Goal: Contribute content: Contribute content

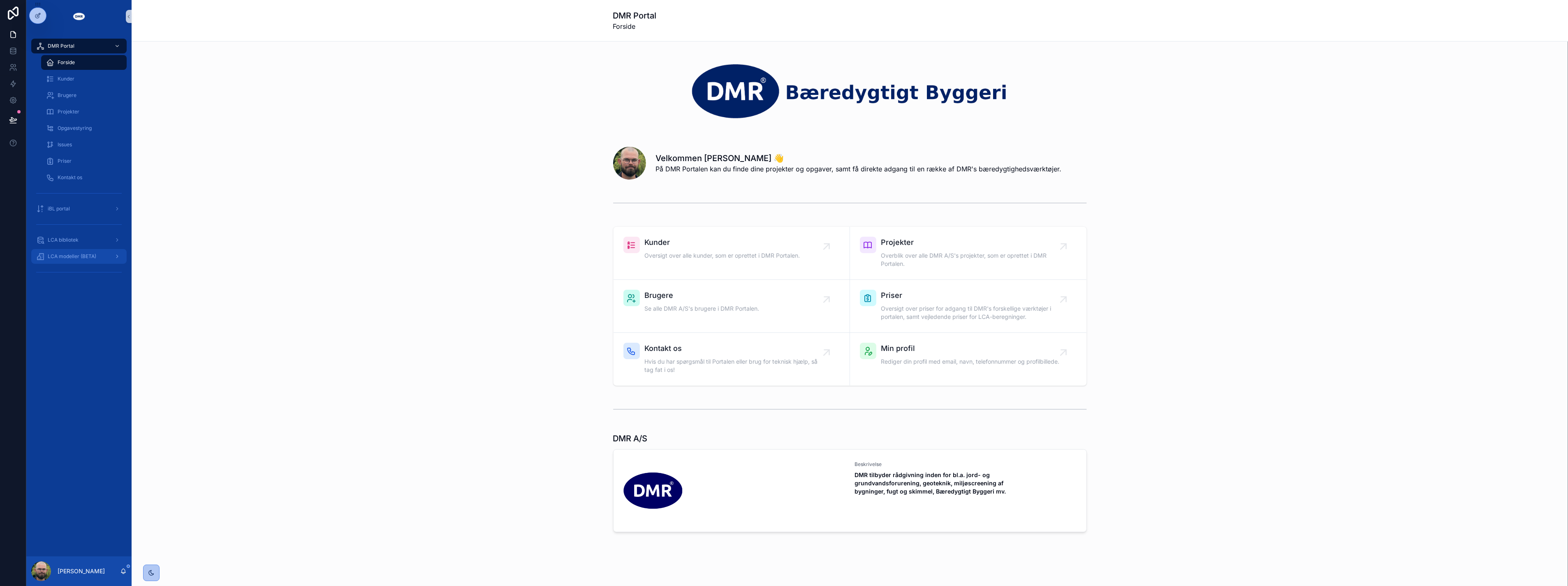
click at [92, 258] on span "LCA modeller (BETA)" at bounding box center [72, 256] width 49 height 7
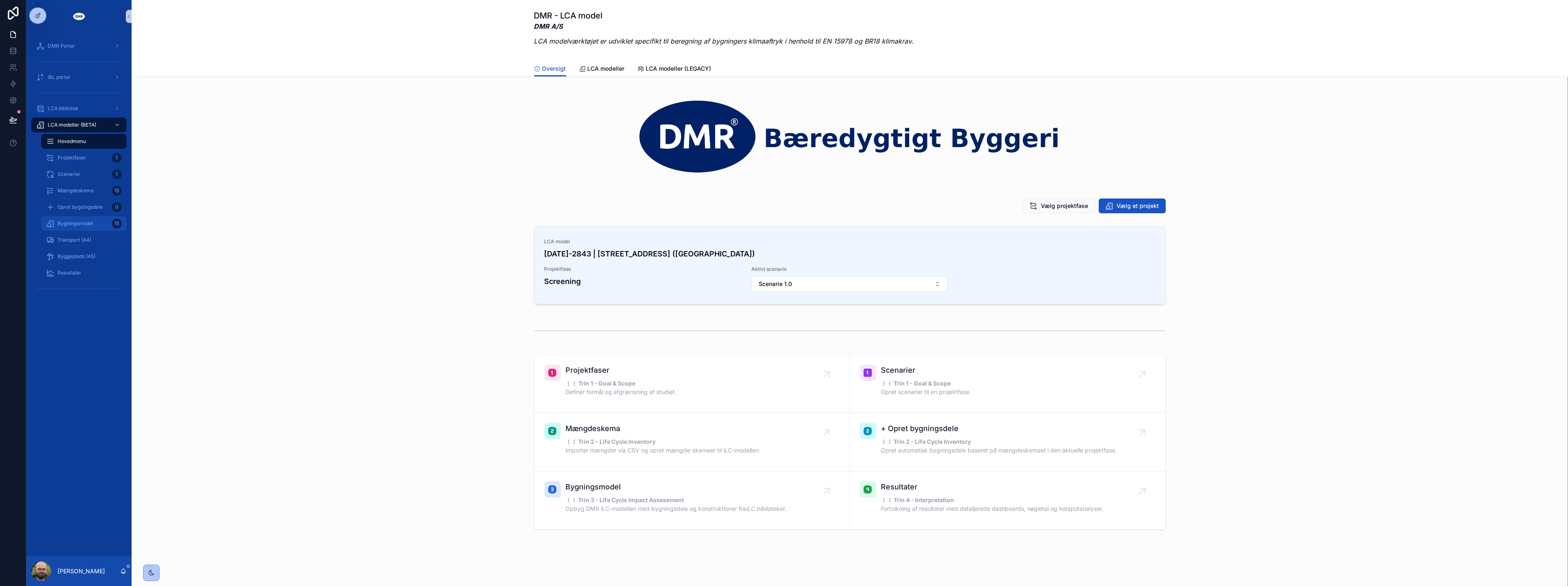
click at [80, 222] on span "Bygningsmodel" at bounding box center [75, 223] width 36 height 7
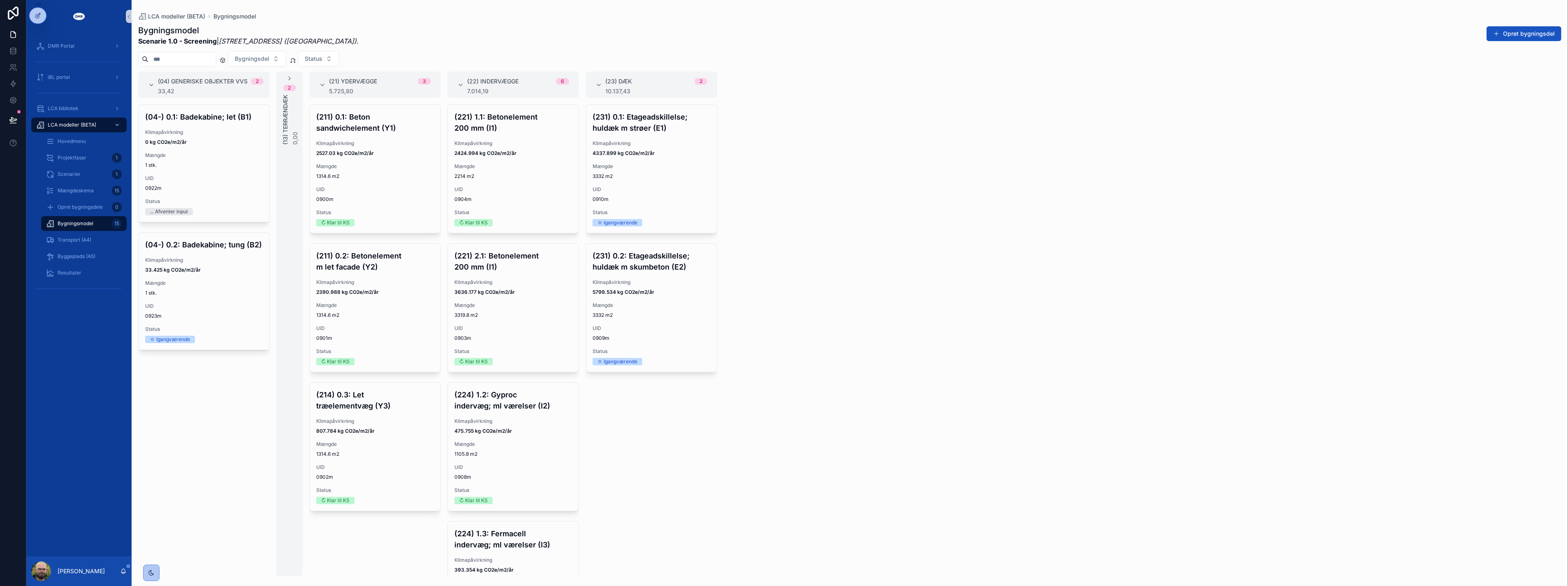
click at [813, 337] on div "(04) Generiske objekter VVS 2 33,42 (04-) 0.1: Badekabine; let (B1) Klimapåvirk…" at bounding box center [850, 324] width 1437 height 505
click at [658, 195] on div "UID 0910m" at bounding box center [651, 194] width 117 height 16
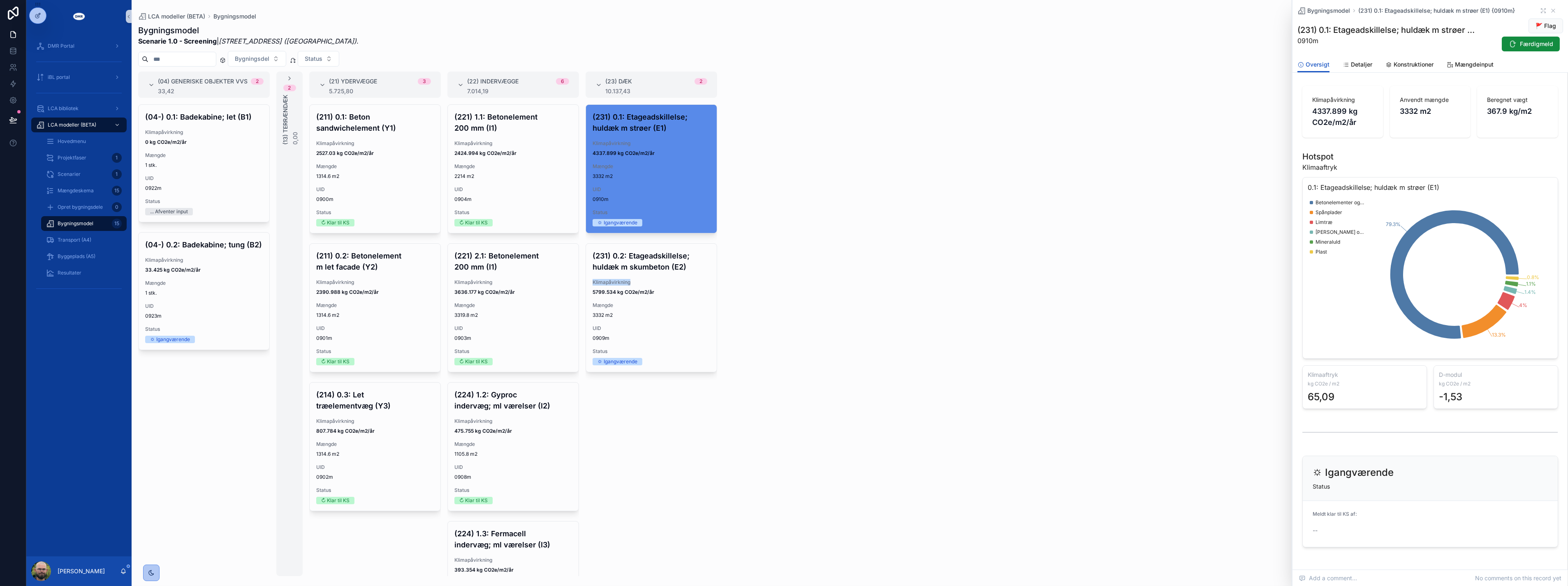
click at [1009, 276] on div "(04) Generiske objekter VVS 2 33,42 (04-) 0.1: Badekabine; let (B1) Klimapåvirk…" at bounding box center [850, 324] width 1437 height 505
click at [1196, 93] on div "(04) Generiske objekter VVS 2 33,42 (04-) 0.1: Badekabine; let (B1) Klimapåvirk…" at bounding box center [850, 324] width 1437 height 505
click at [1550, 11] on div "Bygningsmodel (231) 0.1: Etageadskillelse; huldæk m strøer (E1) {0910m}" at bounding box center [1430, 11] width 265 height 9
click at [1550, 11] on icon "scrollable content" at bounding box center [1553, 10] width 7 height 7
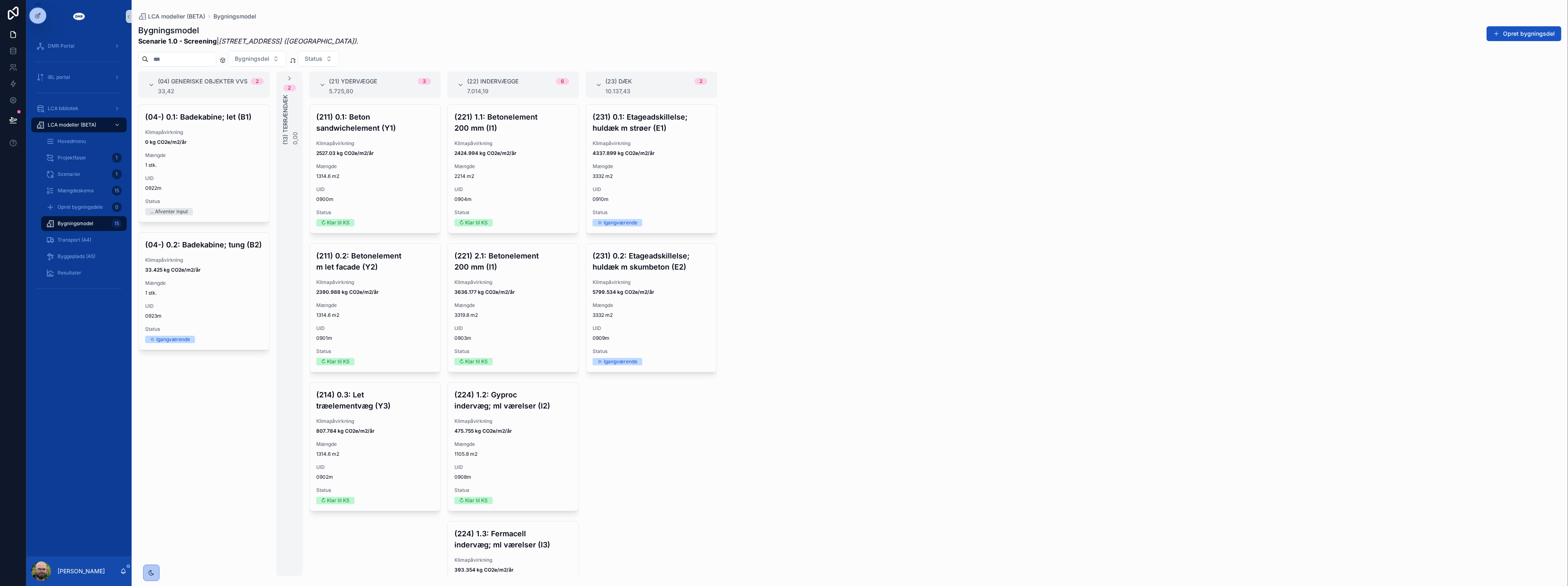
click at [961, 254] on div "(04) Generiske objekter VVS 2 33,42 (04-) 0.1: Badekabine; let (B1) Klimapåvirk…" at bounding box center [850, 324] width 1437 height 505
click at [243, 441] on div "(04-) 0.1: Badekabine; let (B1) Klimapåvirkning 0 kg CO2e/m2/år Mængde 1 stk. U…" at bounding box center [204, 341] width 131 height 472
click at [670, 311] on div "Mængde 3332 m2" at bounding box center [651, 310] width 117 height 16
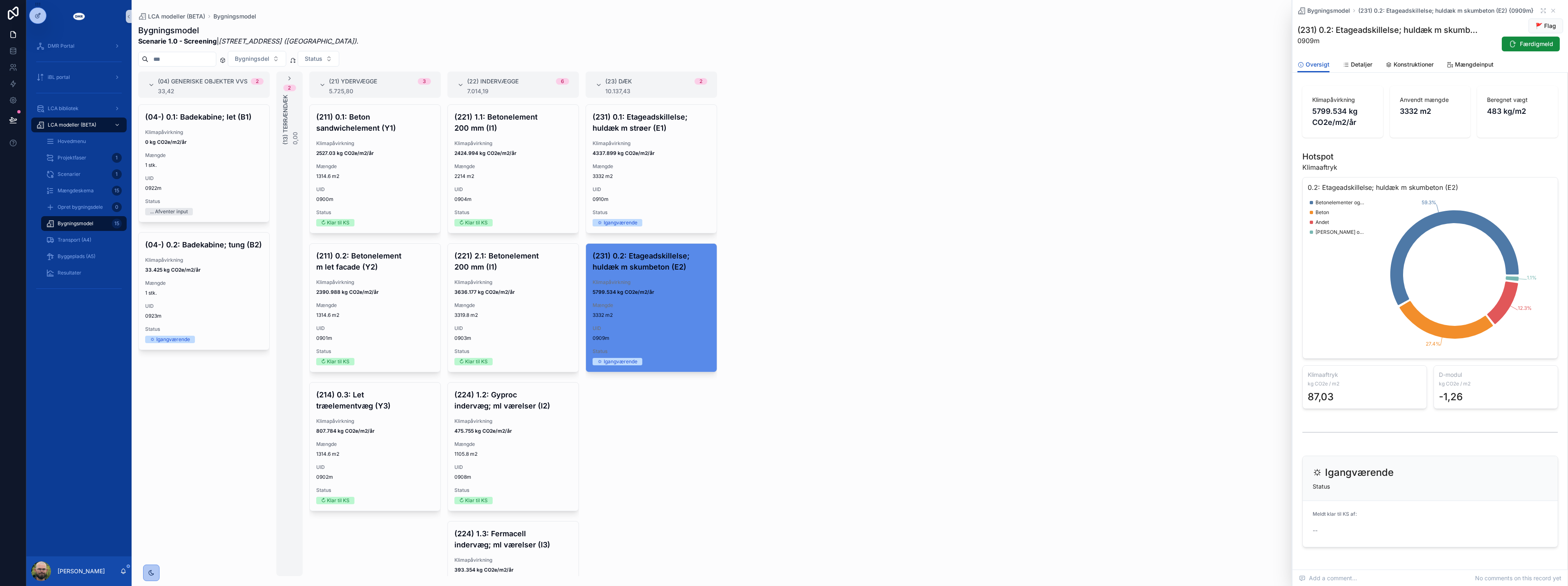
click at [1179, 323] on div "(04) Generiske objekter VVS 2 33,42 (04-) 0.1: Badekabine; let (B1) Klimapåvirk…" at bounding box center [850, 324] width 1437 height 505
click at [687, 202] on span "0910m" at bounding box center [651, 199] width 117 height 7
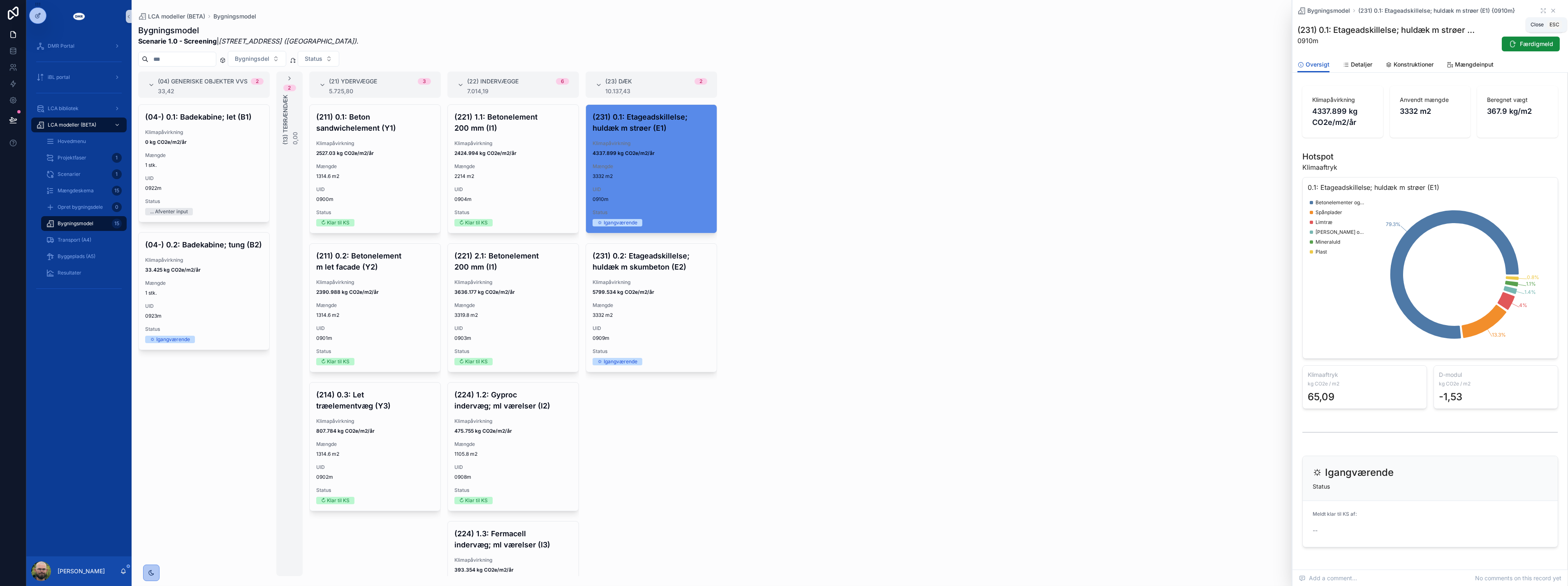
click at [1550, 12] on icon "scrollable content" at bounding box center [1553, 10] width 7 height 7
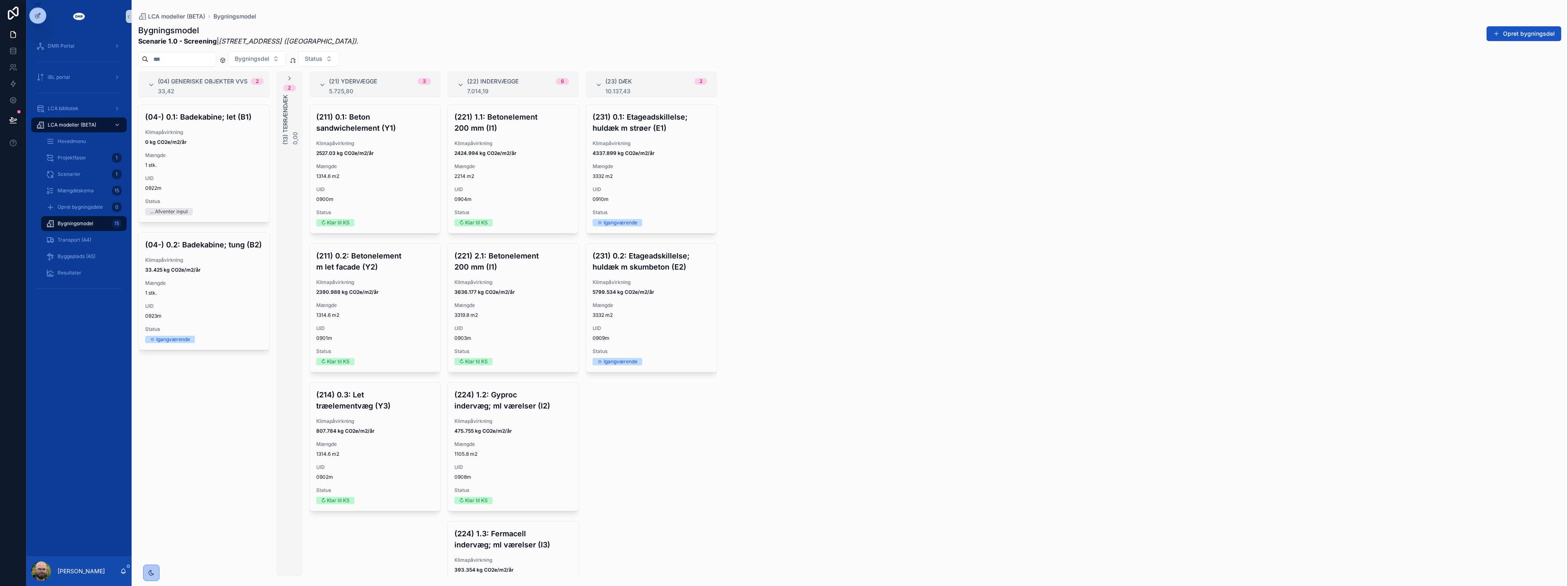
click at [1052, 154] on div "(04) Generiske objekter VVS 2 33,42 (04-) 0.1: Badekabine; let (B1) Klimapåvirk…" at bounding box center [850, 324] width 1437 height 505
click at [852, 206] on div "(04) Generiske objekter VVS 2 33,42 (04-) 0.1: Badekabine; let (B1) Klimapåvirk…" at bounding box center [850, 324] width 1437 height 505
click at [182, 288] on div "Mængde 1 stk." at bounding box center [203, 288] width 117 height 16
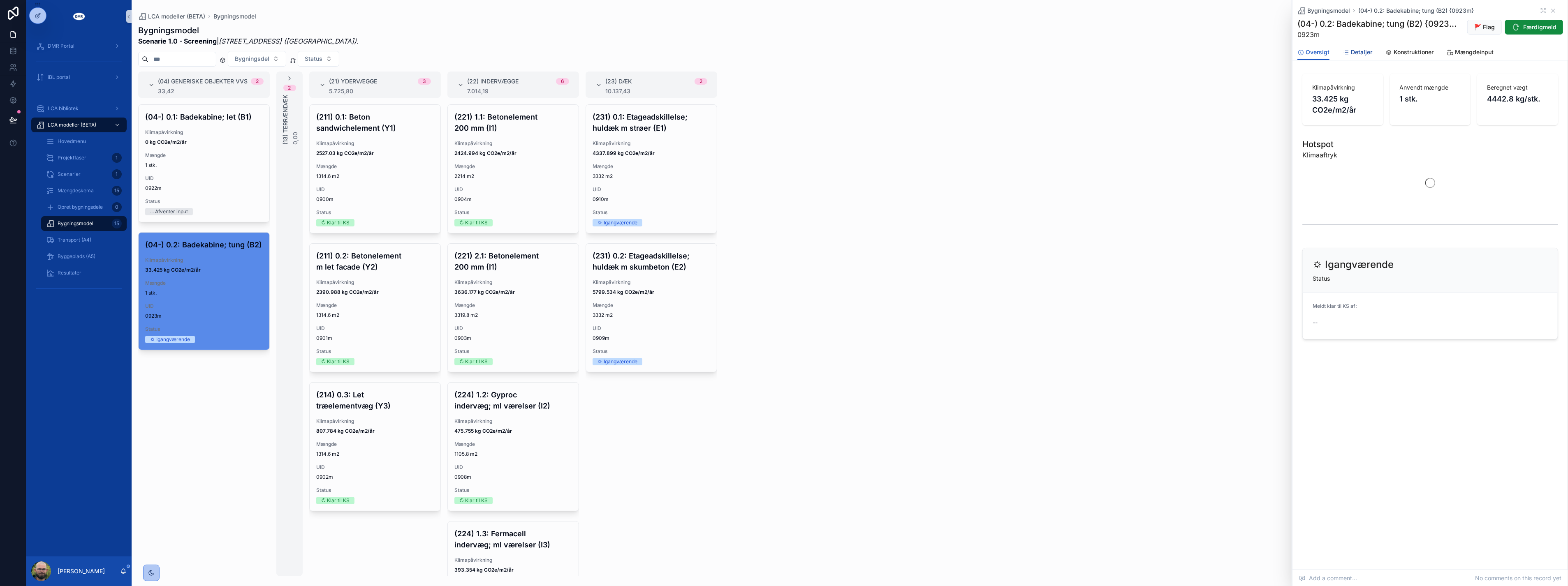
click at [1359, 54] on span "Detaljer" at bounding box center [1361, 52] width 21 height 9
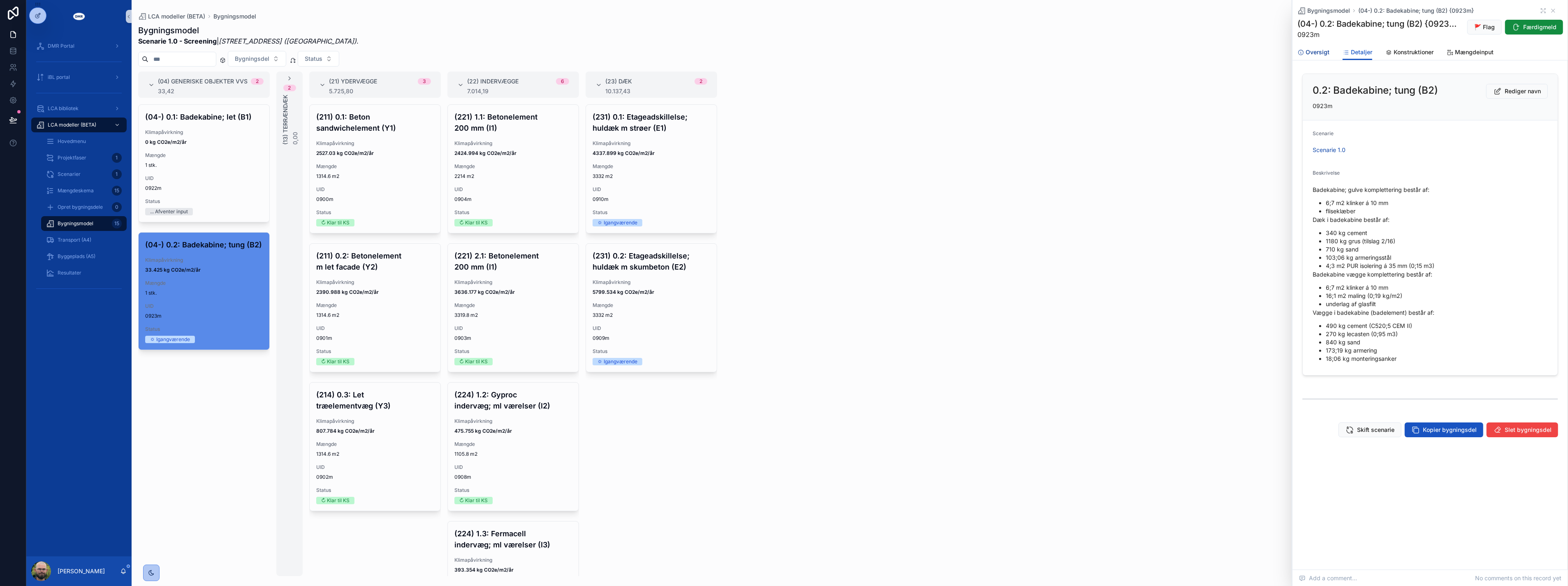
click at [1312, 51] on span "Oversigt" at bounding box center [1317, 52] width 24 height 9
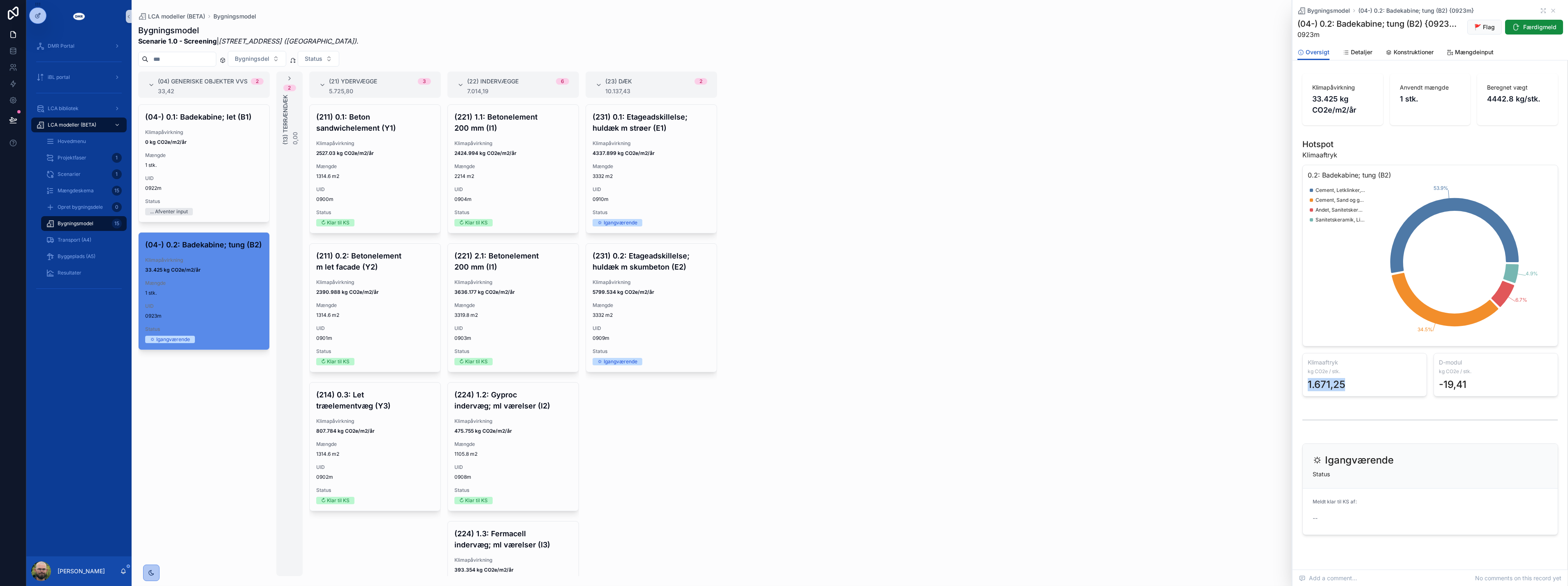
drag, startPoint x: 1307, startPoint y: 397, endPoint x: 1353, endPoint y: 396, distance: 46.0
click at [1353, 391] on div "1.671,25" at bounding box center [1364, 385] width 114 height 13
drag, startPoint x: 1353, startPoint y: 396, endPoint x: 1359, endPoint y: 270, distance: 126.1
click at [1359, 270] on div "Cement, Letklinker, Sand og grus, Armeringsstang Cement, Sand og grus, Armering…" at bounding box center [1337, 264] width 55 height 158
click at [1359, 269] on div "Cement, Letklinker, Sand og grus, Armeringsstang Cement, Sand og grus, Armering…" at bounding box center [1337, 264] width 55 height 158
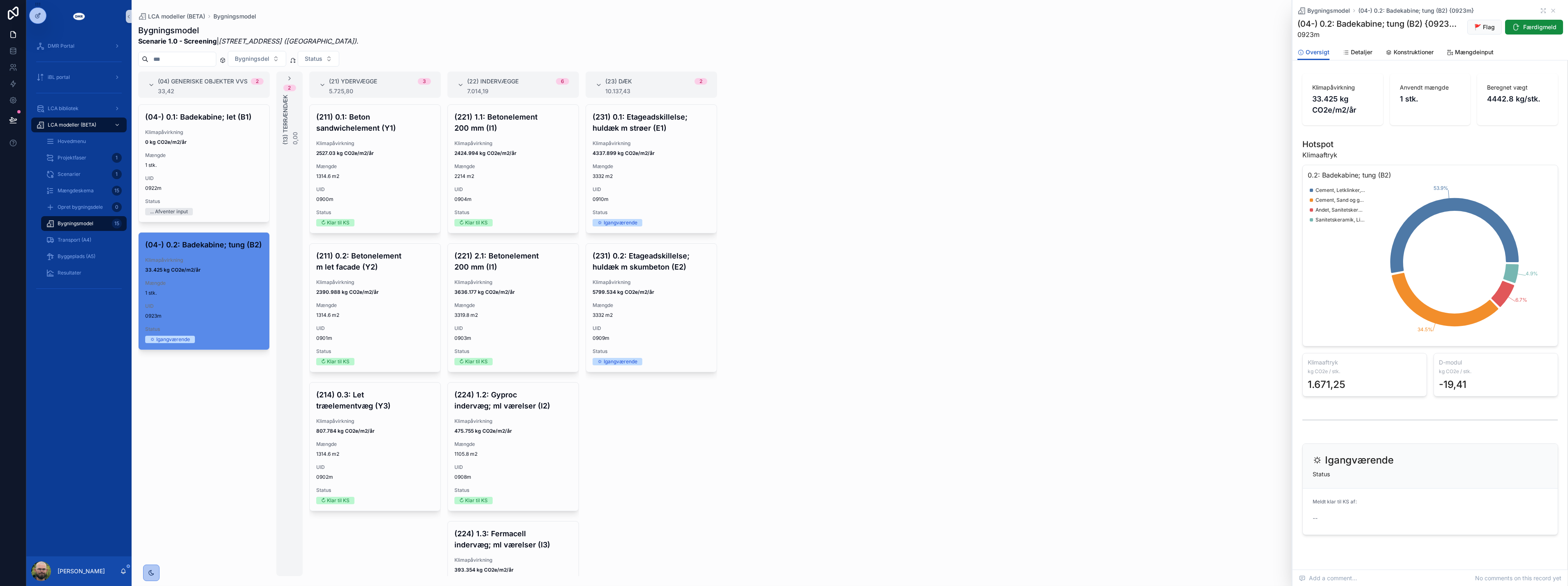
click at [1318, 391] on div "1.671,25" at bounding box center [1326, 385] width 37 height 13
click at [1419, 57] on span "Konstruktioner" at bounding box center [1414, 52] width 40 height 9
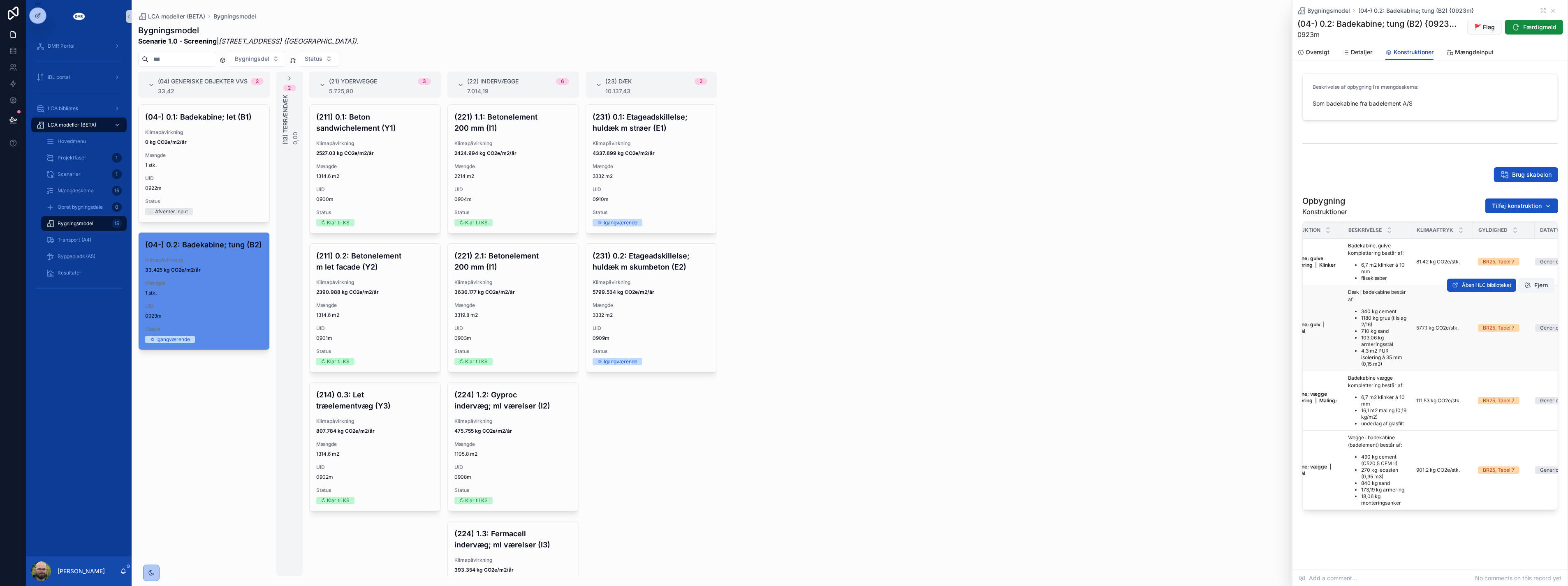
scroll to position [0, 106]
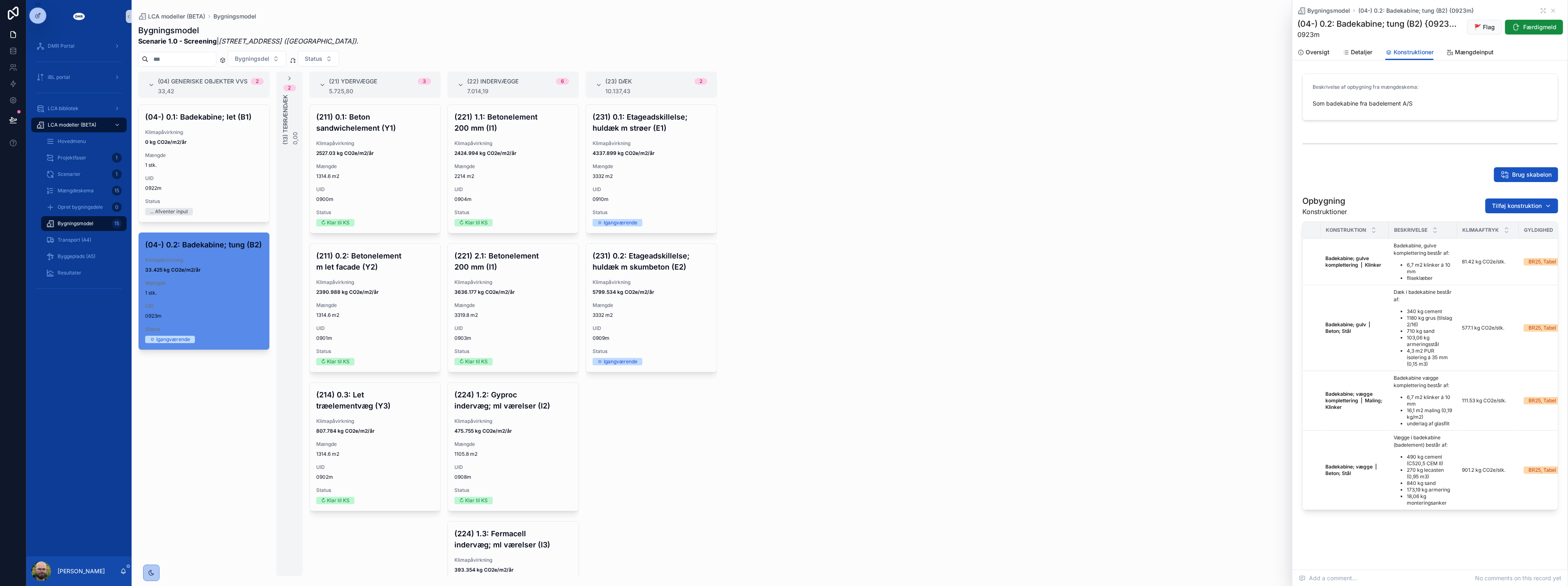
click at [961, 344] on div "(04) Generiske objekter VVS 2 33,42 (04-) 0.1: Badekabine; let (B1) Klimapåvirk…" at bounding box center [850, 324] width 1437 height 505
click at [212, 407] on div "(04-) 0.1: Badekabine; let (B1) Klimapåvirkning 0 kg CO2e/m2/år Mængde 1 stk. U…" at bounding box center [204, 341] width 131 height 472
click at [224, 403] on div "(04-) 0.1: Badekabine; let (B1) Klimapåvirkning 0 kg CO2e/m2/år Mængde 1 stk. U…" at bounding box center [204, 341] width 131 height 472
click at [639, 301] on div "(231) 0.2: Etageadskillelse; huldæk m skumbeton (E2) Klimapåvirkning 5799.534 k…" at bounding box center [651, 308] width 131 height 128
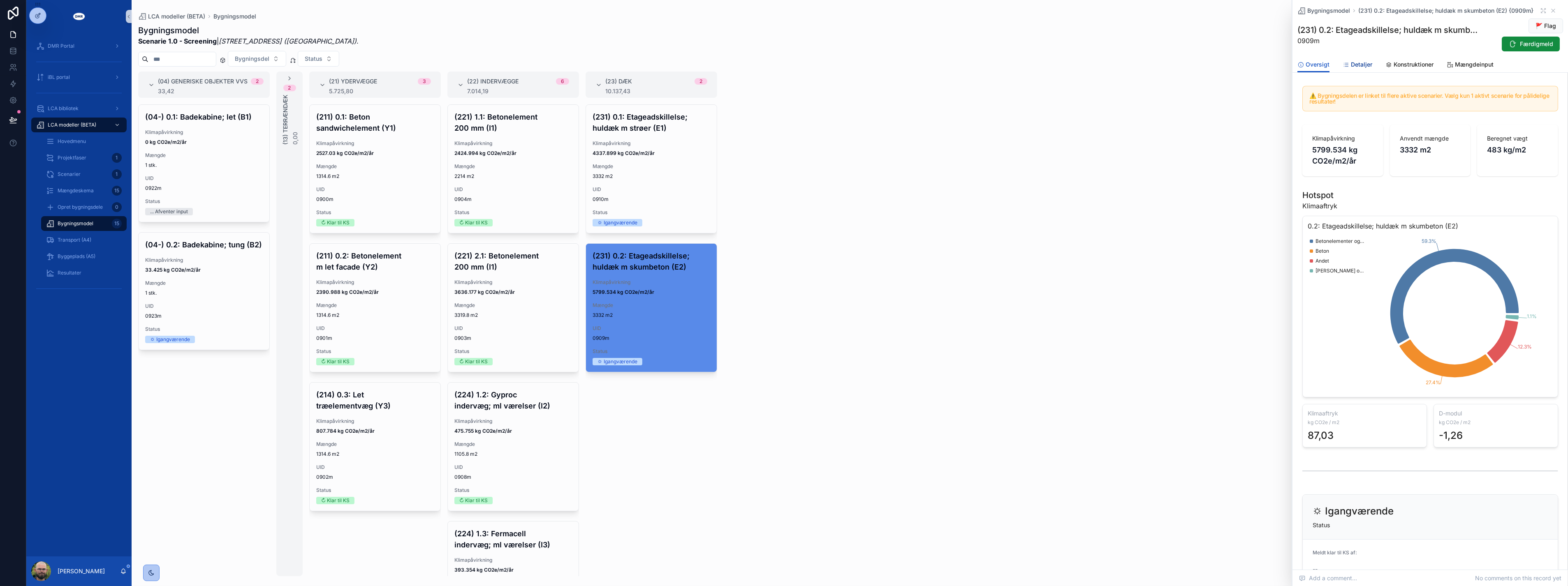
click at [1353, 66] on span "Detaljer" at bounding box center [1361, 65] width 21 height 9
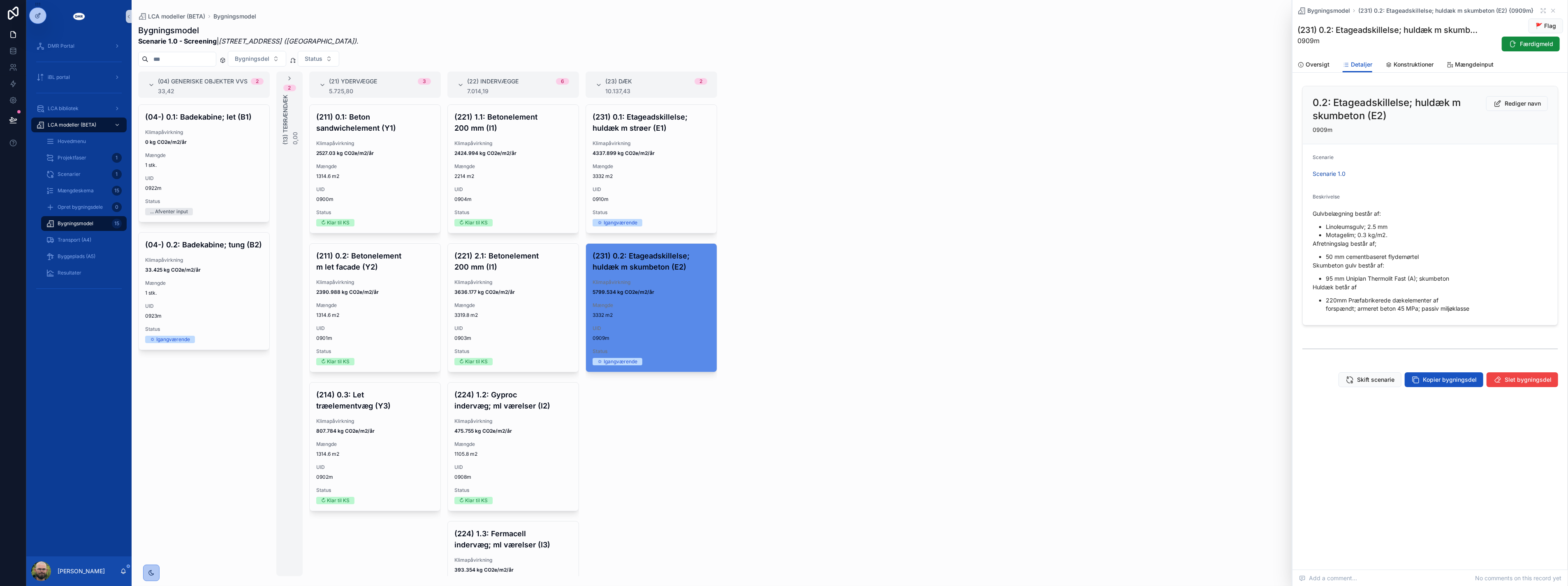
click at [1043, 245] on div "(04) Generiske objekter VVS 2 33,42 (04-) 0.1: Badekabine; let (B1) Klimapåvirk…" at bounding box center [850, 324] width 1437 height 505
click at [612, 174] on span "3332 m2" at bounding box center [651, 176] width 117 height 7
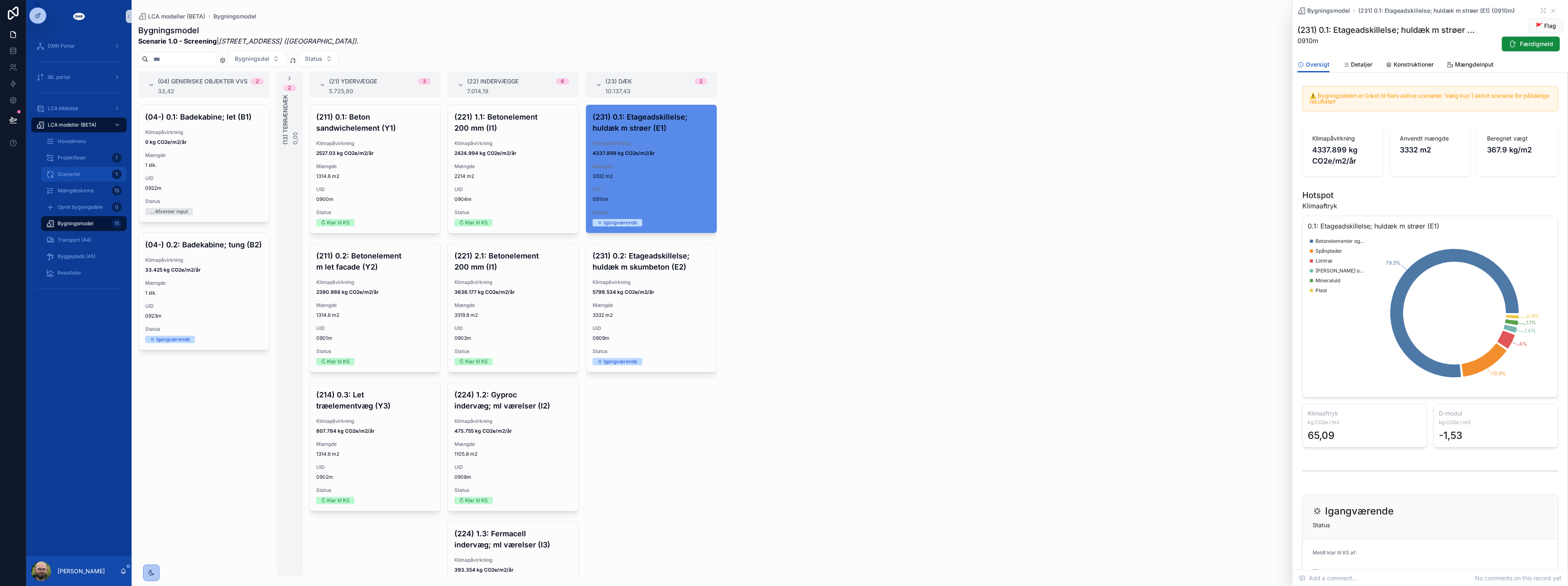
click at [70, 167] on link "Scenarier 1" at bounding box center [84, 174] width 86 height 15
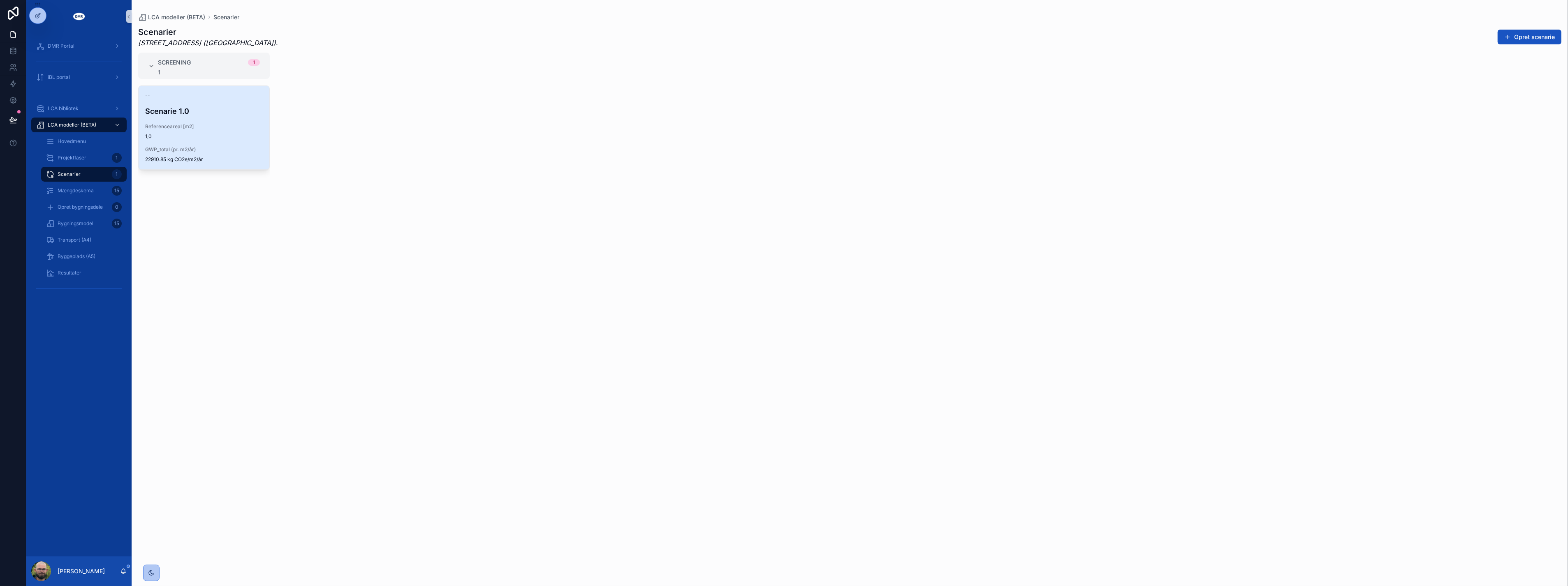
click at [210, 137] on span "1,0" at bounding box center [203, 136] width 117 height 7
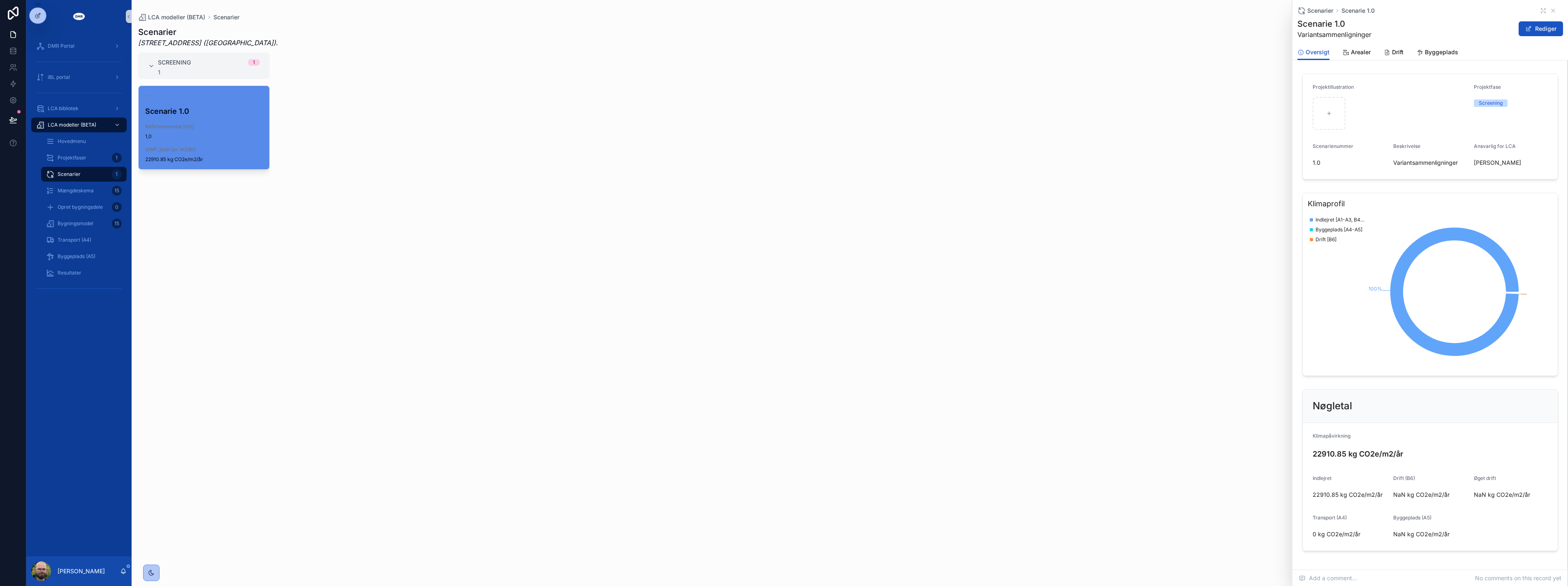
click at [1049, 110] on div "Screening 1 1 -- Scenarie 1.0 Referenceareal [m2] 1,0 GWP_total (pr. m2/år) 229…" at bounding box center [850, 314] width 1437 height 524
click at [570, 125] on div "Screening 1 1 -- Scenarie 1.0 Referenceareal [m2] 1,0 GWP_total (pr. m2/år) 229…" at bounding box center [850, 314] width 1437 height 524
click at [72, 152] on div "Projektfaser 1" at bounding box center [84, 158] width 75 height 13
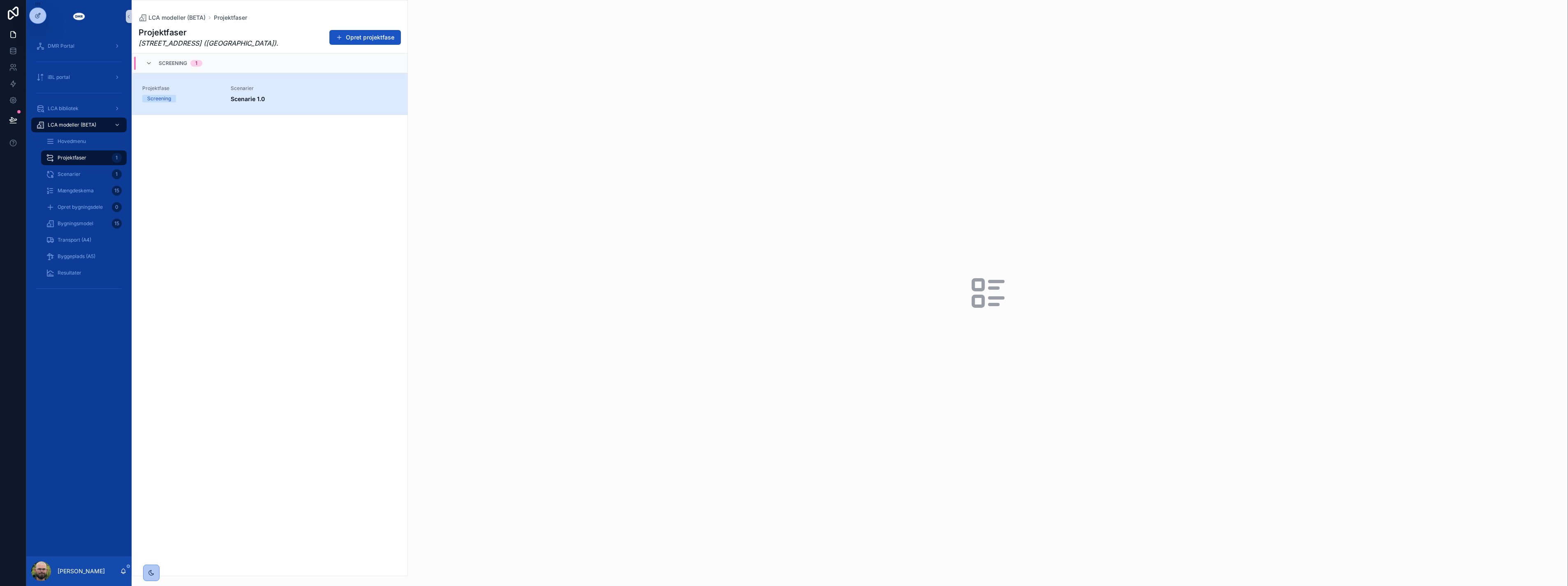
click at [367, 95] on span "Scenarie 1.0" at bounding box center [314, 99] width 167 height 9
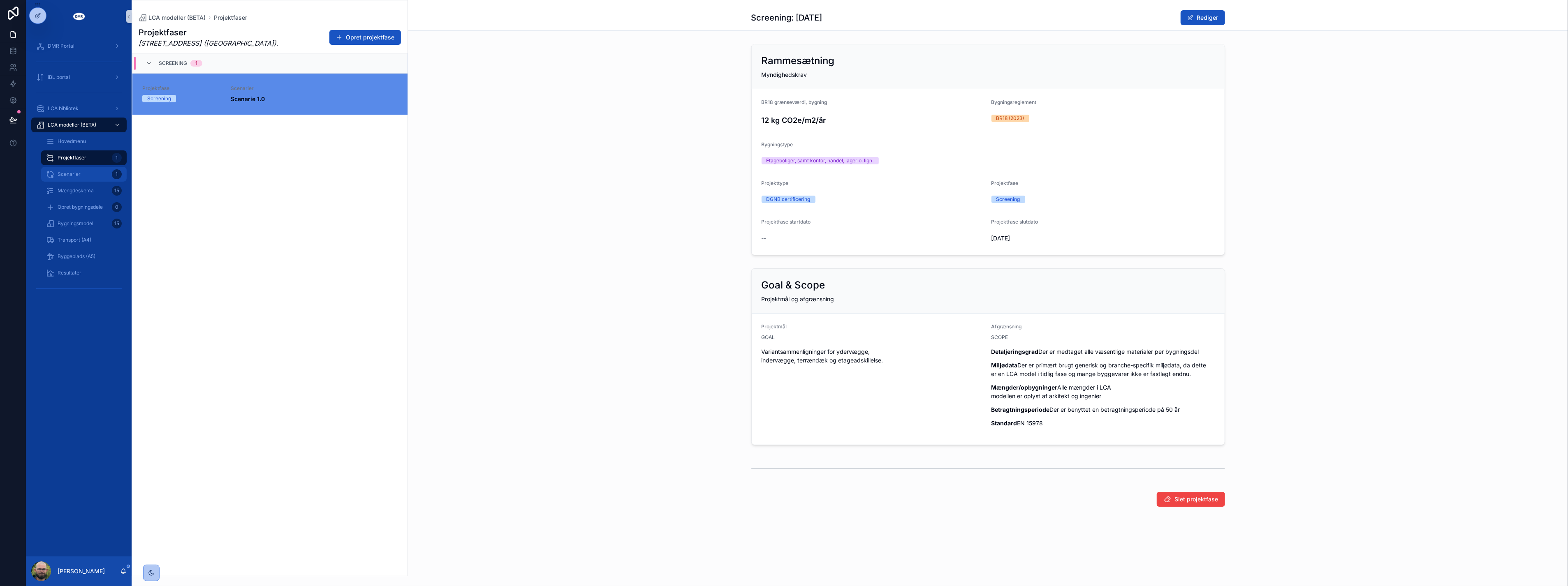
click at [68, 180] on div "Scenarier 1" at bounding box center [84, 175] width 75 height 13
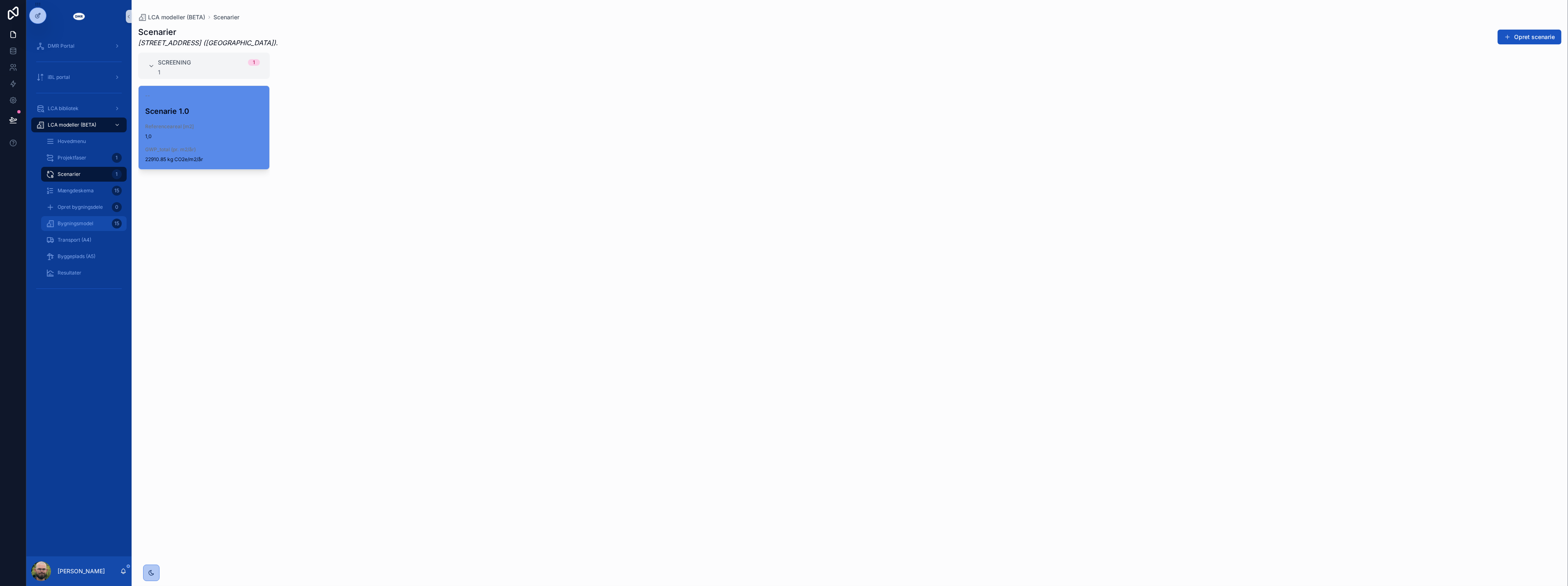
click at [84, 228] on div "Bygningsmodel 15" at bounding box center [84, 224] width 75 height 13
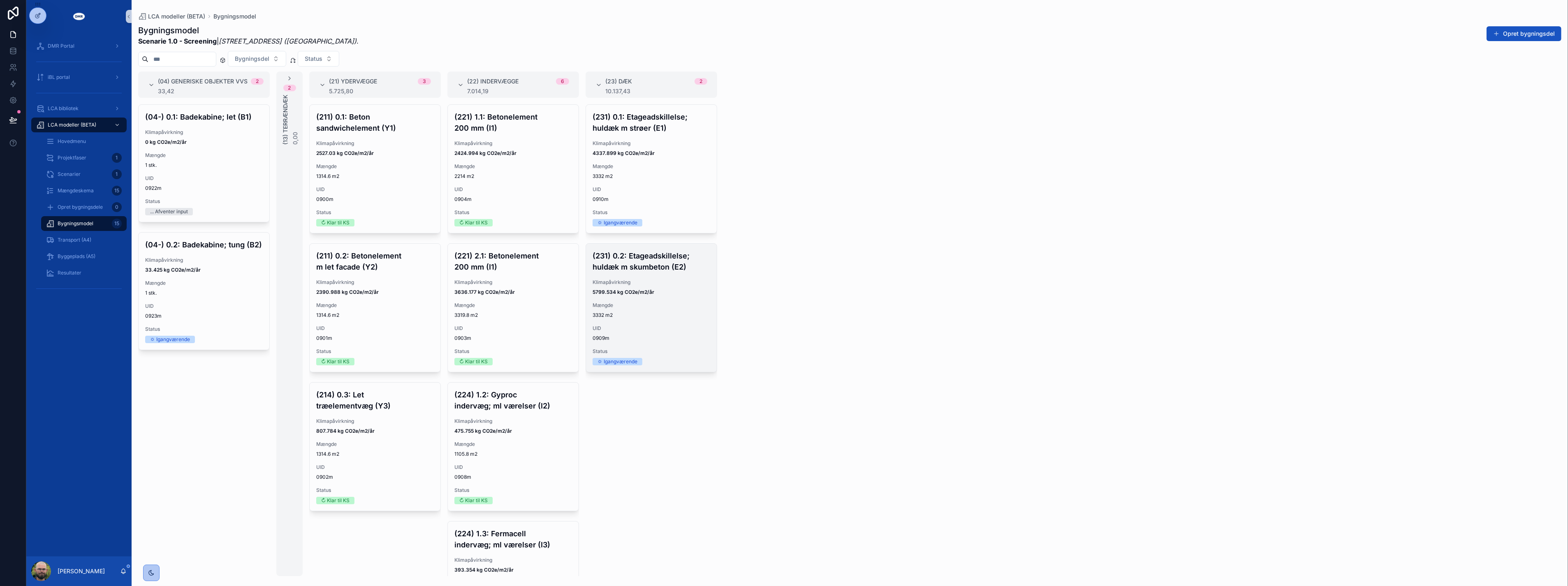
click at [665, 295] on span "5799.534 kg CO2e/m2/år" at bounding box center [651, 292] width 117 height 7
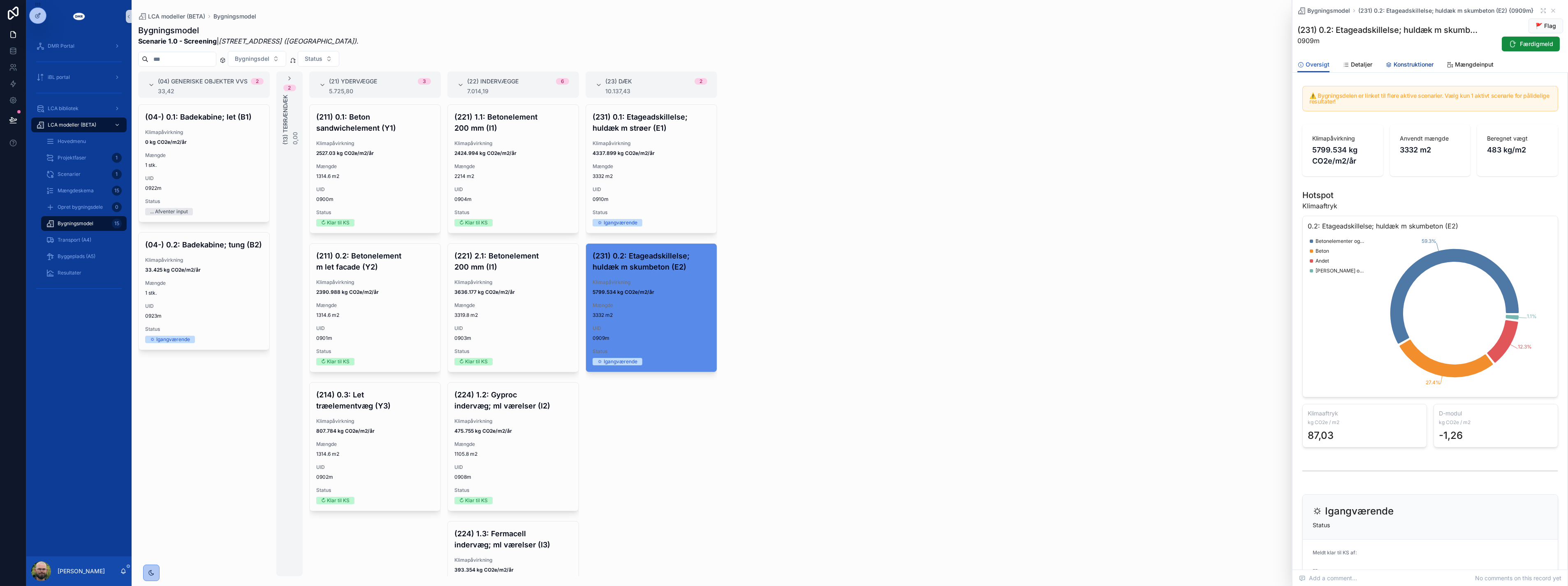
click at [1399, 62] on span "Konstruktioner" at bounding box center [1414, 65] width 40 height 9
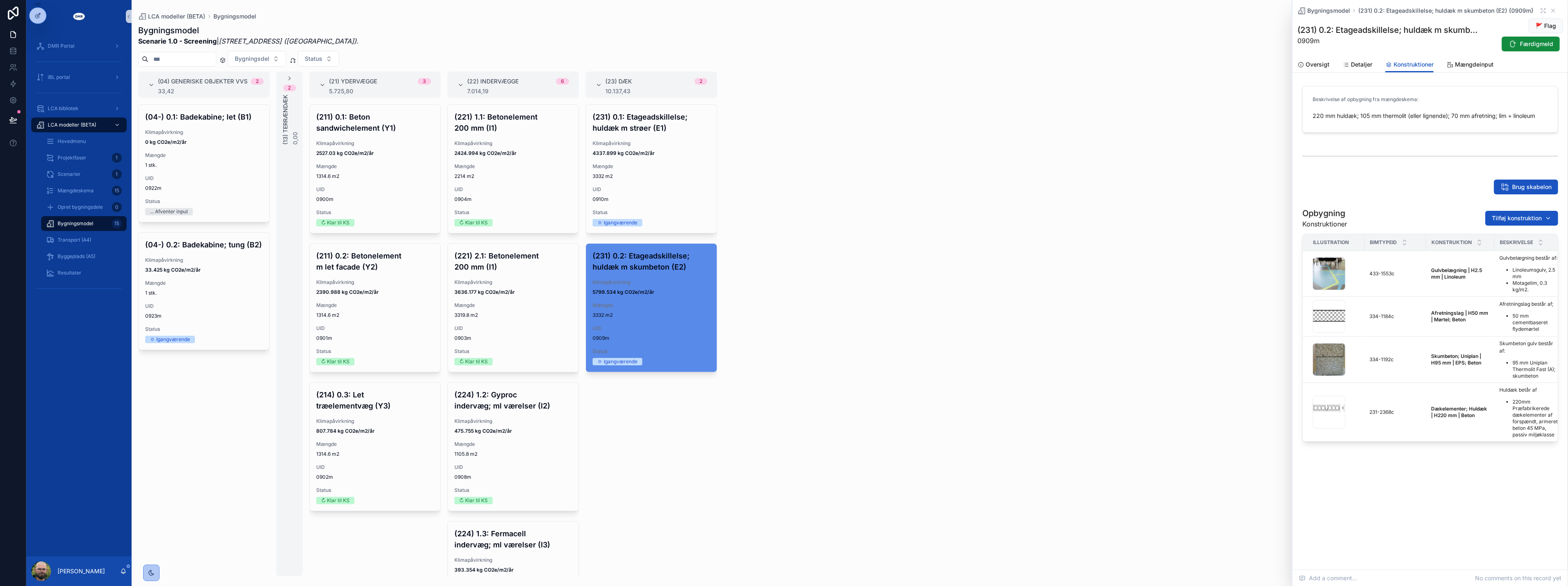
click at [1225, 310] on div "(04) Generiske objekter VVS 2 33,42 (04-) 0.1: Badekabine; let (B1) Klimapåvirk…" at bounding box center [850, 324] width 1437 height 505
click at [1247, 332] on div "(04) Generiske objekter VVS 2 33,42 (04-) 0.1: Badekabine; let (B1) Klimapåvirk…" at bounding box center [850, 324] width 1437 height 505
click at [1069, 298] on div "(04) Generiske objekter VVS 2 33,42 (04-) 0.1: Badekabine; let (B1) Klimapåvirk…" at bounding box center [850, 324] width 1437 height 505
click at [655, 186] on span "UID" at bounding box center [651, 189] width 117 height 7
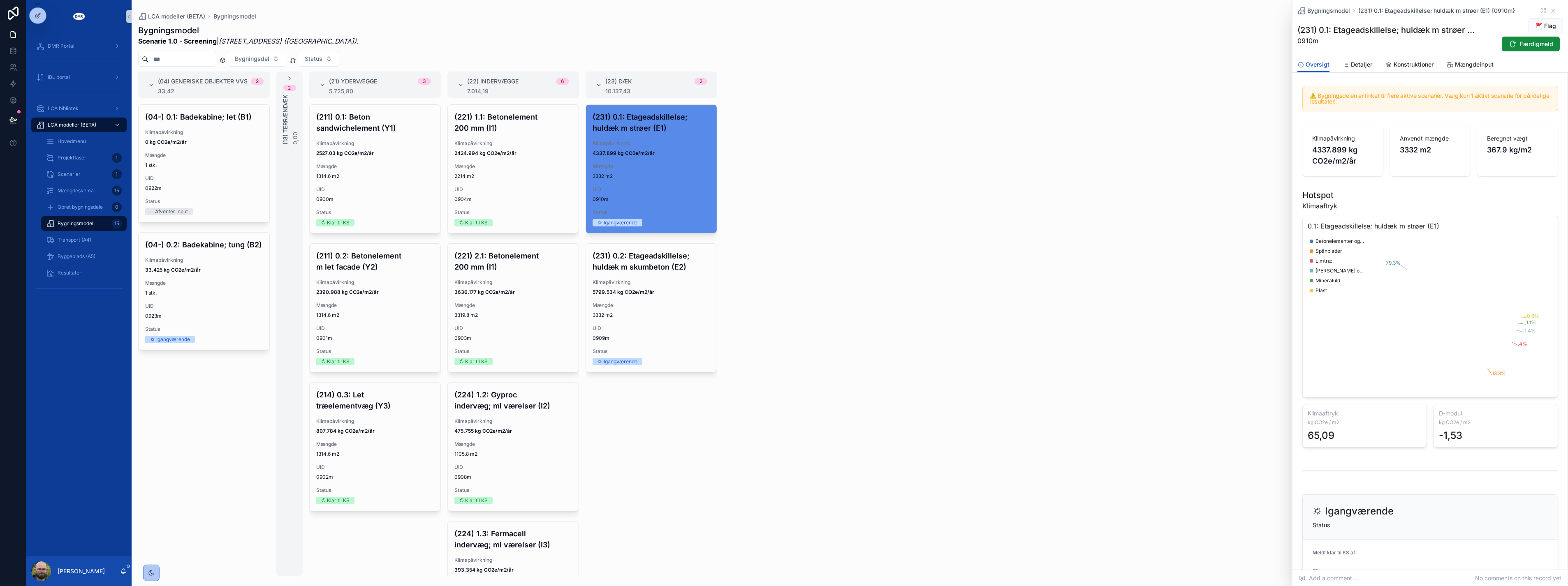
click at [1044, 247] on div "(04) Generiske objekter VVS 2 33,42 (04-) 0.1: Badekabine; let (B1) Klimapåvirk…" at bounding box center [850, 324] width 1437 height 505
click at [753, 301] on div "(04) Generiske objekter VVS 2 33,42 (04-) 0.1: Badekabine; let (B1) Klimapåvirk…" at bounding box center [850, 324] width 1437 height 505
click at [771, 291] on div "(04) Generiske objekter VVS 2 33,42 (04-) 0.1: Badekabine; let (B1) Klimapåvirk…" at bounding box center [850, 324] width 1437 height 505
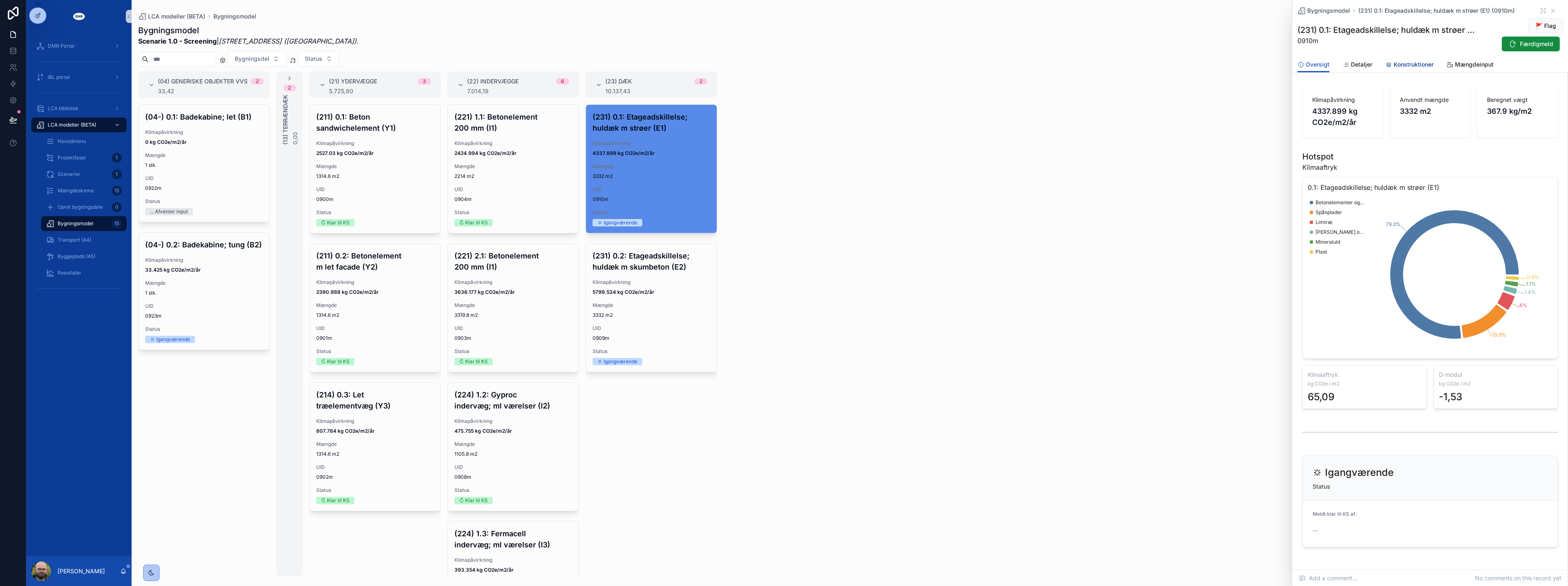
click at [1405, 62] on span "Konstruktioner" at bounding box center [1414, 65] width 40 height 9
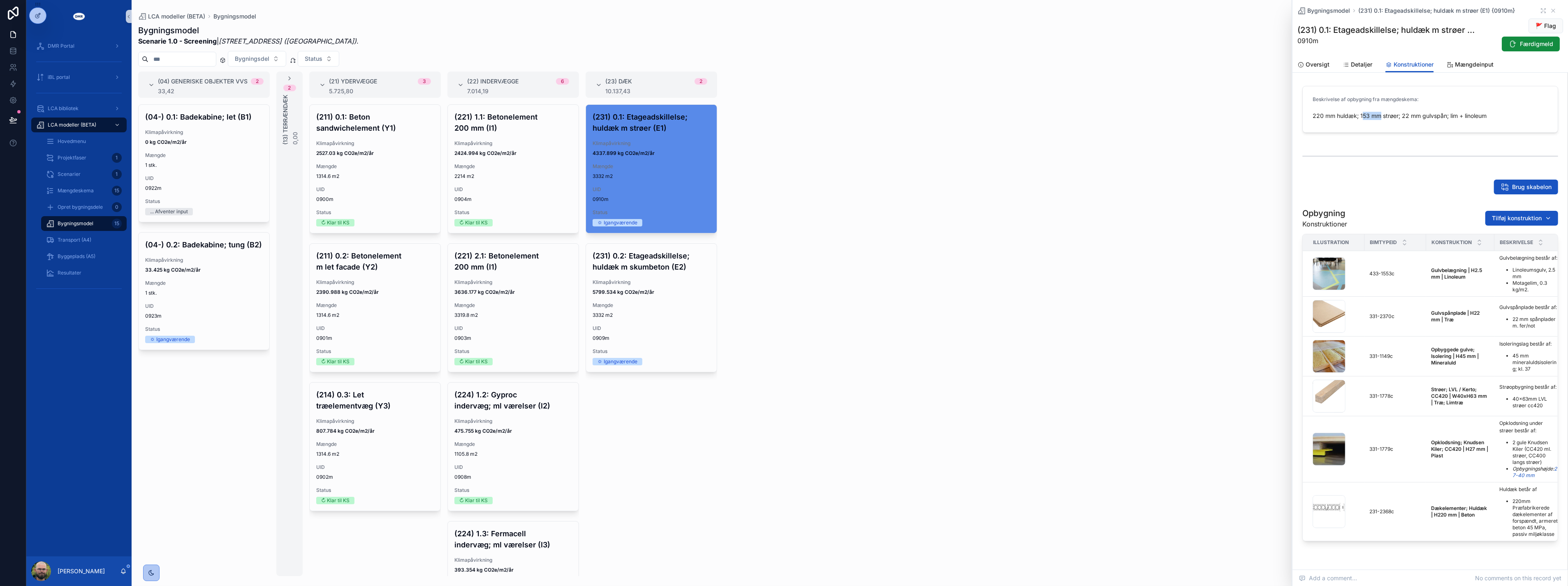
drag, startPoint x: 1360, startPoint y: 116, endPoint x: 1381, endPoint y: 134, distance: 27.7
click at [1381, 134] on div "Beskrivelse af opbygning fra mængdeskema: 220 mm huldæk; 153 mm strøer; 22 mm g…" at bounding box center [1430, 110] width 265 height 54
drag, startPoint x: 1391, startPoint y: 202, endPoint x: 1390, endPoint y: 170, distance: 32.0
drag, startPoint x: 1390, startPoint y: 170, endPoint x: 1365, endPoint y: 150, distance: 32.0
click at [1365, 150] on div "scrollable content" at bounding box center [1430, 156] width 256 height 21
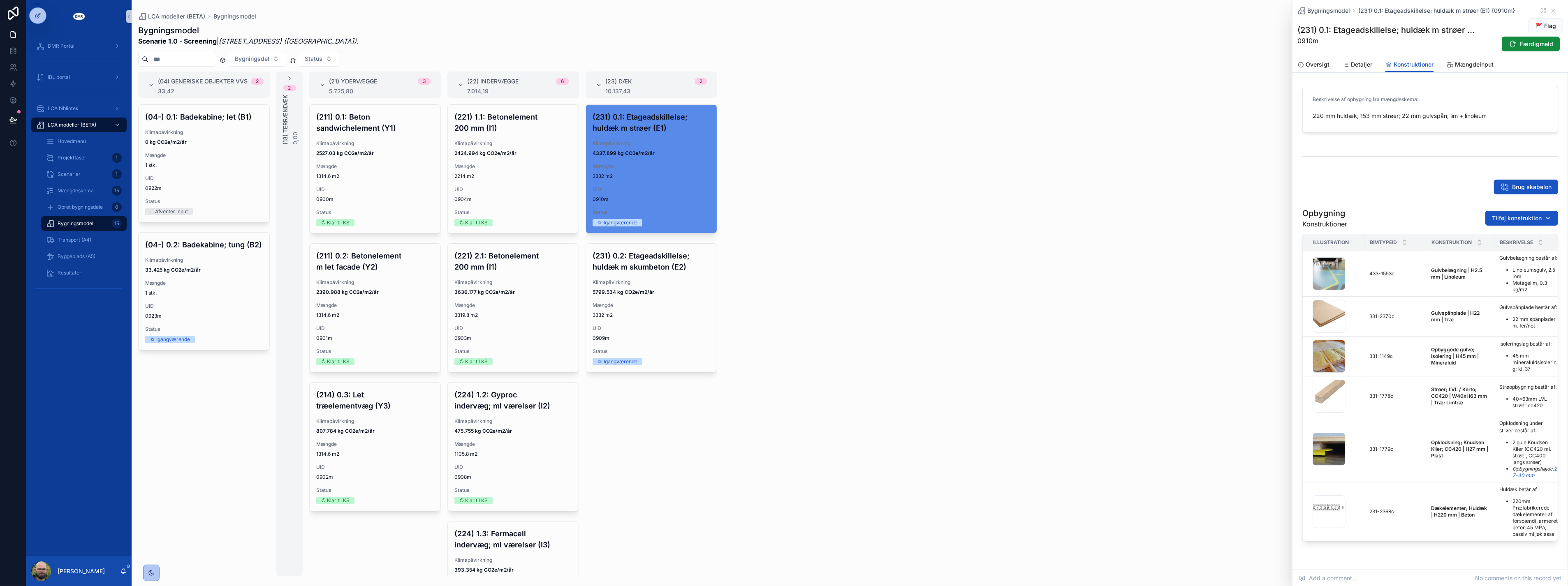
click at [1367, 158] on div "scrollable content" at bounding box center [1430, 156] width 256 height 21
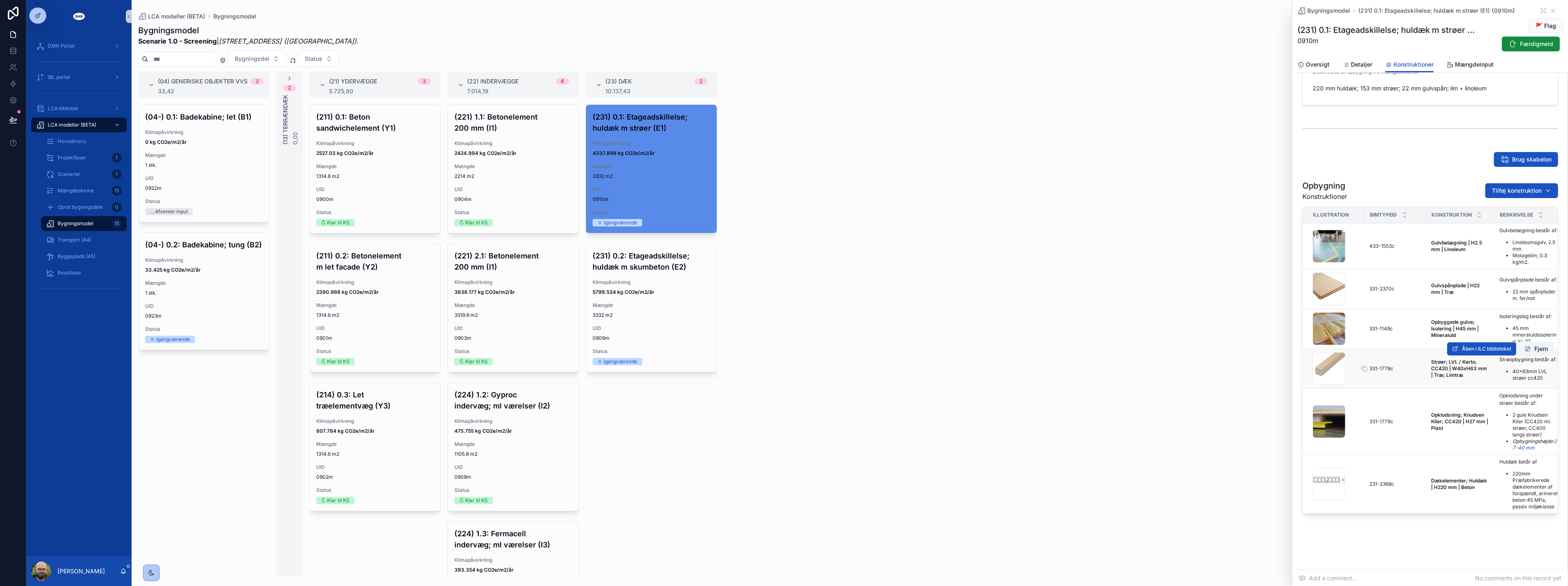
scroll to position [46, 0]
click at [1525, 438] on link "27-40 mm" at bounding box center [1535, 444] width 44 height 13
click at [1476, 382] on button "Åben i iLC biblioteket" at bounding box center [1481, 389] width 69 height 13
click at [1510, 187] on span "Tilføj konstruktion" at bounding box center [1517, 191] width 50 height 9
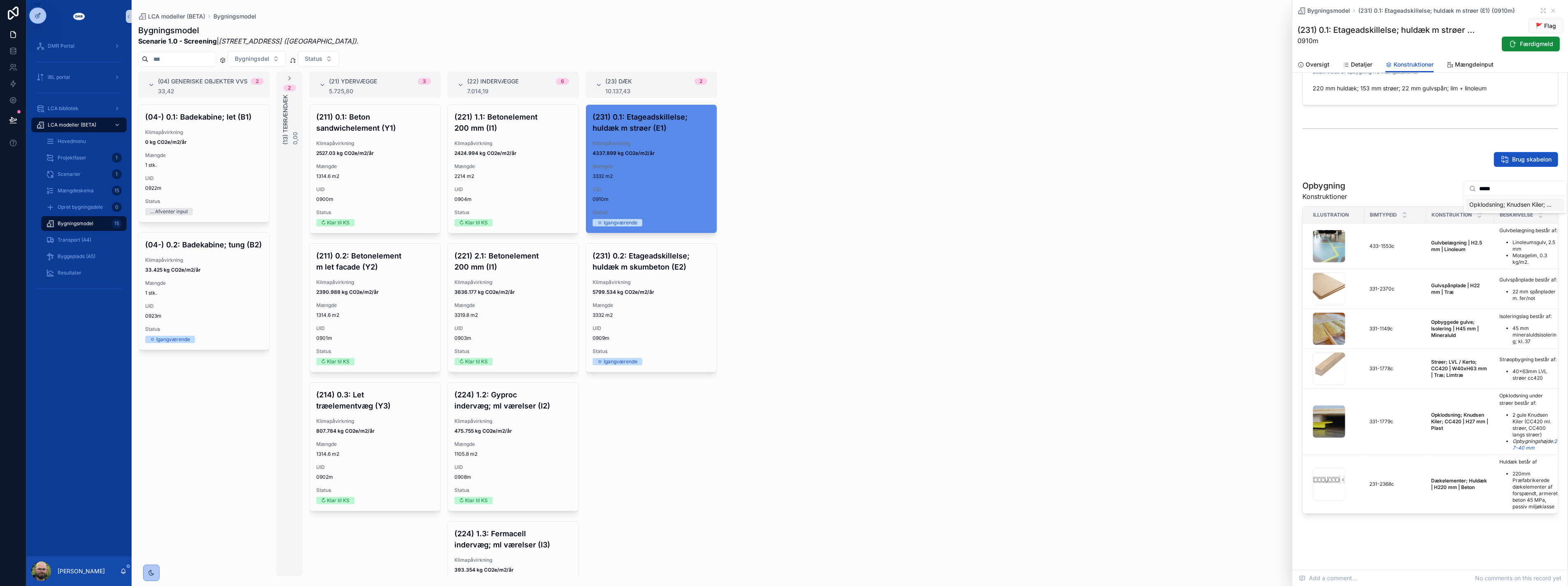
type input "*****"
click at [1503, 206] on span "Opklodsning; Knudsen Kiler; CC420 | H77 mm | Plast {331-2408c}" at bounding box center [1510, 205] width 82 height 9
click at [1524, 382] on button "Fjern" at bounding box center [1536, 389] width 37 height 15
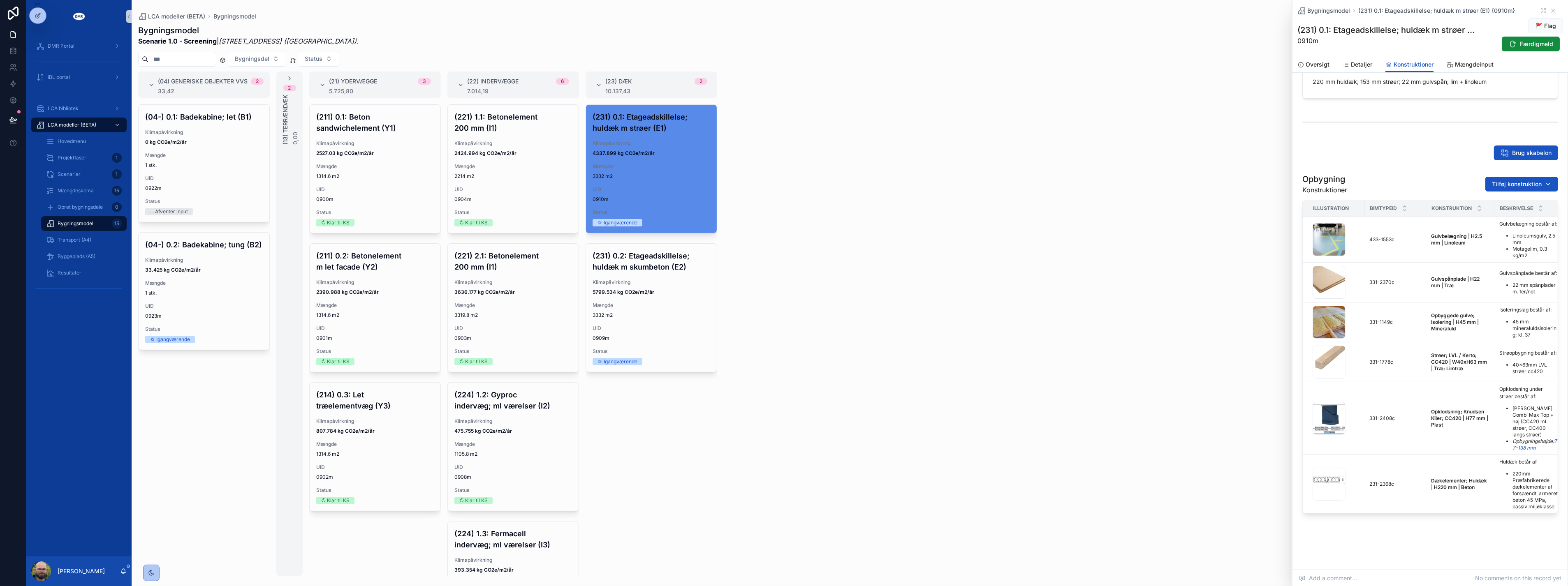
click at [1186, 354] on div "(04) Generiske objekter VVS 2 33,42 (04-) 0.1: Badekabine; let (B1) Klimapåvirk…" at bounding box center [850, 324] width 1437 height 505
click at [1182, 354] on div "(04) Generiske objekter VVS 2 33,42 (04-) 0.1: Badekabine; let (B1) Klimapåvirk…" at bounding box center [850, 324] width 1437 height 505
click at [1185, 391] on div "(04) Generiske objekter VVS 2 33,42 (04-) 0.1: Badekabine; let (B1) Klimapåvirk…" at bounding box center [850, 324] width 1437 height 505
click at [1109, 304] on div "(04) Generiske objekter VVS 2 33,42 (04-) 0.1: Badekabine; let (B1) Klimapåvirk…" at bounding box center [850, 324] width 1437 height 505
click at [674, 290] on span "5799.534 kg CO2e/m2/år" at bounding box center [651, 292] width 117 height 7
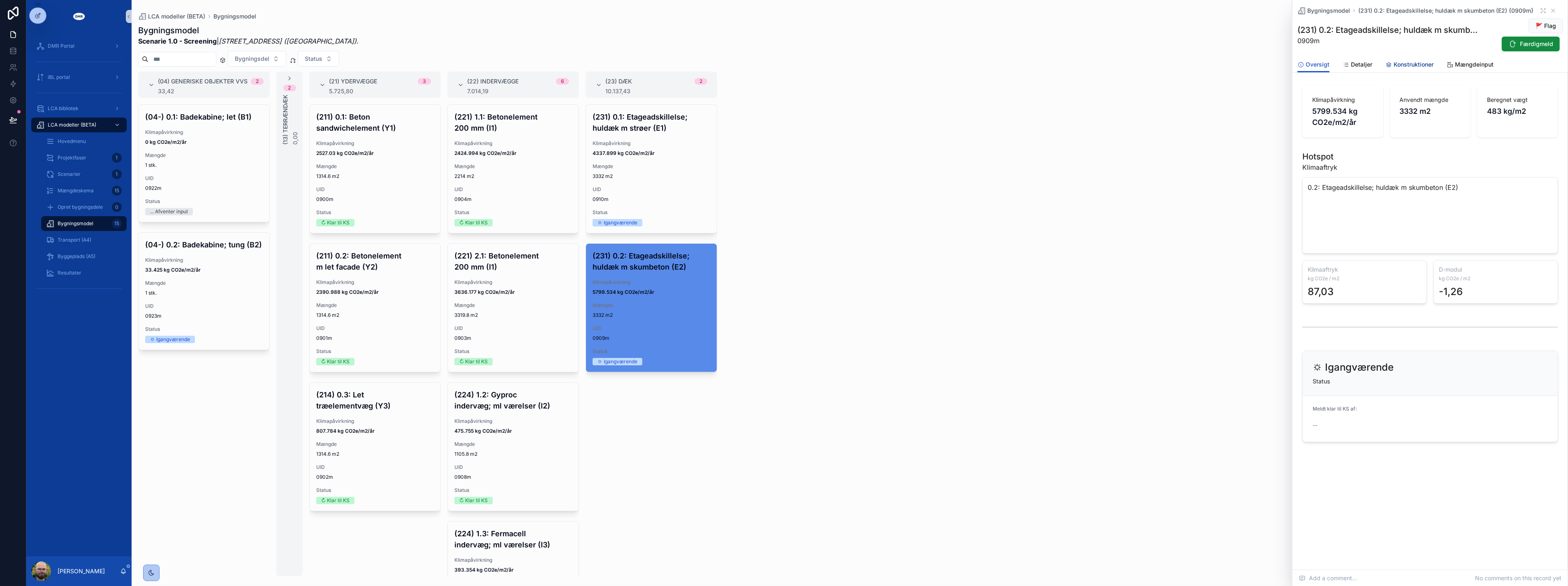
click at [1405, 69] on link "Konstruktioner" at bounding box center [1409, 65] width 48 height 16
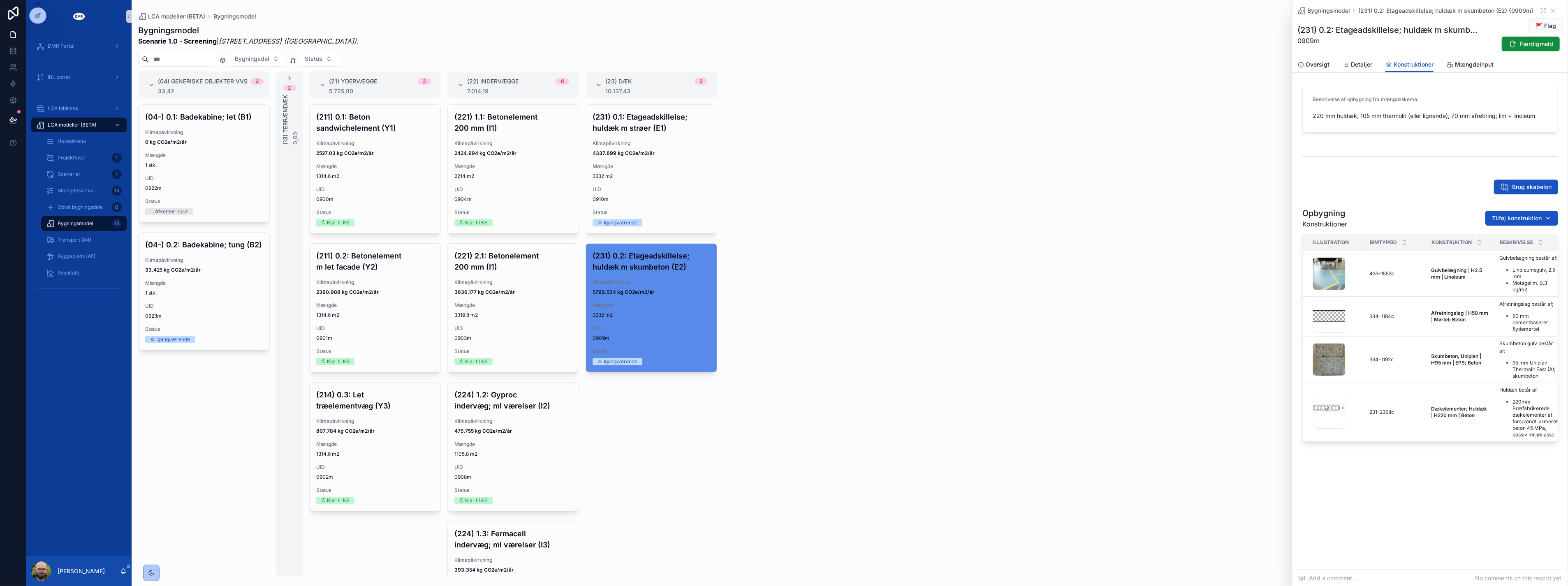
click at [883, 267] on div "(04) Generiske objekter VVS 2 33,42 (04-) 0.1: Badekabine; let (B1) Klimapåvirk…" at bounding box center [850, 324] width 1437 height 505
click at [669, 174] on span "3332 m2" at bounding box center [651, 176] width 117 height 7
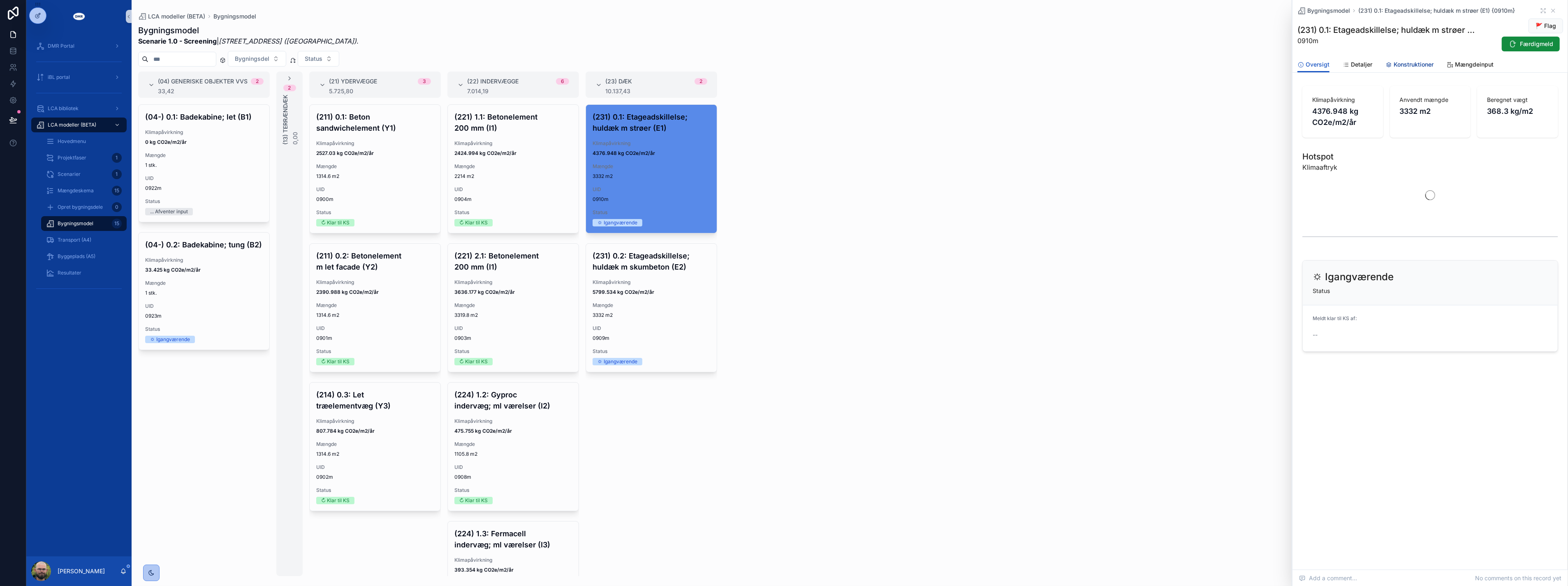
click at [1409, 63] on span "Konstruktioner" at bounding box center [1414, 65] width 40 height 9
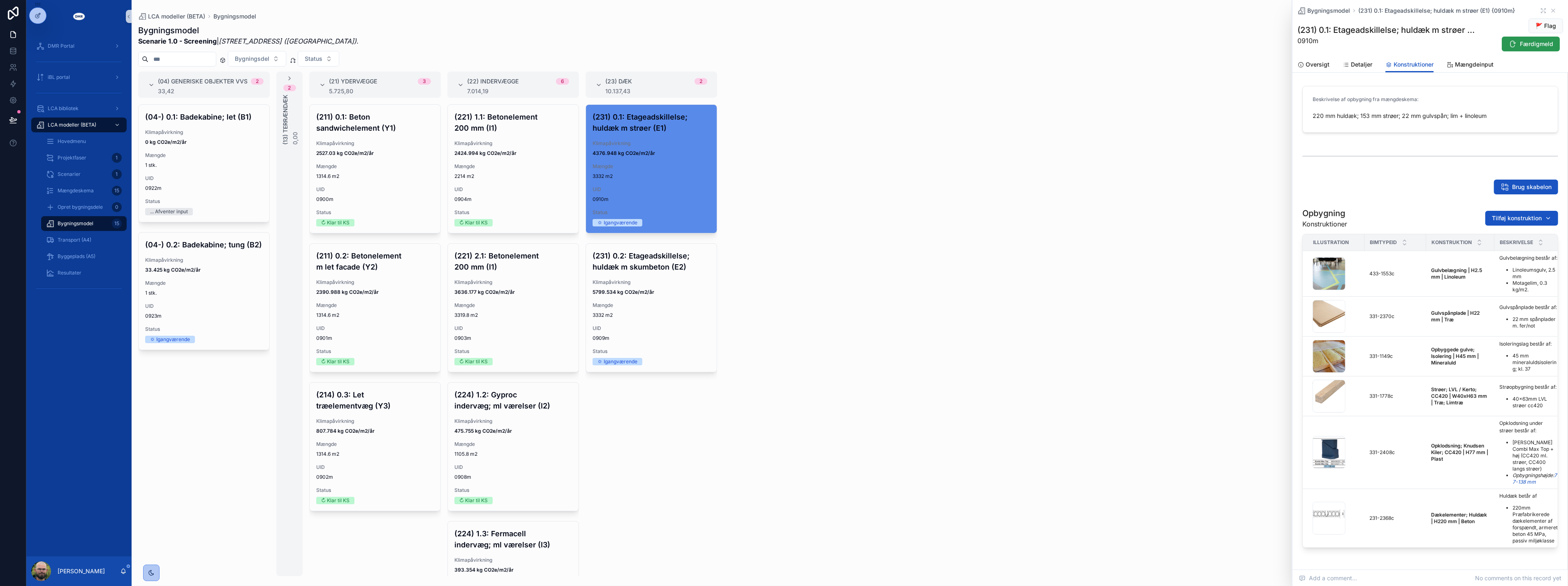
click at [1522, 41] on span "Færdigmeld" at bounding box center [1536, 44] width 33 height 9
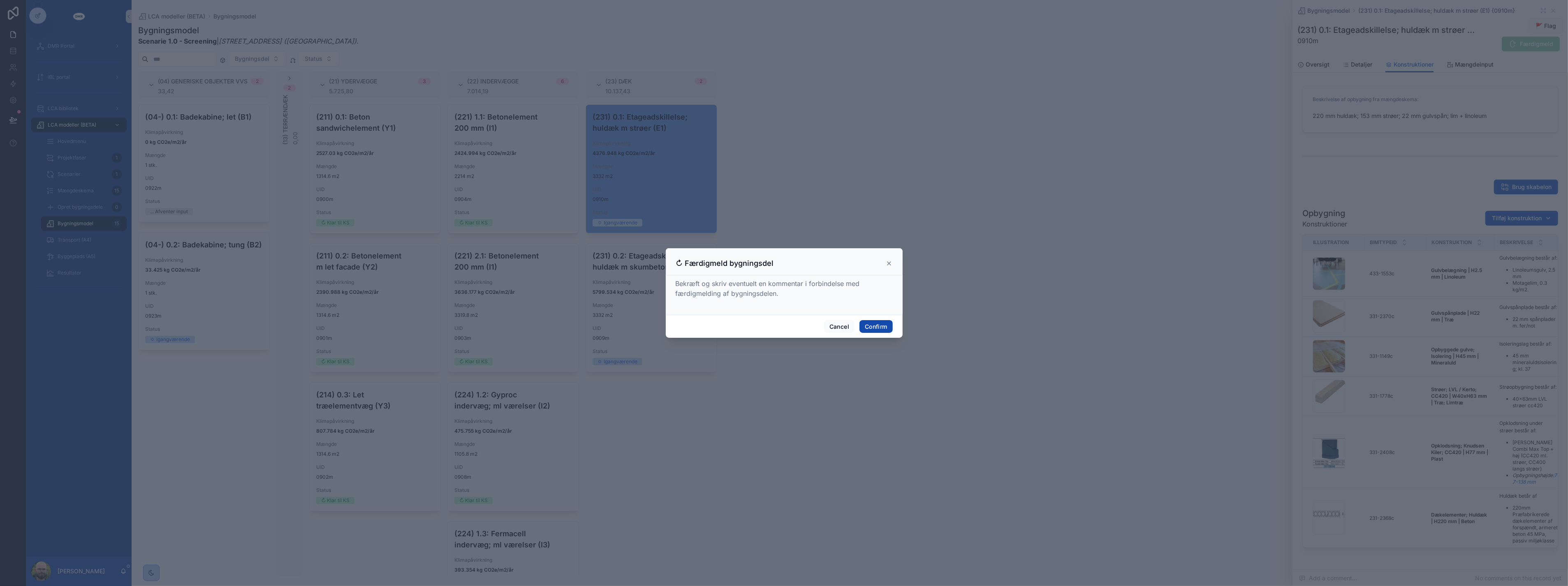
click at [886, 324] on button "Confirm" at bounding box center [876, 327] width 33 height 13
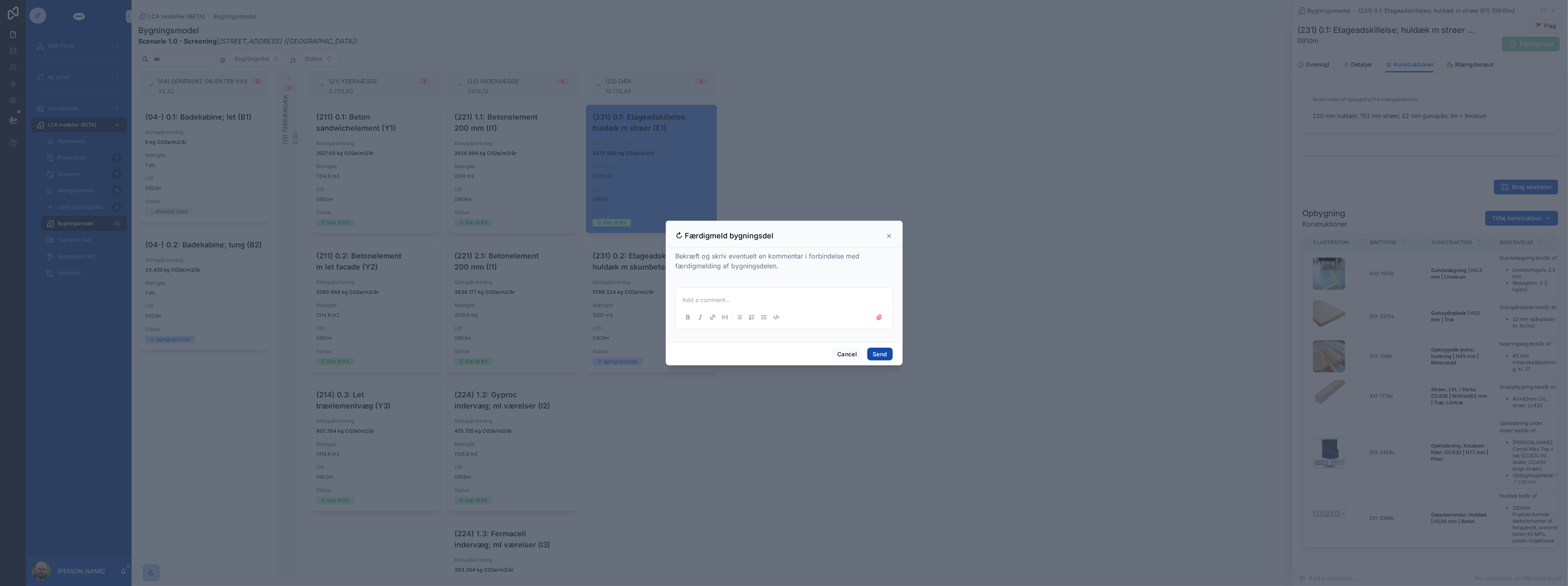
click at [880, 359] on button "Send" at bounding box center [880, 355] width 25 height 13
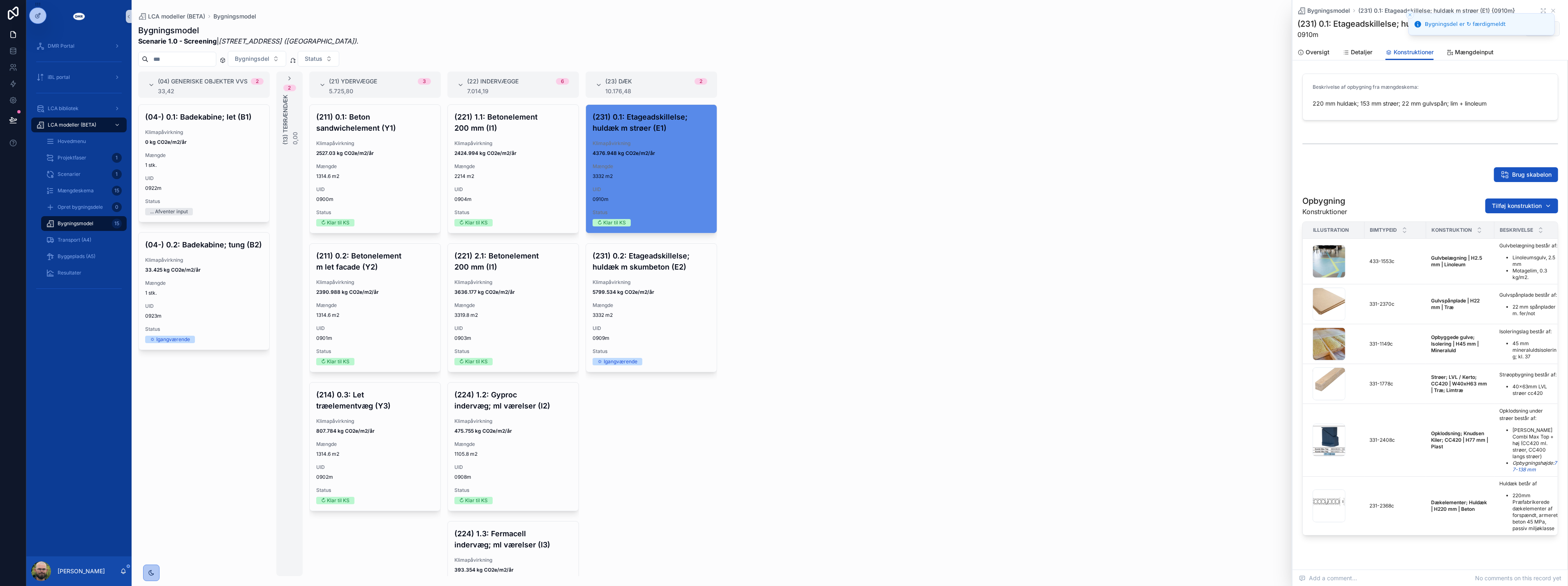
click at [1027, 326] on div "(04) Generiske objekter VVS 2 33,42 (04-) 0.1: Badekabine; let (B1) Klimapåvirk…" at bounding box center [850, 324] width 1437 height 505
click at [551, 327] on span "UID" at bounding box center [513, 328] width 117 height 7
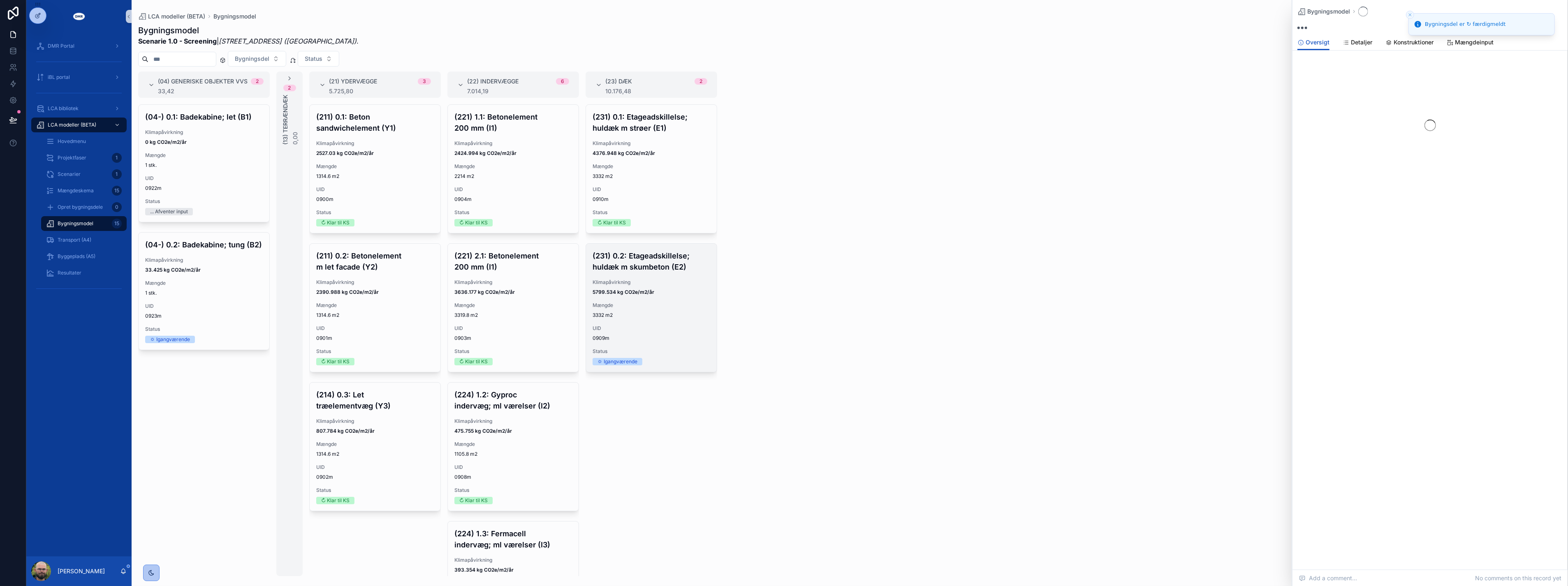
click at [621, 309] on span "Mængde" at bounding box center [651, 305] width 117 height 7
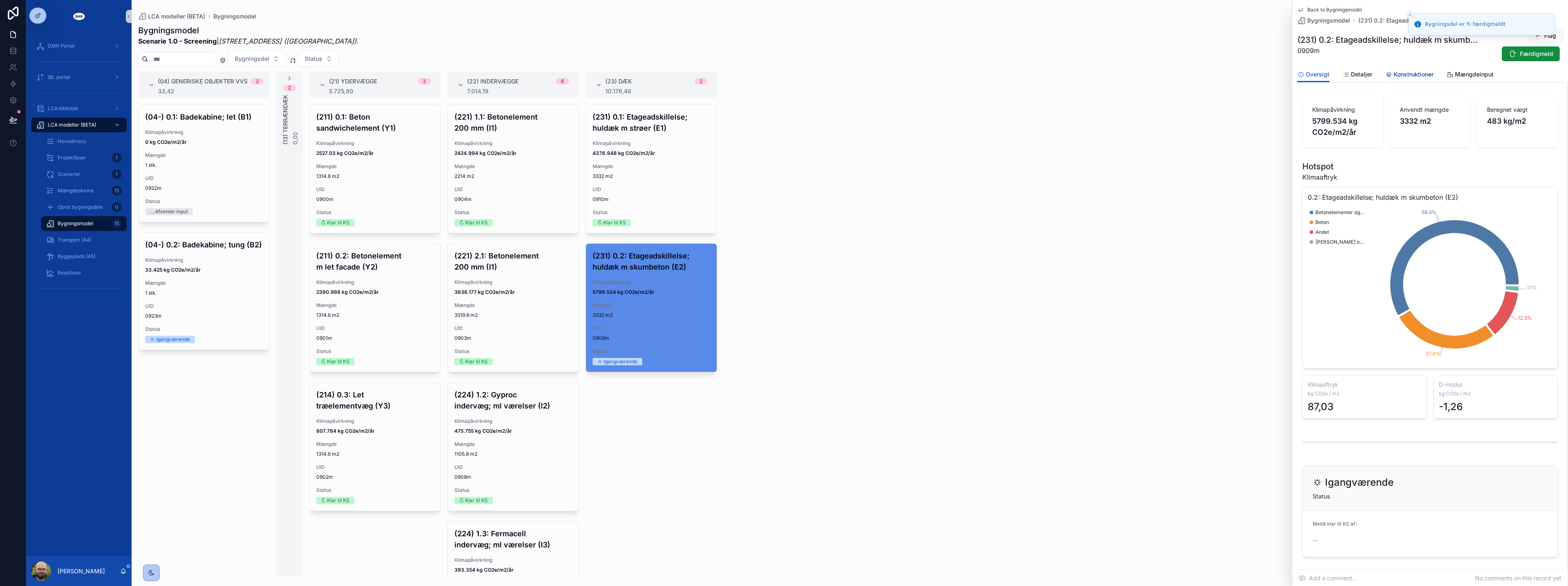
drag, startPoint x: 1415, startPoint y: 75, endPoint x: 1275, endPoint y: 204, distance: 190.4
click at [1414, 75] on span "Konstruktioner" at bounding box center [1414, 75] width 40 height 9
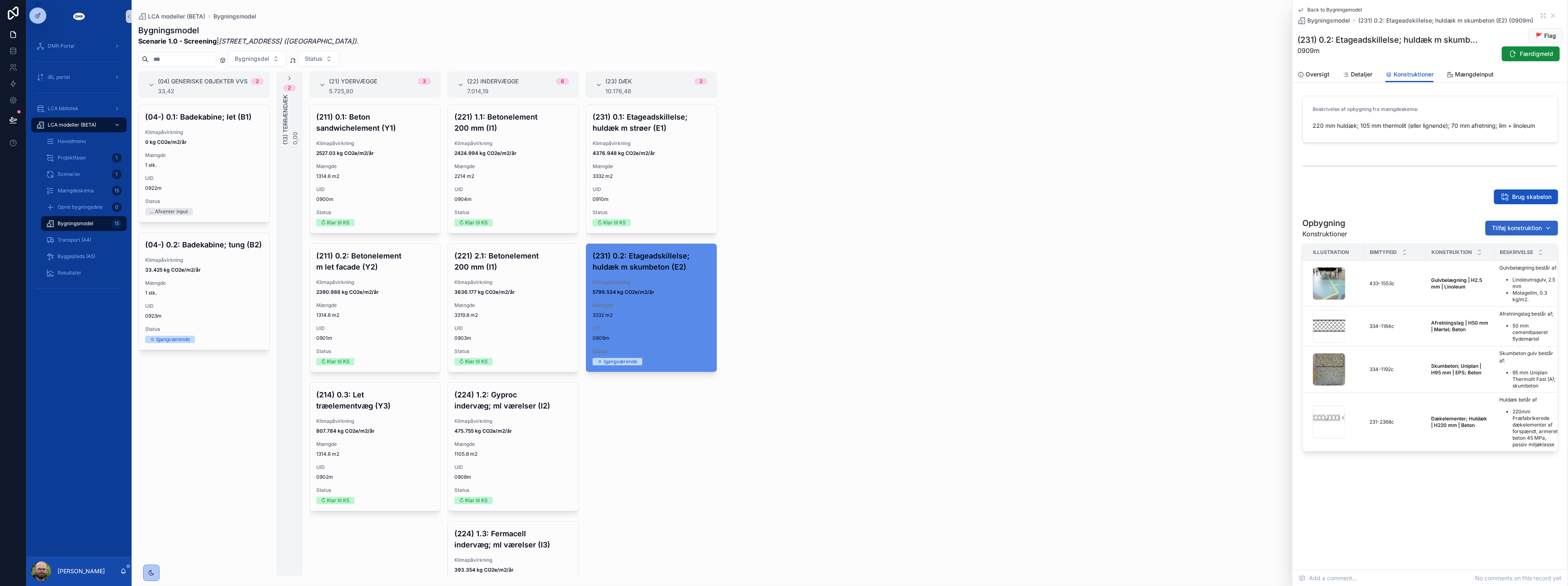
click at [1513, 224] on span "Tilføj konstruktion" at bounding box center [1517, 228] width 50 height 9
type input "*********"
click at [1475, 260] on span "Afretningslag | H20 mm | Mørtel; Beton {334-1181c}" at bounding box center [1511, 261] width 82 height 9
click at [945, 314] on div "(04) Generiske objekter VVS 2 33,42 (04-) 0.1: Badekabine; let (B1) Klimapåvirk…" at bounding box center [850, 324] width 1437 height 505
click at [1087, 330] on div "(04) Generiske objekter VVS 2 33,42 (04-) 0.1: Badekabine; let (B1) Klimapåvirk…" at bounding box center [850, 324] width 1437 height 505
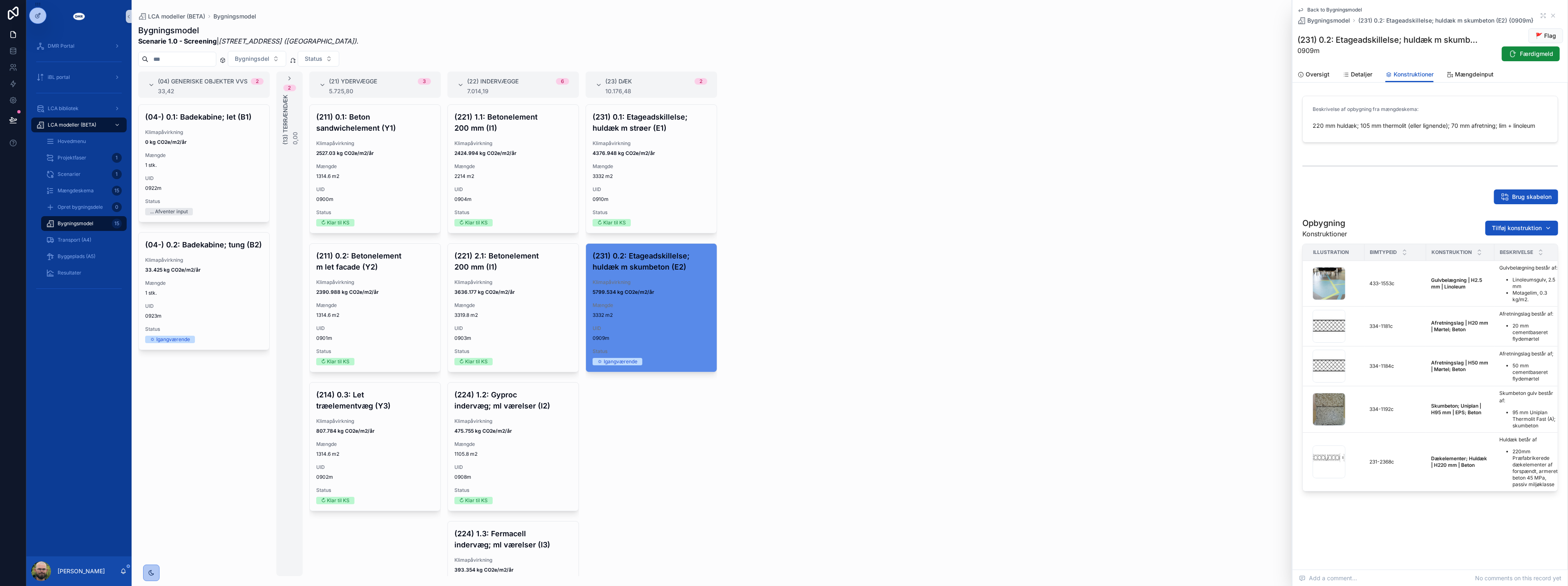
click at [1024, 450] on div "(04) Generiske objekter VVS 2 33,42 (04-) 0.1: Badekabine; let (B1) Klimapåvirk…" at bounding box center [850, 324] width 1437 height 505
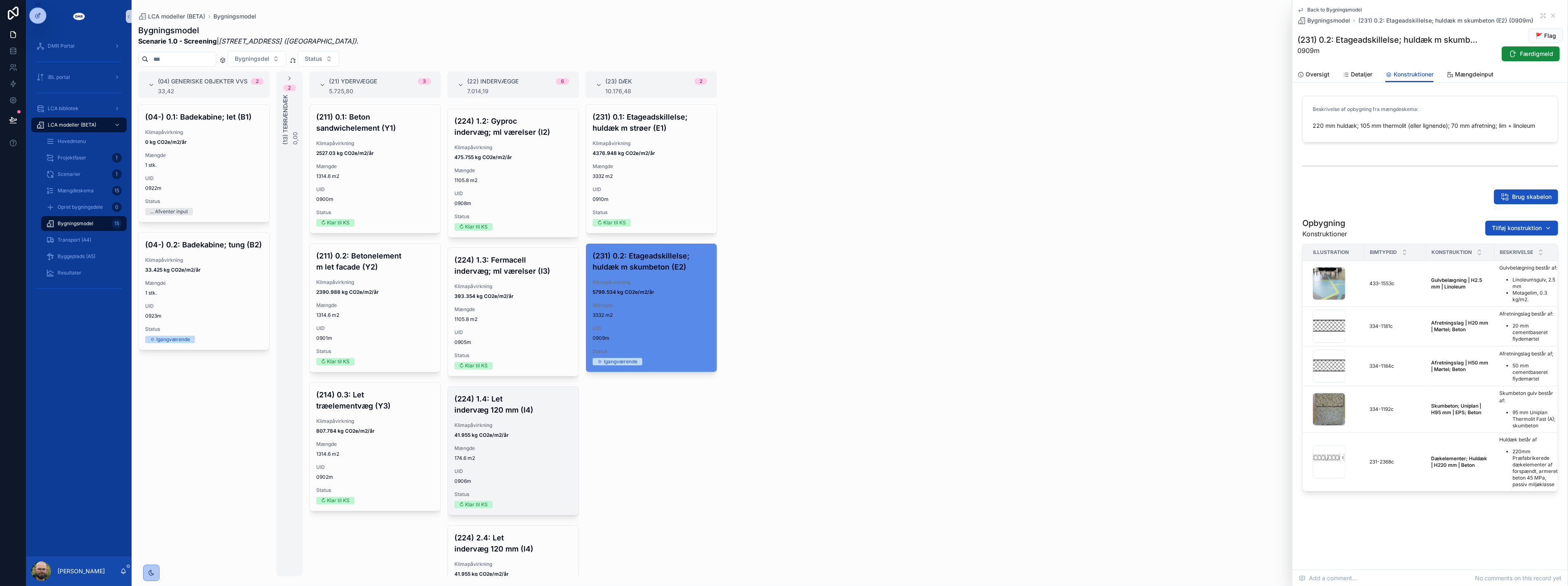
scroll to position [358, 0]
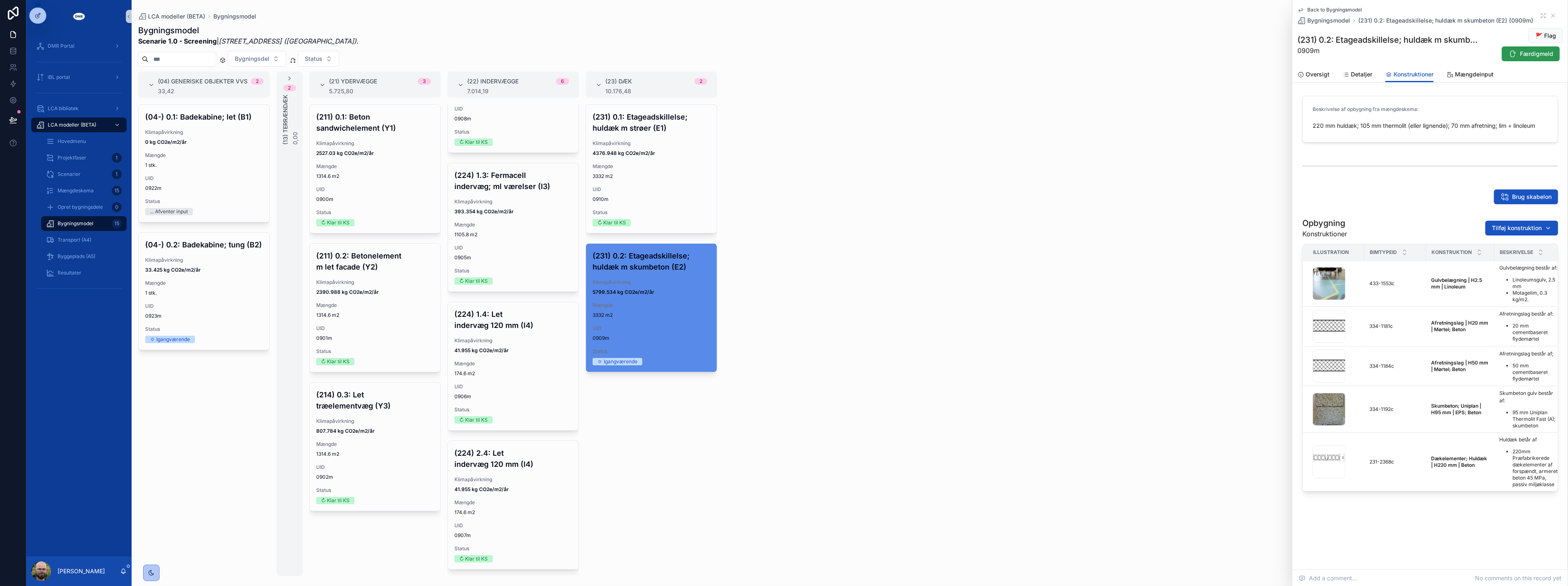
click at [1520, 58] on button "Færdigmeld" at bounding box center [1530, 54] width 58 height 15
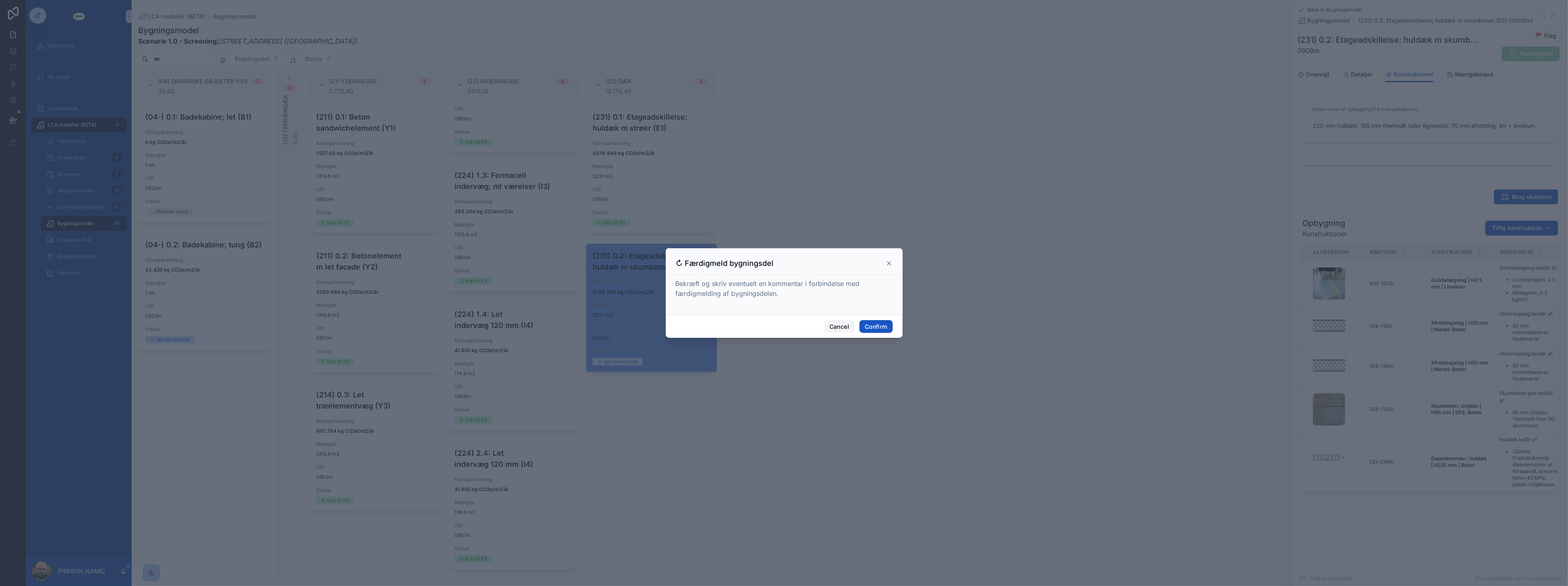
click at [836, 327] on button "Cancel" at bounding box center [839, 327] width 30 height 13
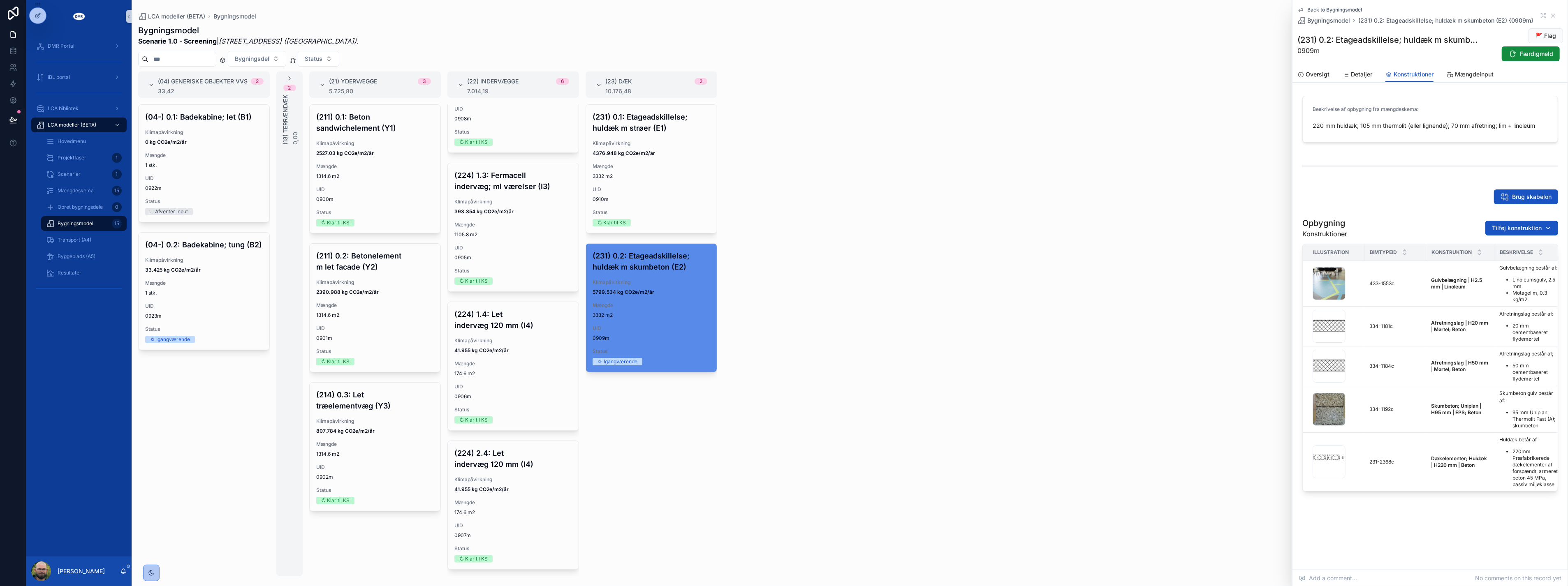
click at [901, 413] on div "(04) Generiske objekter VVS 2 33,42 (04-) 0.1: Badekabine; let (B1) Klimapåvirk…" at bounding box center [850, 324] width 1437 height 505
click at [838, 326] on div "(04) Generiske objekter VVS 2 33,42 (04-) 0.1: Badekabine; let (B1) Klimapåvirk…" at bounding box center [850, 324] width 1437 height 505
click at [652, 215] on span "Status" at bounding box center [651, 212] width 117 height 7
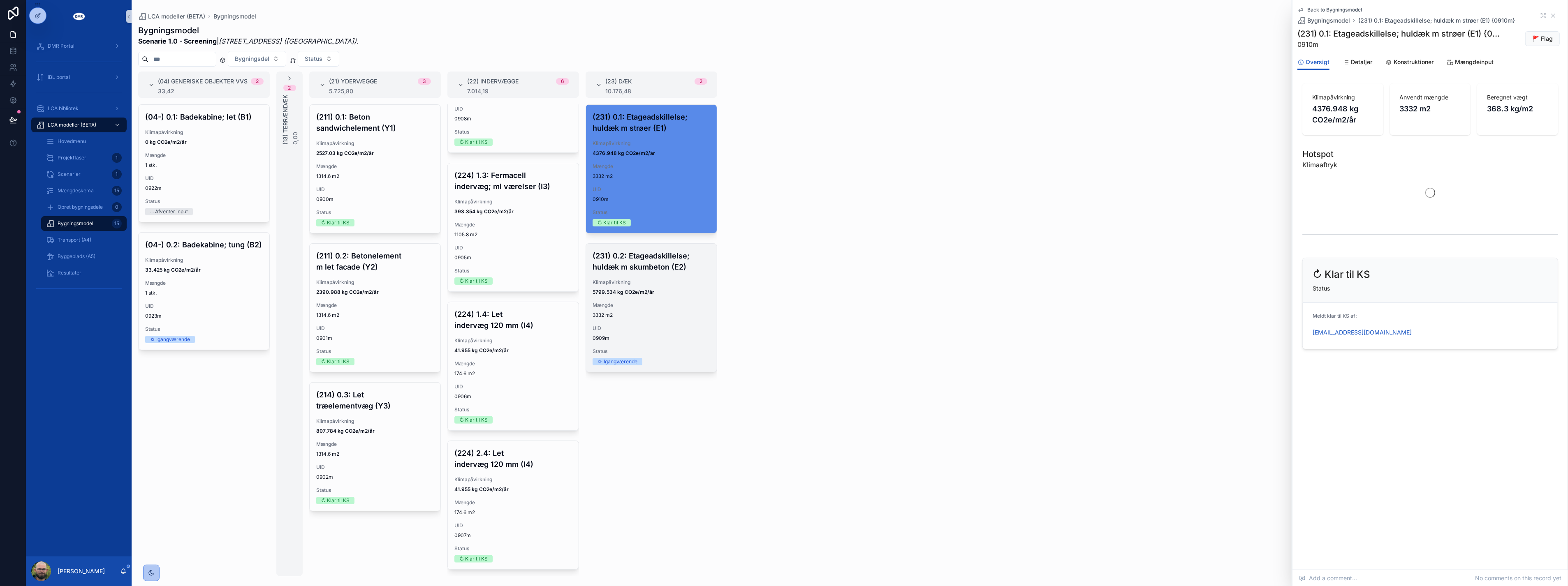
click at [671, 304] on span "Mængde" at bounding box center [651, 305] width 117 height 7
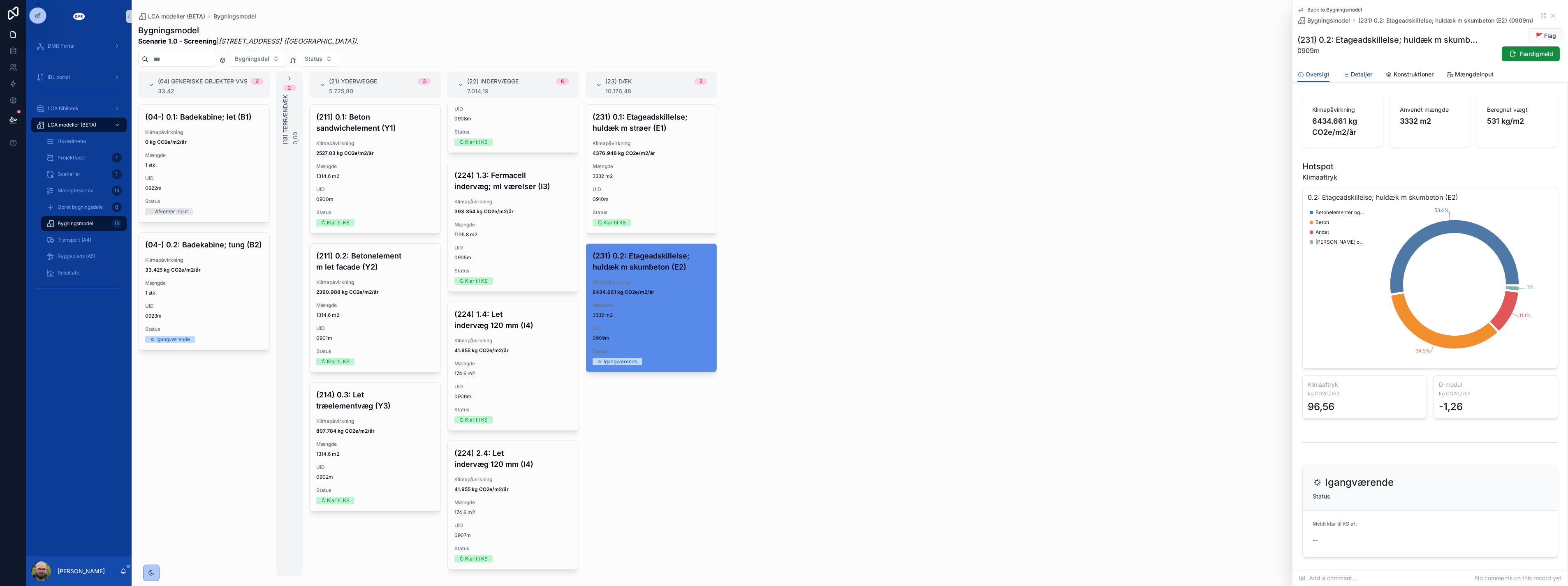
click at [1351, 72] on span "Detaljer" at bounding box center [1361, 75] width 21 height 9
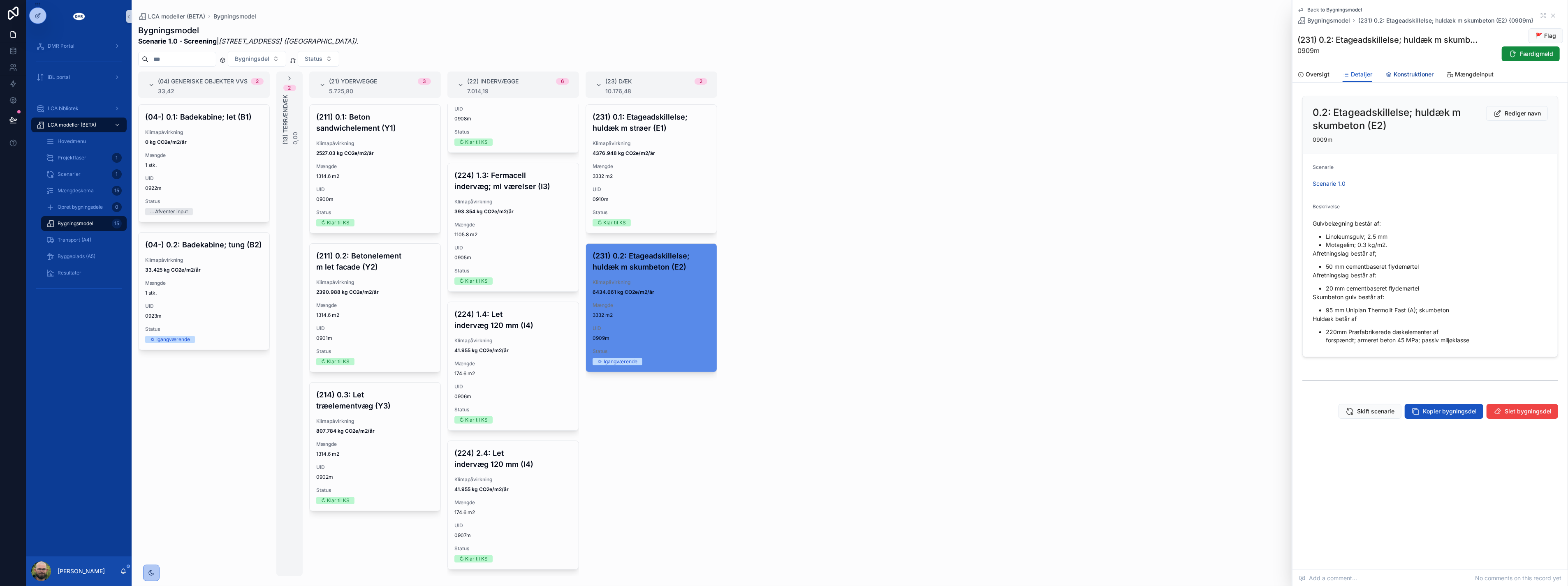
click at [1416, 75] on span "Konstruktioner" at bounding box center [1414, 75] width 40 height 9
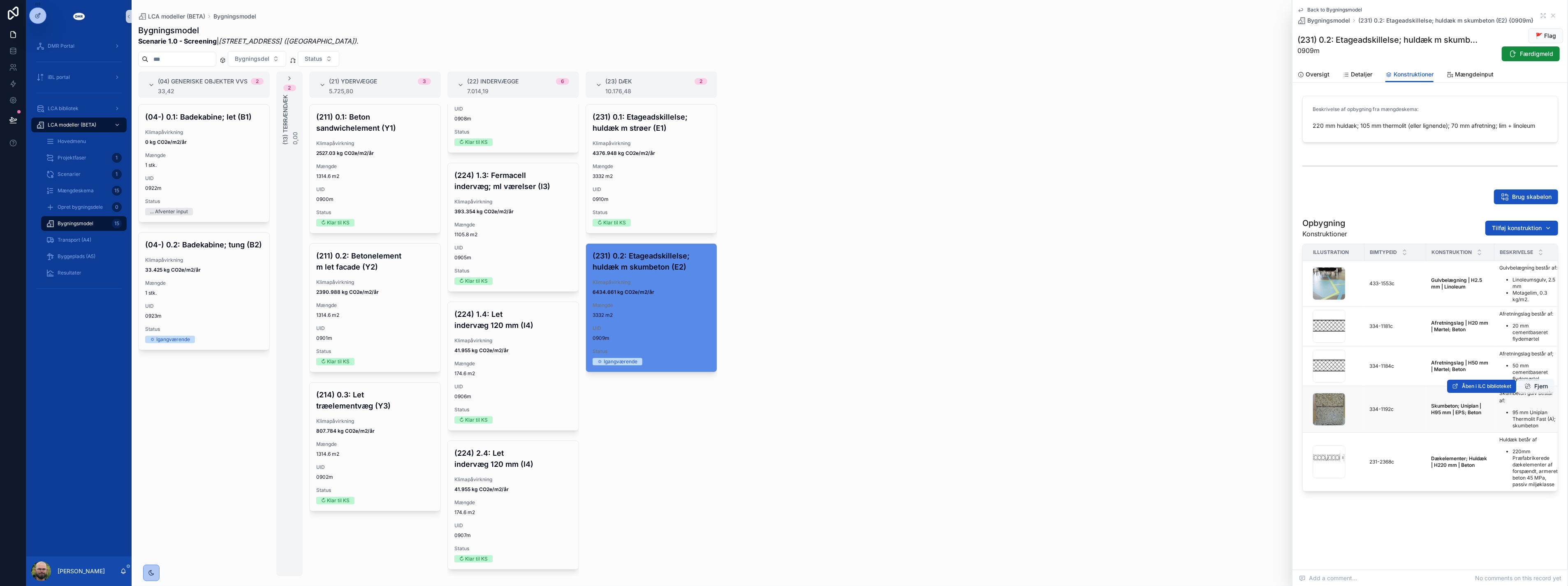
click at [1532, 394] on button "Fjern" at bounding box center [1536, 386] width 37 height 15
click at [1502, 224] on span "Tilføj konstruktion" at bounding box center [1517, 228] width 50 height 9
type input "*****"
click at [1482, 259] on span "Skumbeton | H105 mm | EPS; Beton {334-2409c}" at bounding box center [1511, 261] width 82 height 9
click at [1405, 188] on div "Brug skabelon" at bounding box center [1430, 197] width 265 height 21
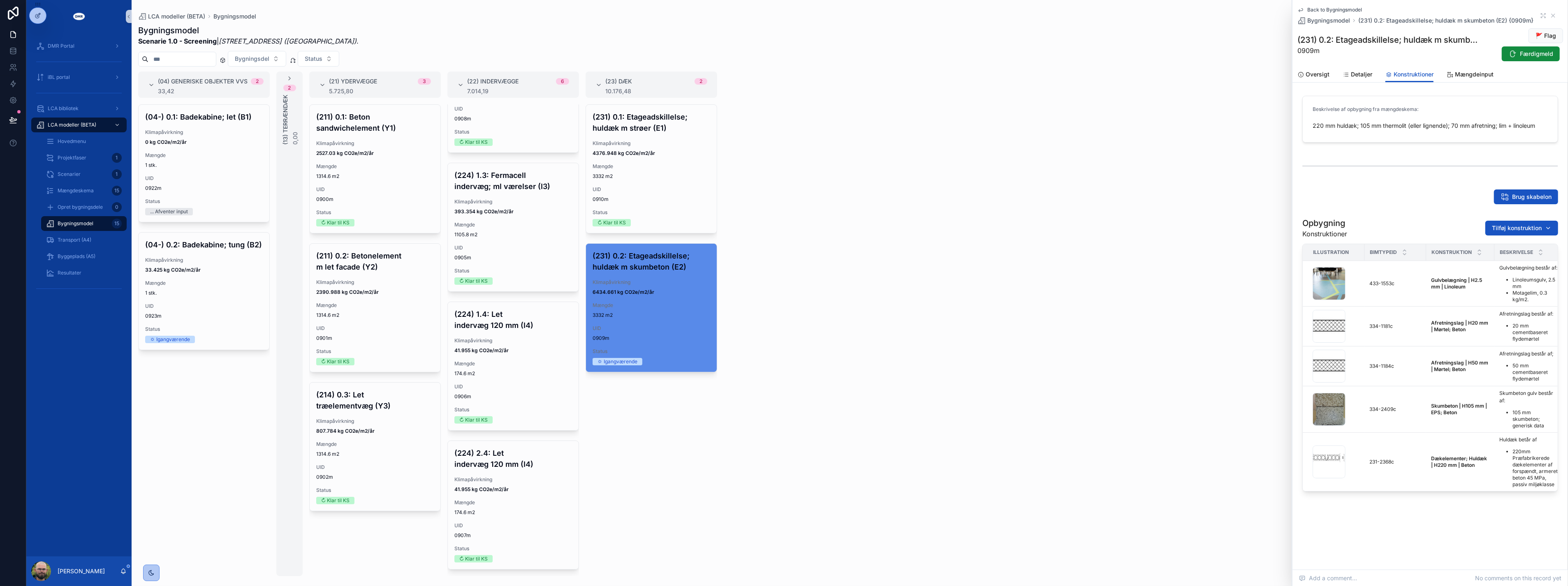
click at [1142, 284] on div "(04) Generiske objekter VVS 2 33,42 (04-) 0.1: Badekabine; let (B1) Klimapåvirk…" at bounding box center [850, 324] width 1437 height 505
click at [1026, 267] on div "(04) Generiske objekter VVS 2 33,42 (04-) 0.1: Badekabine; let (B1) Klimapåvirk…" at bounding box center [850, 324] width 1437 height 505
click at [1556, 14] on icon "scrollable content" at bounding box center [1553, 15] width 7 height 7
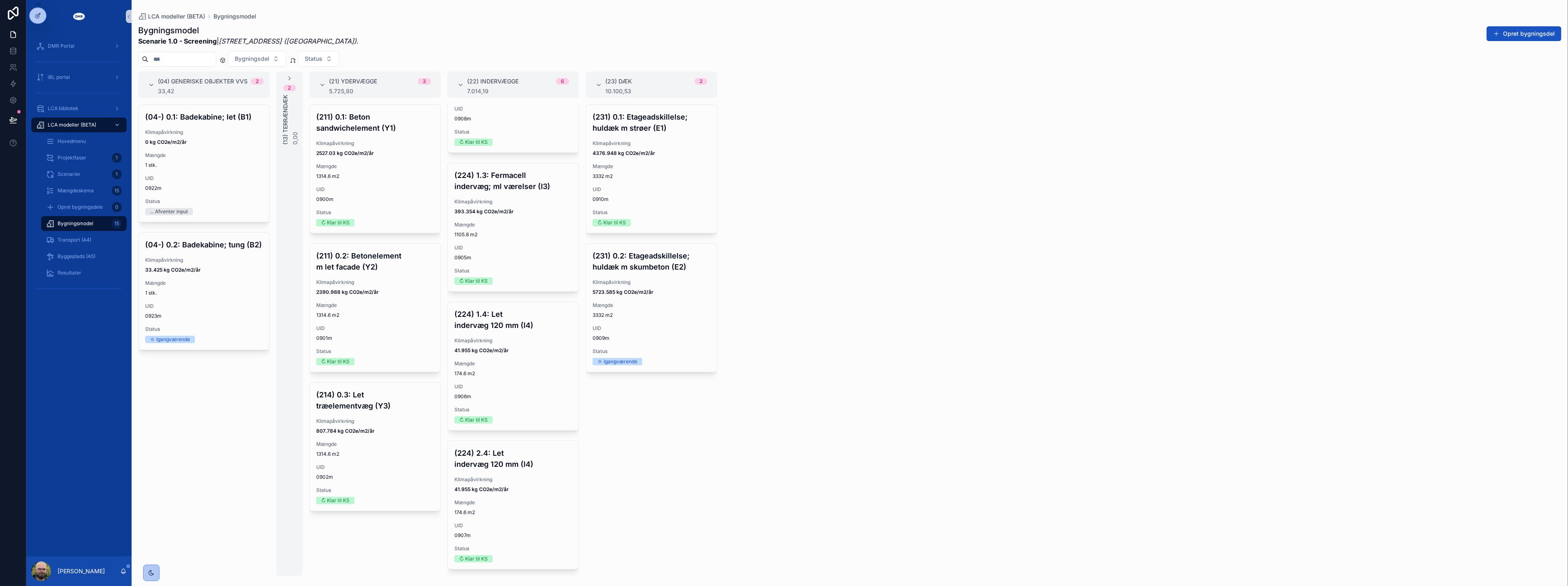
click at [965, 284] on div "(04) Generiske objekter VVS 2 33,42 (04-) 0.1: Badekabine; let (B1) Klimapåvirk…" at bounding box center [850, 324] width 1437 height 505
drag, startPoint x: 957, startPoint y: 296, endPoint x: 953, endPoint y: 293, distance: 5.0
click at [953, 293] on div "(04) Generiske objekter VVS 2 33,42 (04-) 0.1: Badekabine; let (B1) Klimapåvirk…" at bounding box center [850, 324] width 1437 height 505
click at [953, 292] on div "(04) Generiske objekter VVS 2 33,42 (04-) 0.1: Badekabine; let (B1) Klimapåvirk…" at bounding box center [850, 324] width 1437 height 505
click at [635, 292] on strong "5723.585 kg CO2e/m2/år" at bounding box center [623, 292] width 61 height 6
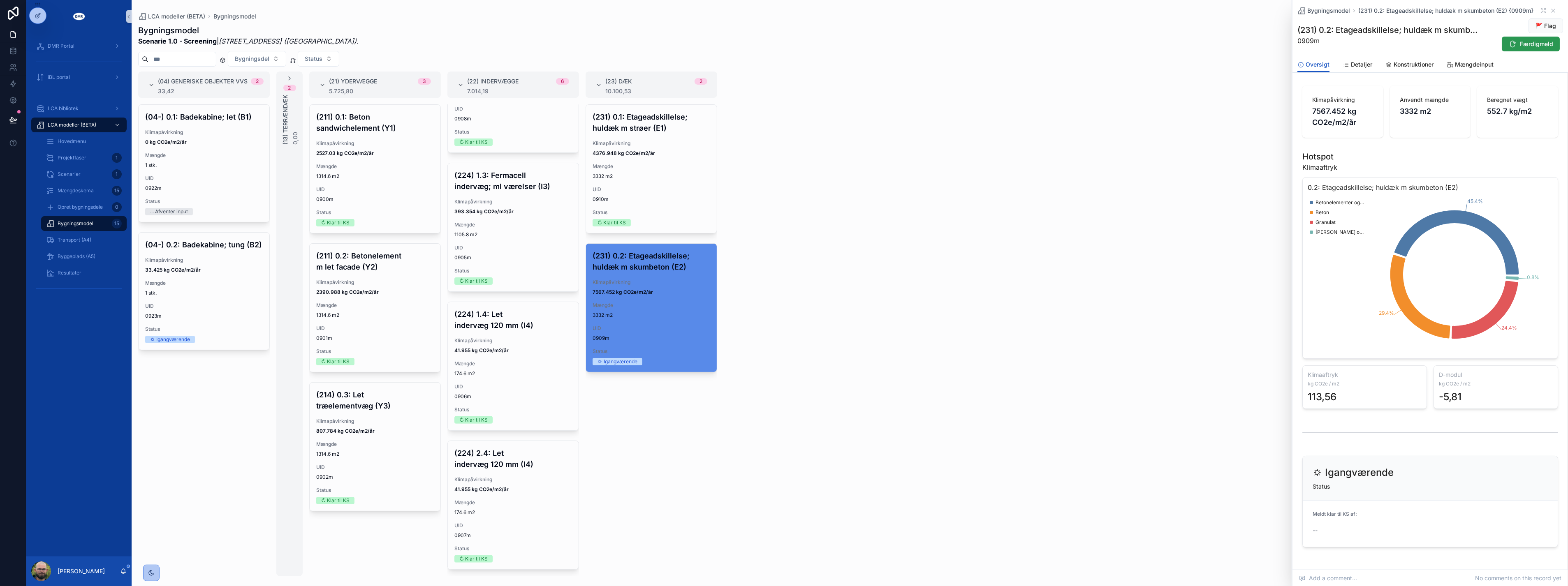
click at [1526, 44] on span "Færdigmeld" at bounding box center [1536, 44] width 33 height 9
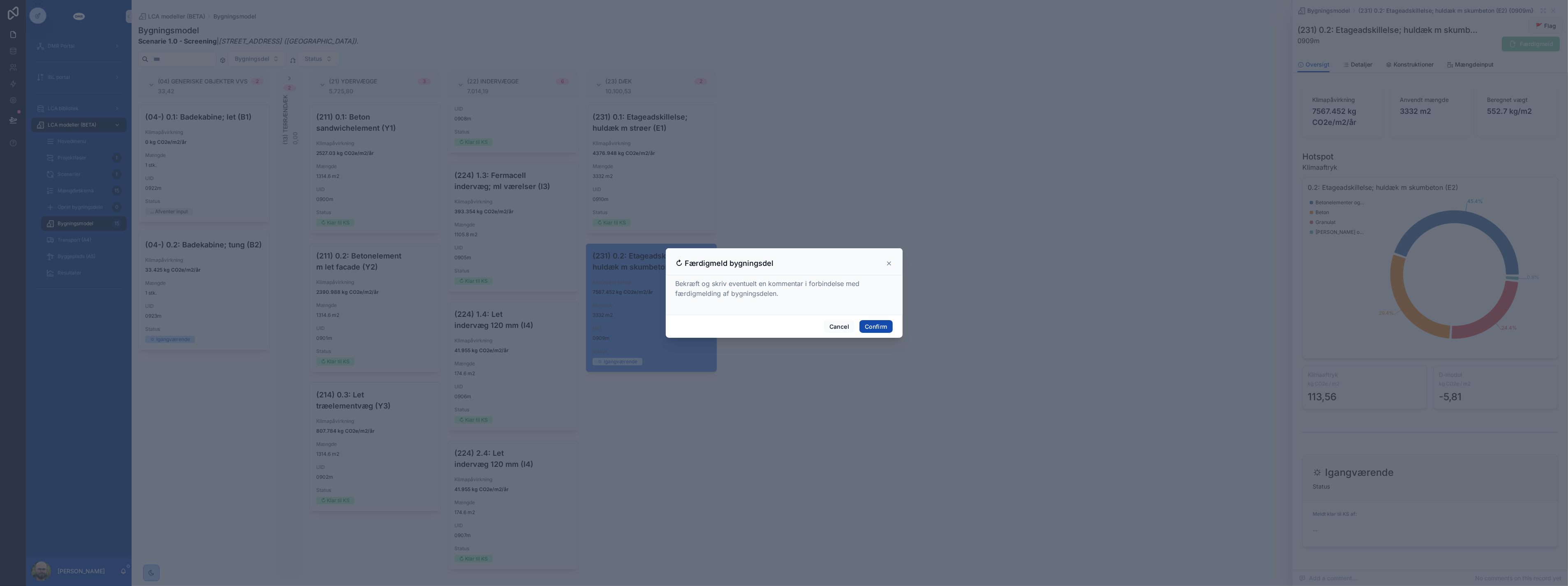
click at [883, 326] on button "Confirm" at bounding box center [876, 327] width 33 height 13
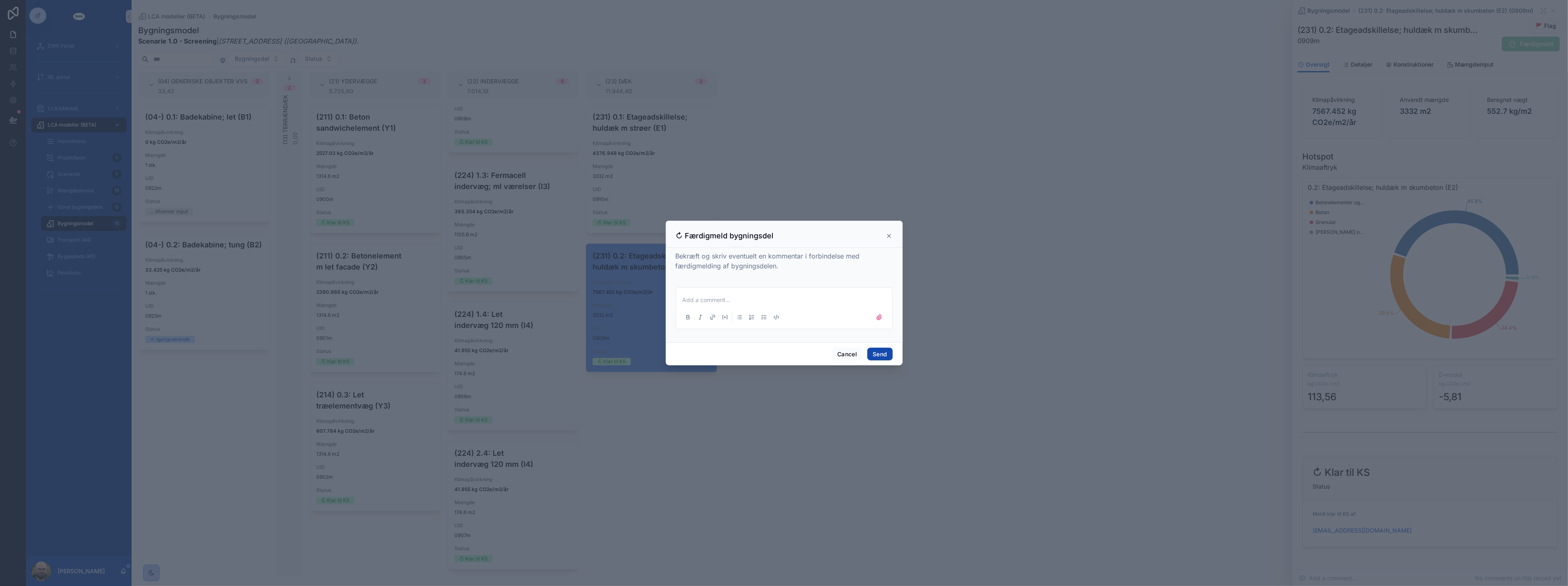
click at [880, 352] on button "Send" at bounding box center [880, 355] width 25 height 13
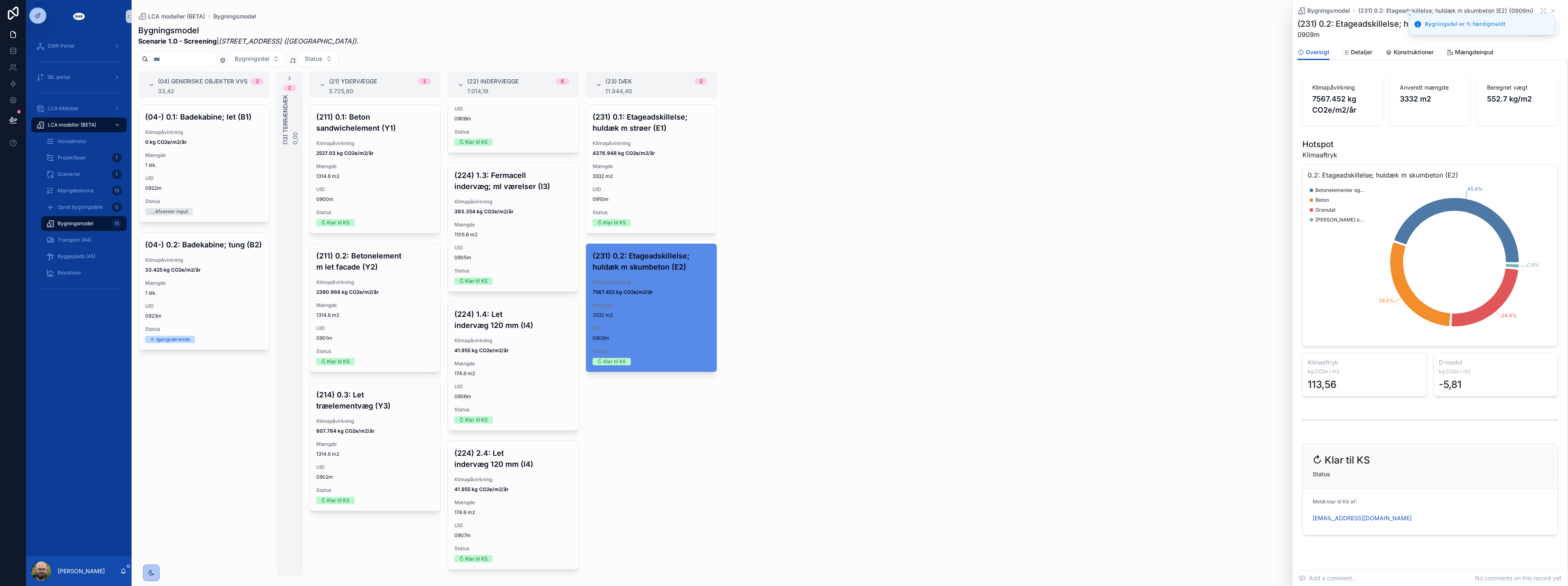
click at [881, 348] on div "(04) Generiske objekter VVS 2 33,42 (04-) 0.1: Badekabine; let (B1) Klimapåvirk…" at bounding box center [850, 324] width 1437 height 505
click at [245, 433] on div "(04-) 0.1: Badekabine; let (B1) Klimapåvirkning 0 kg CO2e/m2/år Mængde 1 stk. U…" at bounding box center [204, 341] width 131 height 472
click at [750, 410] on div "(04) Generiske objekter VVS 2 33,42 (04-) 0.1: Badekabine; let (B1) Klimapåvirk…" at bounding box center [850, 324] width 1437 height 505
click at [866, 375] on div "(04) Generiske objekter VVS 2 33,42 (04-) 0.1: Badekabine; let (B1) Klimapåvirk…" at bounding box center [850, 324] width 1437 height 505
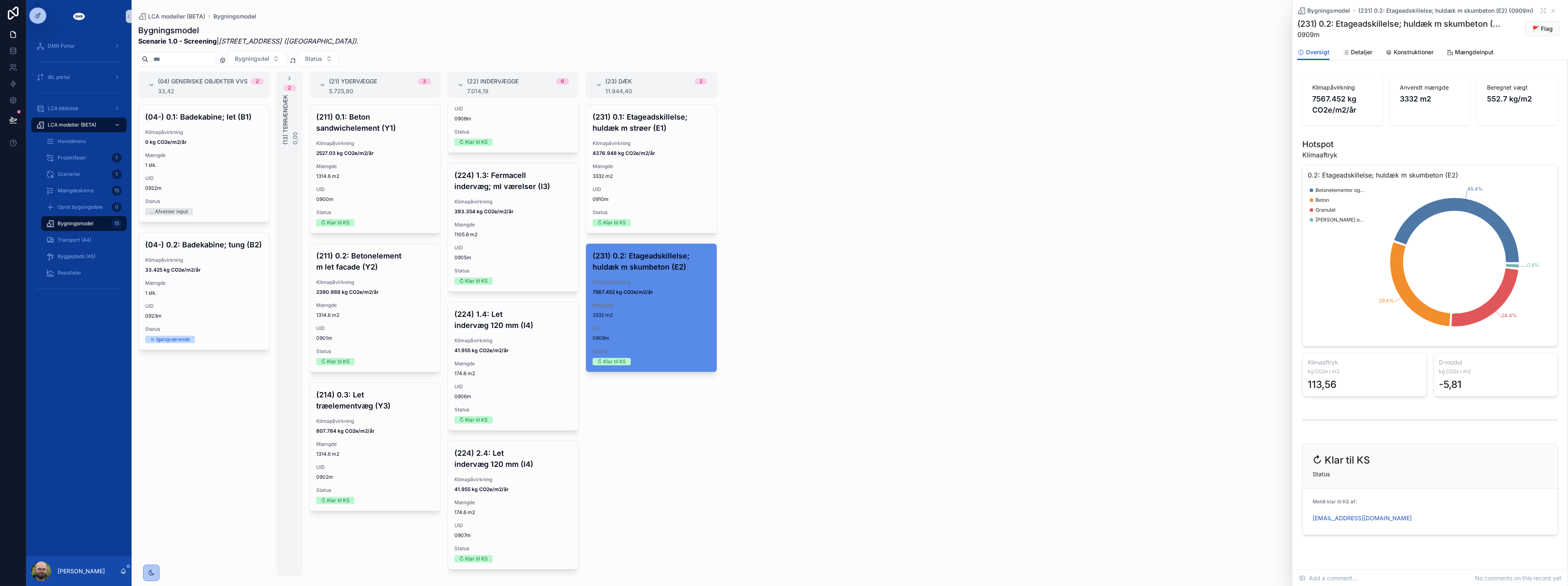
click at [916, 344] on div "(04) Generiske objekter VVS 2 33,42 (04-) 0.1: Badekabine; let (B1) Klimapåvirk…" at bounding box center [850, 324] width 1437 height 505
click at [927, 334] on div "(04) Generiske objekter VVS 2 33,42 (04-) 0.1: Badekabine; let (B1) Klimapåvirk…" at bounding box center [850, 324] width 1437 height 505
drag, startPoint x: 927, startPoint y: 334, endPoint x: 875, endPoint y: 436, distance: 114.5
click at [875, 436] on div "(04) Generiske objekter VVS 2 33,42 (04-) 0.1: Badekabine; let (B1) Klimapåvirk…" at bounding box center [850, 324] width 1437 height 505
drag, startPoint x: 75, startPoint y: 138, endPoint x: 116, endPoint y: 146, distance: 41.8
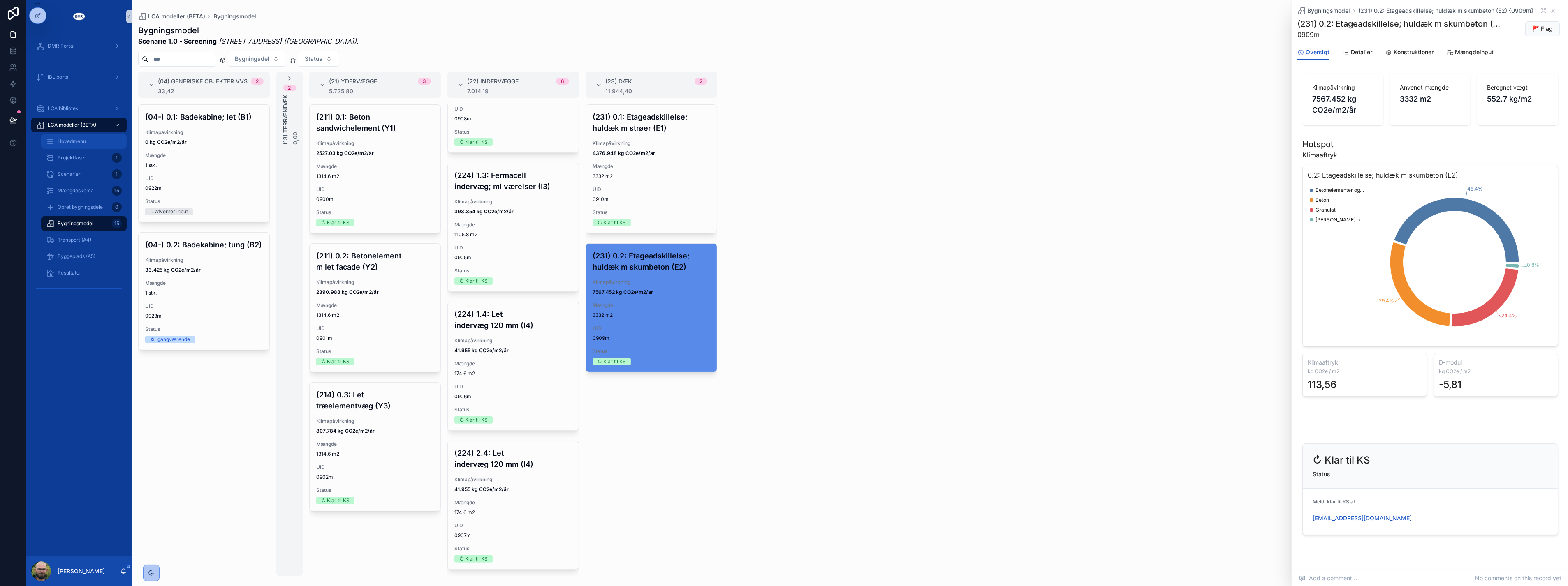
click at [75, 138] on span "Hovedmenu" at bounding box center [72, 141] width 29 height 7
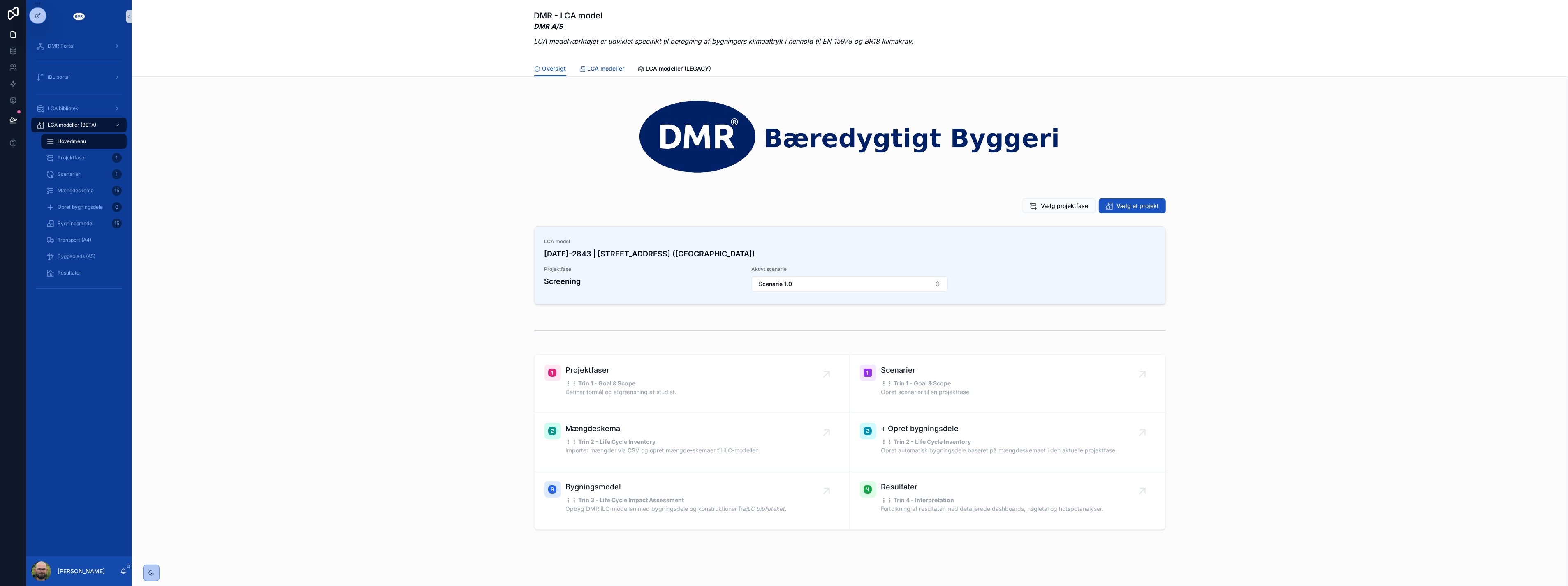
click at [602, 62] on link "LCA modeller" at bounding box center [602, 69] width 45 height 16
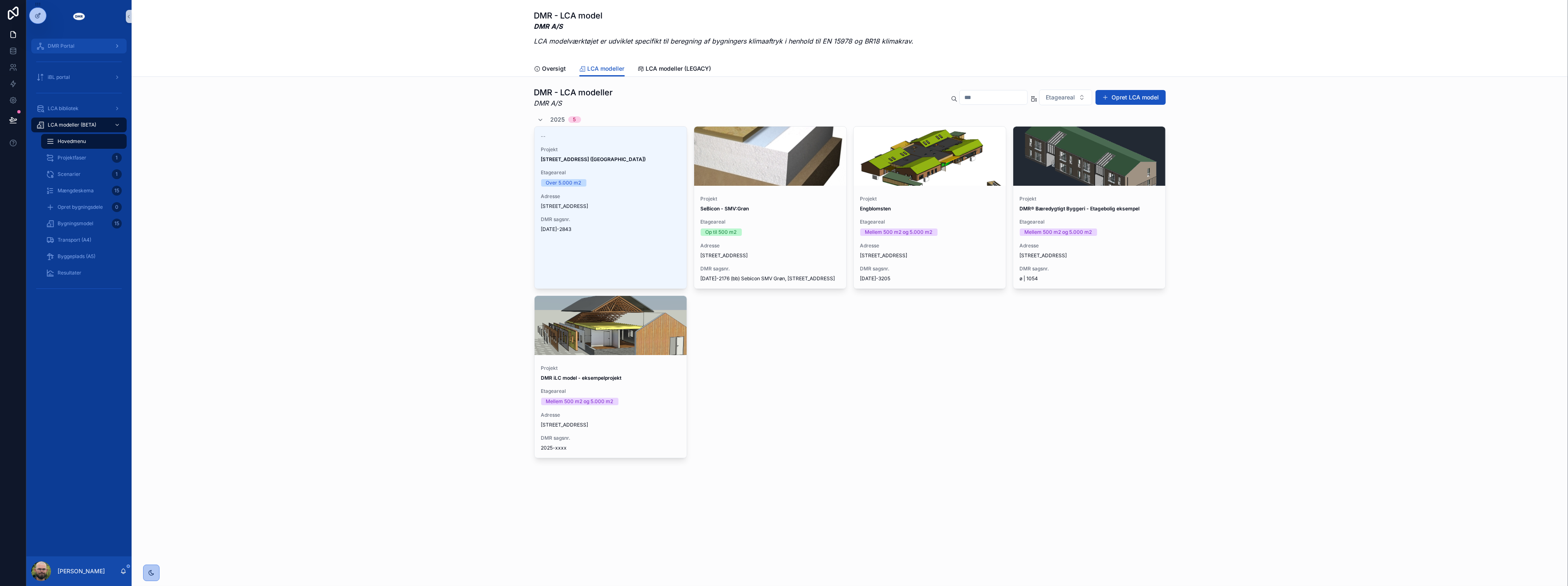
click at [77, 50] on div "DMR Portal" at bounding box center [79, 46] width 86 height 13
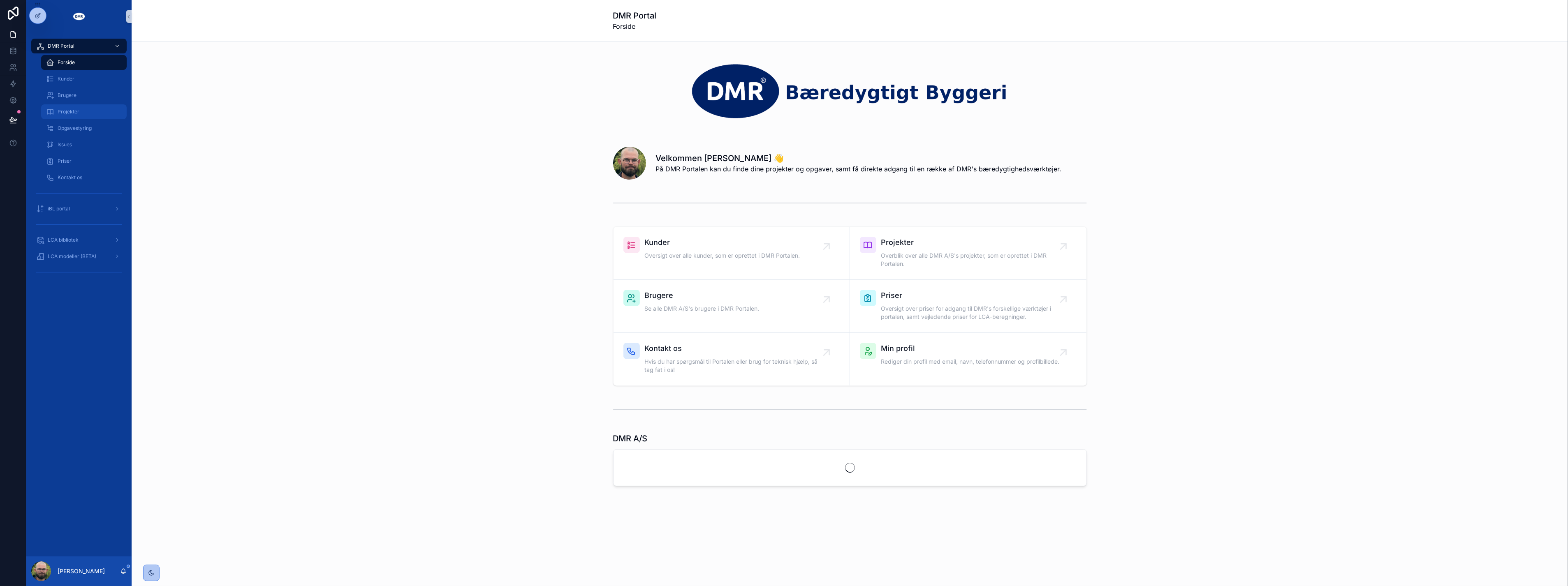
click at [67, 108] on span "Projekter" at bounding box center [69, 111] width 22 height 7
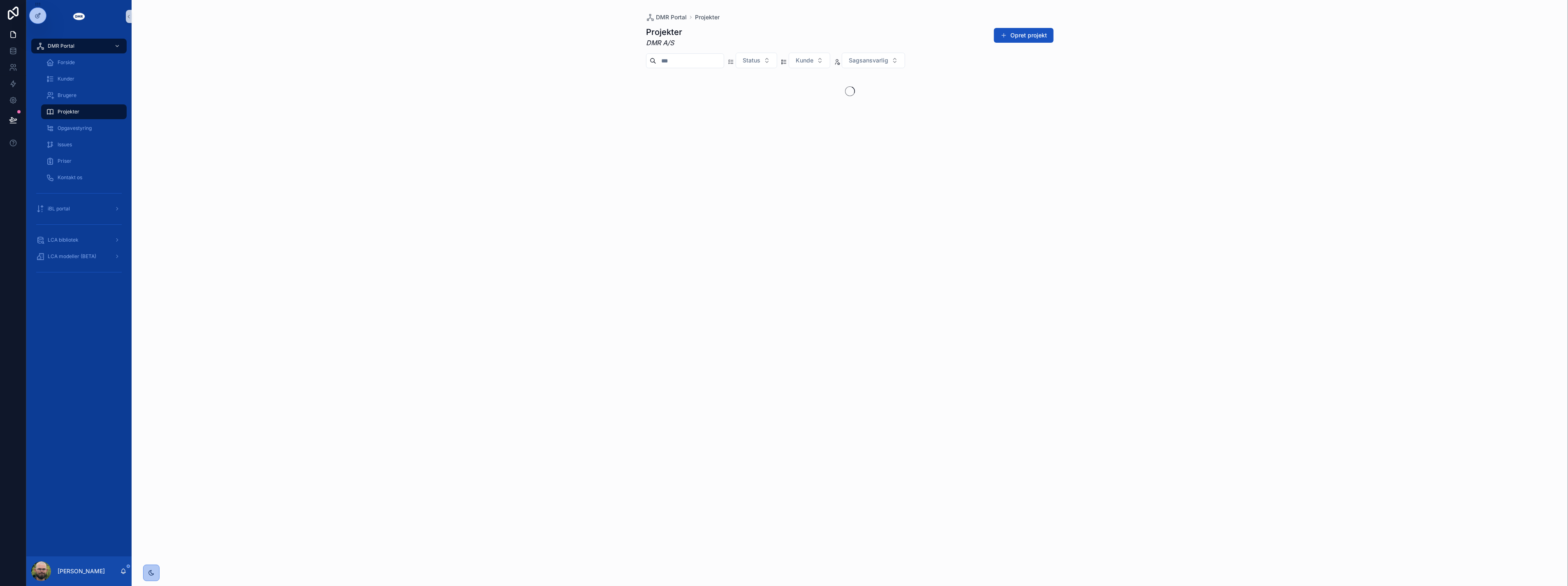
click at [677, 58] on input "scrollable content" at bounding box center [690, 61] width 68 height 12
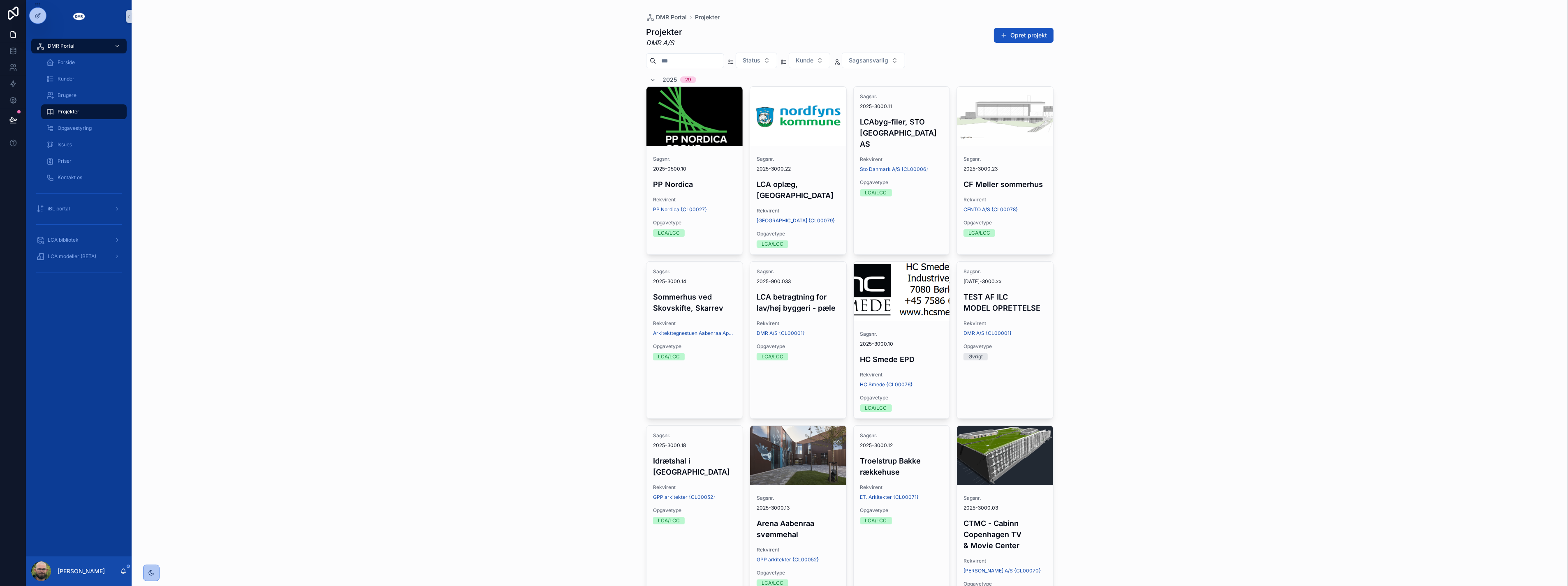
click at [466, 202] on div "DMR Portal Projekter Projekter DMR A/S Opret projekt Status Kunde Sagsansvarlig…" at bounding box center [850, 293] width 1437 height 586
click at [674, 65] on input "scrollable content" at bounding box center [690, 61] width 68 height 12
type input "****"
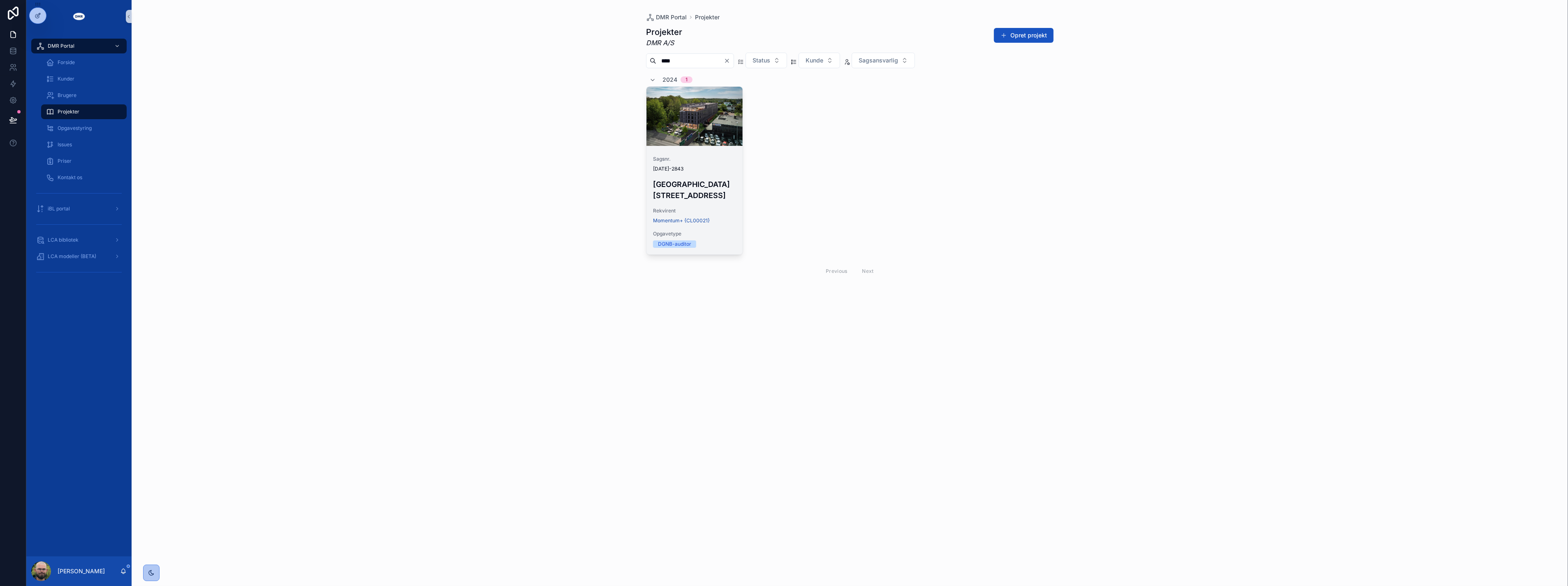
click at [683, 155] on div "Sagsnr. 2024-2843 Sheraton Hotel, Roskildevej 547 Rekvirent Momentum+ {CL00021}…" at bounding box center [695, 201] width 96 height 105
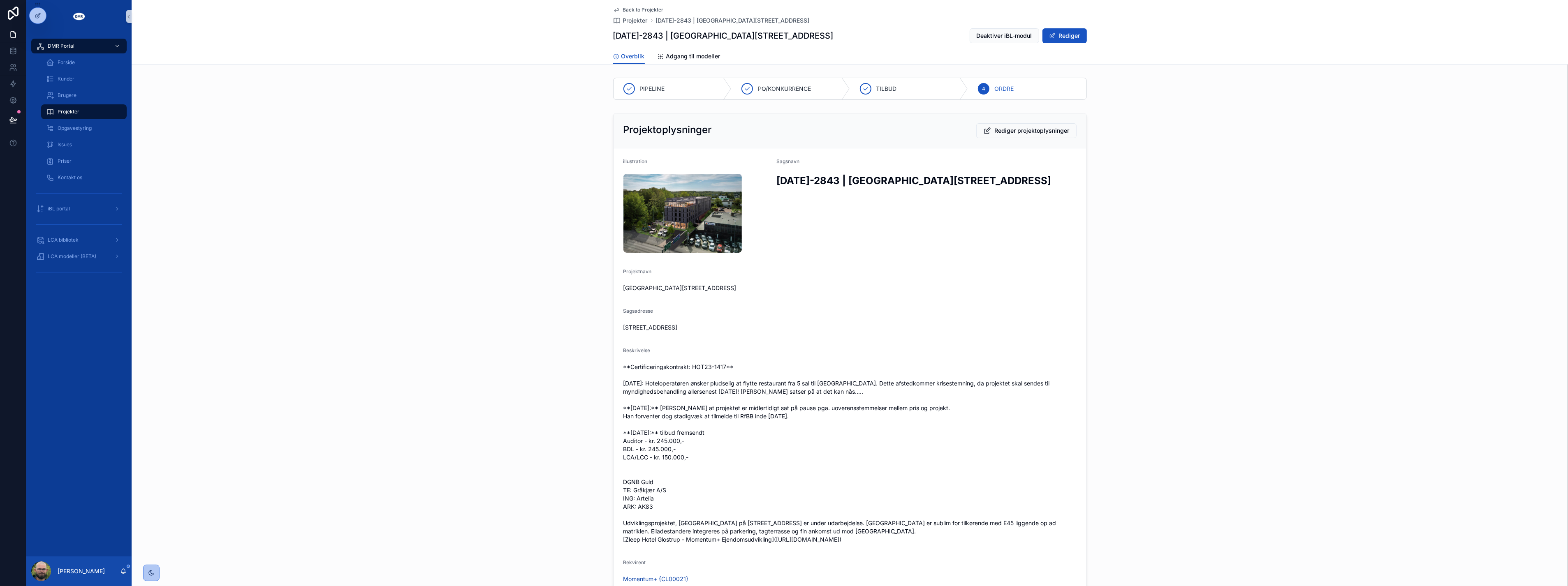
scroll to position [105, 0]
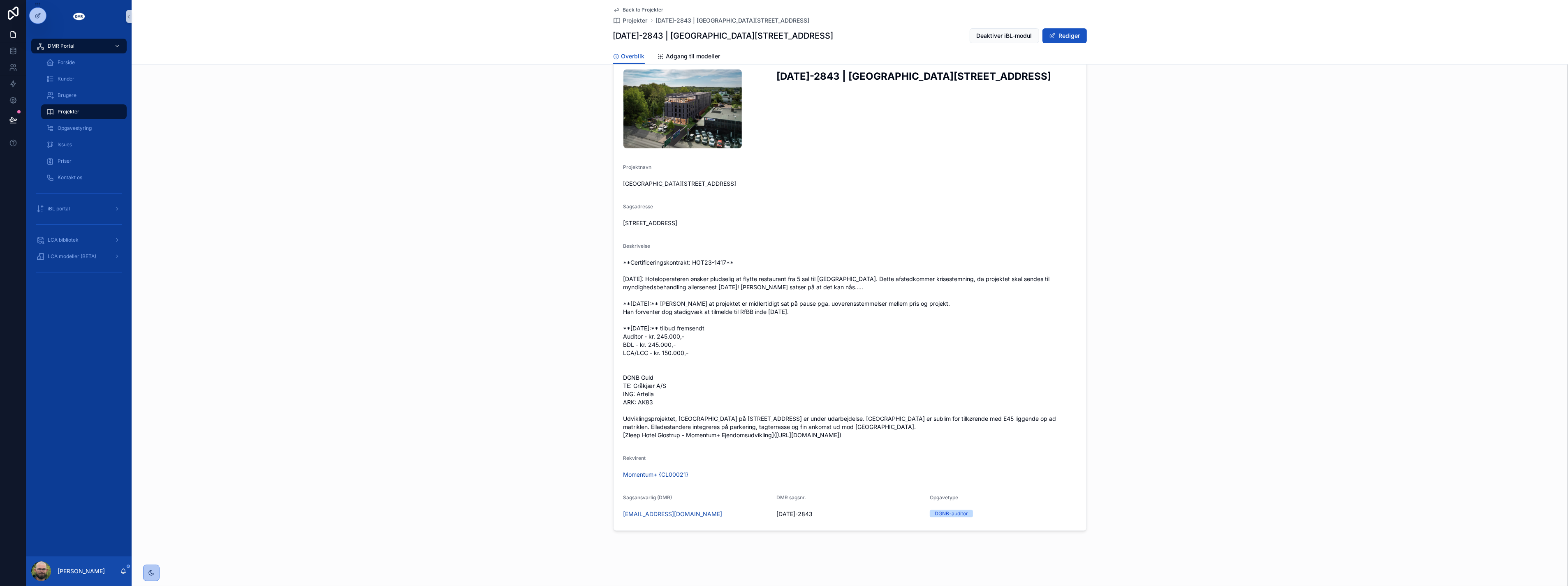
drag, startPoint x: 422, startPoint y: 316, endPoint x: 453, endPoint y: 365, distance: 58.0
click at [424, 316] on div "Projektoplysninger Rediger projektoplysninger illustration Sagsnavn 2024-2843 |…" at bounding box center [850, 270] width 1437 height 529
click at [659, 89] on img "scrollable content" at bounding box center [682, 109] width 119 height 79
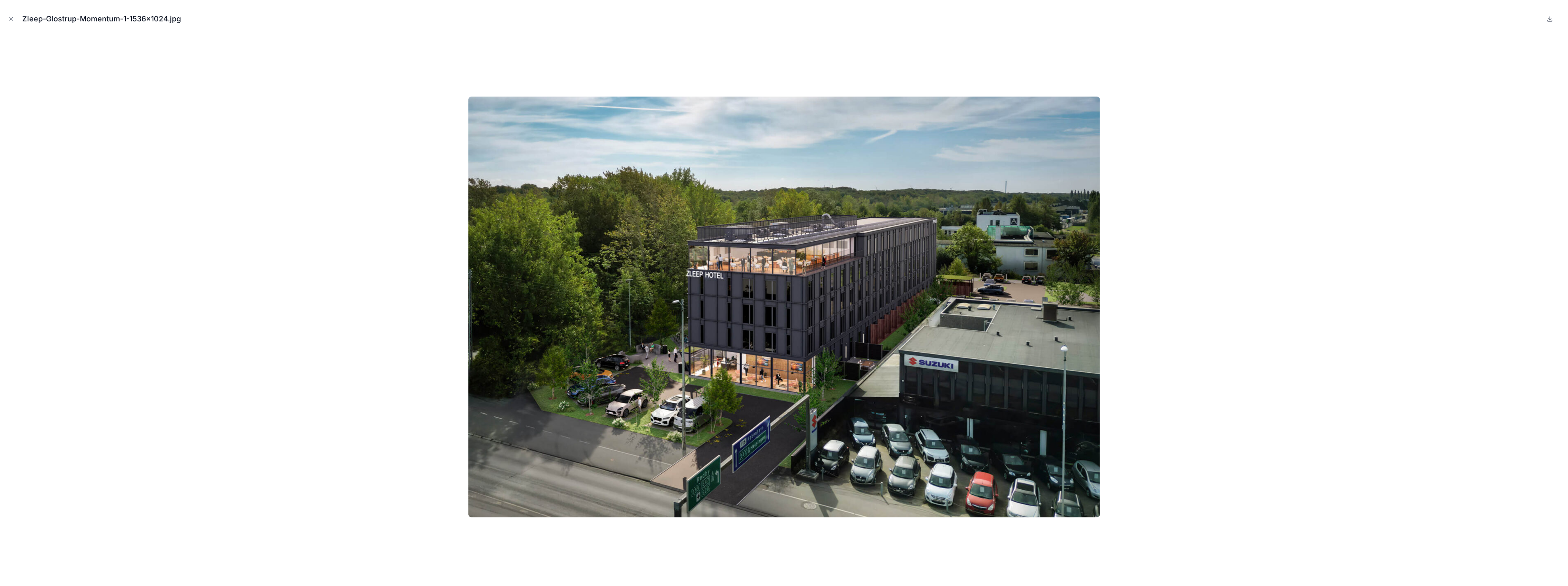
click at [358, 367] on div at bounding box center [784, 307] width 1555 height 545
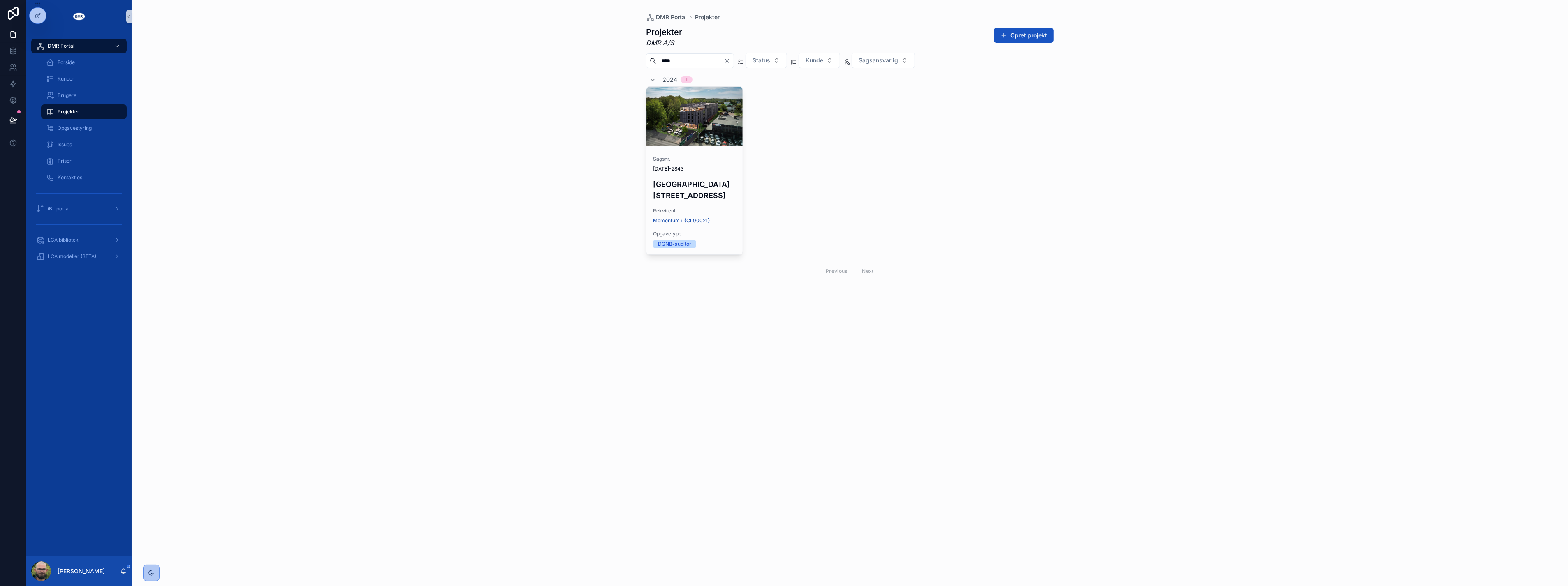
click at [355, 363] on div "DMR Portal Projekter Projekter DMR A/S Opret projekt **** Status Kunde Sagsansv…" at bounding box center [850, 293] width 1437 height 586
click at [586, 248] on div "DMR Portal Projekter Projekter DMR A/S Opret projekt **** Status Kunde Sagsansv…" at bounding box center [850, 293] width 1437 height 586
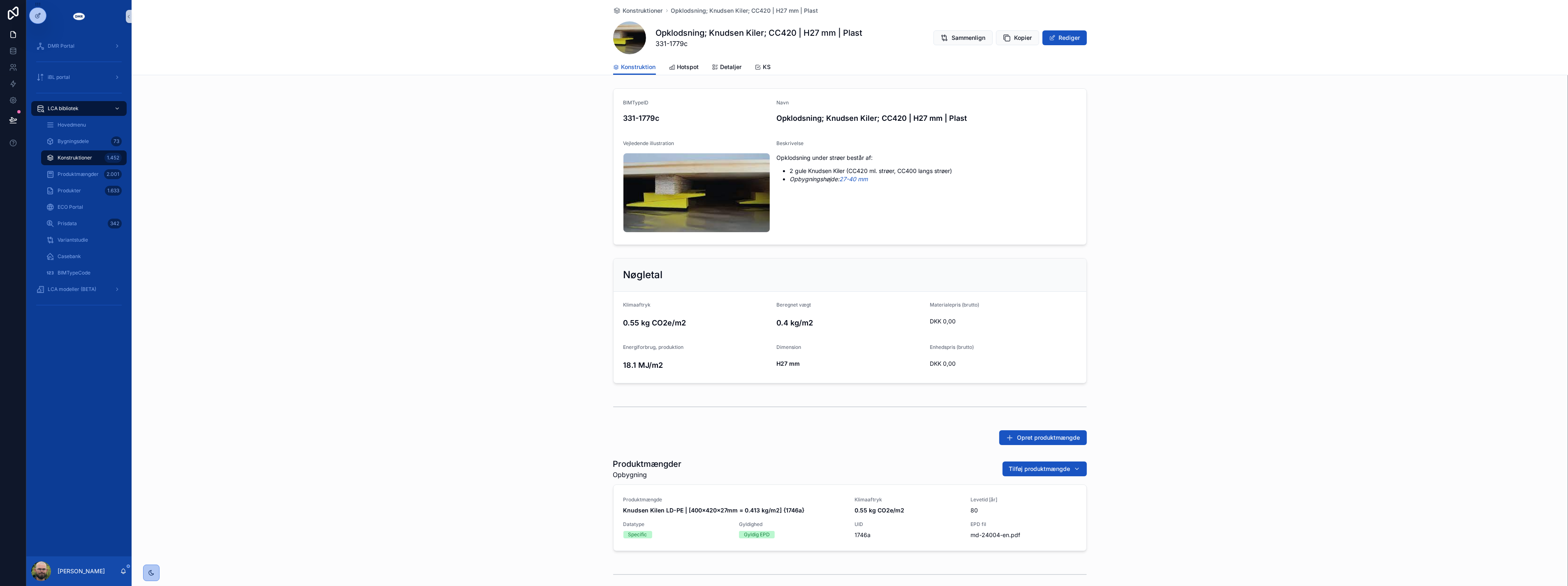
scroll to position [81, 0]
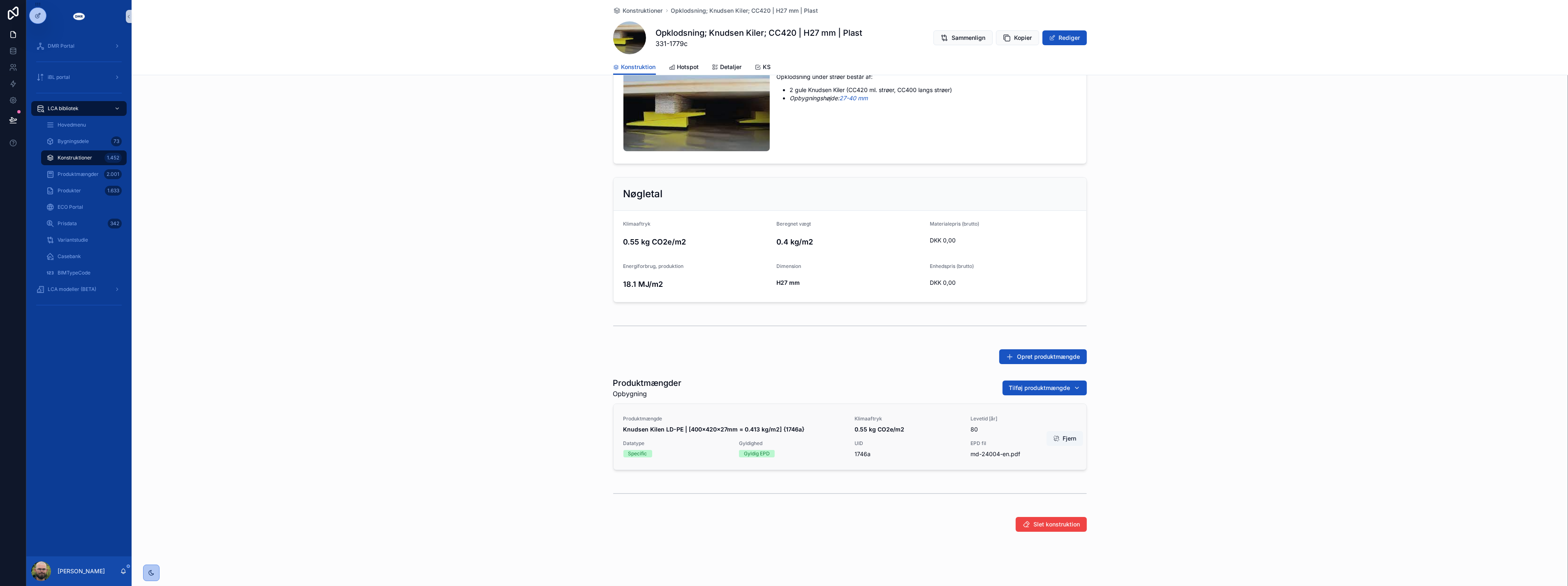
click at [749, 441] on span "Gyldighed" at bounding box center [792, 444] width 106 height 7
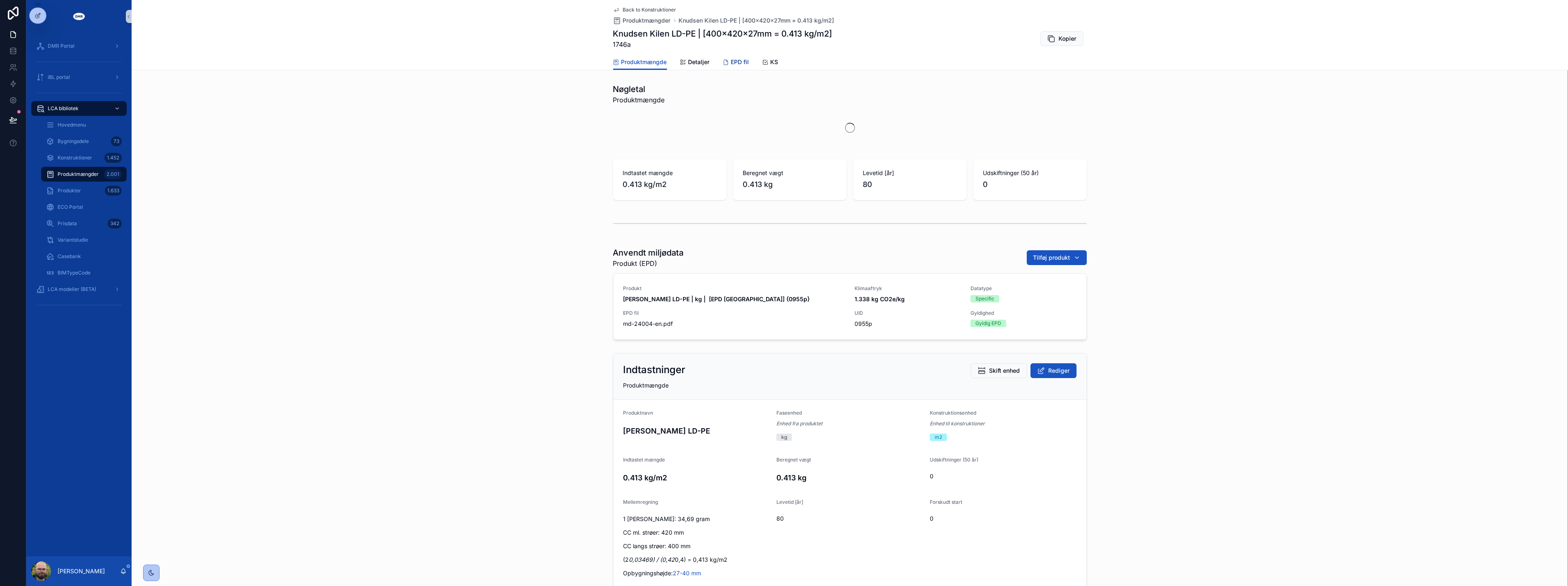
click at [733, 60] on span "EPD fil" at bounding box center [740, 62] width 18 height 9
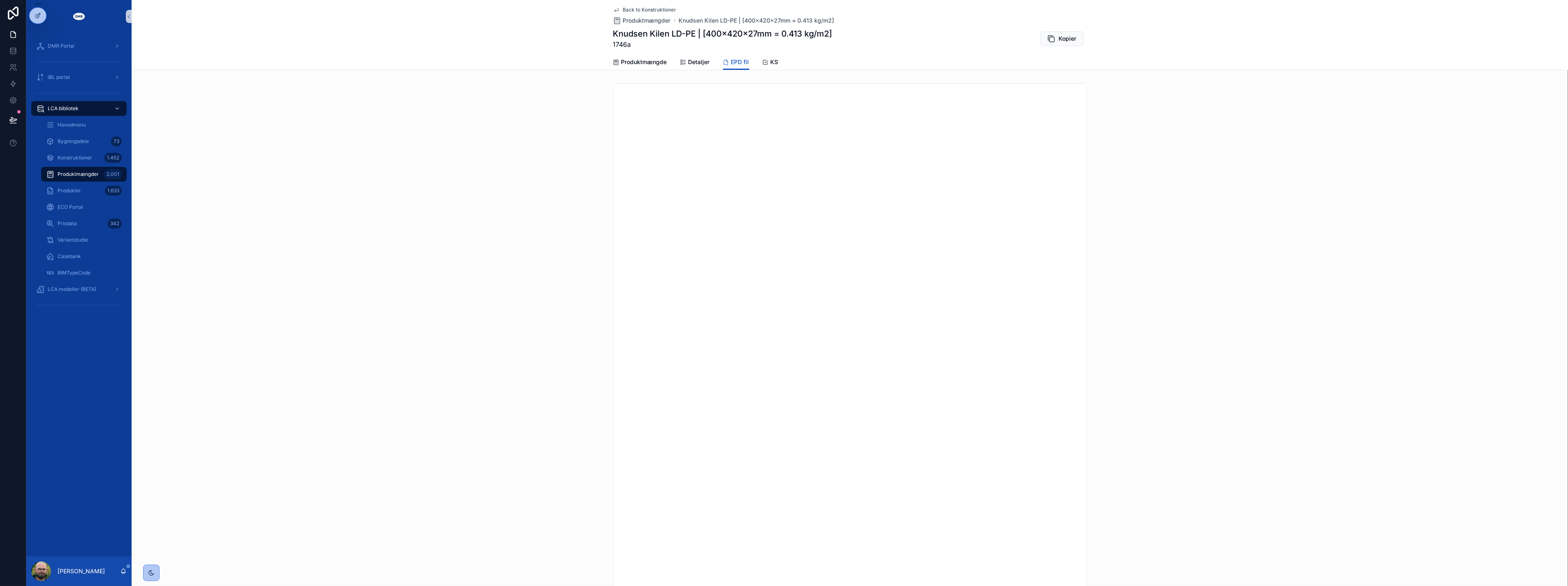
click at [527, 237] on div "scrollable content" at bounding box center [850, 377] width 1437 height 593
click at [635, 51] on div "Back to Konstruktioner Produktmængder Knudsen Kilen LD-PE | [400x420x27mm = 0.4…" at bounding box center [850, 27] width 474 height 54
click at [643, 63] on span "Produktmængde" at bounding box center [644, 62] width 46 height 9
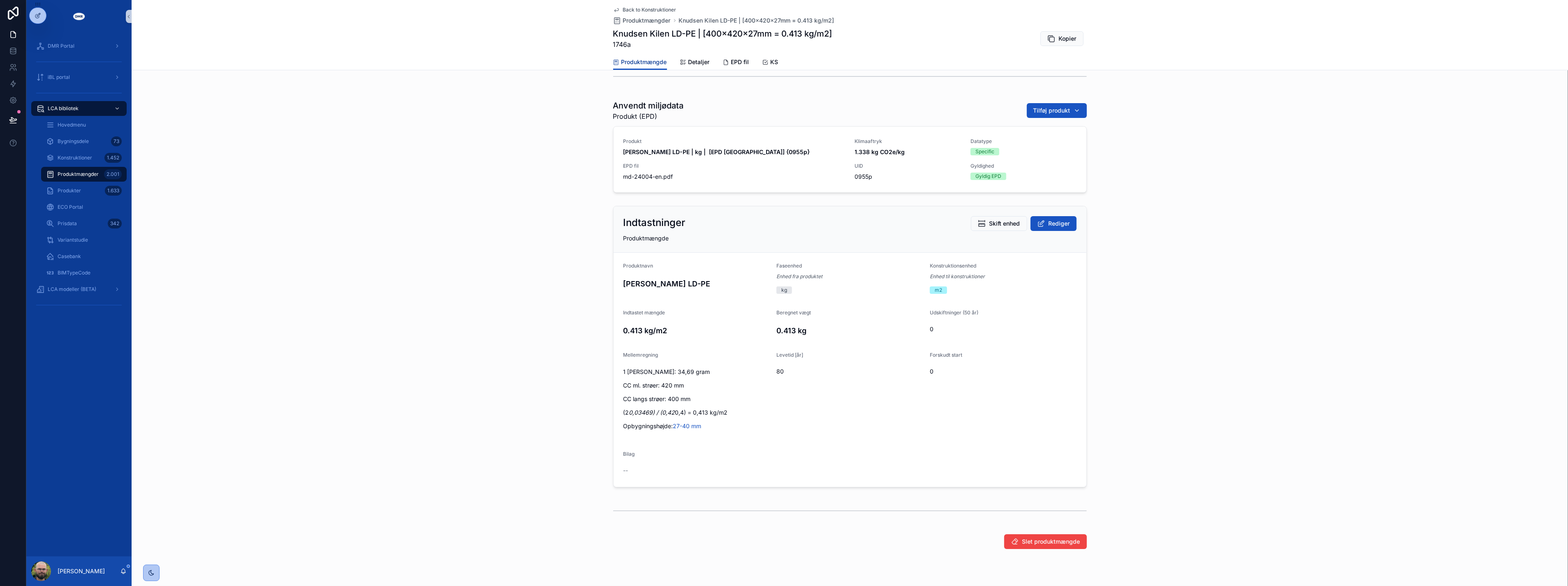
scroll to position [172, 0]
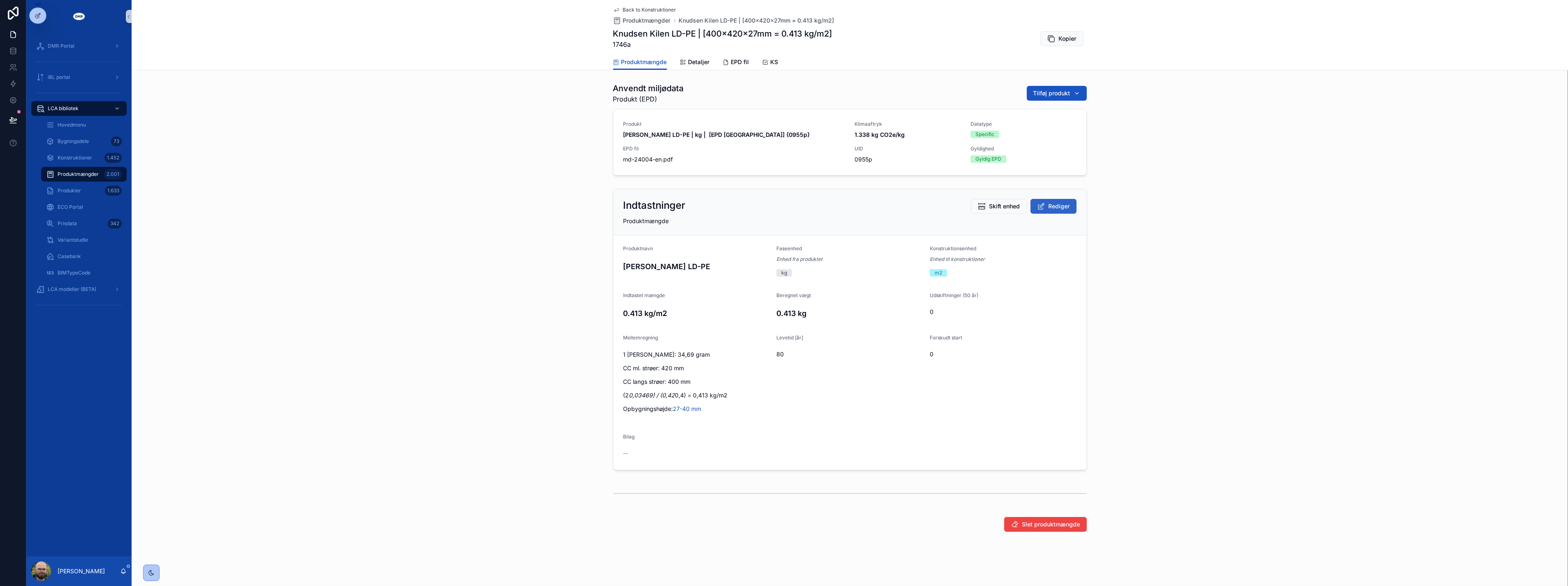
click at [1049, 202] on span "Rediger" at bounding box center [1059, 206] width 21 height 9
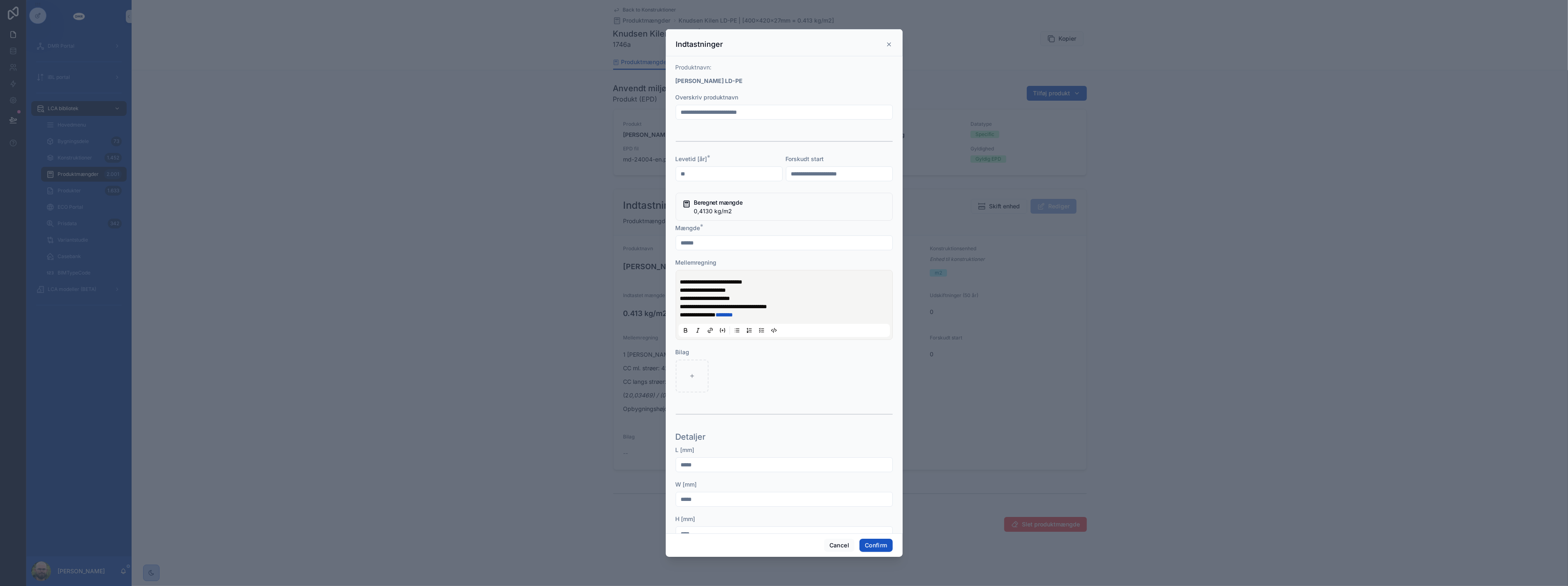
click at [689, 305] on span "**********" at bounding box center [723, 306] width 87 height 5
drag, startPoint x: 741, startPoint y: 299, endPoint x: 747, endPoint y: 309, distance: 11.7
click at [747, 309] on div "**********" at bounding box center [785, 299] width 211 height 41
click at [741, 309] on span "**********" at bounding box center [723, 306] width 87 height 5
click at [740, 309] on span "**********" at bounding box center [723, 306] width 87 height 5
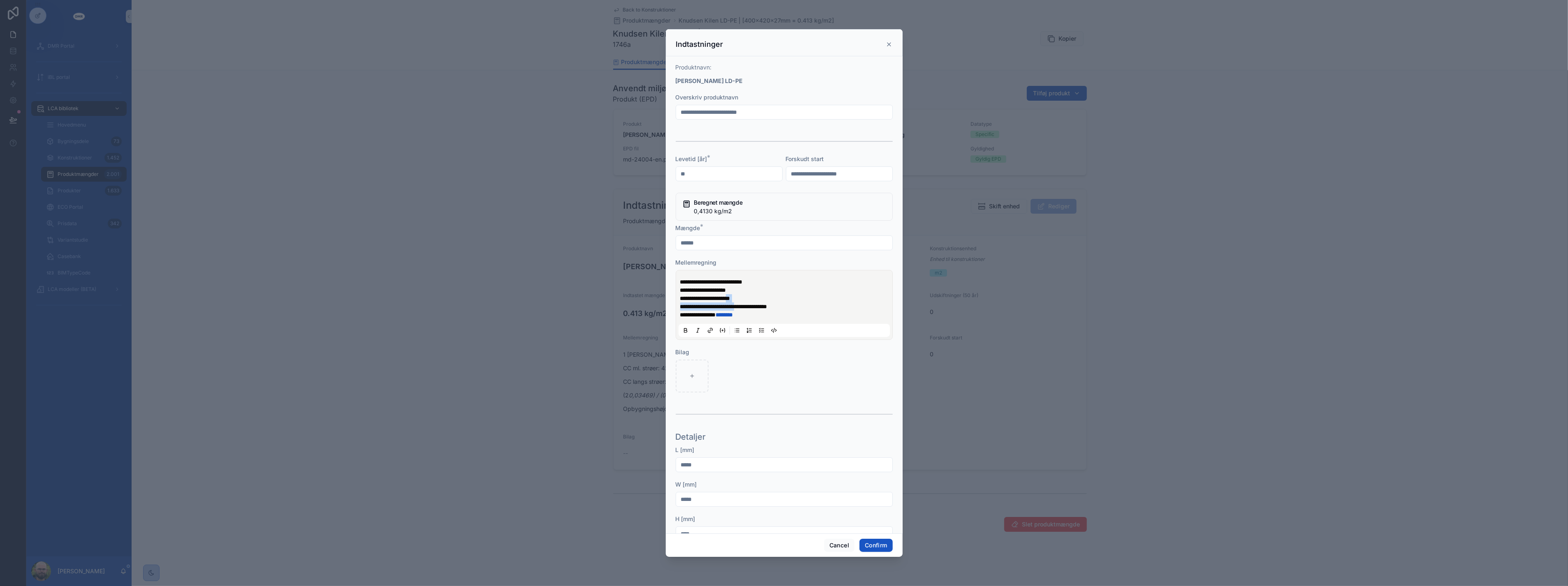
click at [740, 306] on span "**********" at bounding box center [723, 306] width 87 height 5
click at [878, 547] on button "Confirm" at bounding box center [876, 546] width 33 height 13
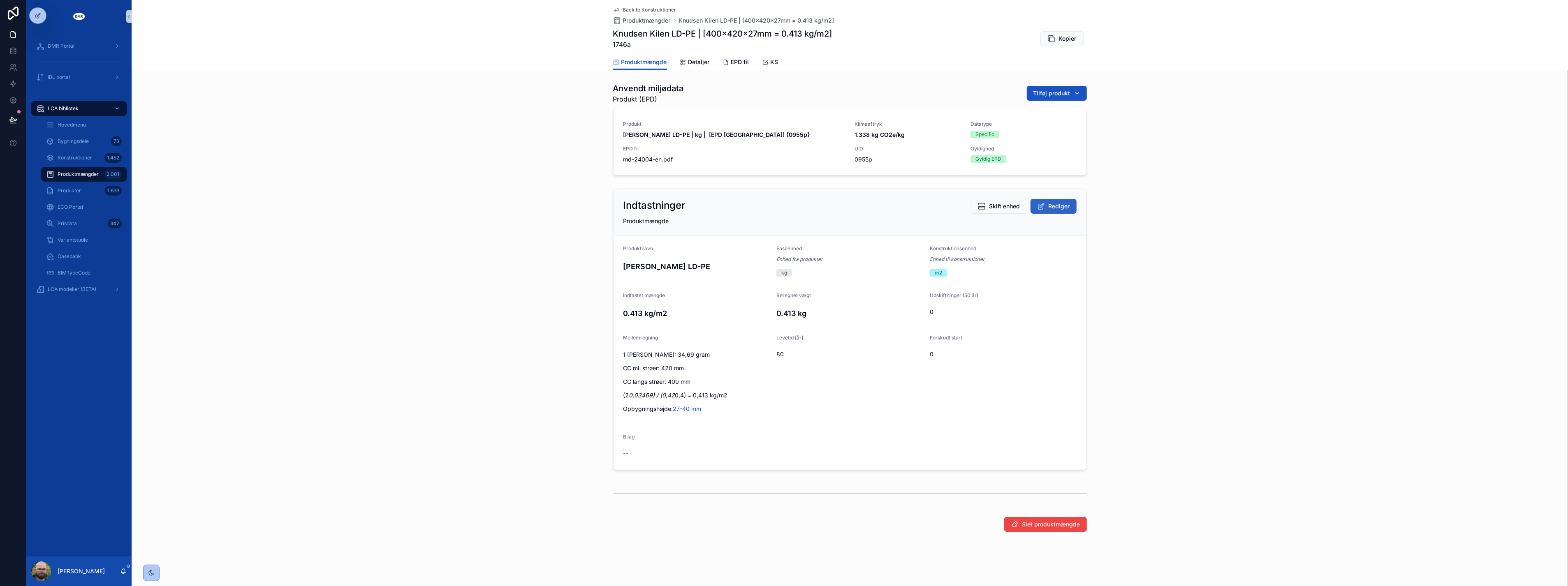
click at [1043, 204] on button "Rediger" at bounding box center [1054, 206] width 46 height 15
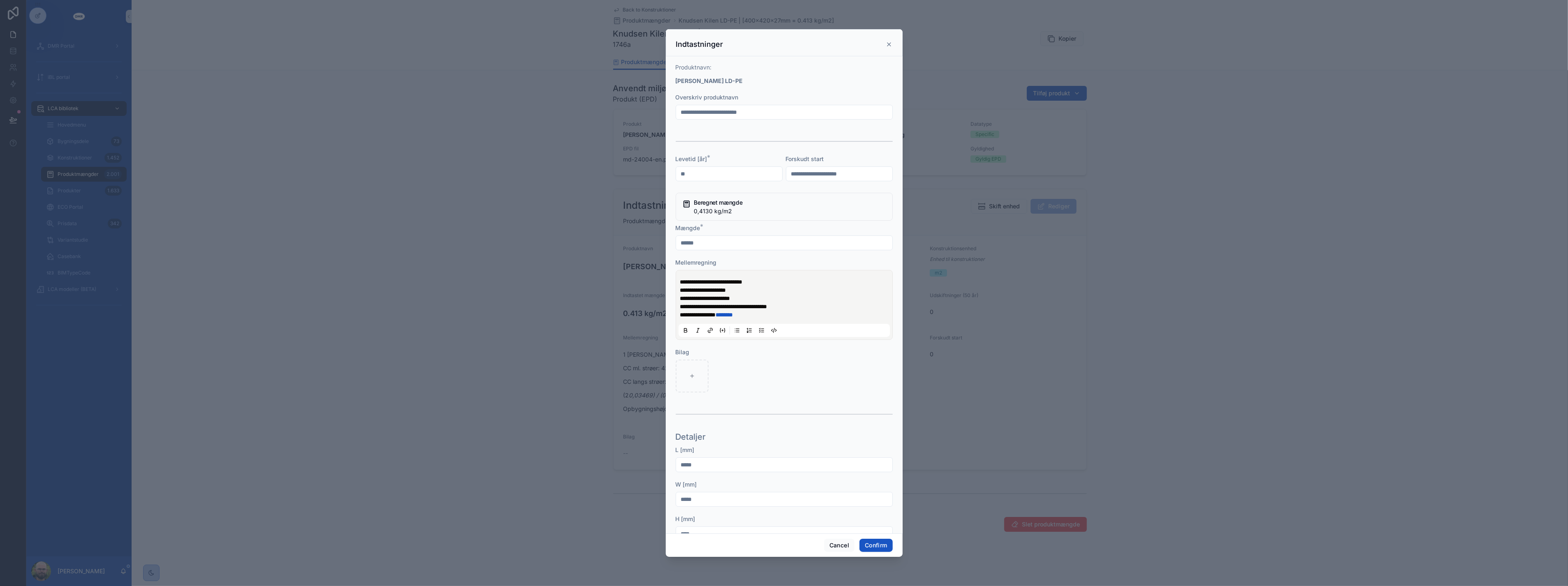
click at [689, 305] on span "**********" at bounding box center [723, 306] width 87 height 5
click at [741, 307] on span "**********" at bounding box center [723, 306] width 87 height 5
click at [864, 543] on button "Confirm" at bounding box center [876, 546] width 33 height 13
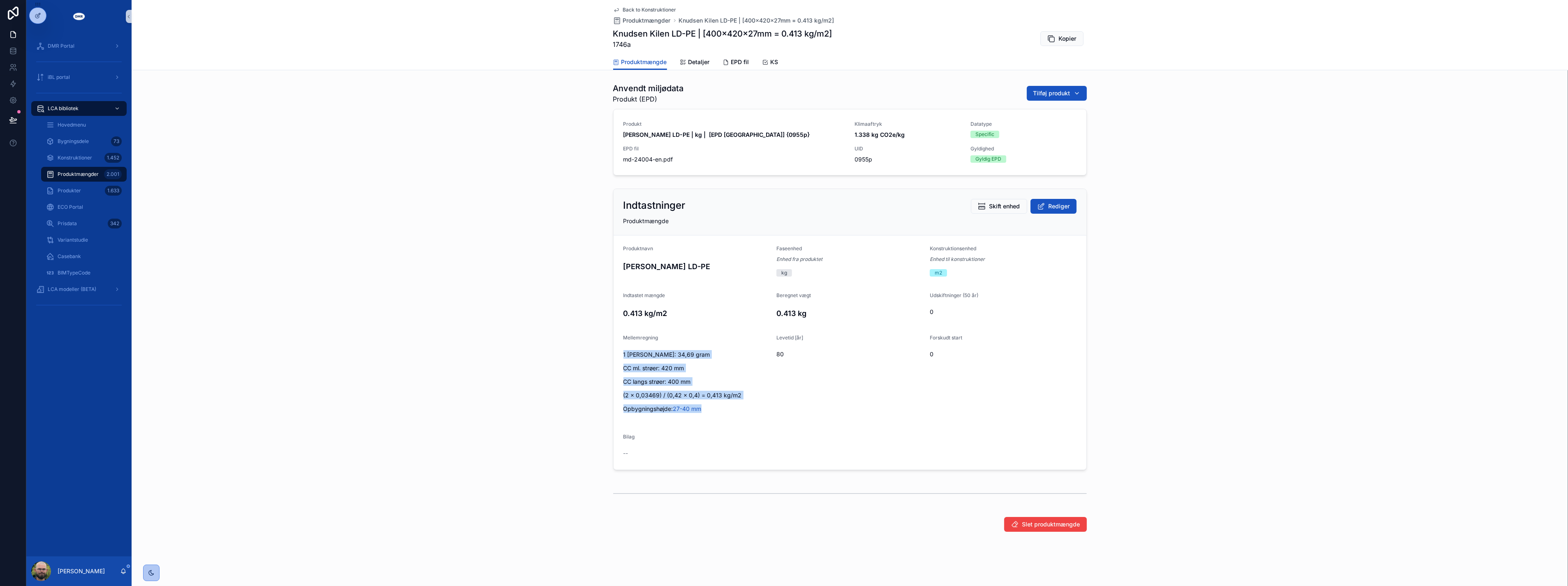
drag, startPoint x: 729, startPoint y: 410, endPoint x: 603, endPoint y: 356, distance: 137.1
click at [603, 356] on div "Indtastninger Skift enhed Rediger Produktmængde Produktnavn Knudsen Kilen LD-PE…" at bounding box center [850, 330] width 1437 height 288
copy div "1 gul Knudsen Kile: 34,69 gram CC ml. strøer: 420 mm CC langs strøer: 400 mm (2…"
click at [641, 9] on span "Back to Konstruktioner" at bounding box center [650, 10] width 54 height 7
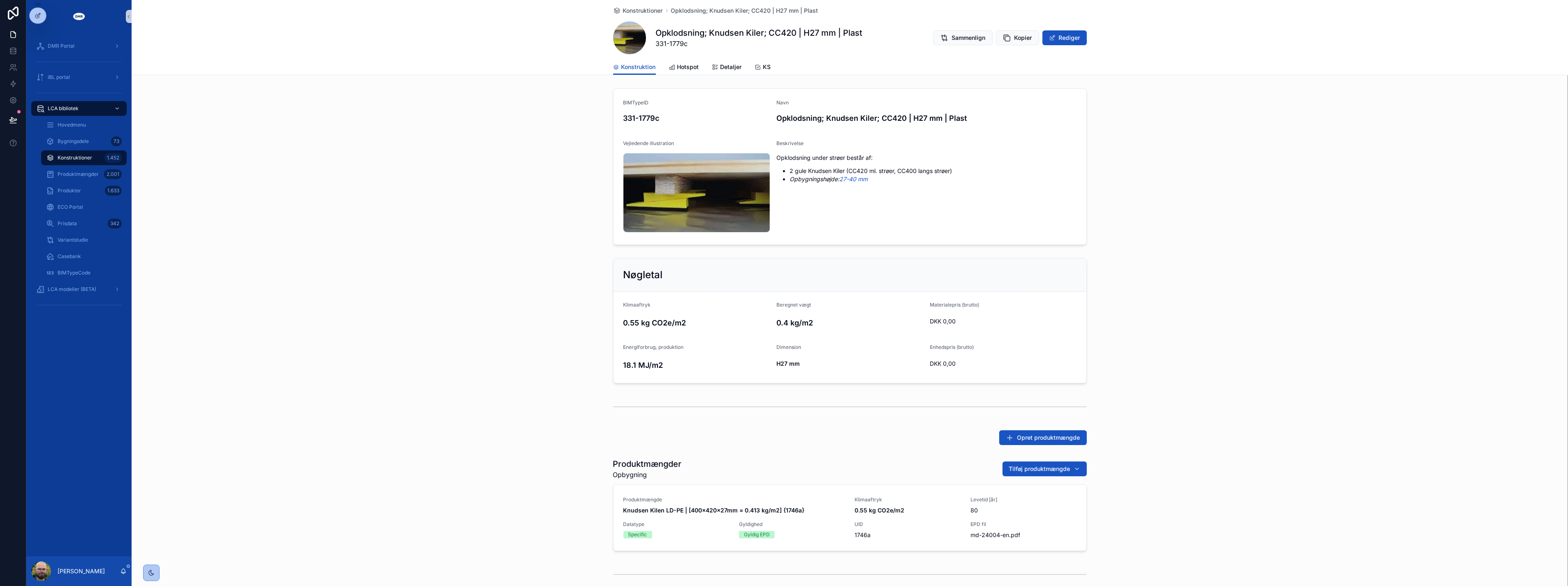
drag, startPoint x: 741, startPoint y: 182, endPoint x: 521, endPoint y: 223, distance: 223.8
click at [521, 223] on div "BIMTypeID 331-1779c Navn Opklodsning; Knudsen Kiler; CC420 | H27 mm | Plast Vej…" at bounding box center [850, 167] width 1437 height 163
click at [1004, 30] on button "Kopier" at bounding box center [1017, 38] width 43 height 15
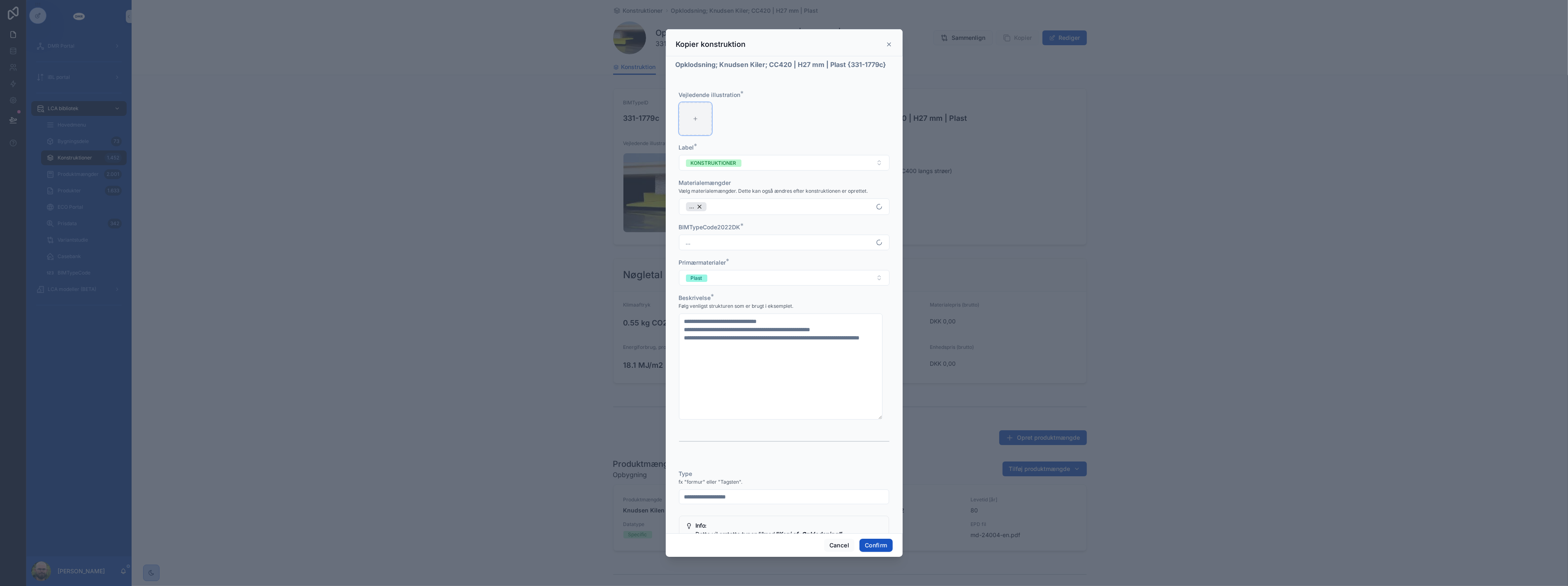
click at [693, 135] on div at bounding box center [695, 119] width 33 height 33
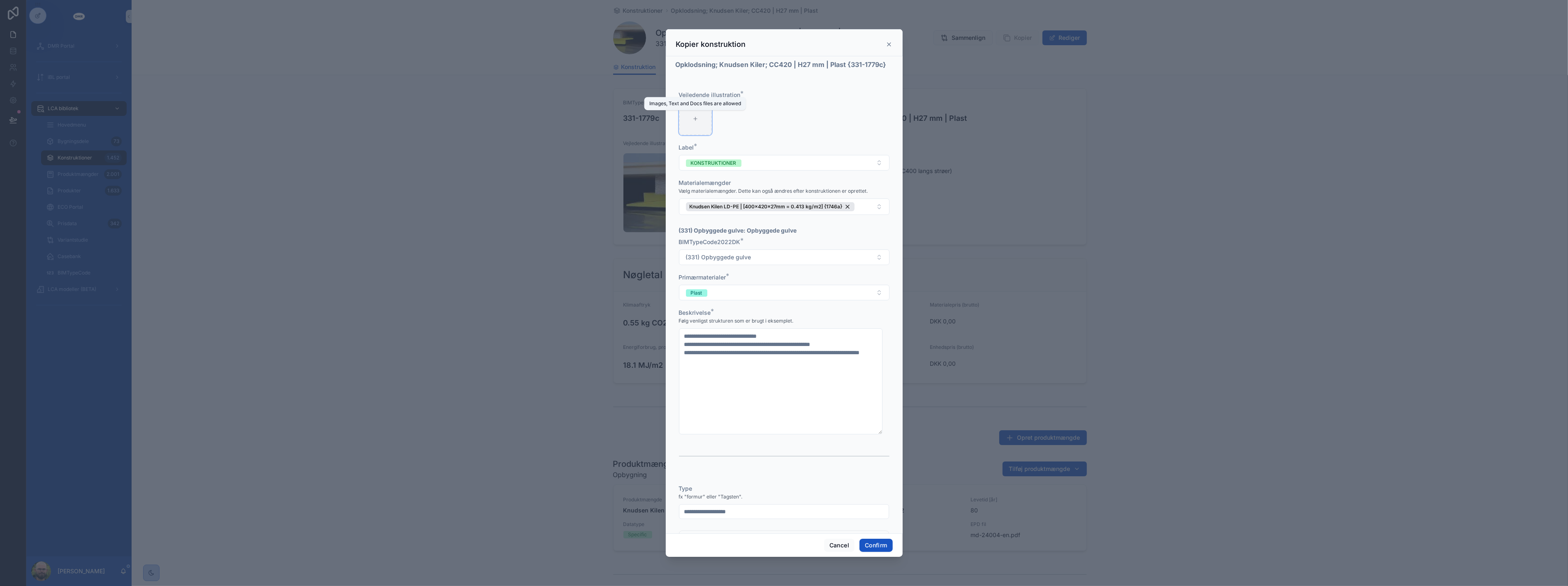
type input "**********"
drag, startPoint x: 690, startPoint y: 355, endPoint x: 790, endPoint y: 374, distance: 101.8
click at [709, 358] on textarea "**********" at bounding box center [780, 382] width 203 height 106
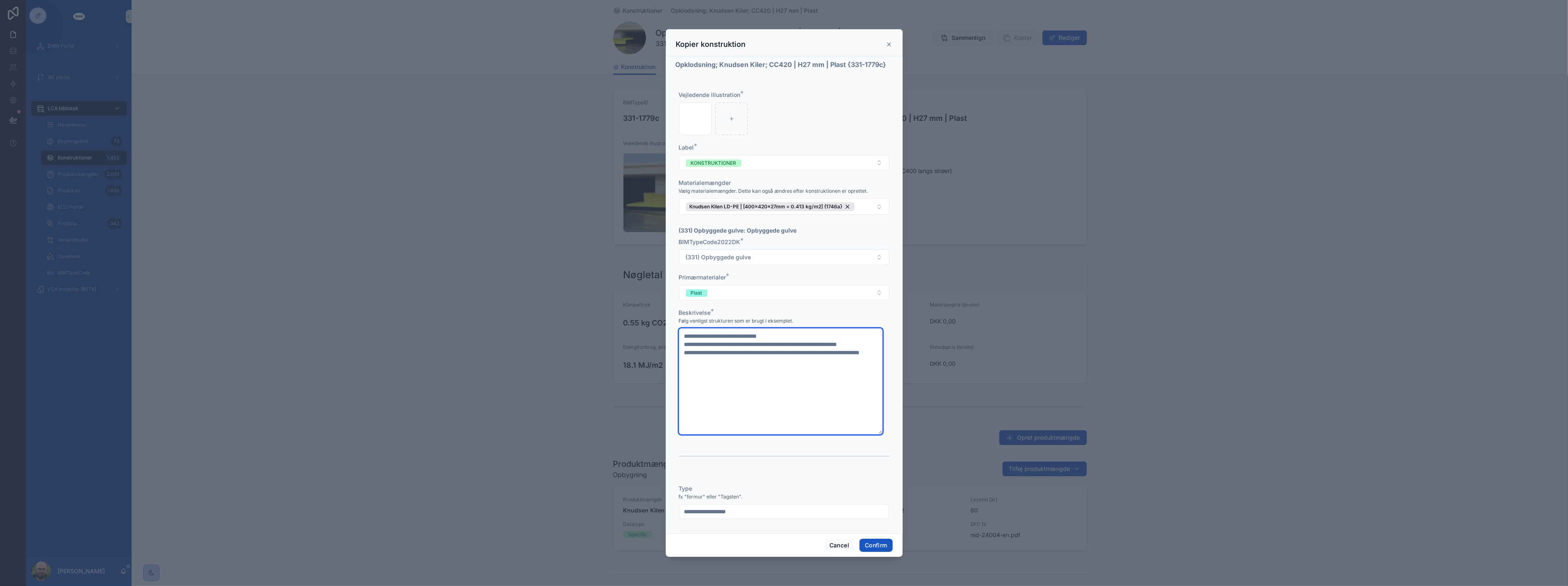
click at [743, 364] on textarea "**********" at bounding box center [780, 382] width 203 height 106
click at [804, 372] on textarea "**********" at bounding box center [780, 382] width 203 height 106
click at [747, 370] on textarea "**********" at bounding box center [780, 382] width 203 height 106
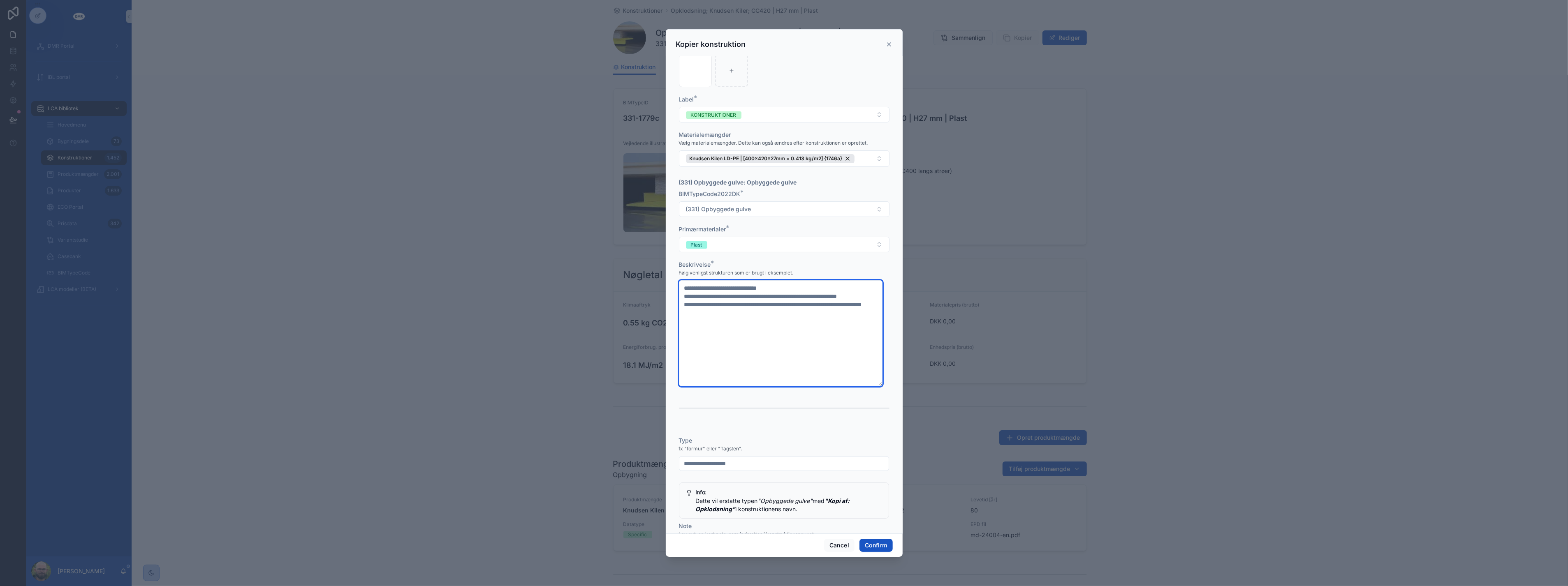
scroll to position [183, 0]
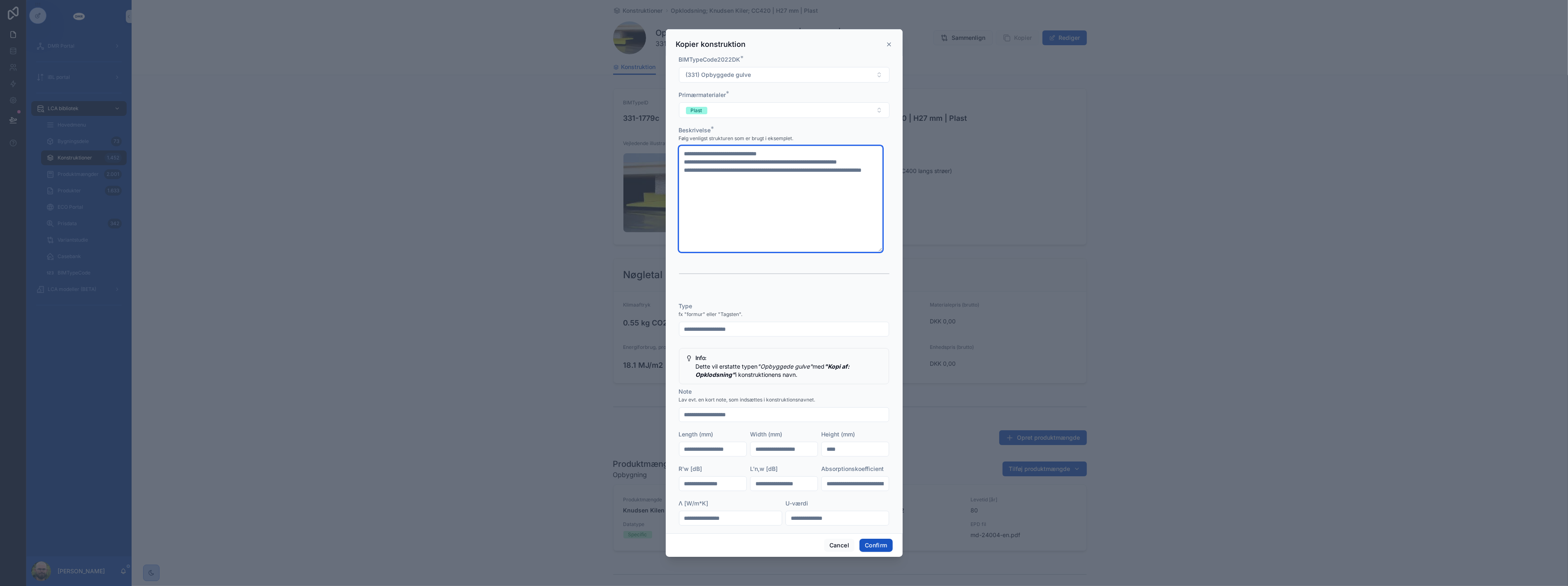
type textarea "**********"
drag, startPoint x: 705, startPoint y: 338, endPoint x: 625, endPoint y: 335, distance: 80.1
click at [626, 338] on div "**********" at bounding box center [784, 293] width 1568 height 586
type input "**********"
drag, startPoint x: 836, startPoint y: 462, endPoint x: 797, endPoint y: 459, distance: 39.1
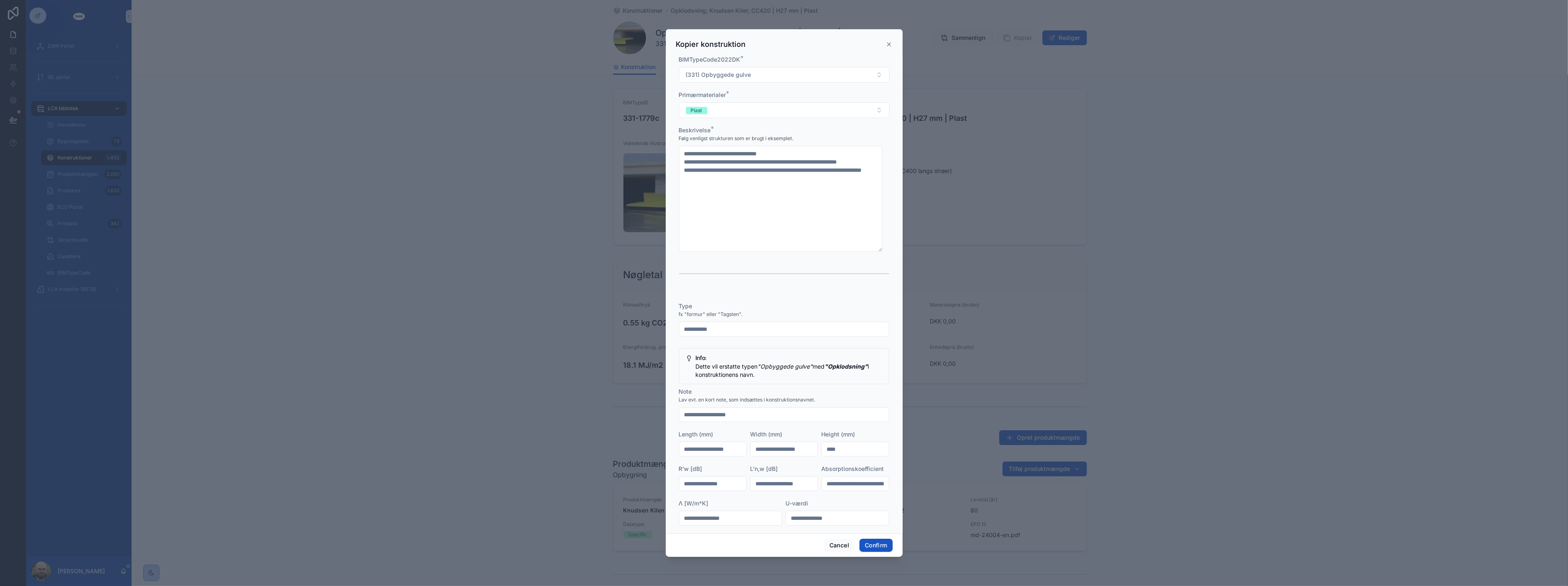
click at [797, 459] on div "**********" at bounding box center [784, 450] width 211 height 295
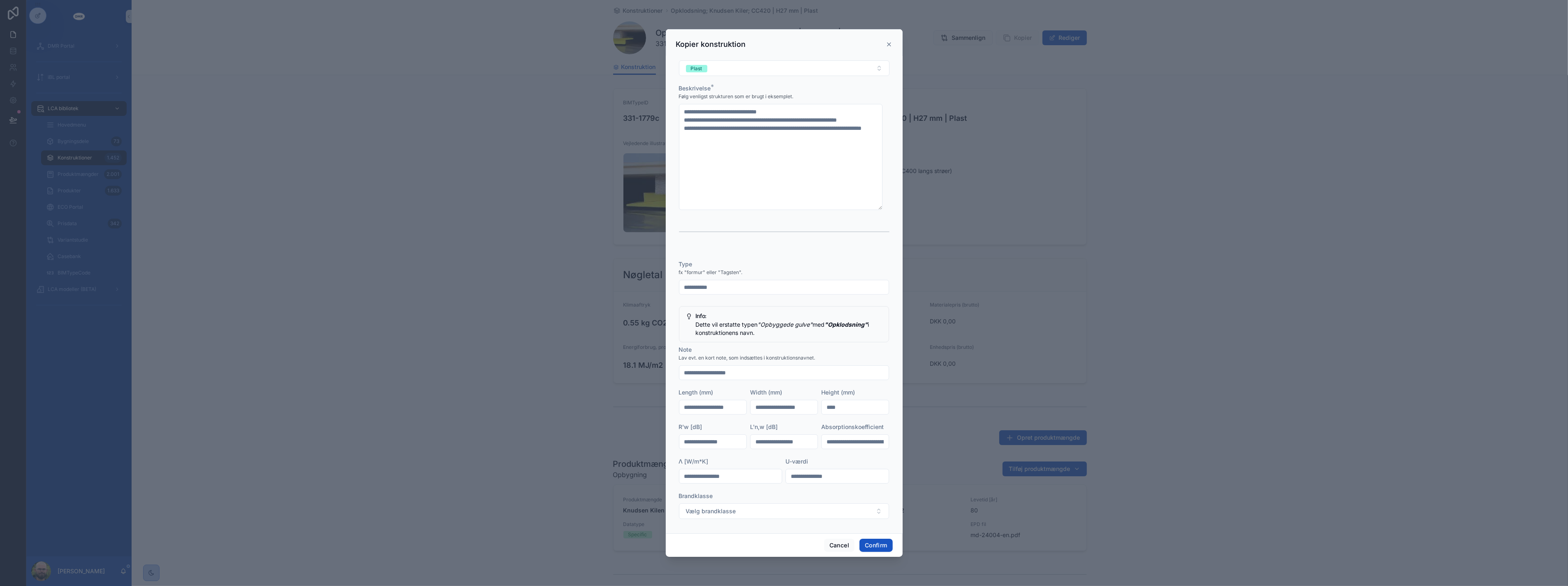
scroll to position [315, 0]
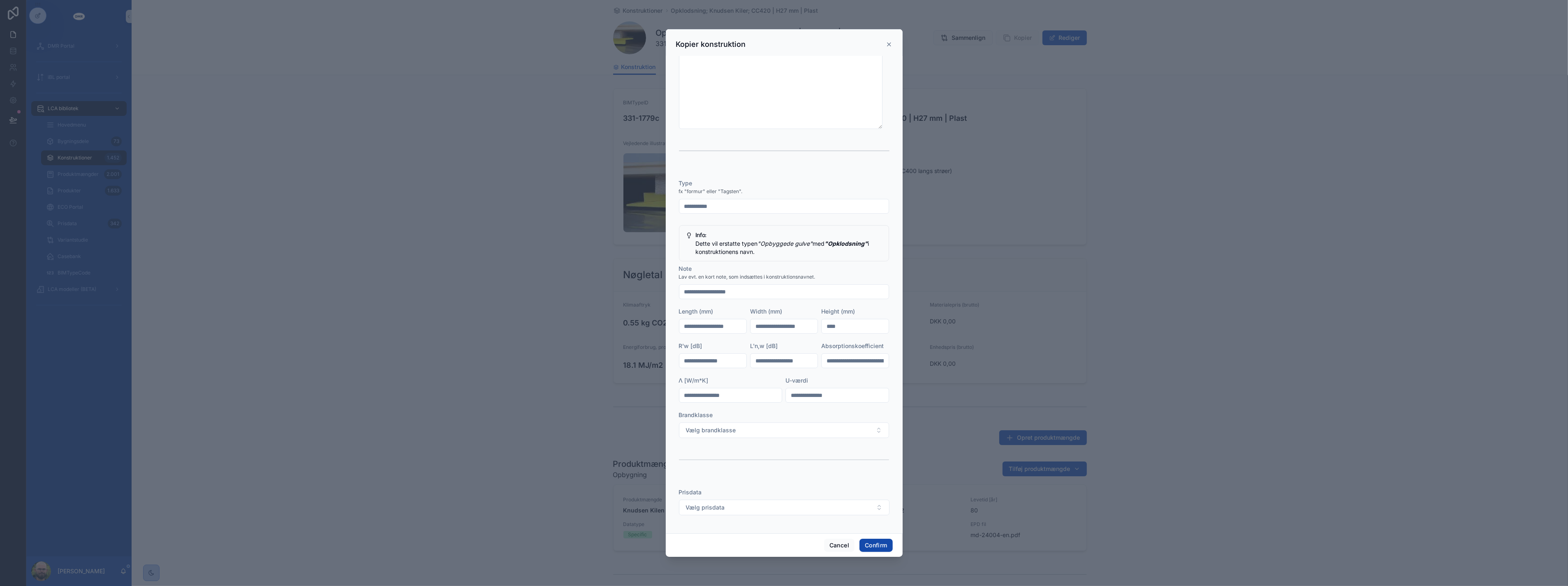
type input "****"
click at [871, 543] on button "Confirm" at bounding box center [876, 546] width 33 height 13
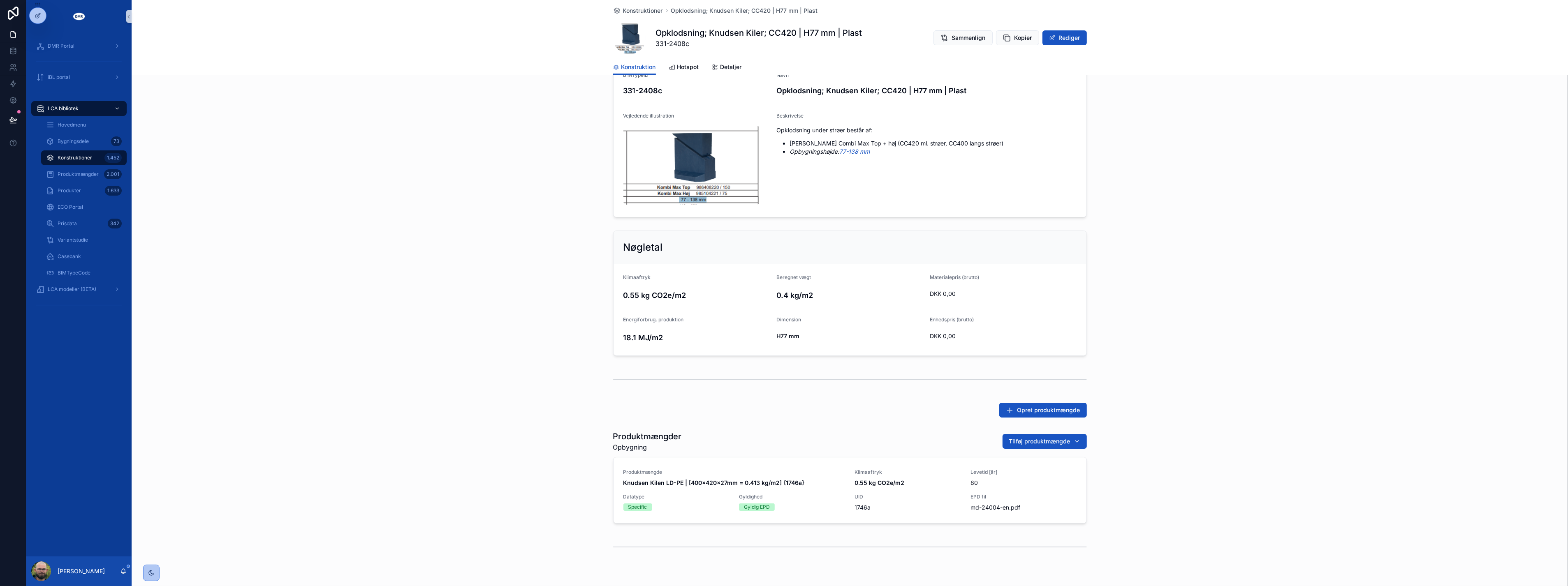
scroll to position [54, 0]
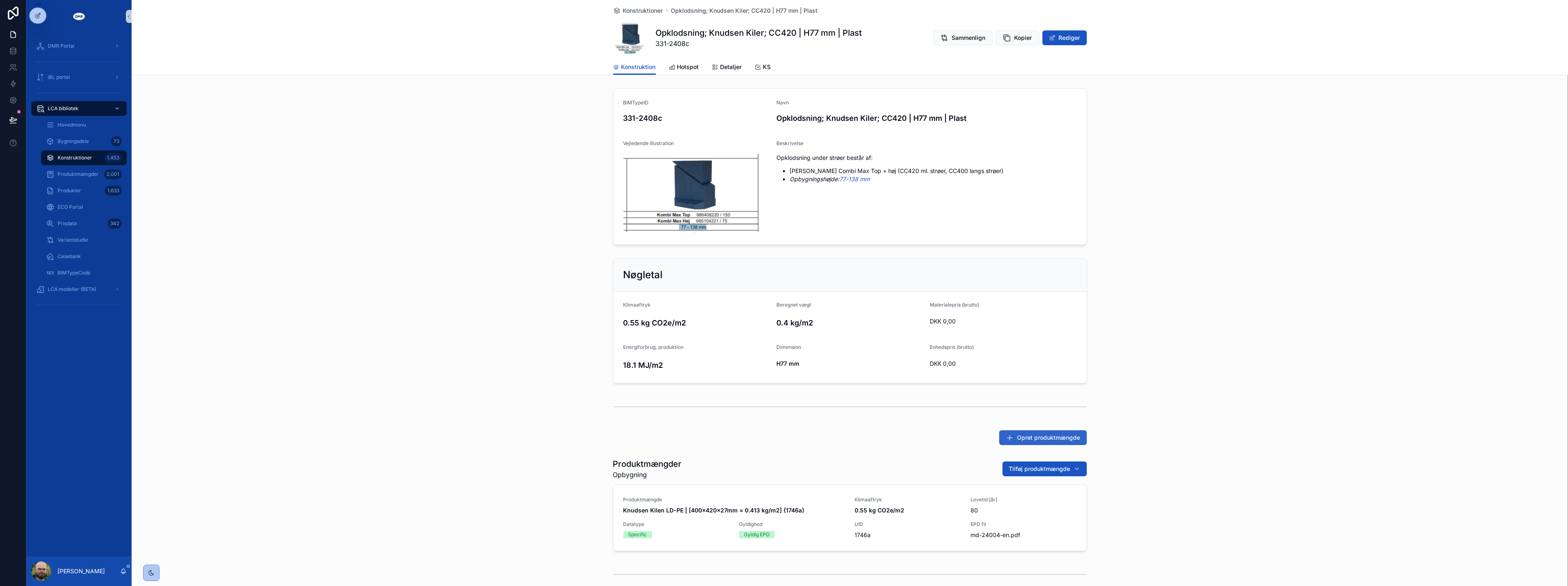
click at [1048, 439] on span "Opret produktmængde" at bounding box center [1048, 438] width 63 height 9
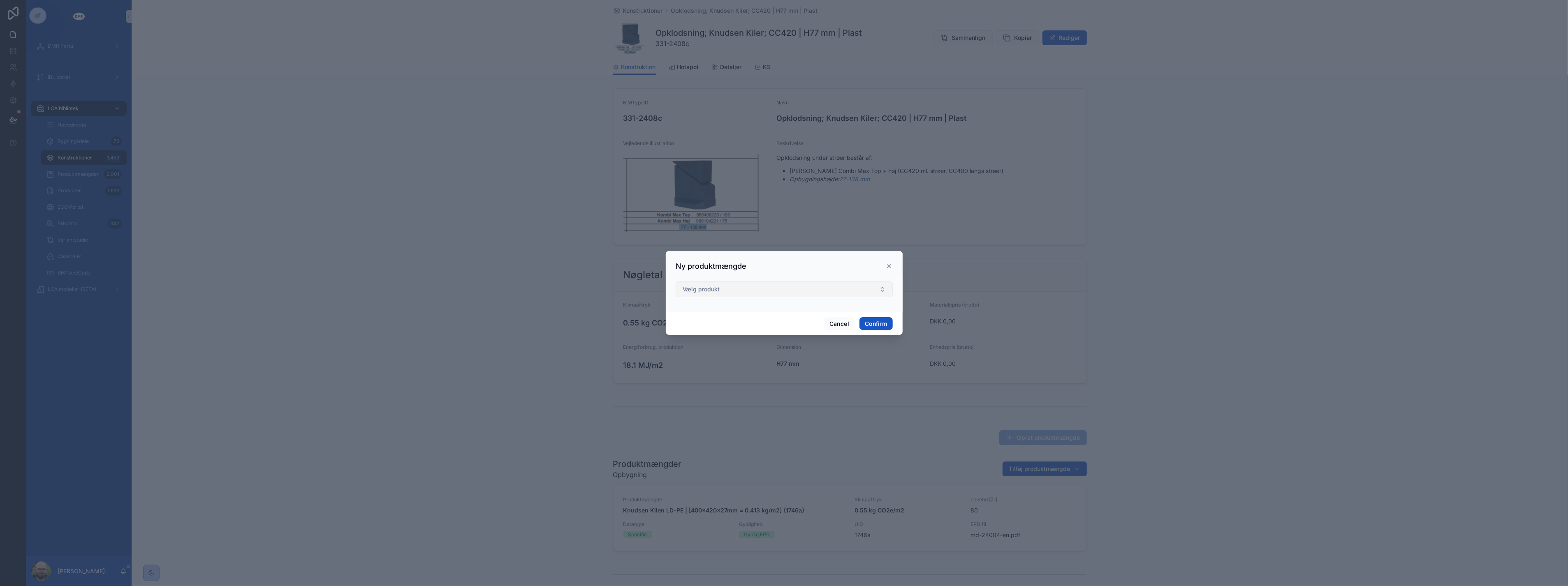
click at [778, 293] on button "Vælg produkt" at bounding box center [784, 290] width 217 height 16
type input "****"
click at [778, 319] on span "Knudsen Kilen LD-PE | kg | [EPD Danmark] {0955p}" at bounding box center [772, 323] width 183 height 9
click at [827, 264] on div "Ny produktmængde" at bounding box center [784, 266] width 216 height 10
click at [859, 324] on button "Confirm" at bounding box center [876, 324] width 33 height 13
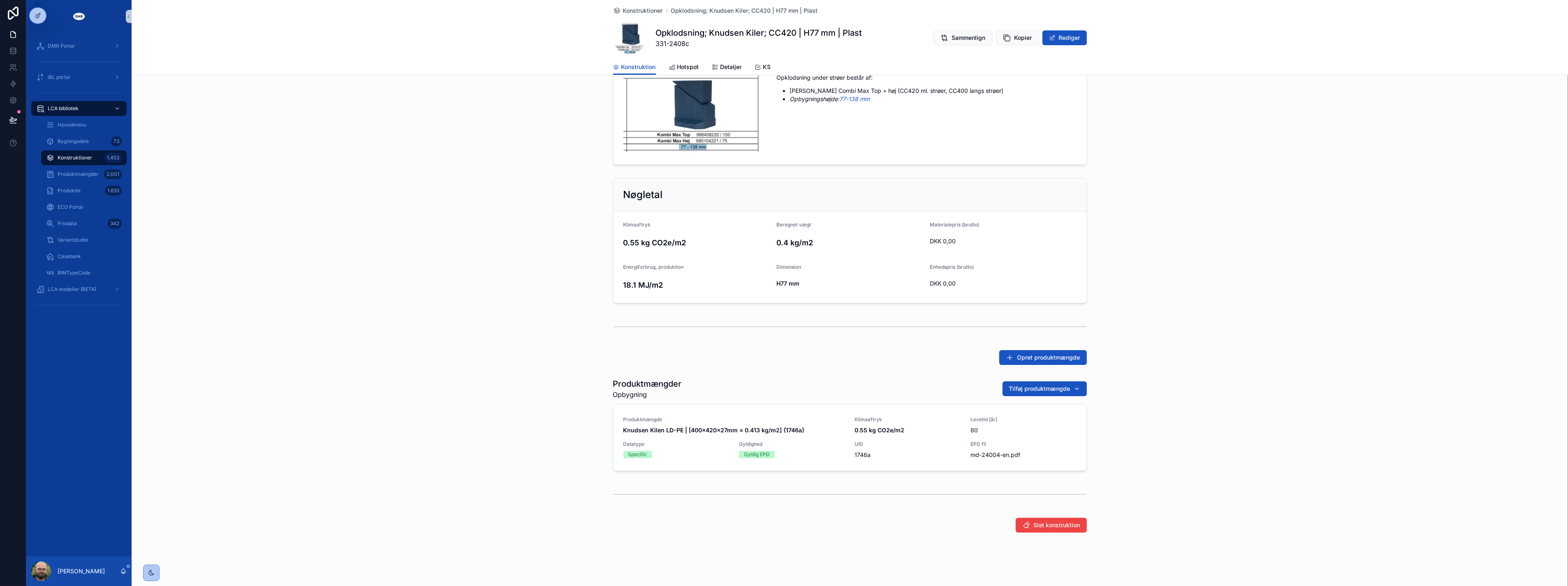
scroll to position [81, 0]
click at [910, 432] on span "0.55 kg CO2e/m2" at bounding box center [908, 430] width 106 height 9
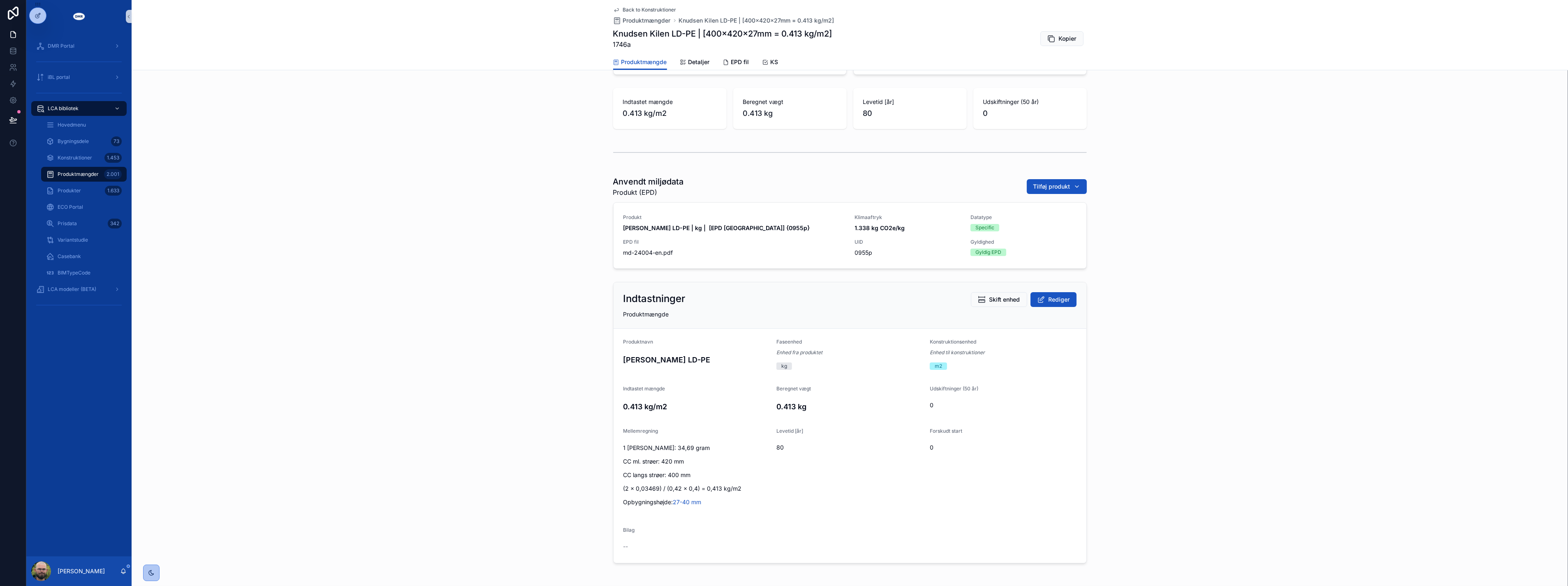
scroll to position [91, 0]
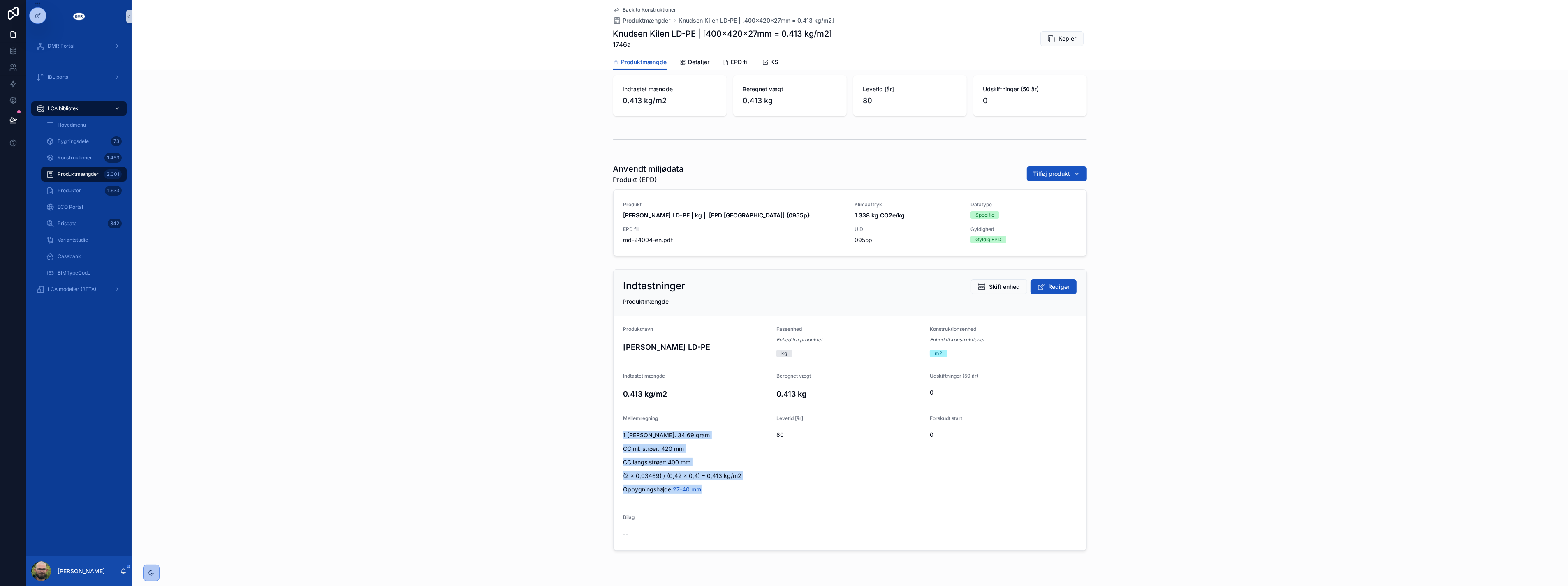
drag, startPoint x: 618, startPoint y: 433, endPoint x: 712, endPoint y: 482, distance: 106.0
click at [712, 482] on form "Produktnavn Knudsen Kilen LD-PE Faseenhed Enhed fra produktet kg Konstruktionse…" at bounding box center [850, 433] width 473 height 234
copy div "1 gul Knudsen Kile: 34,69 gram CC ml. strøer: 420 mm CC langs strøer: 400 mm (2…"
drag, startPoint x: 496, startPoint y: 430, endPoint x: 492, endPoint y: 429, distance: 4.1
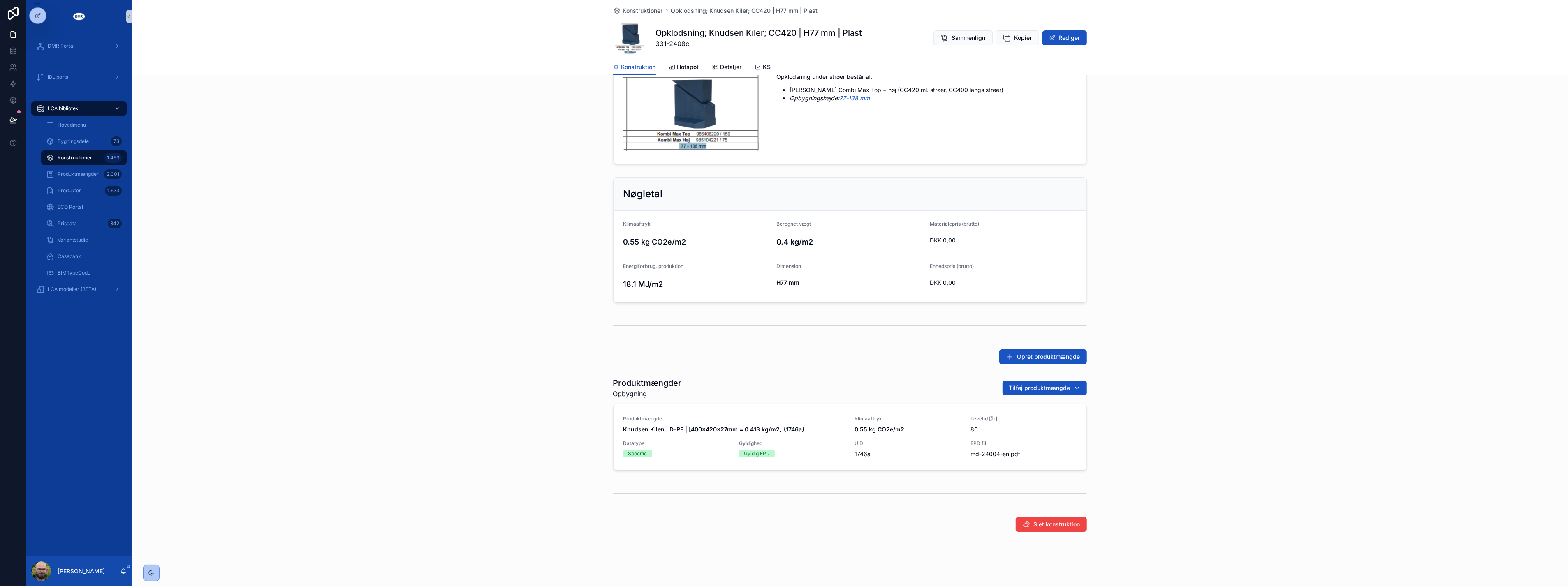
click at [483, 428] on div "Produktmængder Opbygning Tilføj produktmængde Produktmængde Knudsen Kilen LD-PE…" at bounding box center [850, 424] width 1437 height 99
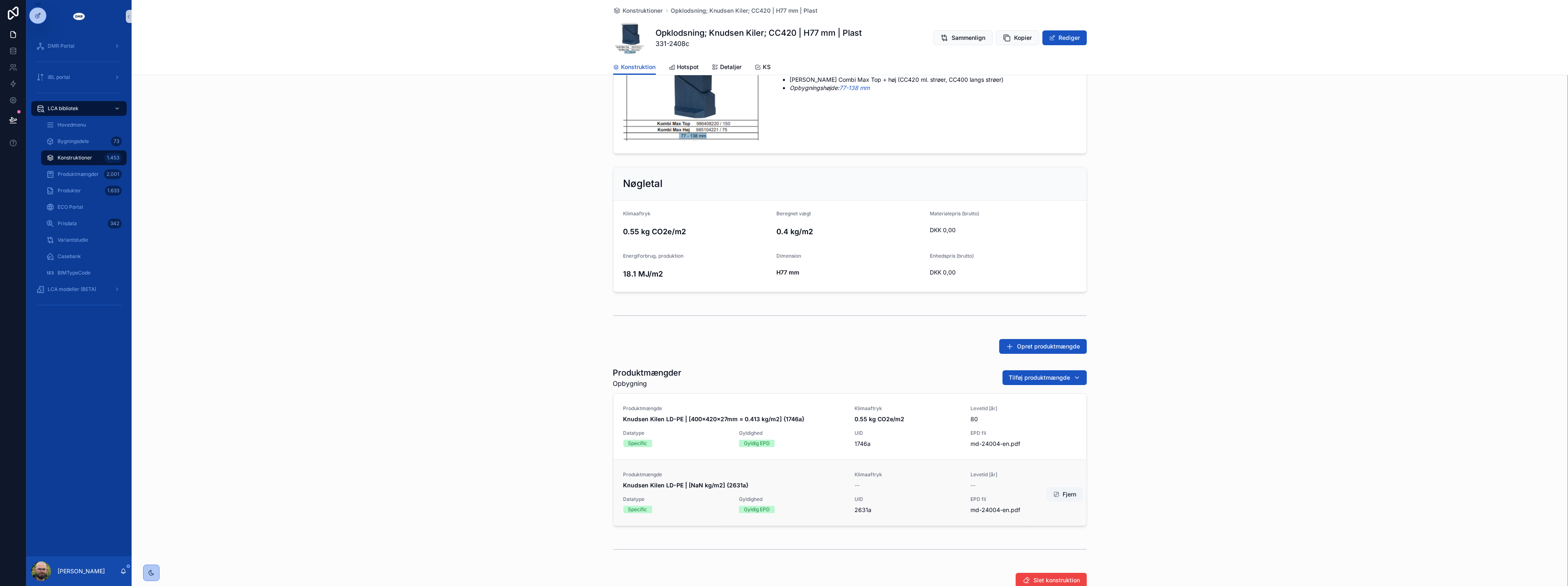
click at [688, 490] on div "Produktmængde Knudsen Kilen LD-PE | [NaN kg/m2] {2631a} Klimaaftryk -- Levetid …" at bounding box center [850, 493] width 453 height 43
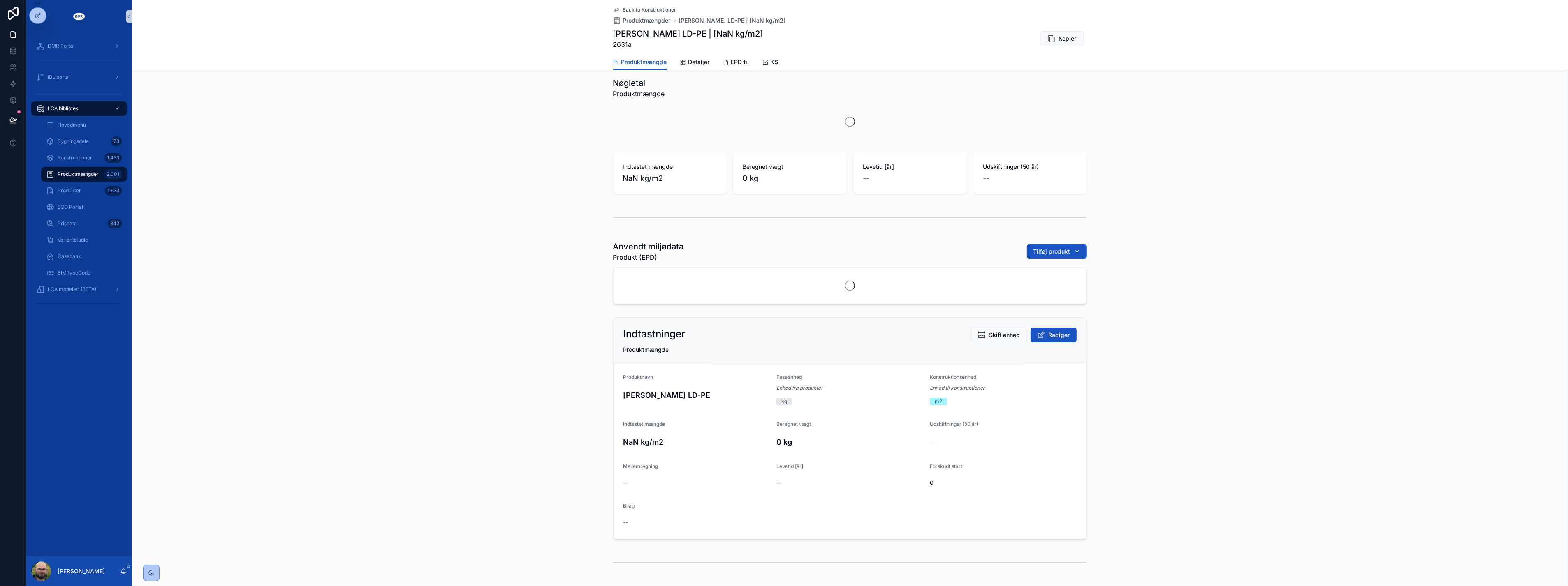
scroll to position [117, 0]
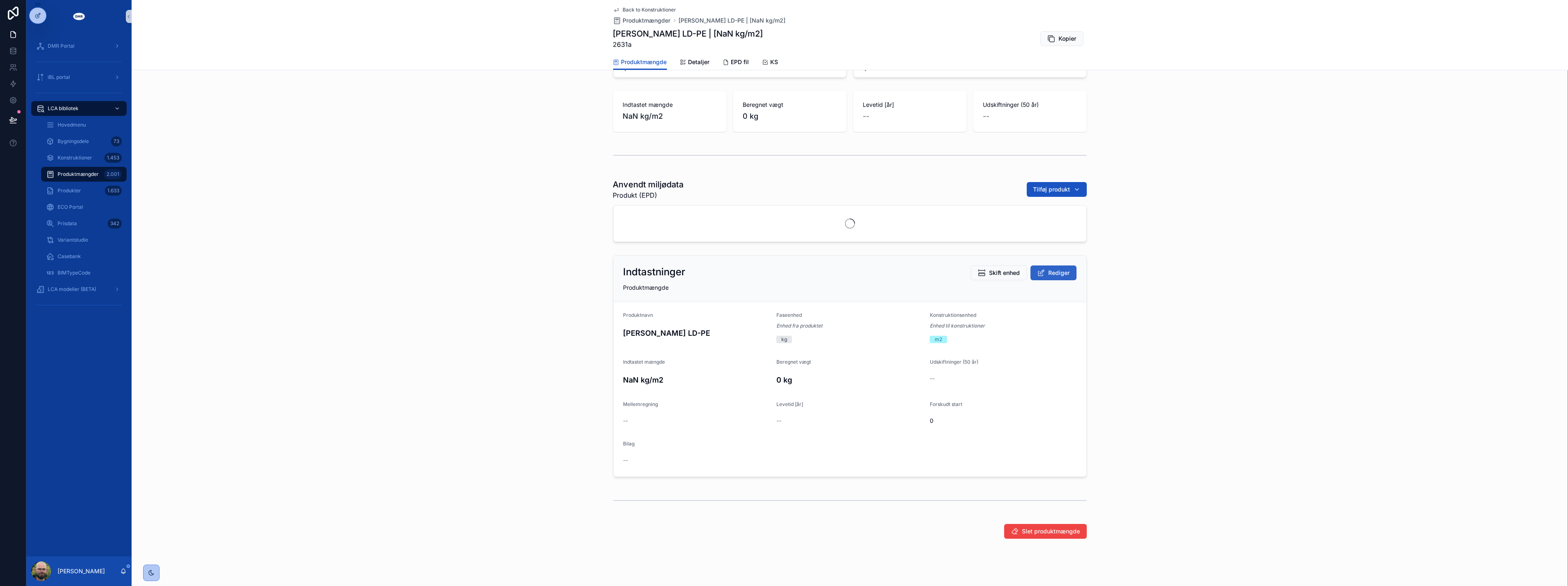
click at [1055, 267] on button "Rediger" at bounding box center [1054, 273] width 46 height 15
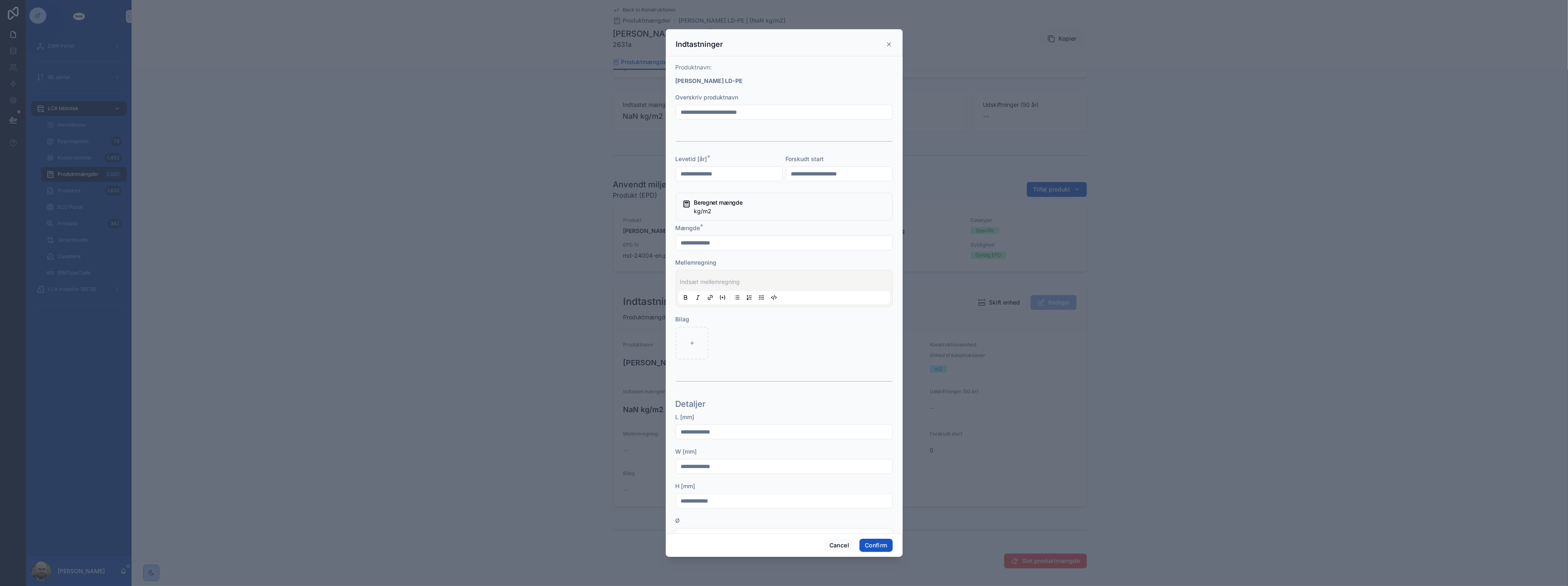
click at [721, 285] on p at bounding box center [785, 282] width 211 height 9
drag, startPoint x: 694, startPoint y: 280, endPoint x: 642, endPoint y: 279, distance: 52.0
click at [642, 279] on div "**********" at bounding box center [784, 293] width 1568 height 586
click at [713, 281] on span "**********" at bounding box center [705, 282] width 50 height 5
click at [799, 291] on p "**********" at bounding box center [785, 290] width 211 height 9
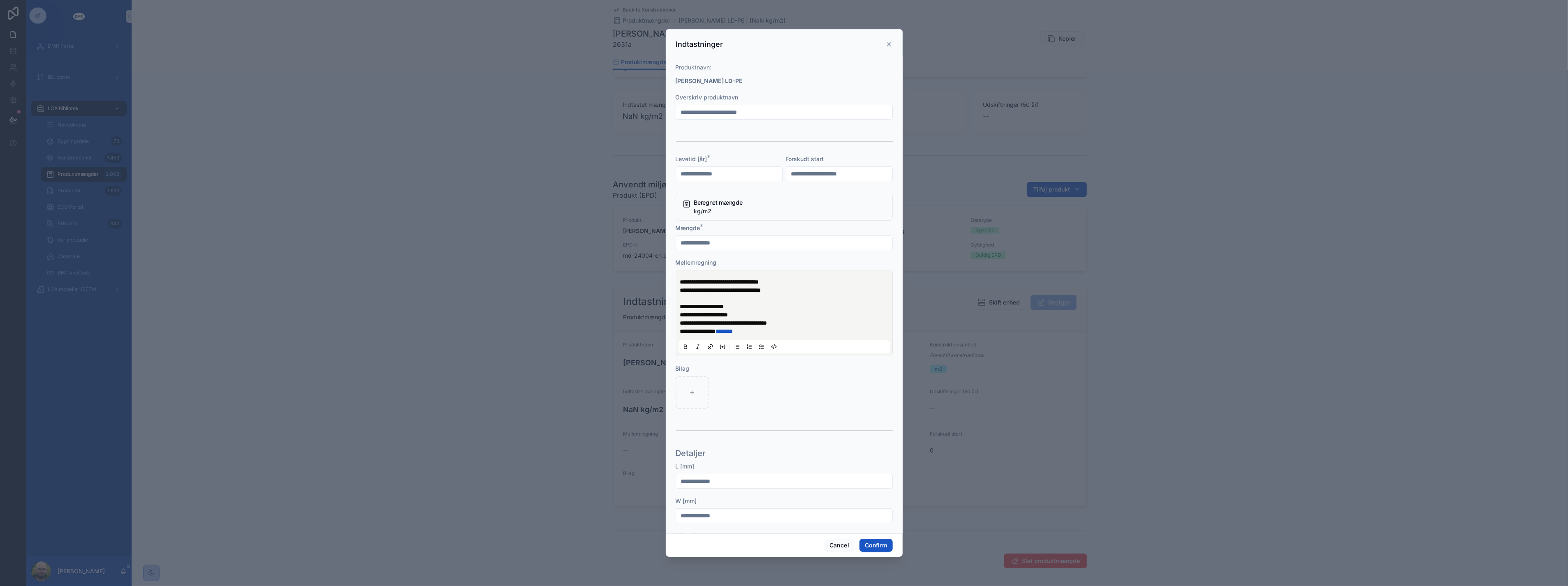
click at [754, 315] on p "**********" at bounding box center [785, 315] width 211 height 9
drag, startPoint x: 683, startPoint y: 332, endPoint x: 714, endPoint y: 330, distance: 31.1
click at [714, 330] on span "**********" at bounding box center [723, 331] width 87 height 5
click at [775, 329] on span "**********" at bounding box center [727, 331] width 96 height 5
drag, startPoint x: 775, startPoint y: 332, endPoint x: 788, endPoint y: 331, distance: 13.0
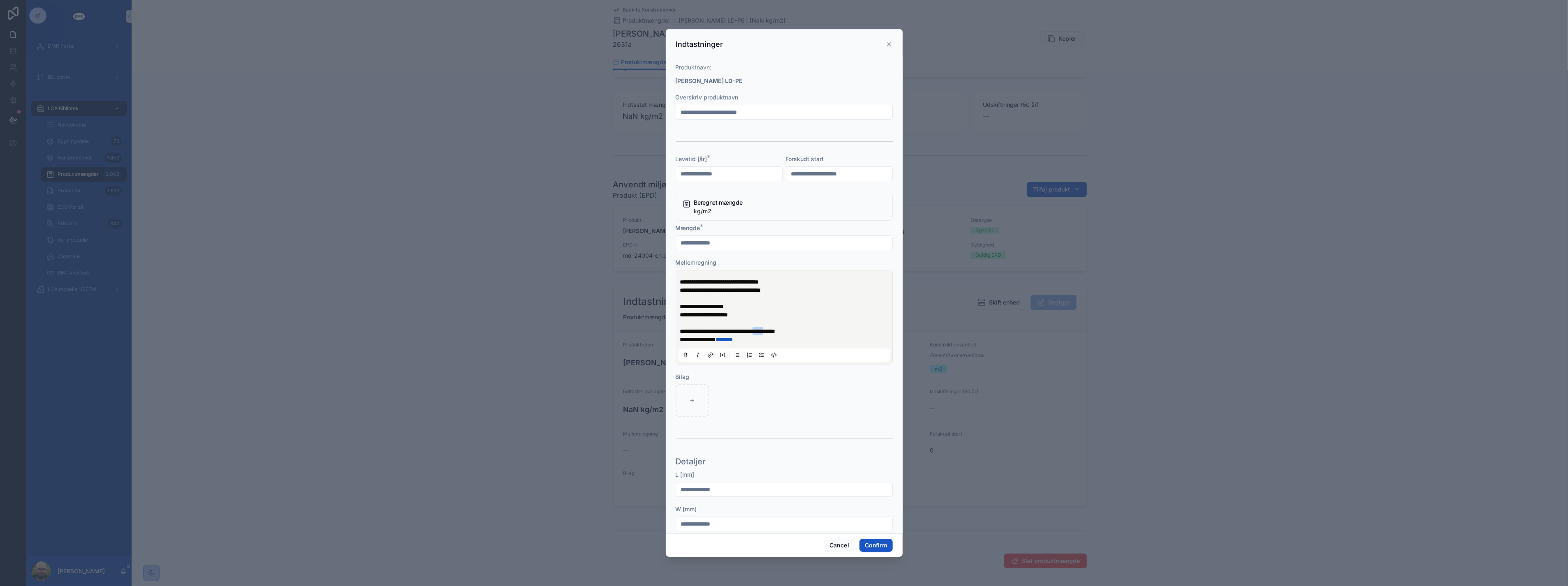
click at [775, 331] on span "**********" at bounding box center [727, 331] width 96 height 5
drag, startPoint x: 766, startPoint y: 340, endPoint x: 738, endPoint y: 339, distance: 28.0
click at [735, 340] on p "**********" at bounding box center [785, 340] width 211 height 9
click at [775, 338] on p "**********" at bounding box center [785, 340] width 211 height 9
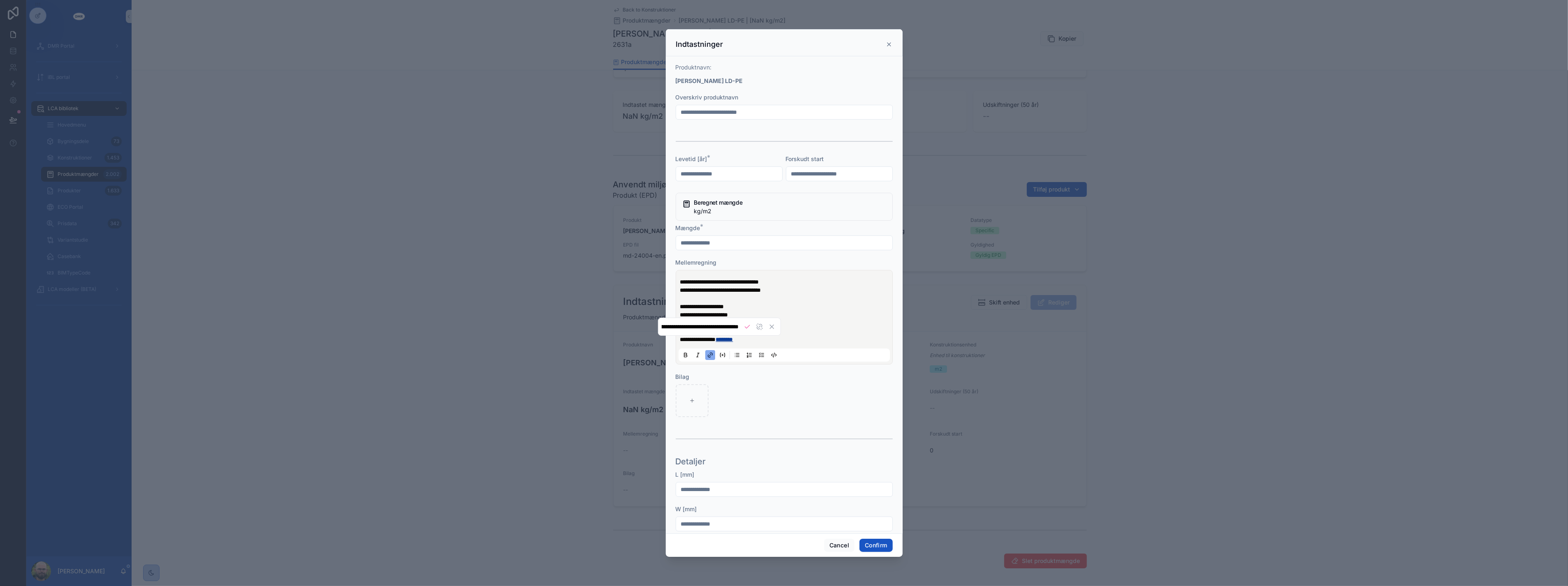
drag, startPoint x: 765, startPoint y: 340, endPoint x: 733, endPoint y: 338, distance: 32.1
click at [733, 338] on p "**********" at bounding box center [785, 340] width 211 height 9
click at [770, 343] on p "**********" at bounding box center [785, 340] width 211 height 9
click at [710, 354] on icon at bounding box center [710, 355] width 7 height 7
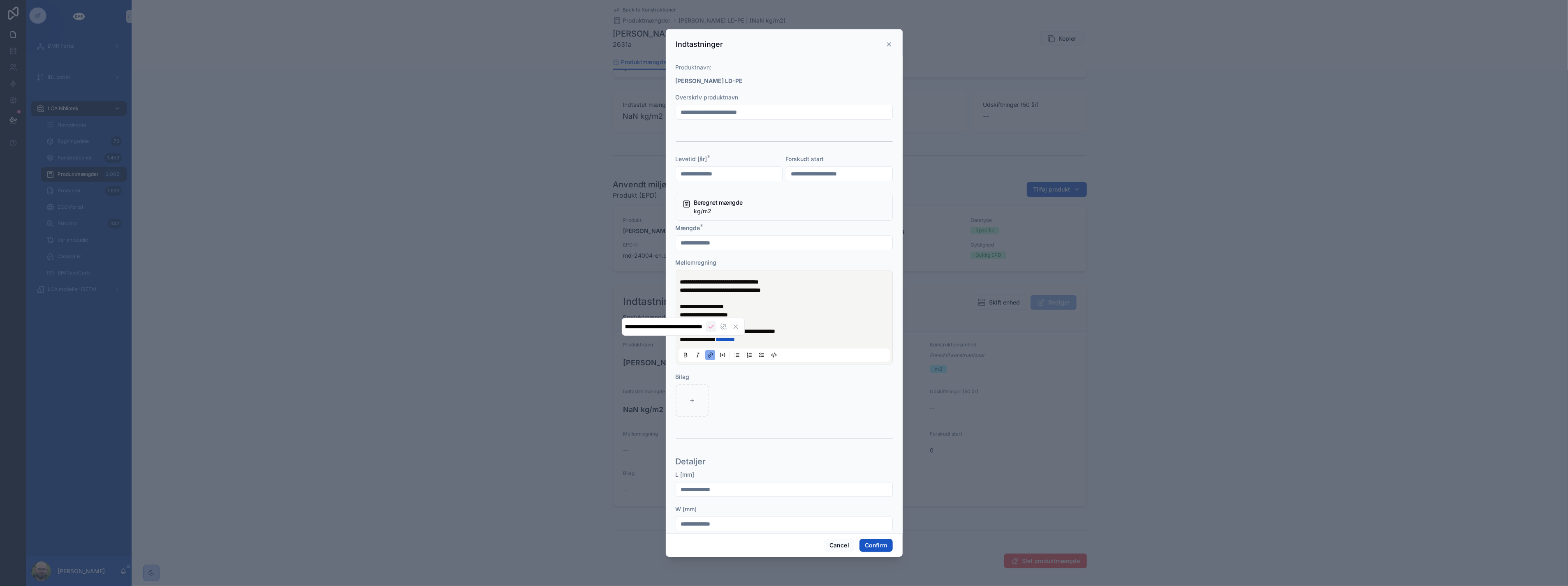
type input "**********"
click at [714, 329] on icon "Save link" at bounding box center [711, 327] width 7 height 7
click at [840, 332] on p "**********" at bounding box center [785, 332] width 211 height 9
click at [729, 163] on div "Levetid [år] *" at bounding box center [729, 168] width 107 height 26
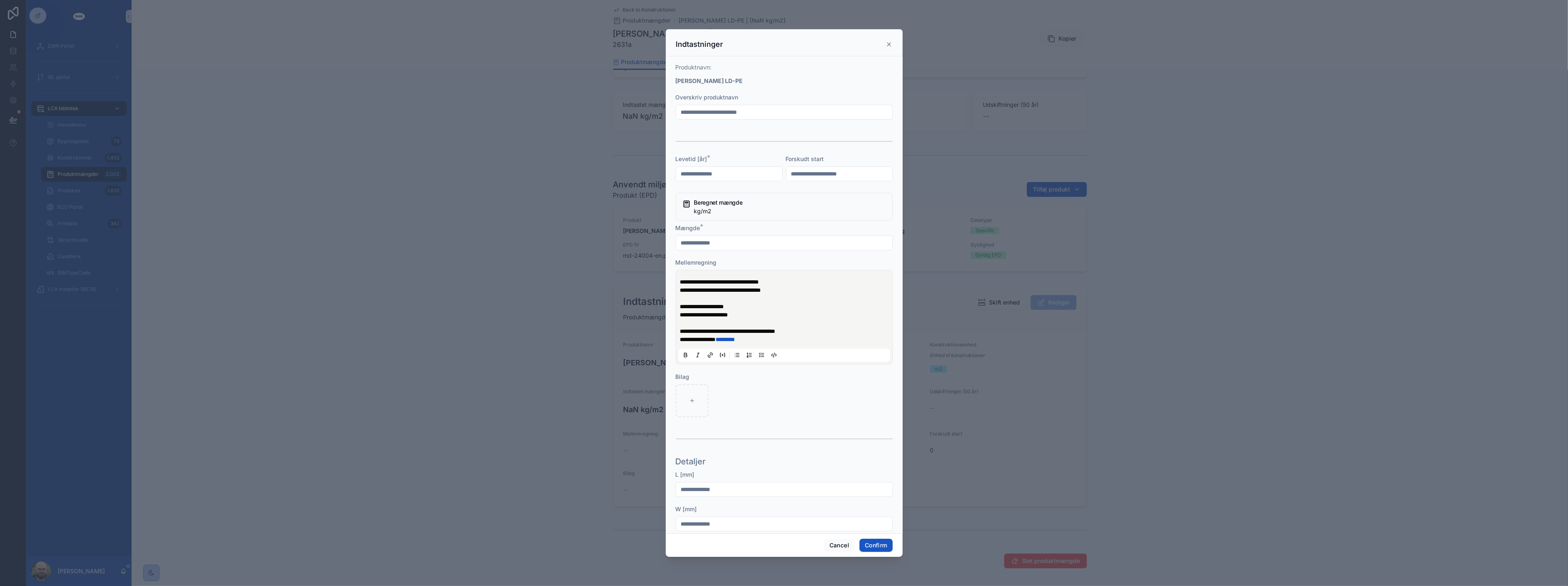
click at [729, 170] on input "text" at bounding box center [729, 173] width 106 height 12
type input "**"
click at [696, 239] on input "text" at bounding box center [784, 243] width 216 height 12
type input "******"
click at [873, 543] on button "Confirm" at bounding box center [876, 546] width 33 height 13
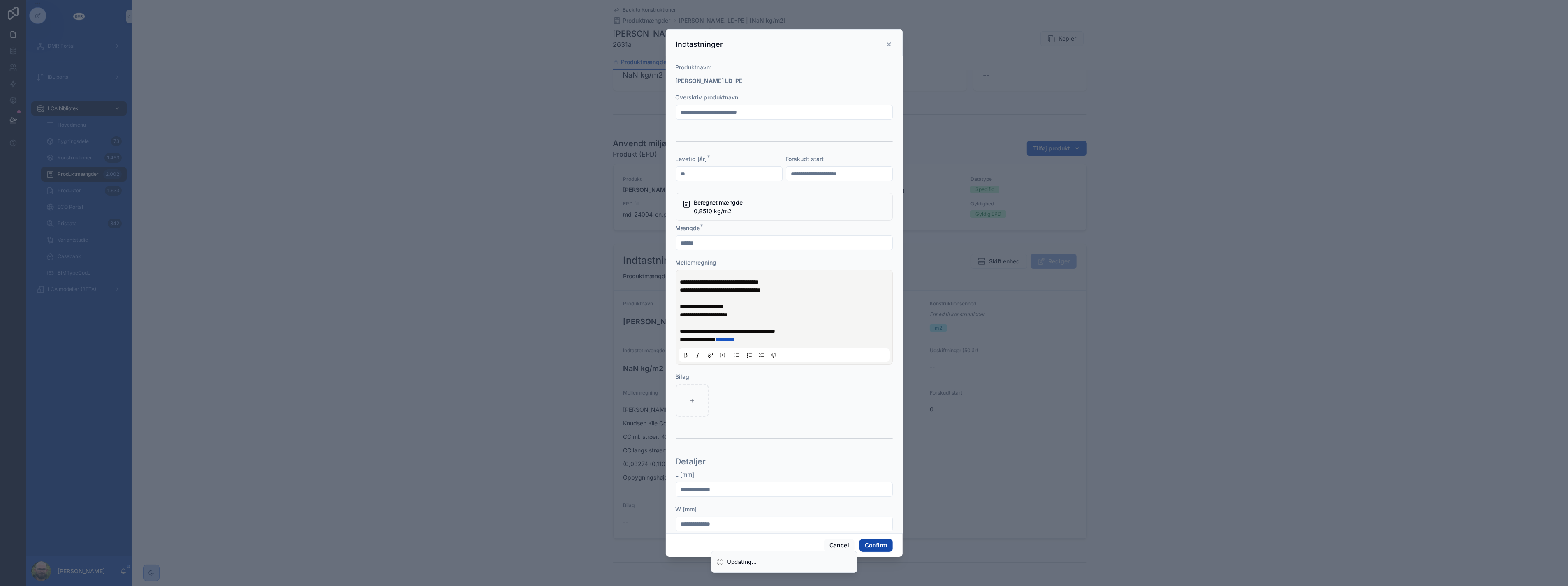
scroll to position [75, 0]
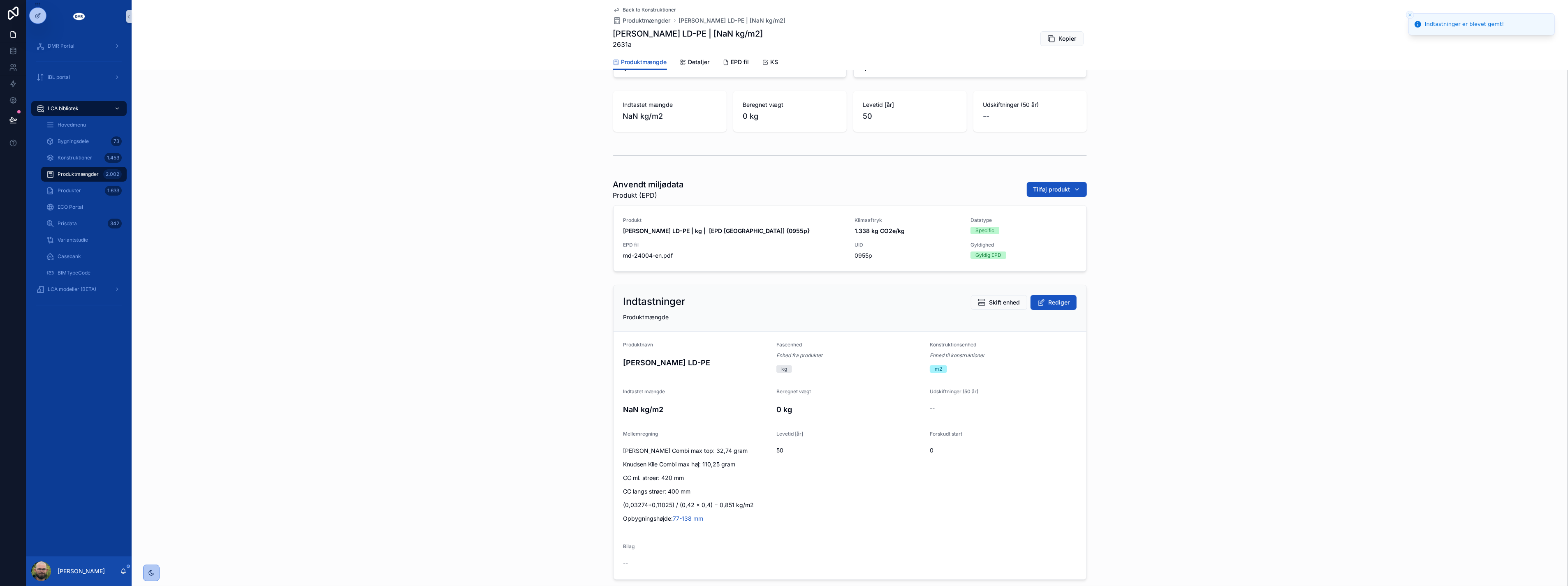
click at [553, 358] on div "Indtastninger Skift enhed Rediger Produktmængde Produktnavn Knudsen Kilen LD-PE…" at bounding box center [850, 433] width 1437 height 302
click at [654, 9] on span "Back to Konstruktioner" at bounding box center [650, 10] width 54 height 7
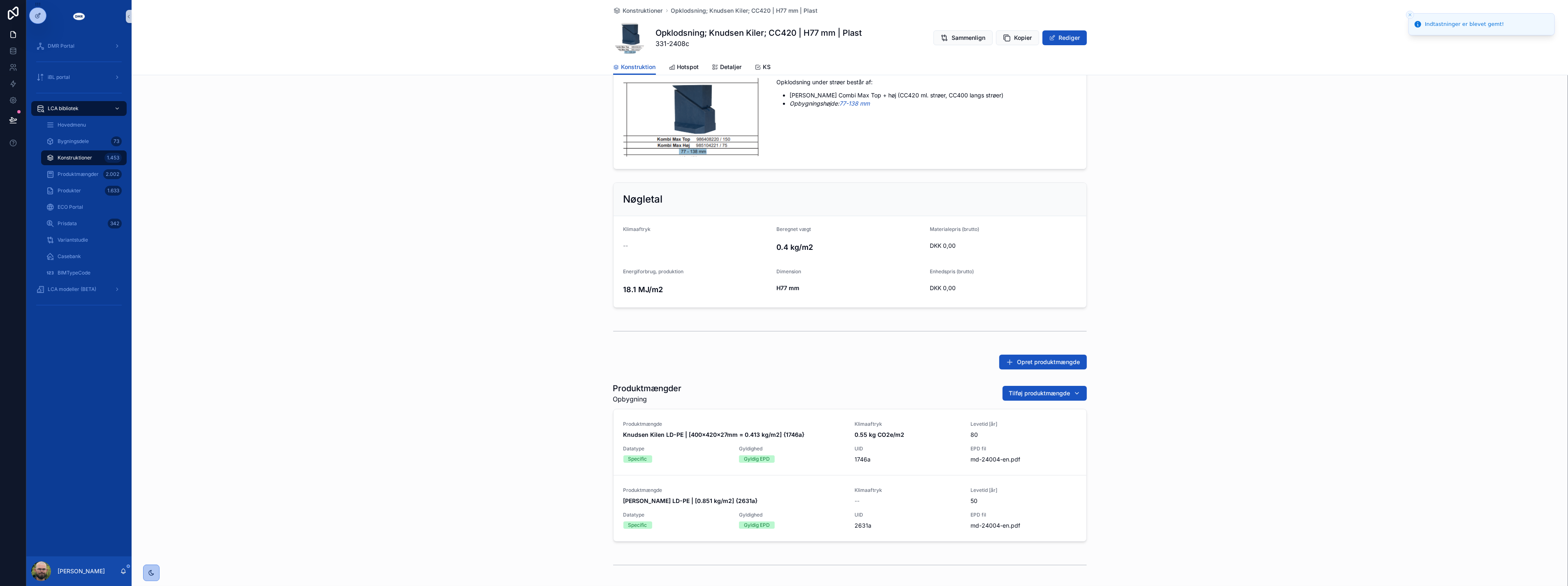
scroll to position [147, 0]
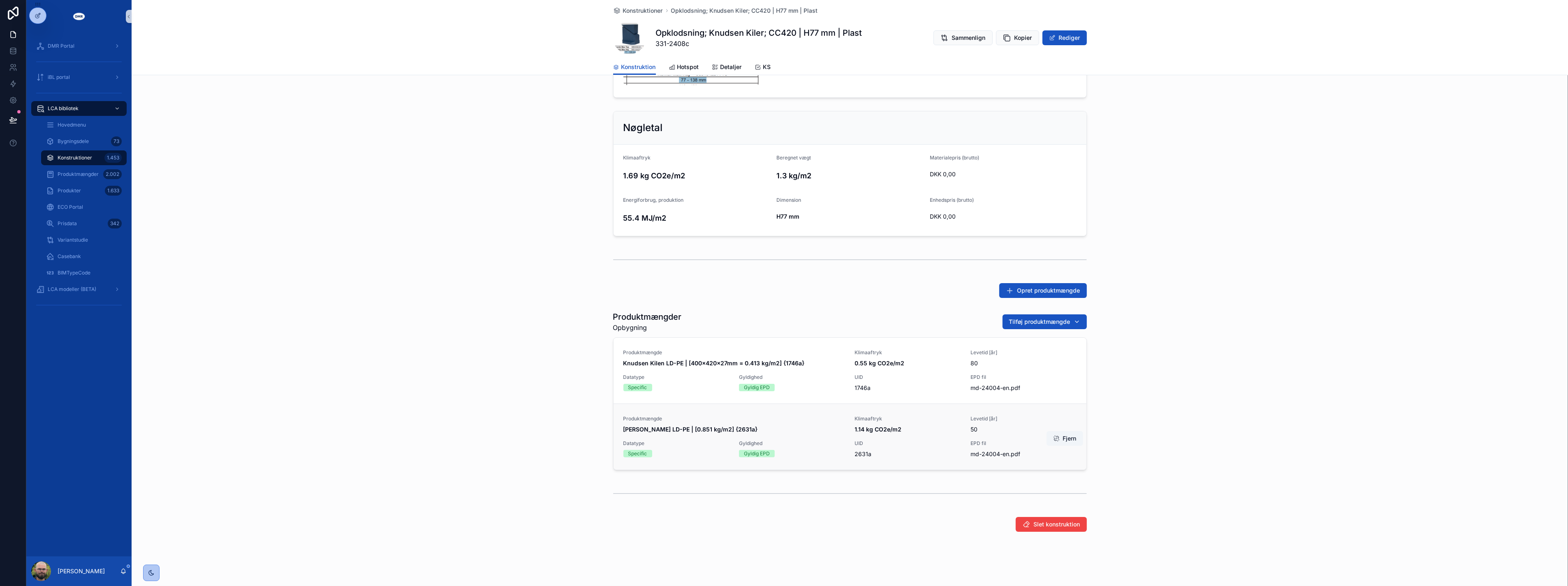
click at [926, 430] on span "1.14 kg CO2e/m2" at bounding box center [908, 430] width 106 height 9
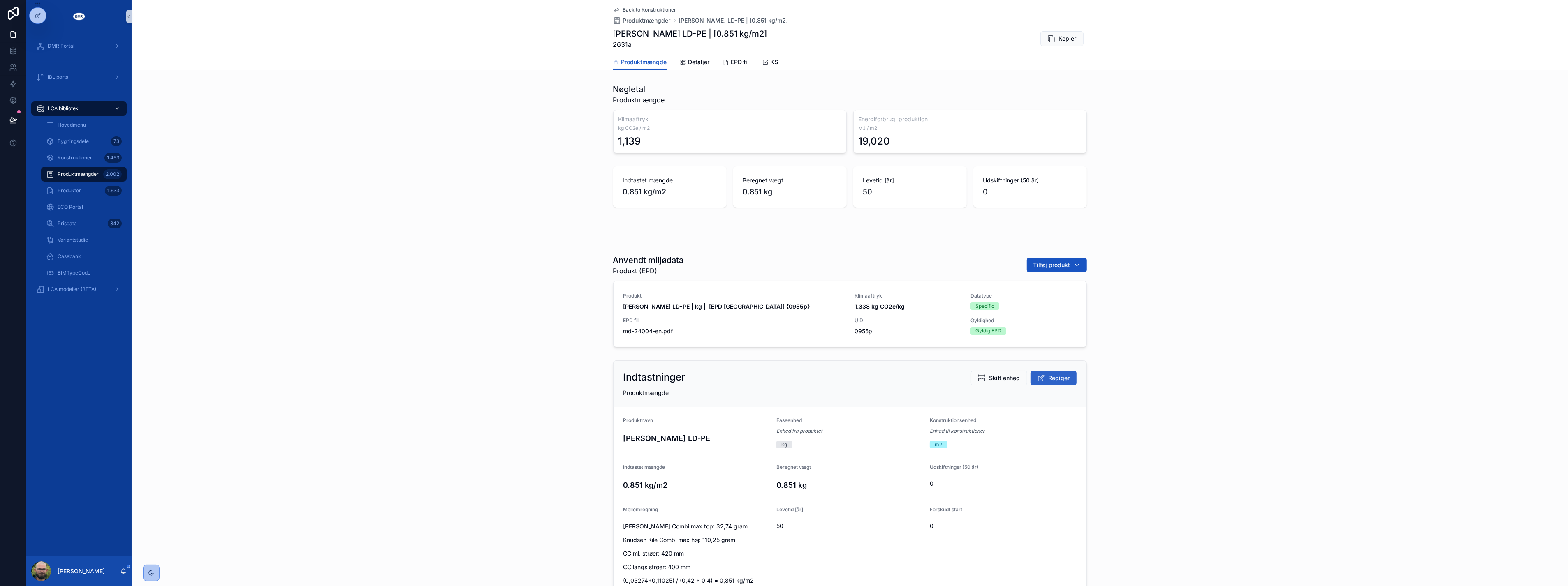
click at [1049, 380] on span "Rediger" at bounding box center [1059, 378] width 21 height 9
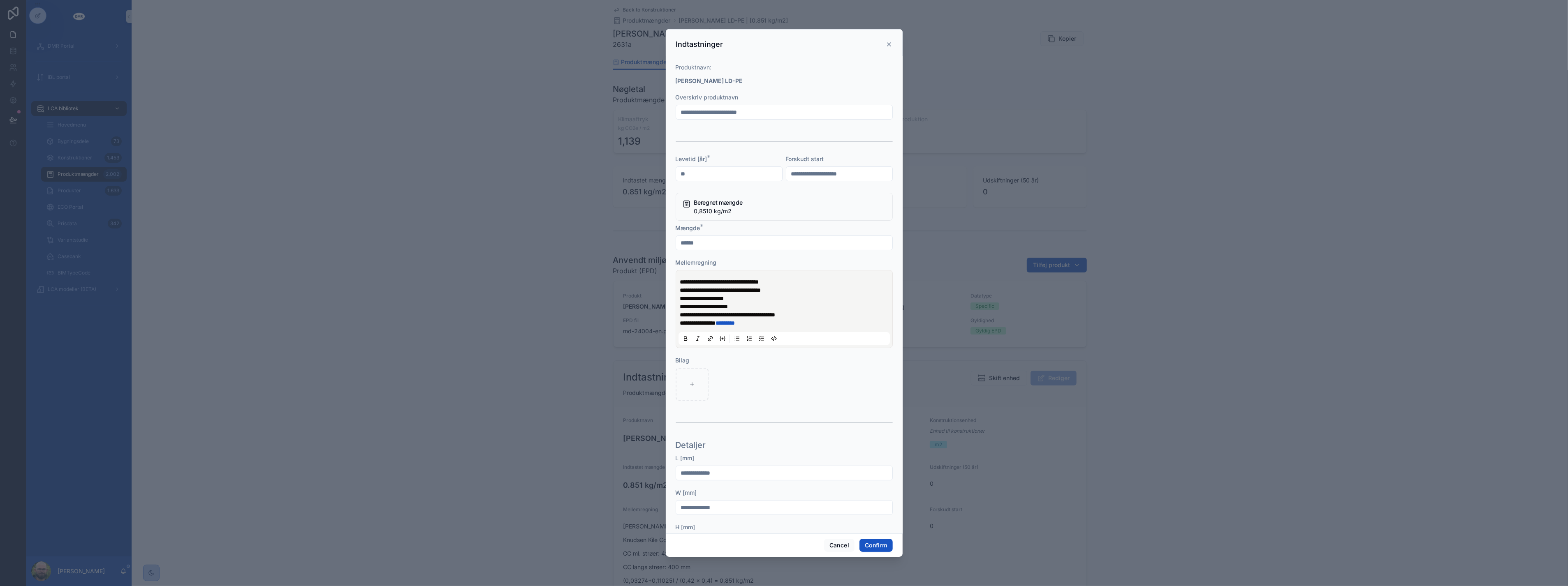
click at [706, 171] on input "**" at bounding box center [729, 173] width 106 height 12
click at [705, 169] on input "**" at bounding box center [729, 173] width 106 height 12
type input "**"
click at [877, 545] on button "Confirm" at bounding box center [876, 546] width 33 height 13
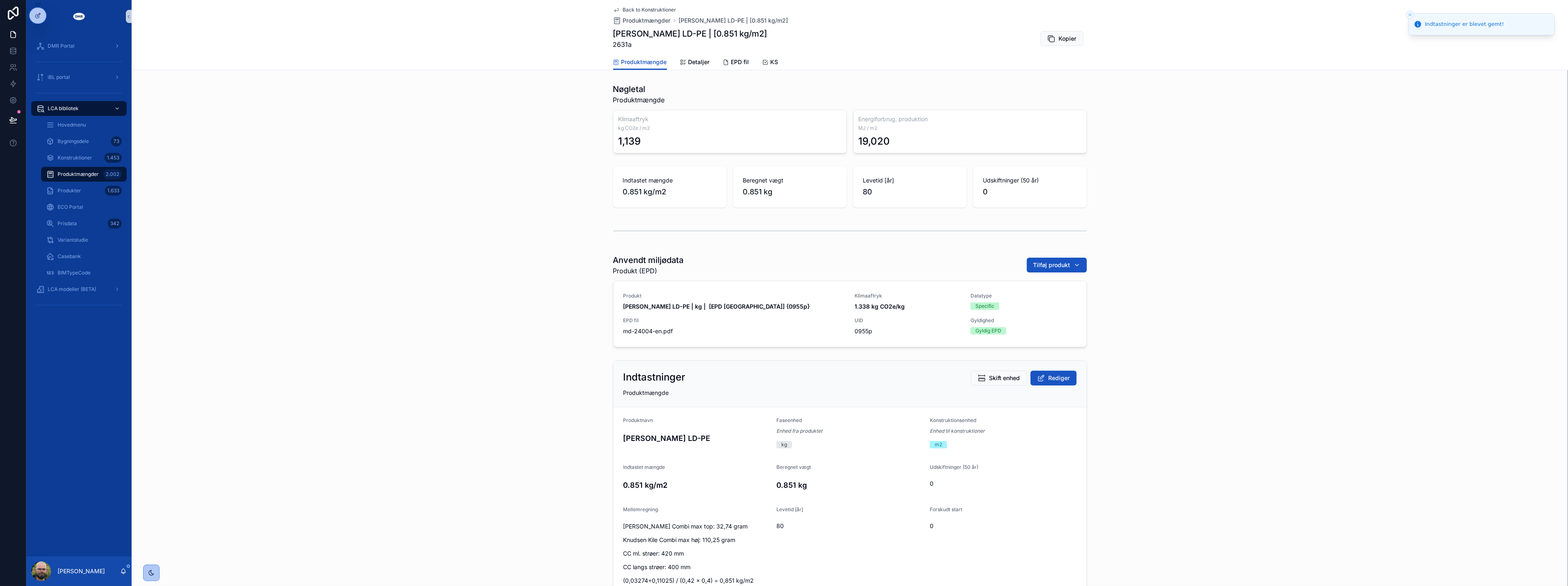
click at [507, 265] on div "Anvendt miljødata Produkt (EPD) Tilføj produkt Produkt Knudsen Kilen LD-PE | kg…" at bounding box center [850, 301] width 1437 height 99
click at [640, 10] on span "Back to Konstruktioner" at bounding box center [650, 10] width 54 height 7
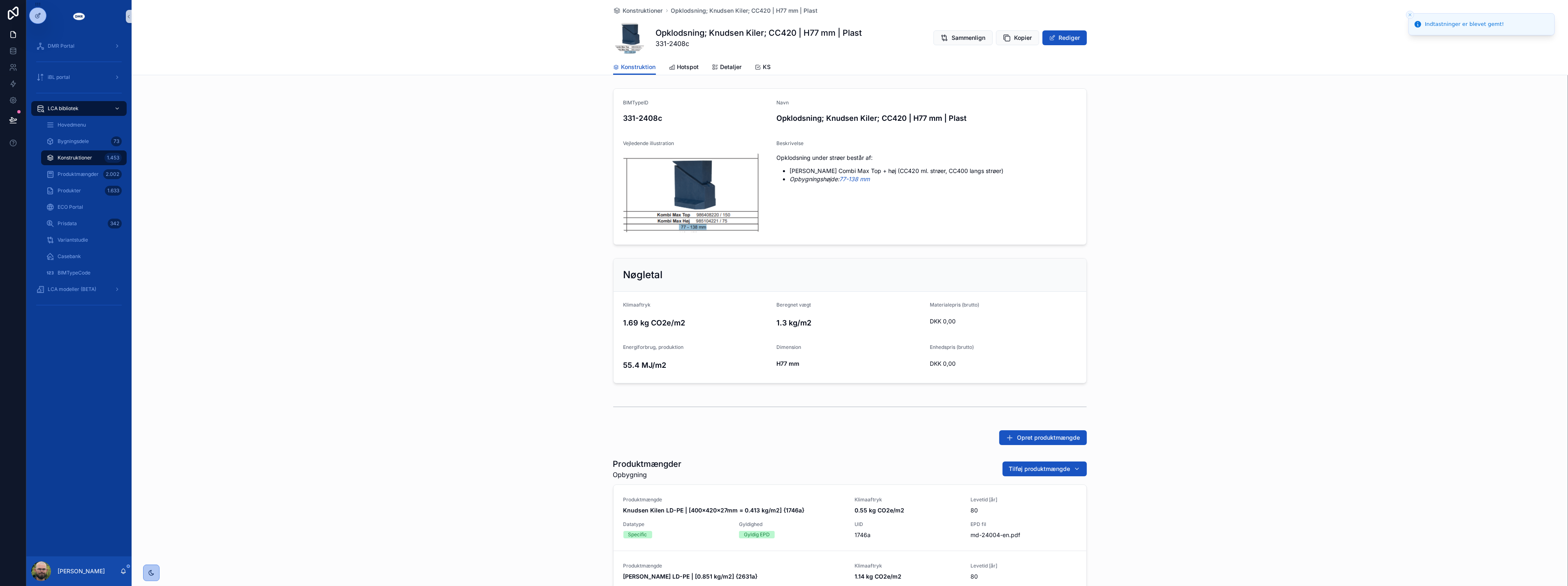
scroll to position [147, 0]
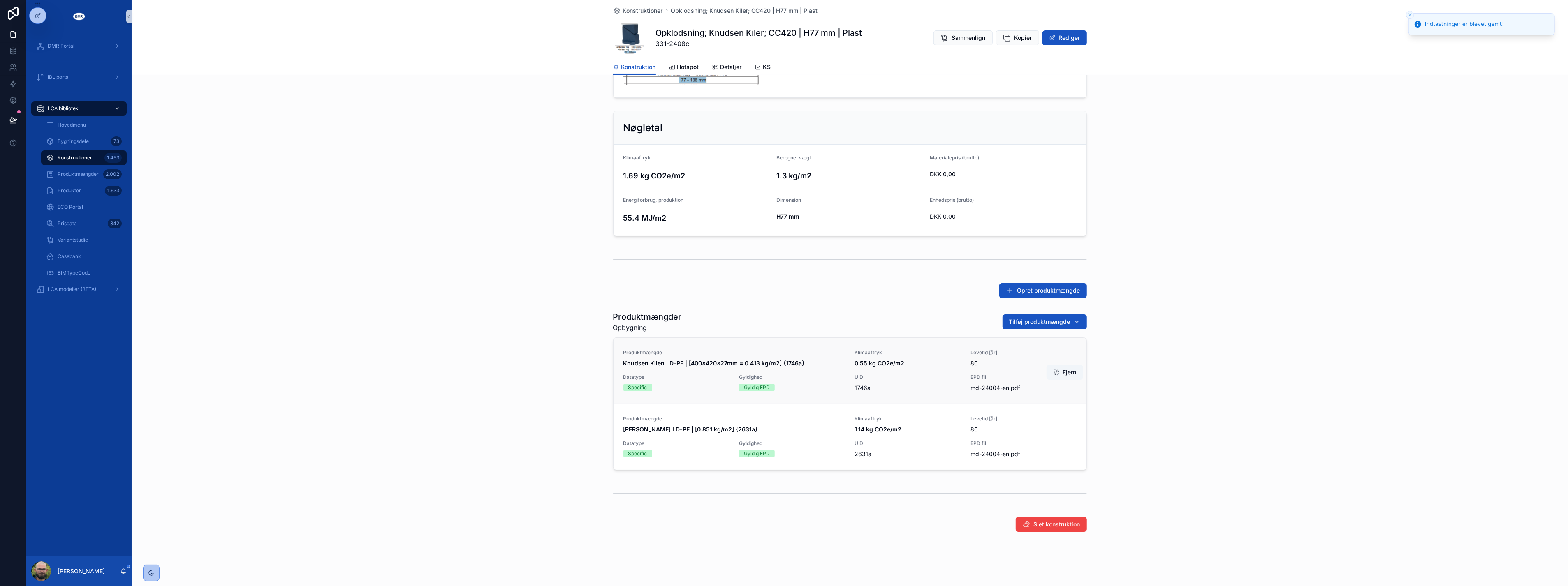
click at [1066, 372] on button "Fjern" at bounding box center [1065, 372] width 37 height 15
click at [676, 46] on span "331-2408c" at bounding box center [759, 44] width 206 height 10
copy span "2408c"
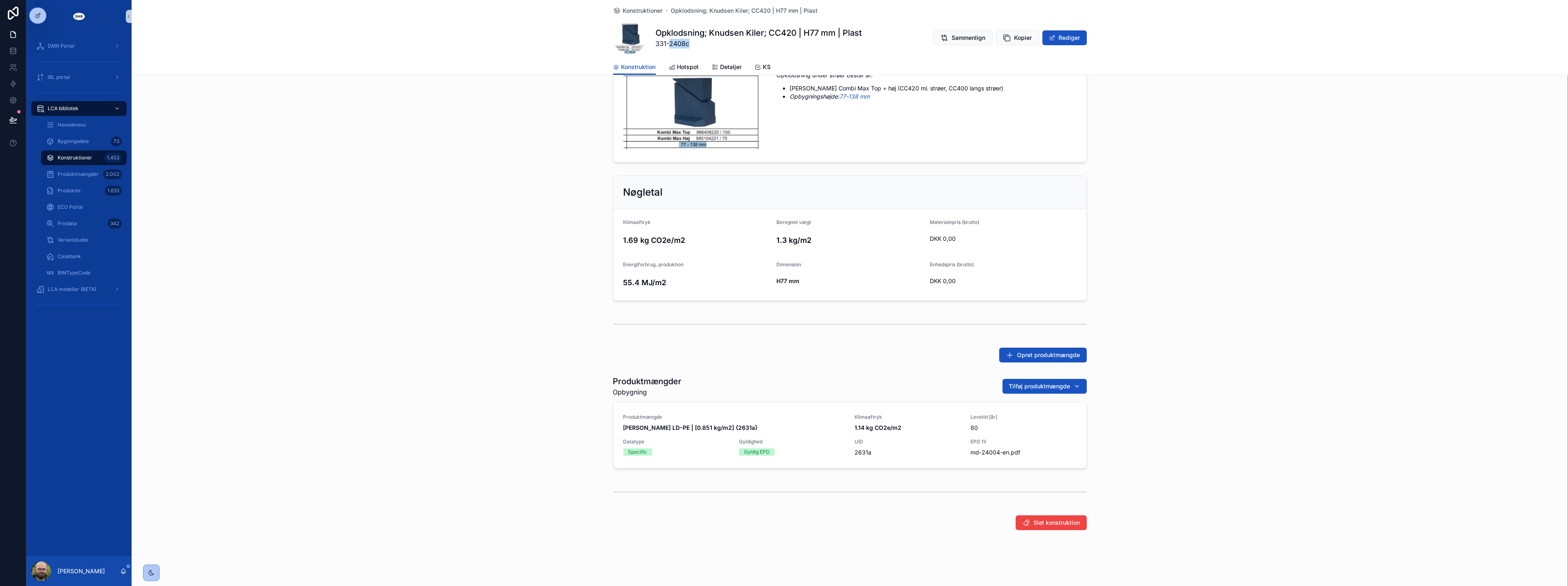
scroll to position [81, 0]
click at [354, 136] on div "BIMTypeID 331-2408c Navn Opklodsning; Knudsen Kiler; CC420 | H77 mm | Plast Vej…" at bounding box center [850, 86] width 1437 height 163
click at [62, 159] on span "Konstruktioner" at bounding box center [75, 158] width 35 height 7
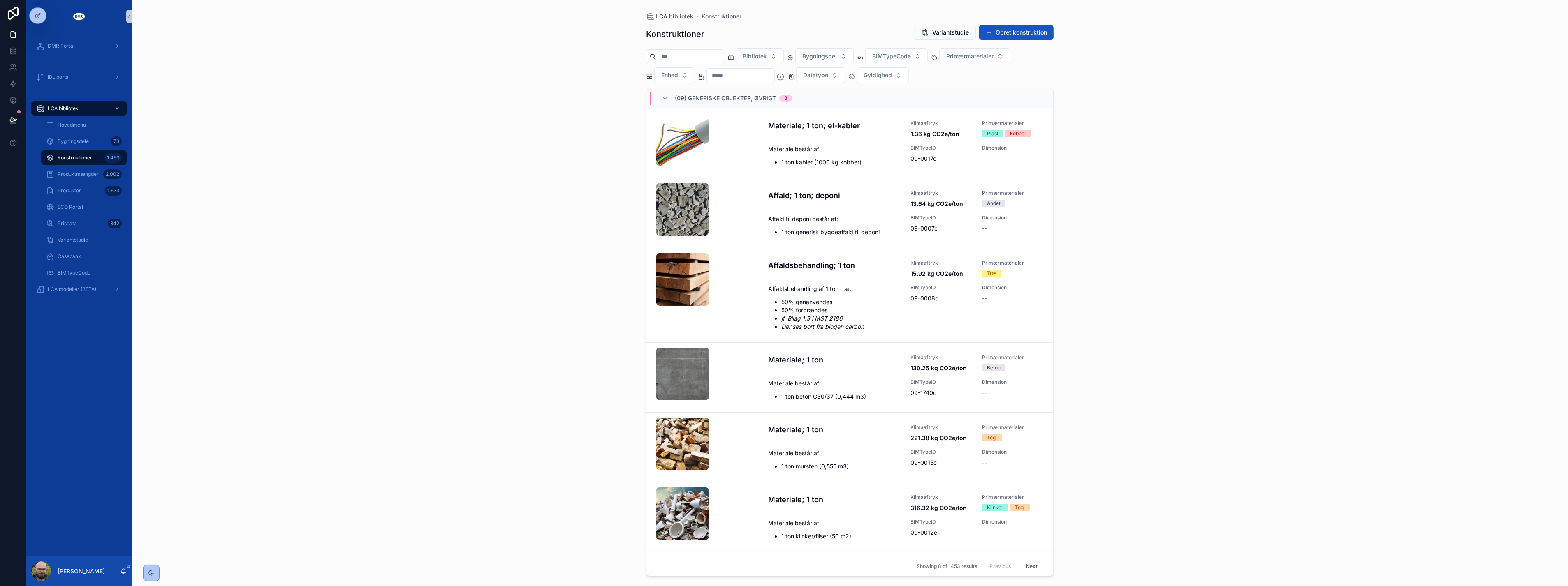
drag, startPoint x: 451, startPoint y: 218, endPoint x: 492, endPoint y: 200, distance: 44.8
click at [451, 218] on div "LCA bibliotek Konstruktioner Konstruktioner Variantstudie Opret konstruktion Bi…" at bounding box center [850, 293] width 1437 height 586
click at [749, 74] on input "scrollable content" at bounding box center [740, 75] width 68 height 12
type input "***"
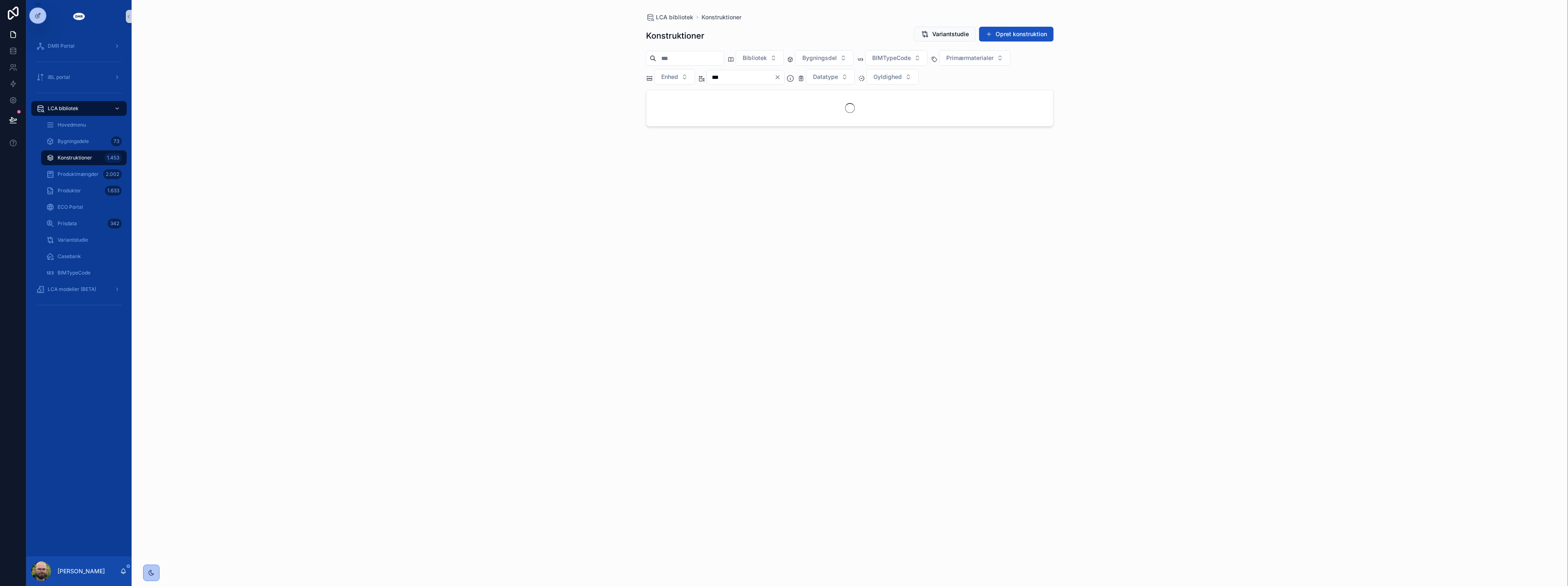
click at [1012, 69] on div "Bibliotek Bygningsdel BIMTypeCode Primærmaterialer Enhed *** Datatype Gyldighed" at bounding box center [850, 67] width 408 height 35
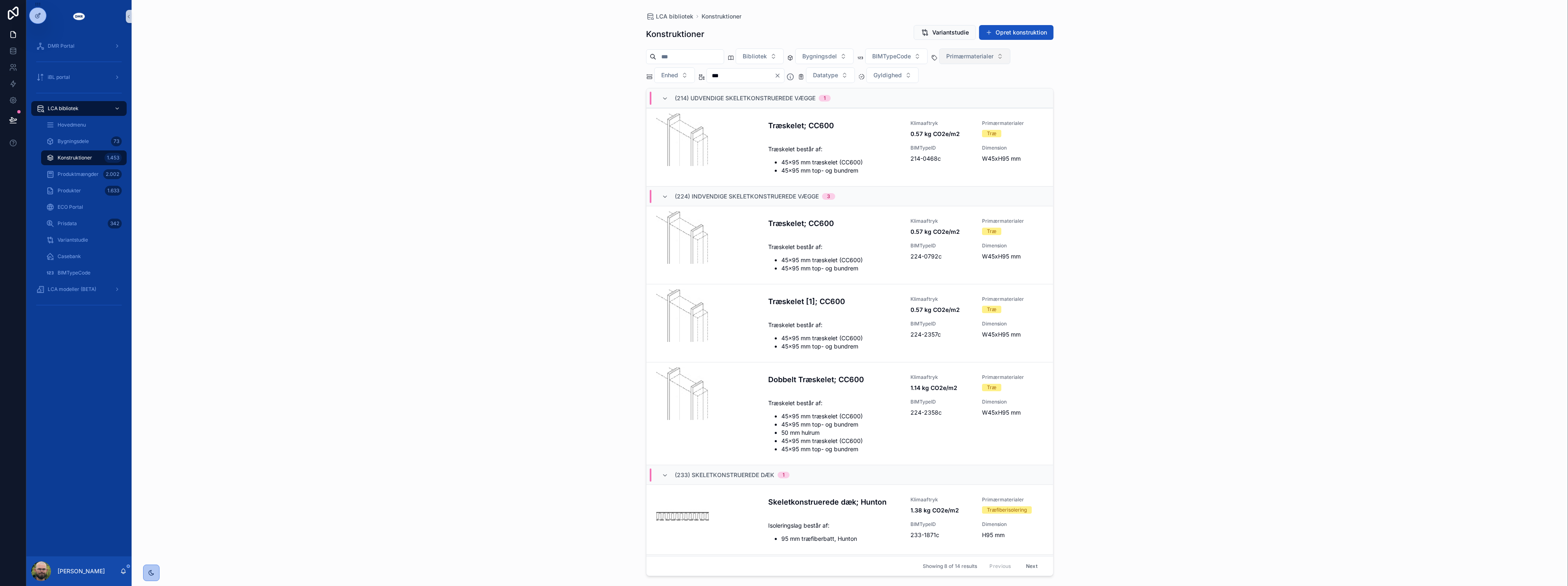
click at [993, 55] on span "Primærmaterialer" at bounding box center [970, 57] width 47 height 9
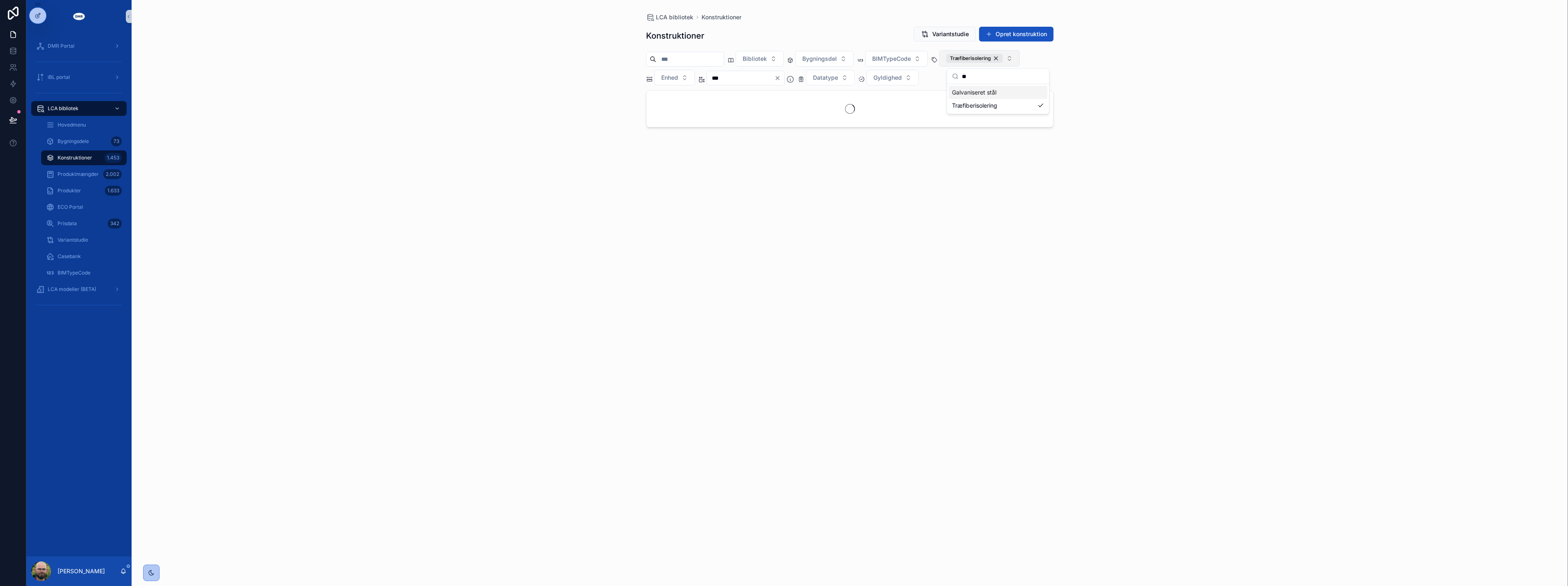
type input "*"
type input "****"
click at [1133, 126] on div "LCA bibliotek Konstruktioner Konstruktioner Variantstudie Opret konstruktion Bi…" at bounding box center [850, 293] width 1437 height 586
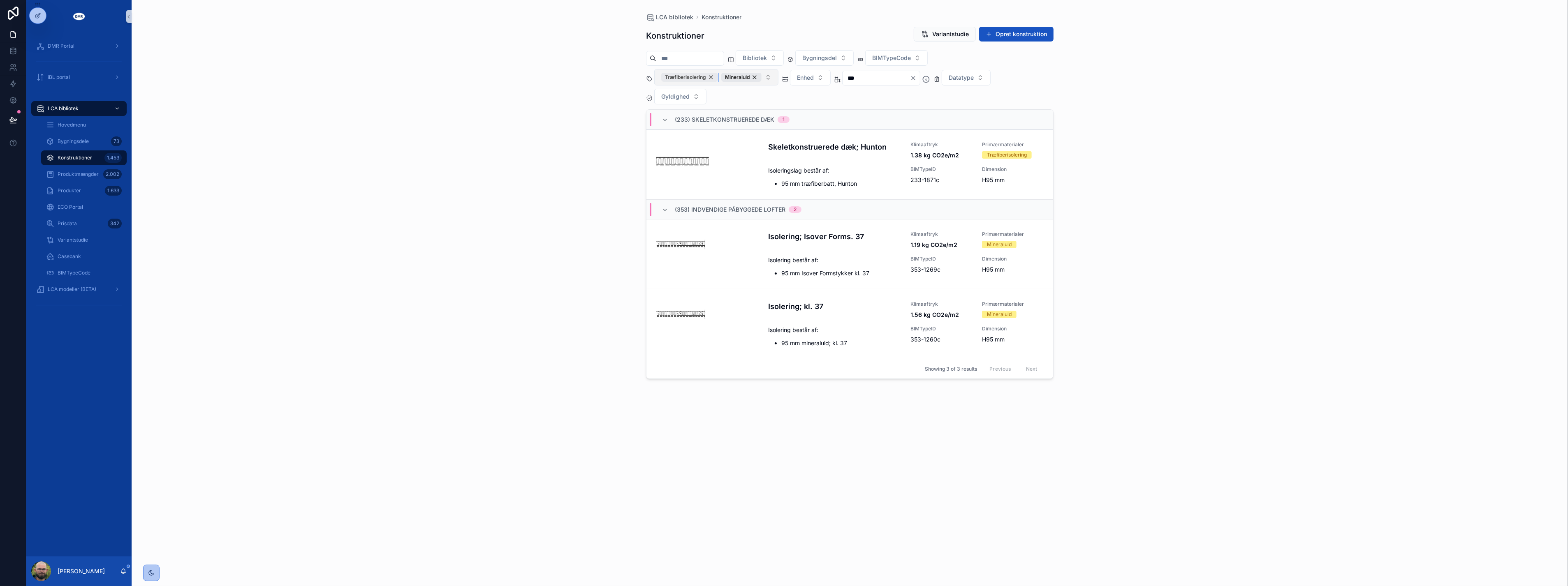
click at [709, 78] on div "Træfiberisolering" at bounding box center [689, 77] width 57 height 9
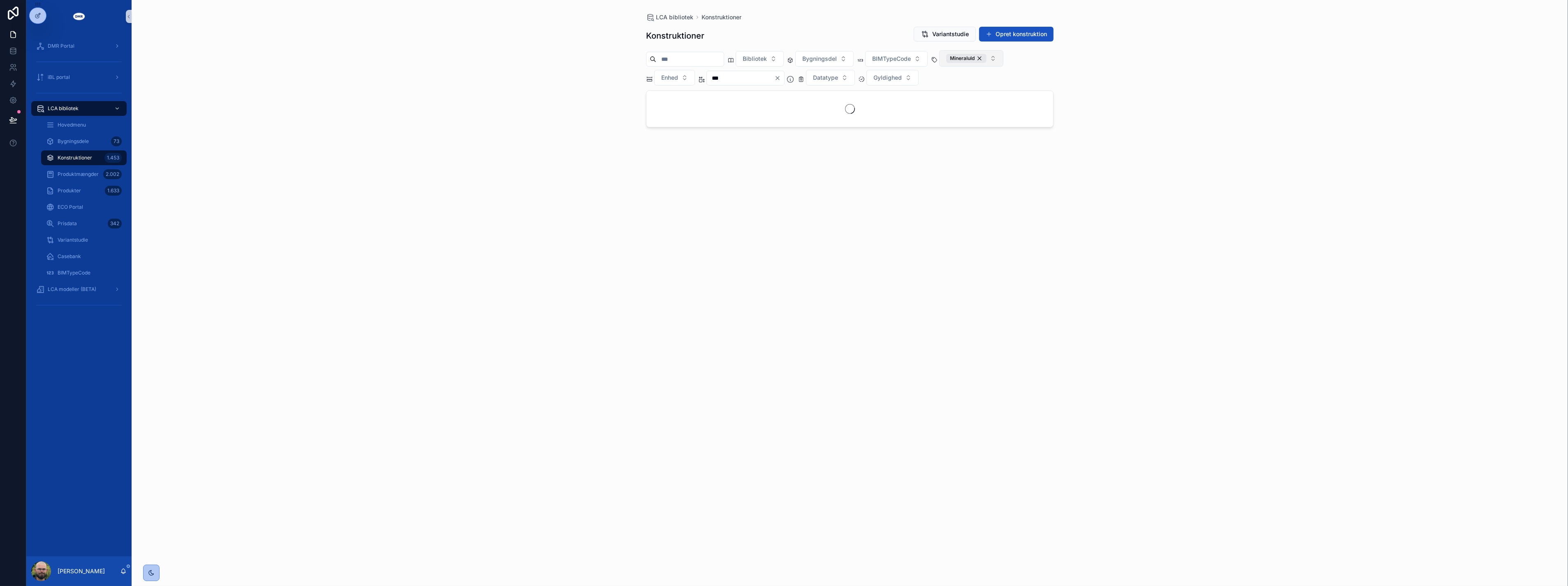
click at [525, 74] on div "LCA bibliotek Konstruktioner Konstruktioner Variantstudie Opret konstruktion Bi…" at bounding box center [850, 293] width 1437 height 586
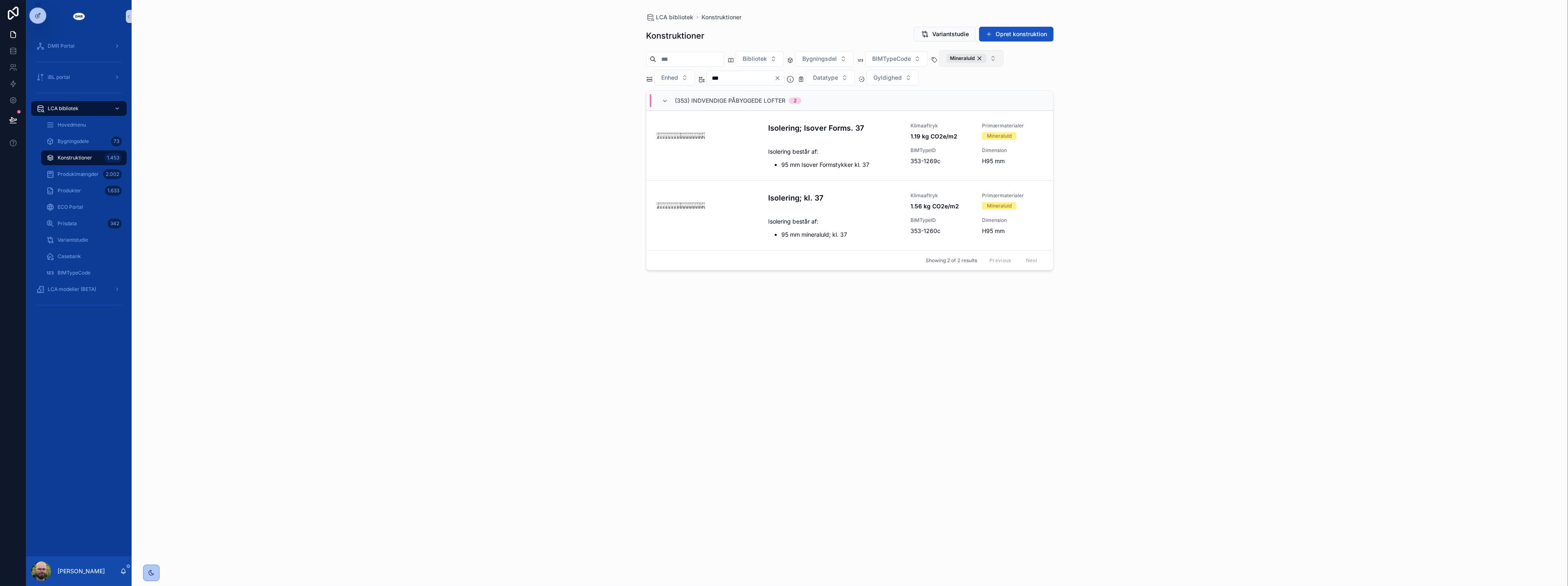
click at [781, 81] on icon "Clear" at bounding box center [777, 78] width 7 height 7
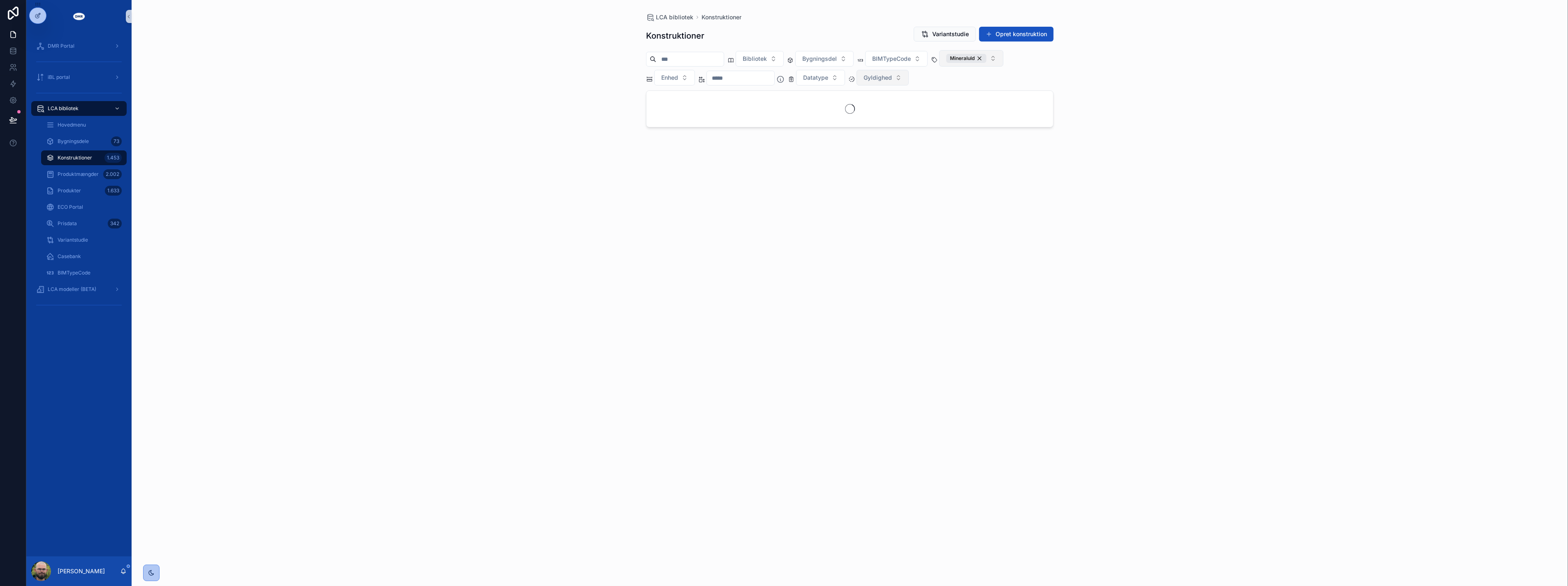
click at [892, 81] on span "Gyldighed" at bounding box center [878, 78] width 29 height 9
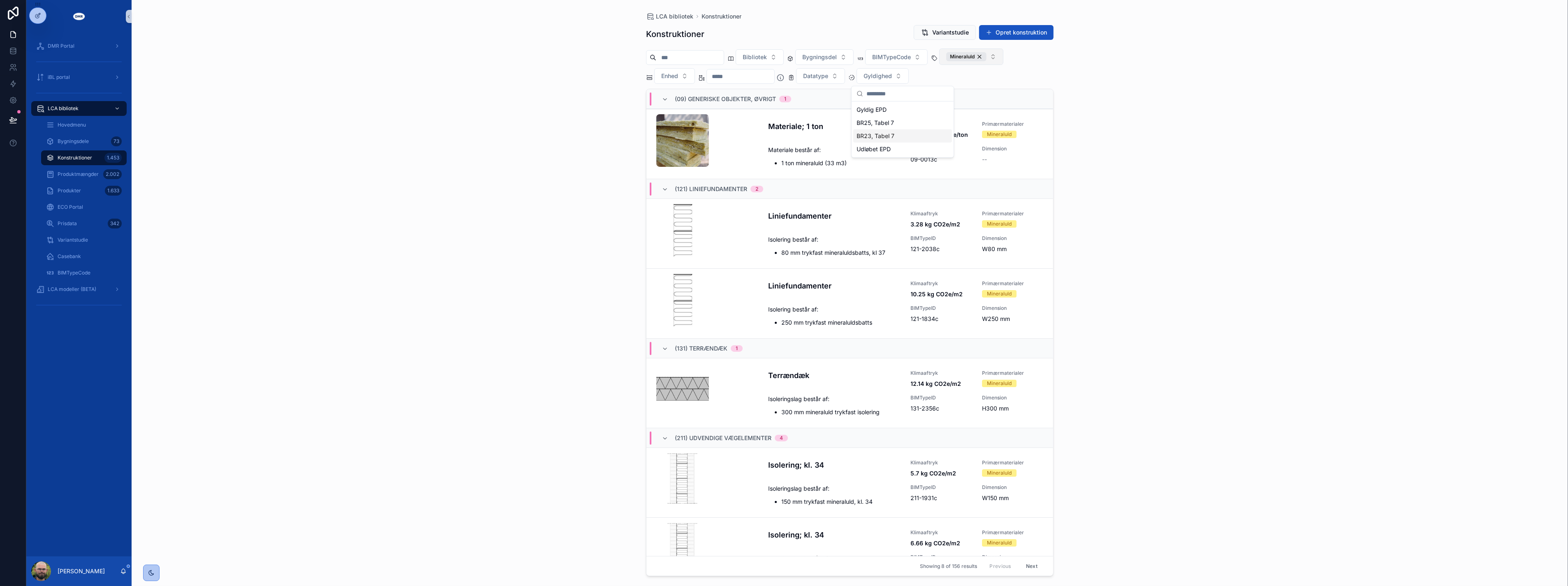
click at [891, 135] on div "BR23, Tabel 7" at bounding box center [903, 136] width 99 height 13
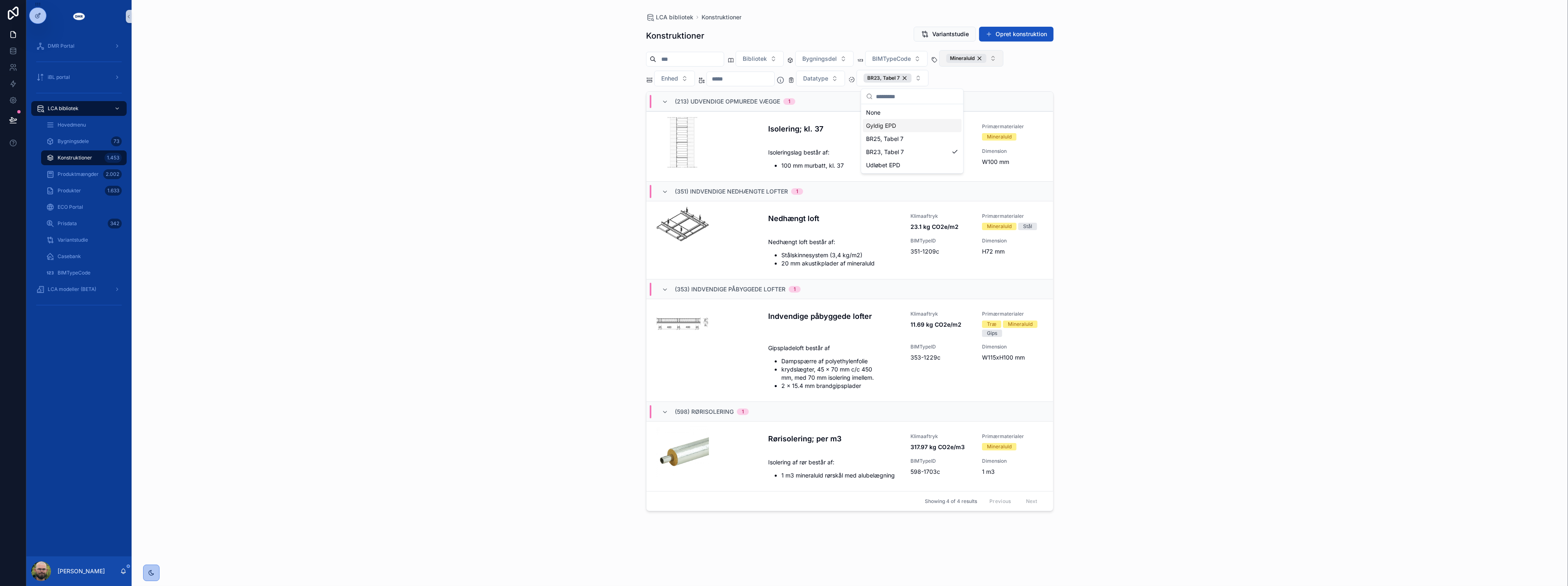
click at [939, 122] on div "Gyldig EPD" at bounding box center [912, 126] width 99 height 13
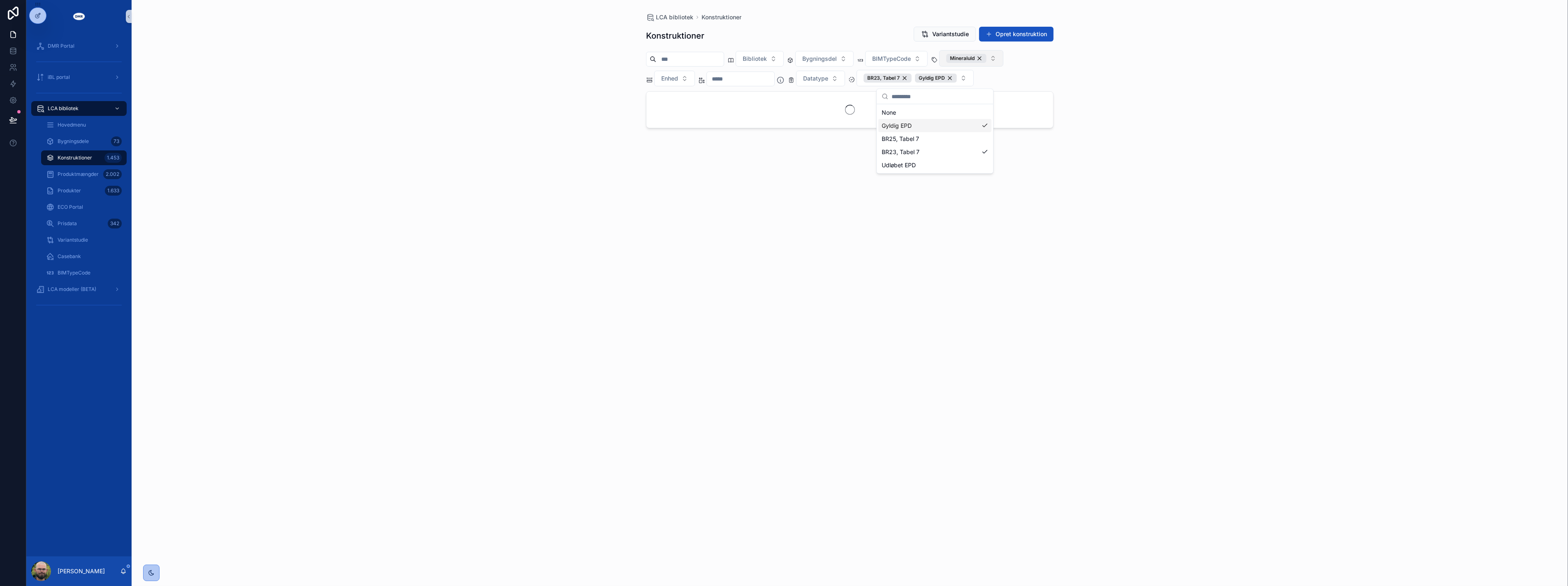
drag, startPoint x: 1311, startPoint y: 163, endPoint x: 1306, endPoint y: 166, distance: 5.8
click at [1311, 163] on div "LCA bibliotek Konstruktioner Konstruktioner Variantstudie Opret konstruktion Bi…" at bounding box center [850, 293] width 1437 height 586
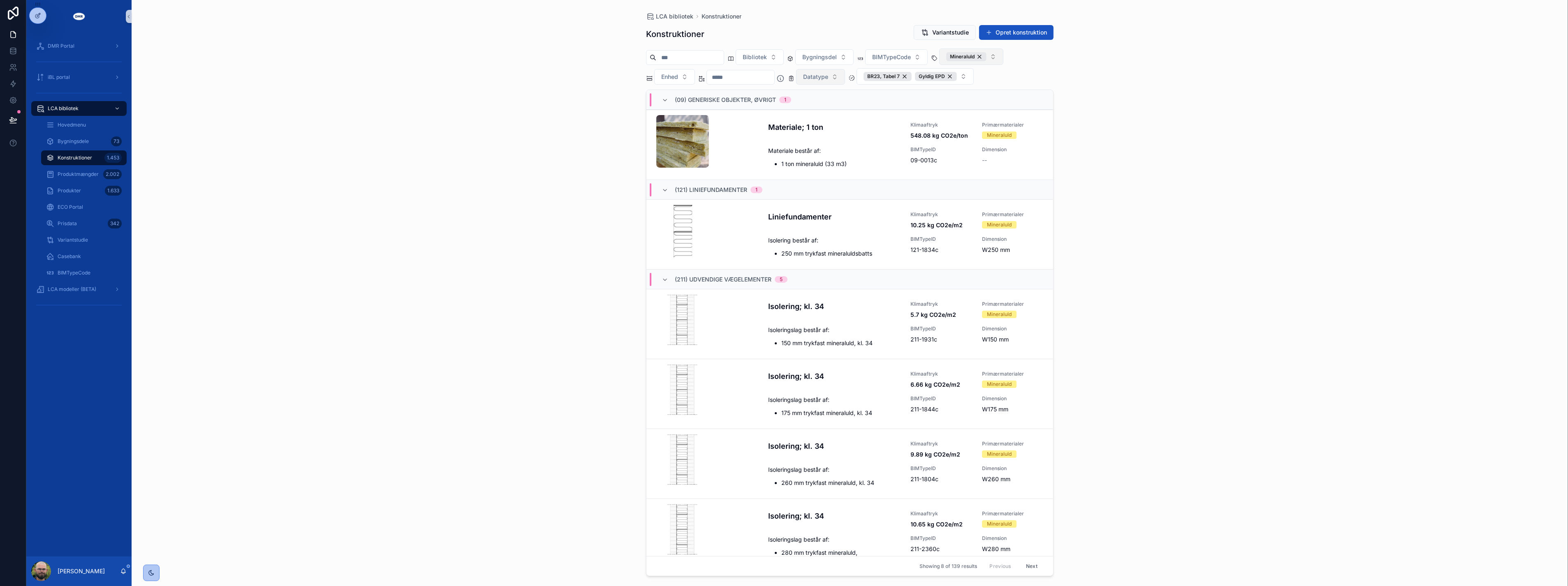
click at [845, 83] on button "Datatype" at bounding box center [821, 77] width 49 height 16
click at [825, 137] on div "Generic" at bounding box center [841, 137] width 99 height 13
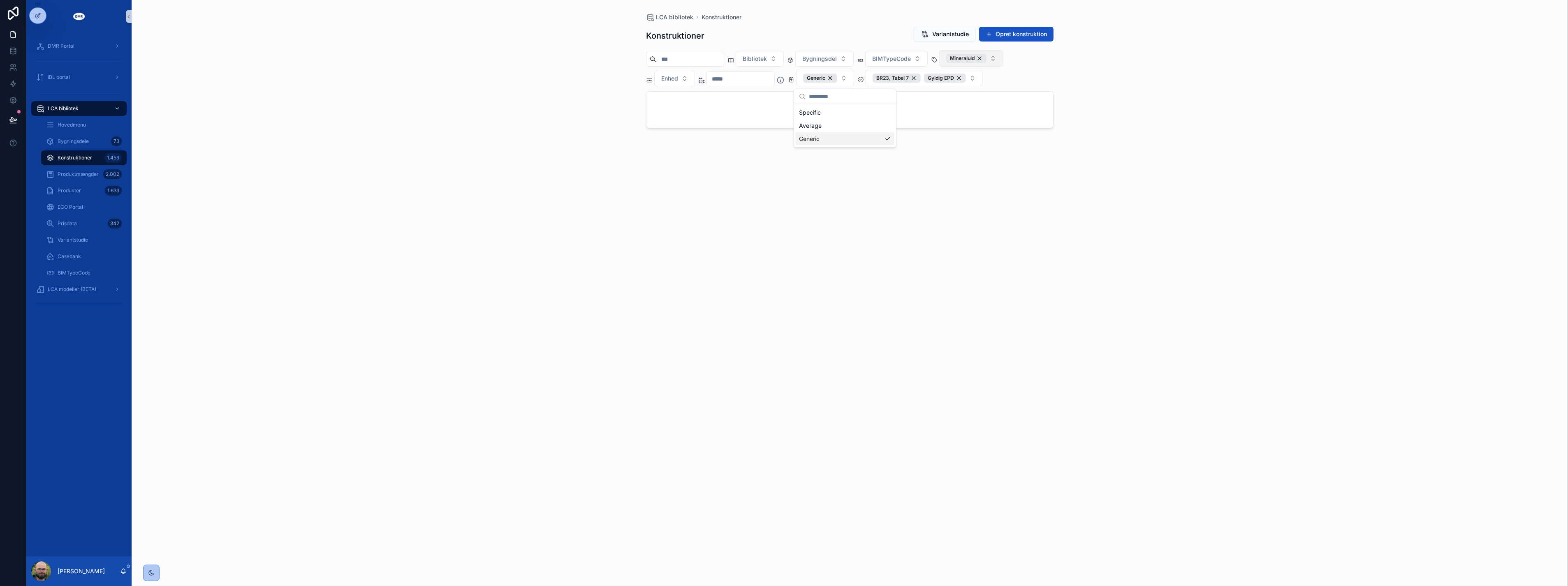
click at [1286, 204] on div "LCA bibliotek Konstruktioner Konstruktioner Variantstudie Opret konstruktion Bi…" at bounding box center [850, 293] width 1437 height 586
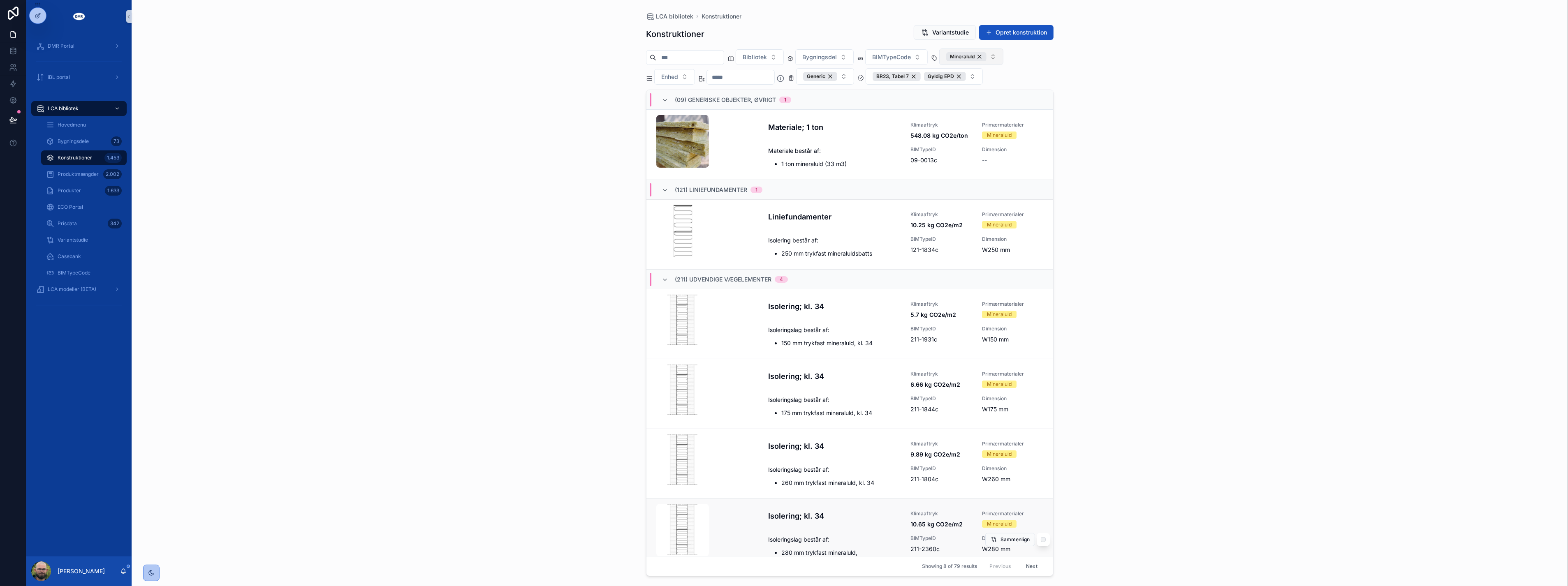
scroll to position [180, 0]
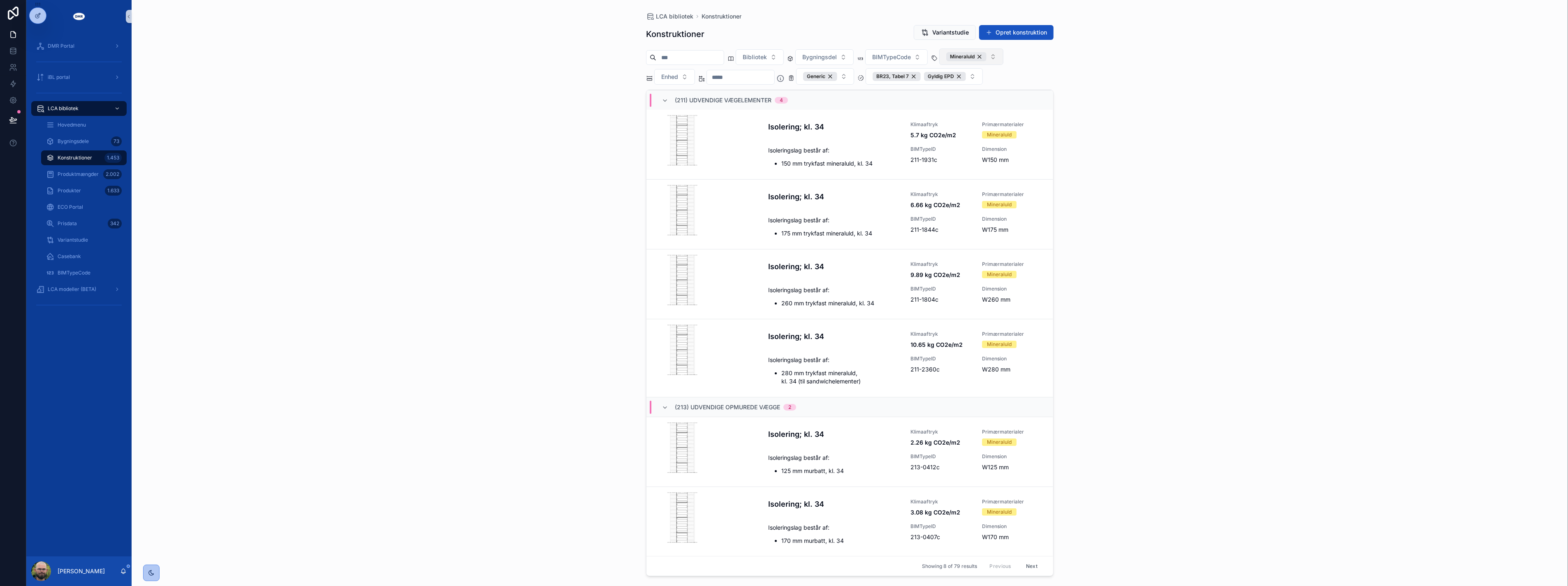
click at [1026, 566] on button "Next" at bounding box center [1032, 566] width 23 height 13
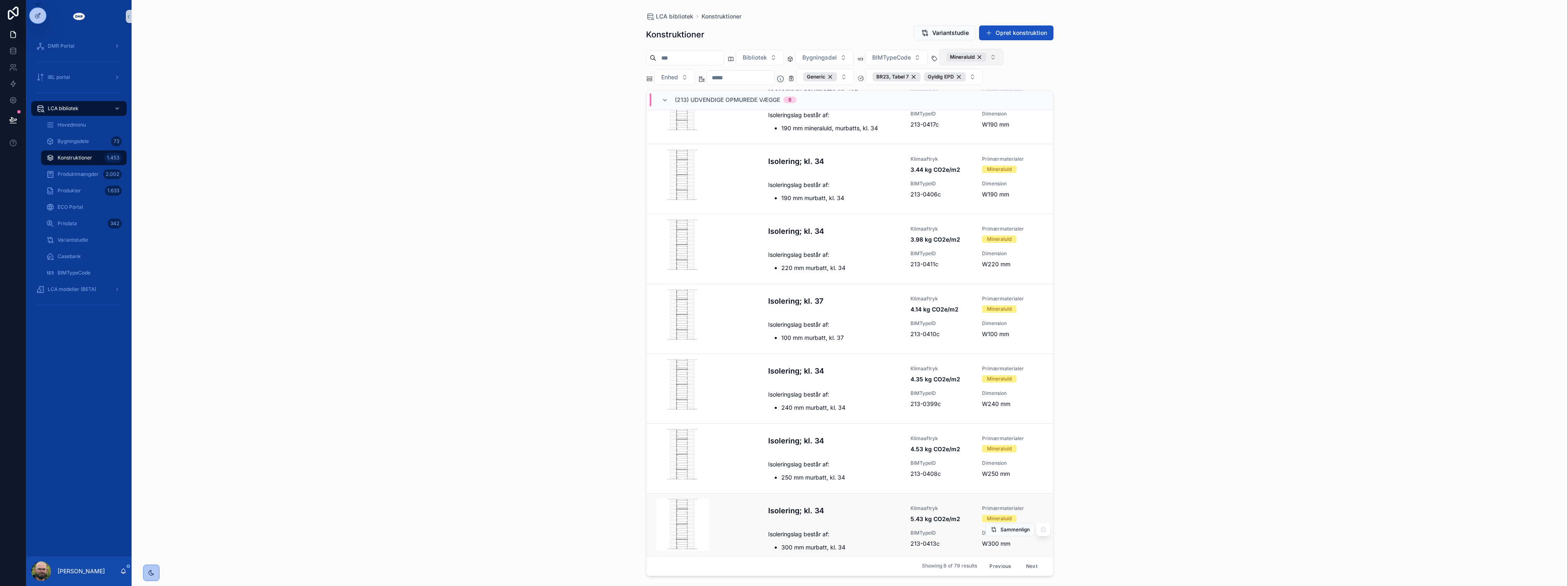
scroll to position [112, 0]
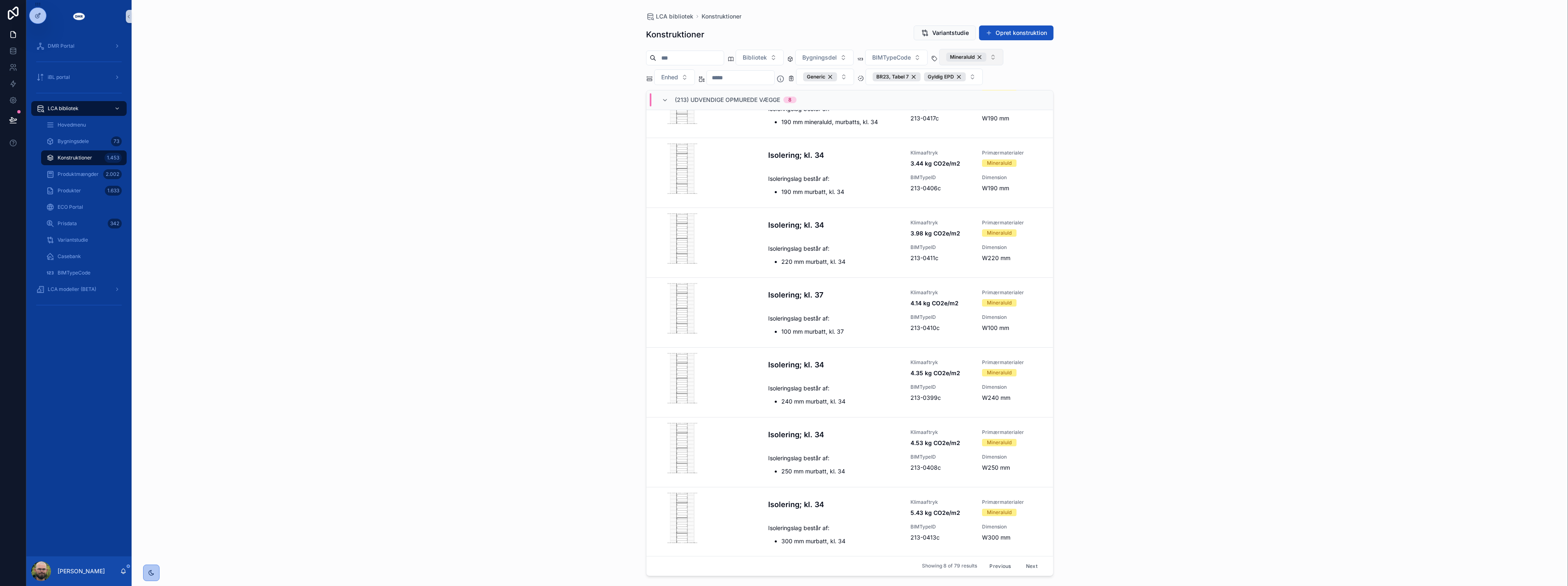
click at [1022, 567] on button "Next" at bounding box center [1032, 566] width 23 height 13
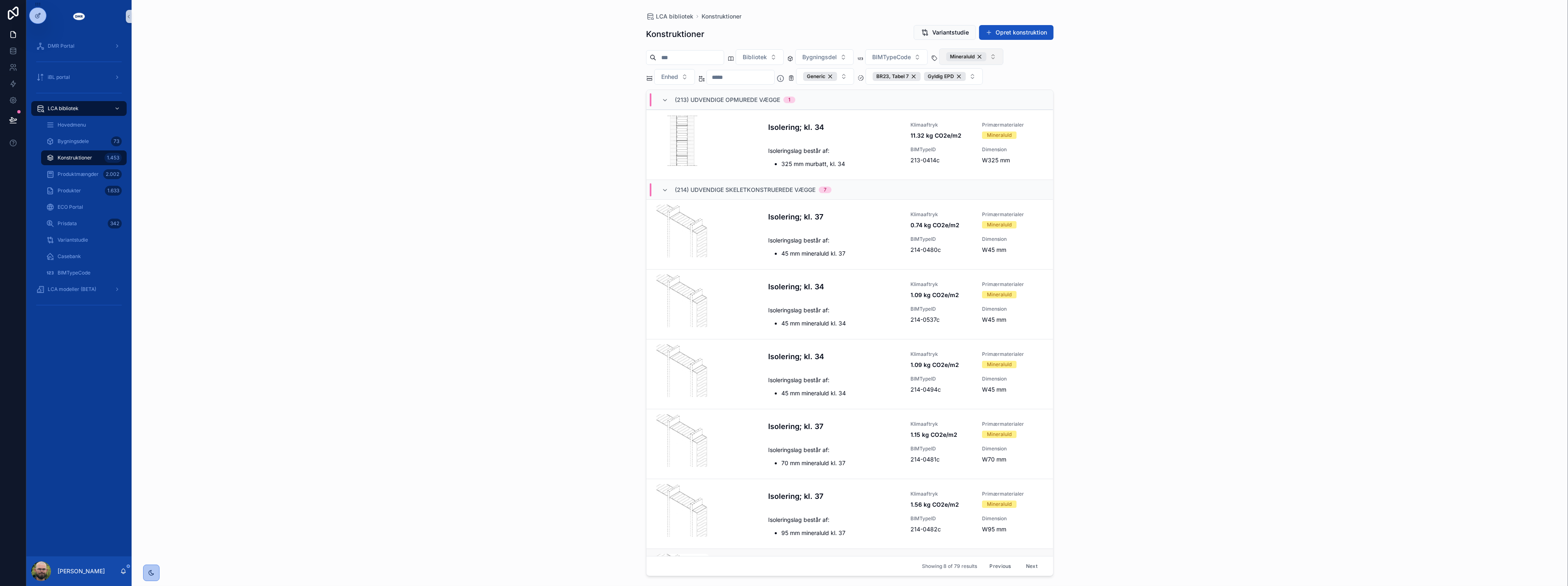
scroll to position [132, 0]
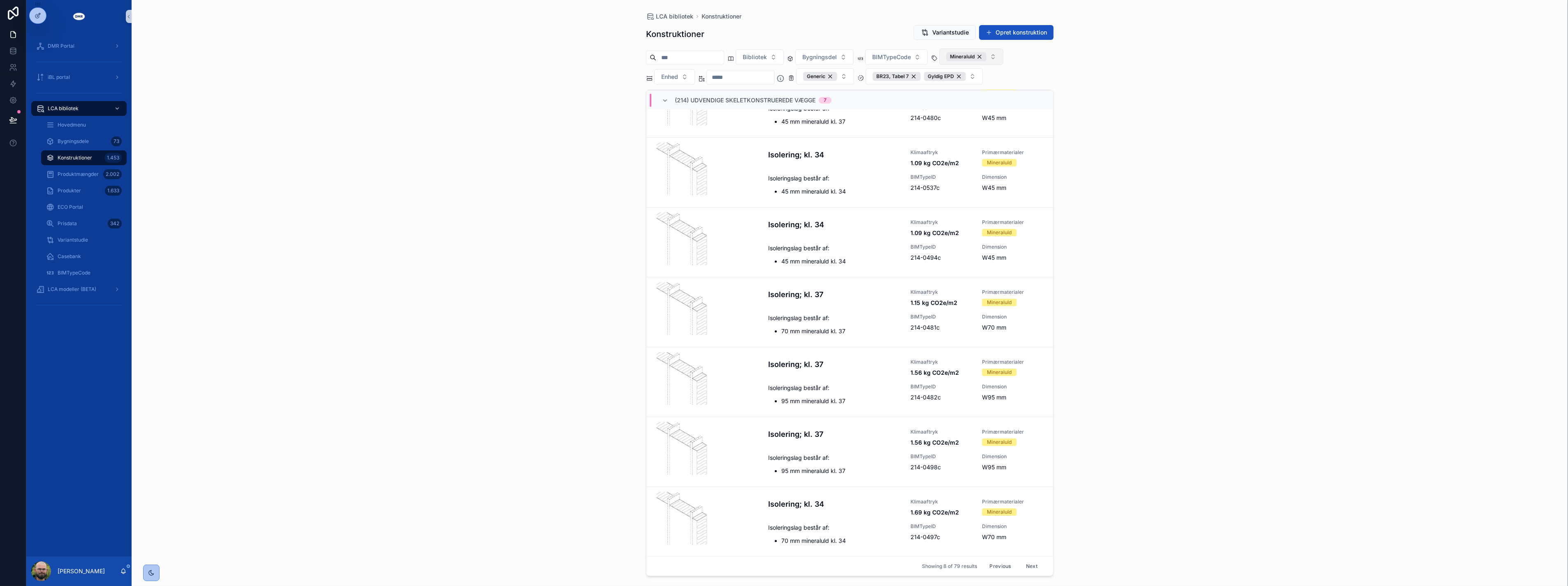
click at [1024, 568] on button "Next" at bounding box center [1032, 566] width 23 height 13
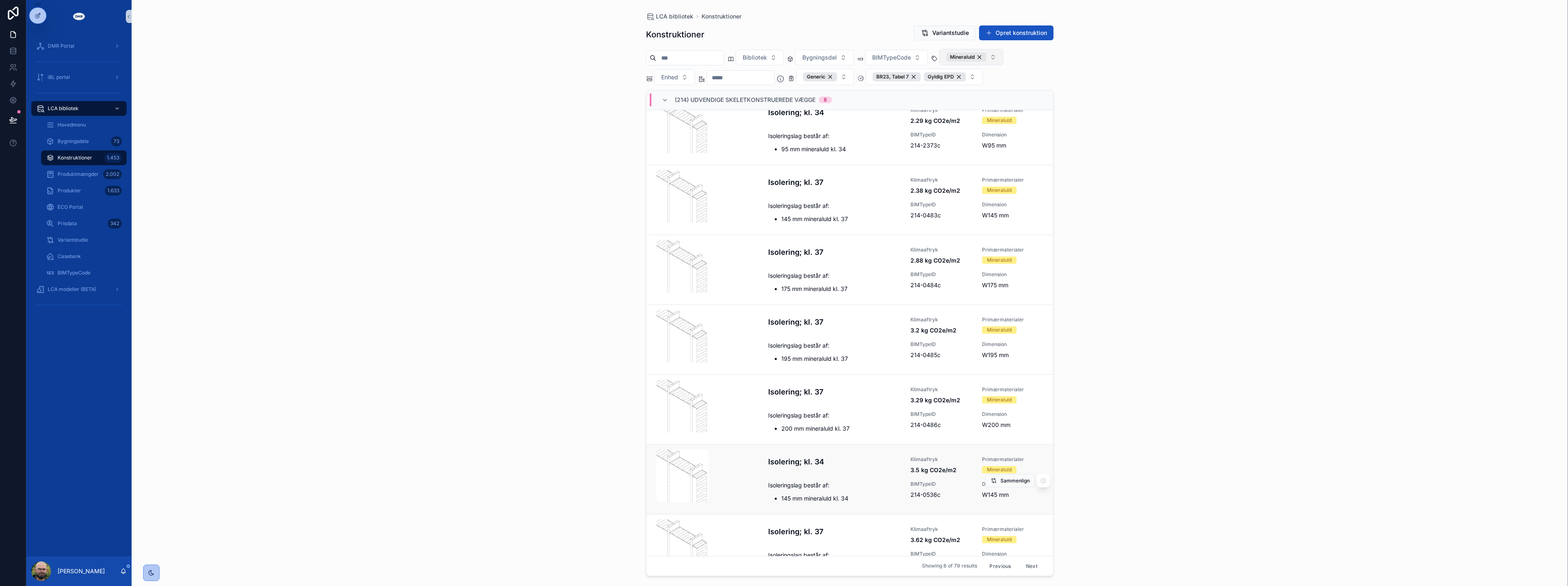
scroll to position [112, 0]
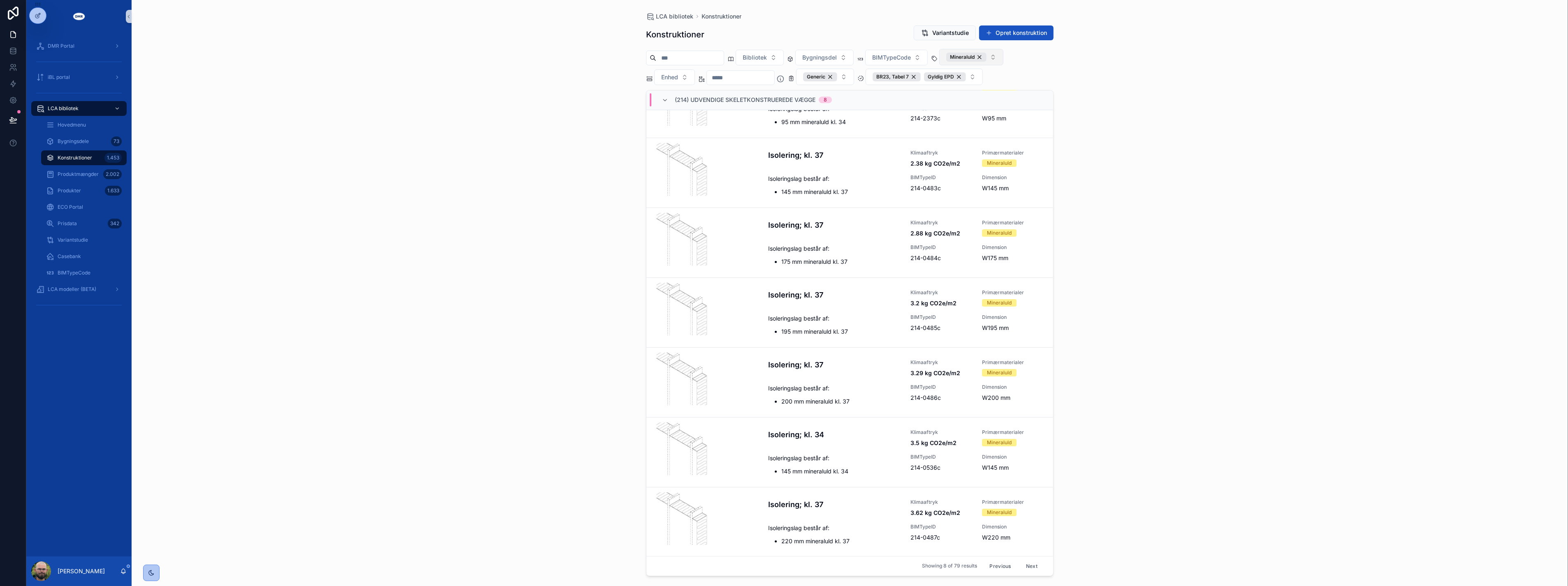
click at [1030, 567] on button "Next" at bounding box center [1032, 566] width 23 height 13
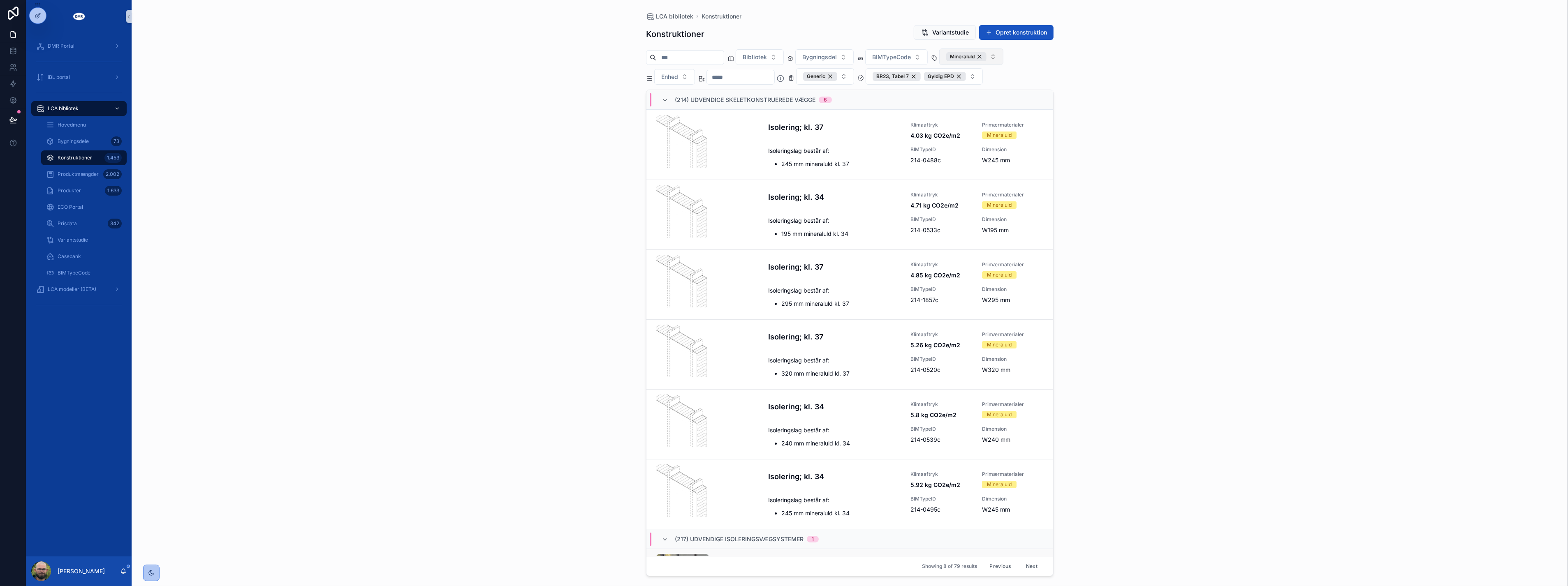
scroll to position [169, 0]
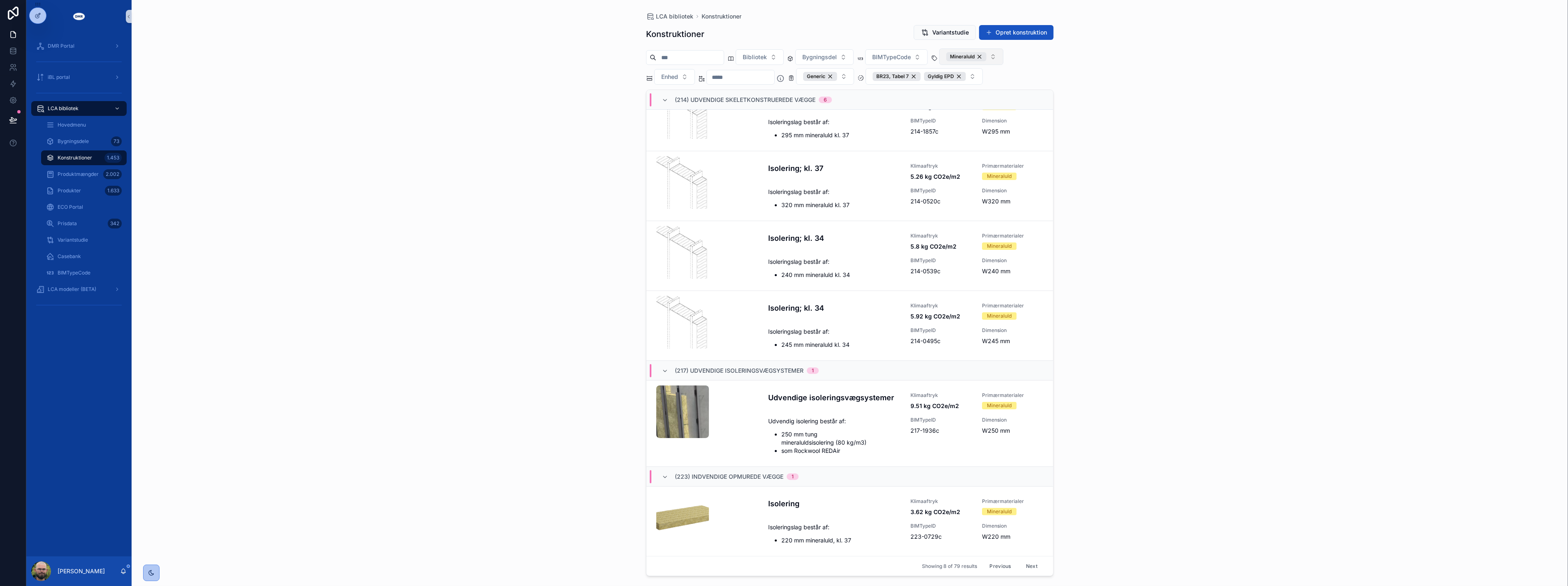
click at [1023, 566] on button "Next" at bounding box center [1032, 566] width 23 height 13
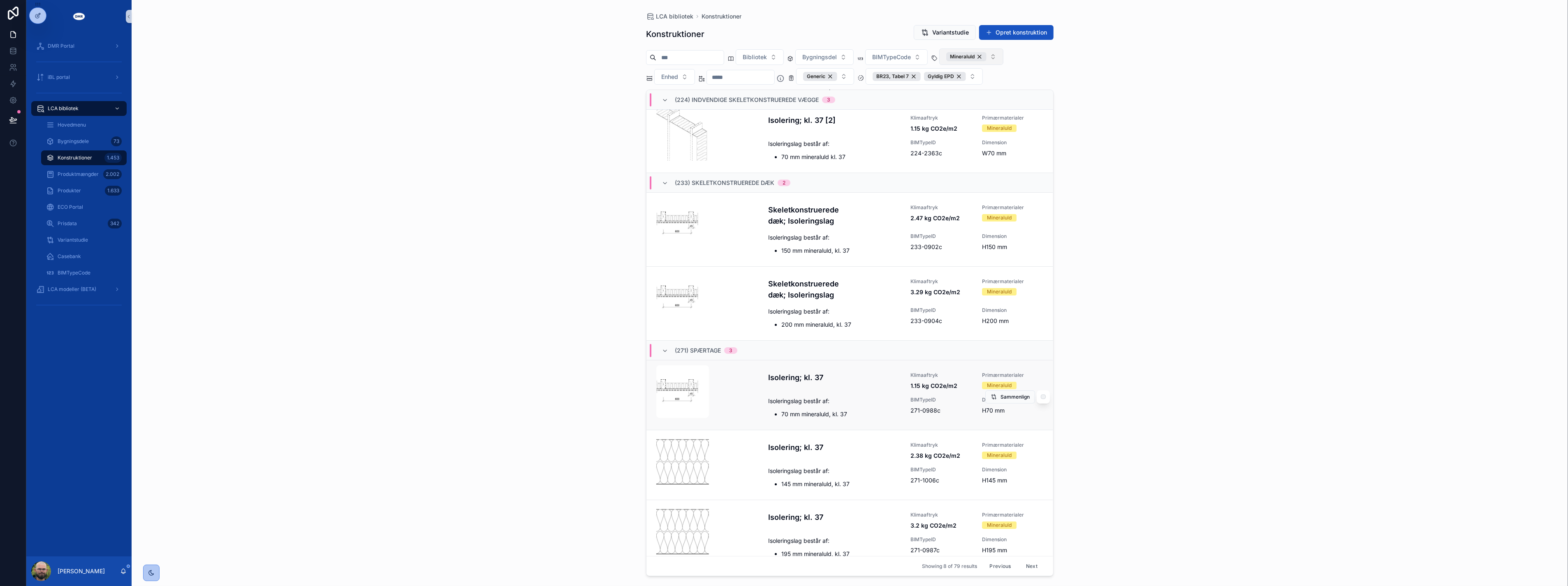
scroll to position [160, 0]
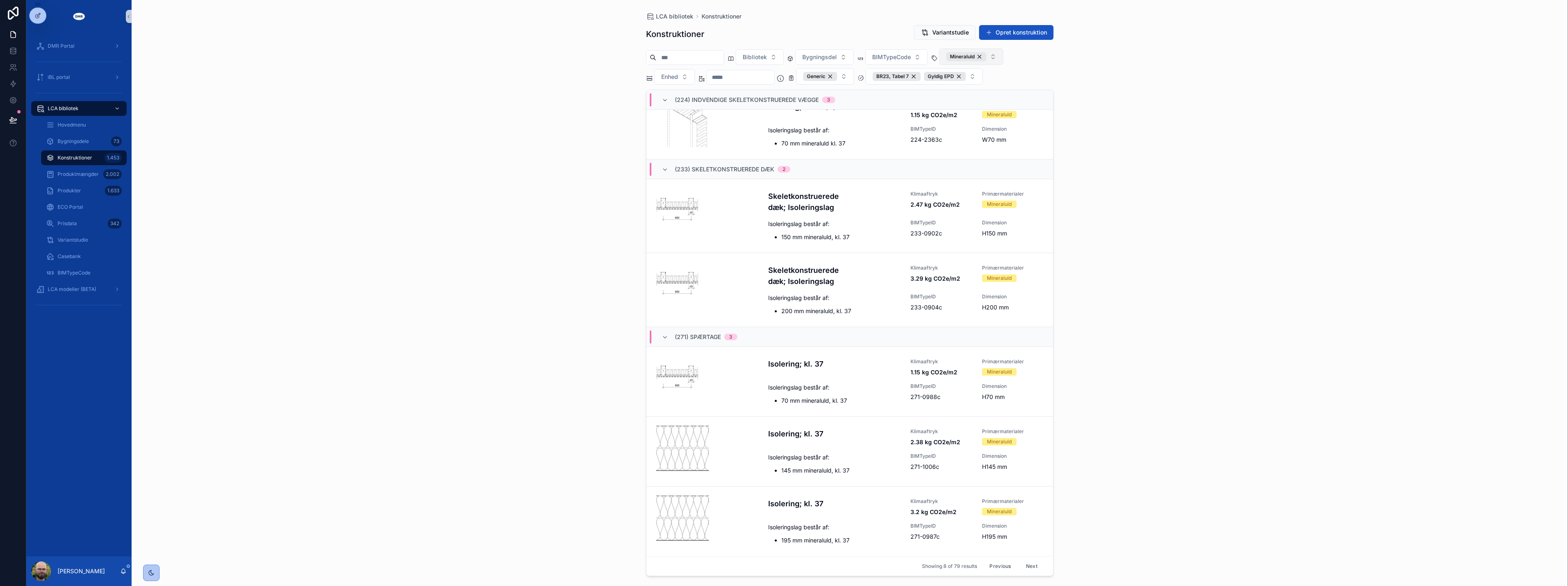
click at [1031, 565] on button "Next" at bounding box center [1032, 566] width 23 height 13
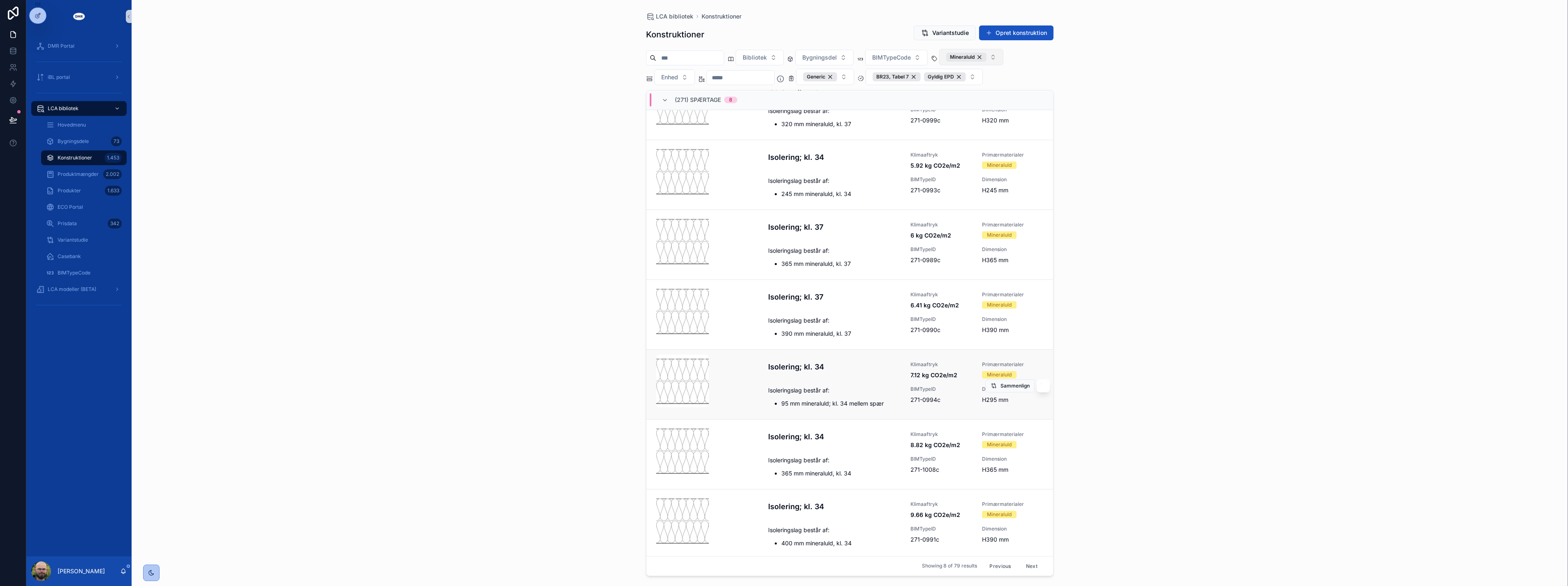
scroll to position [112, 0]
click at [1024, 570] on button "Next" at bounding box center [1032, 566] width 23 height 13
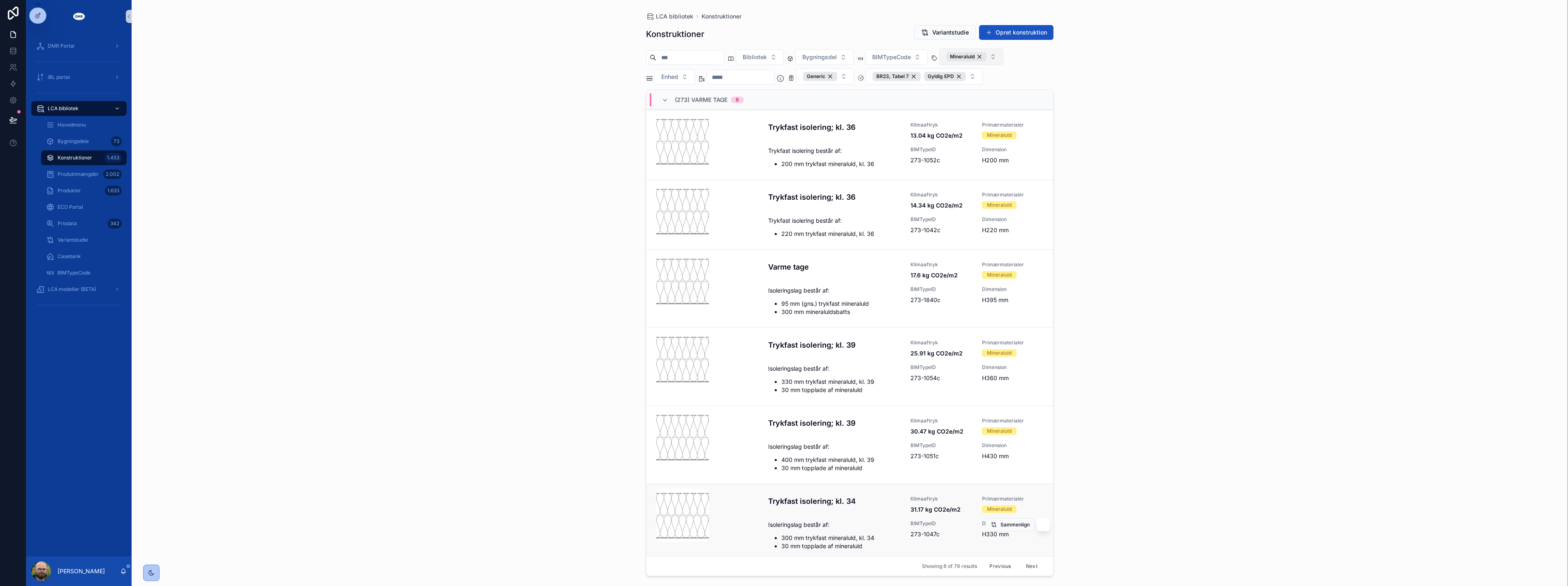
scroll to position [162, 0]
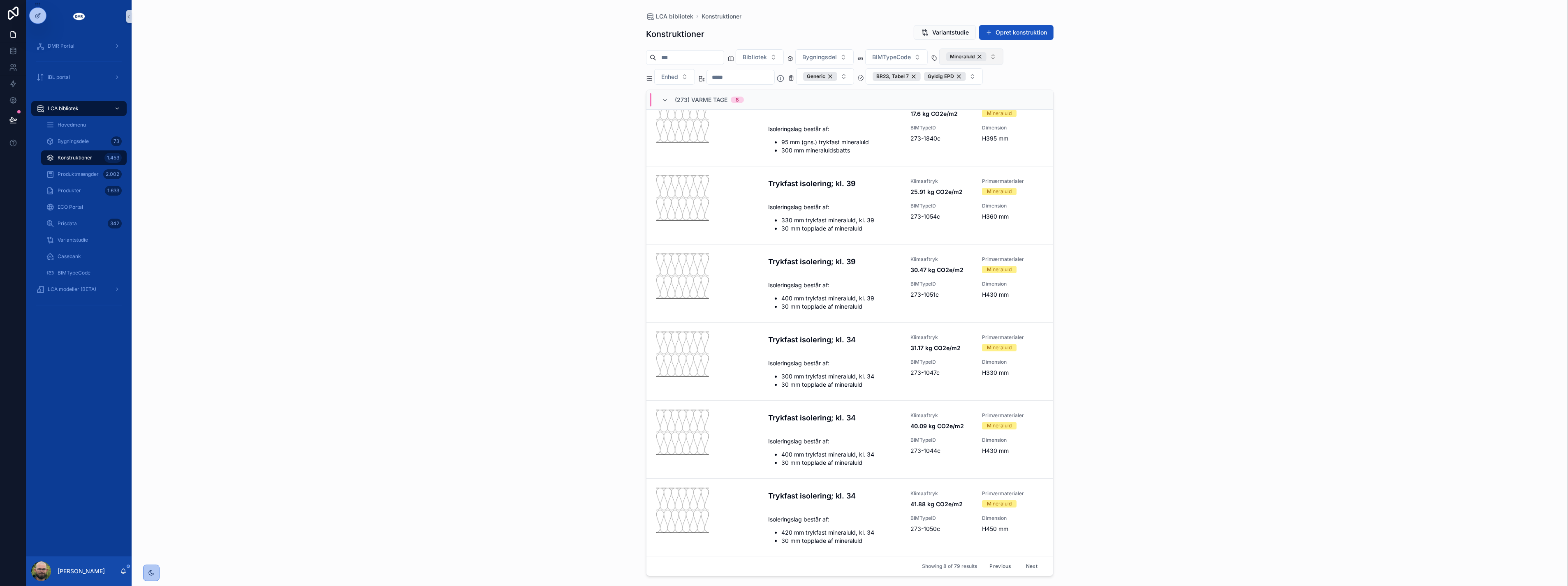
click at [1022, 565] on button "Next" at bounding box center [1032, 566] width 23 height 13
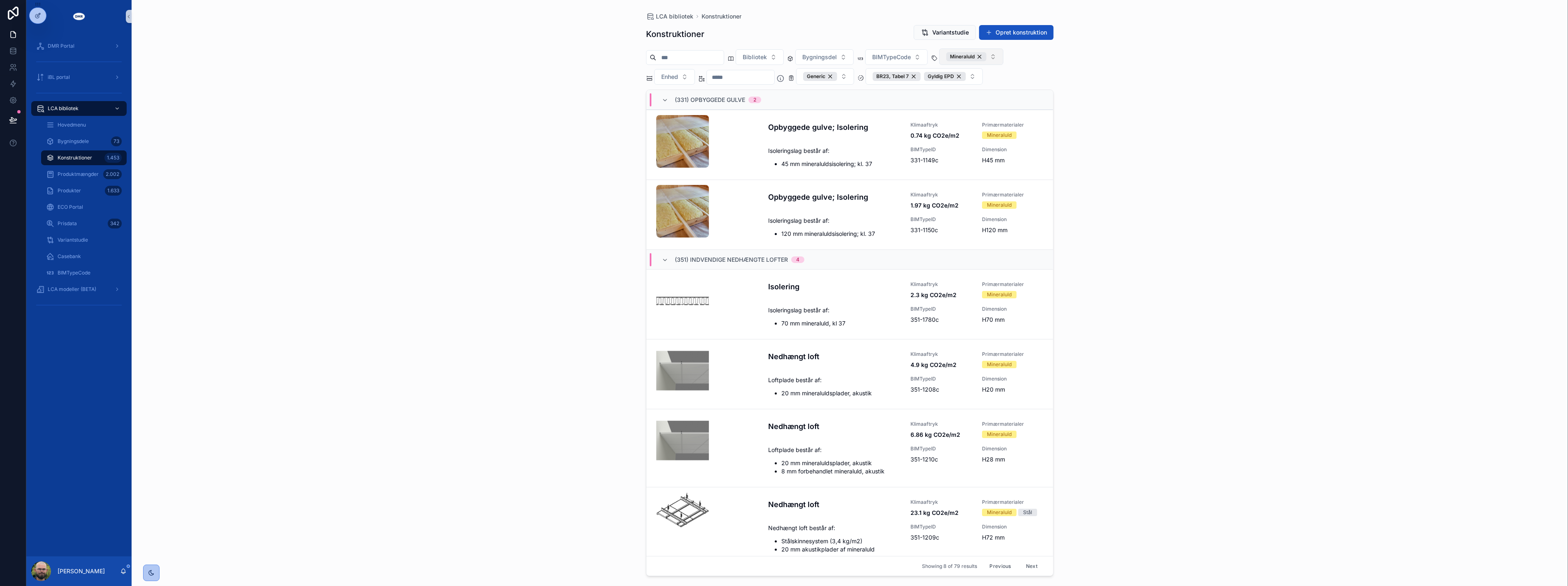
click at [581, 199] on div "LCA bibliotek Konstruktioner Konstruktioner Variantstudie Opret konstruktion Bi…" at bounding box center [850, 293] width 1437 height 586
click at [271, 315] on div "LCA bibliotek Konstruktioner Konstruktioner Variantstudie Opret konstruktion Bi…" at bounding box center [850, 293] width 1437 height 586
click at [272, 155] on div "LCA bibliotek Konstruktioner Konstruktioner Variantstudie Opret konstruktion Bi…" at bounding box center [850, 293] width 1437 height 586
click at [105, 153] on div "1.453" at bounding box center [113, 158] width 17 height 13
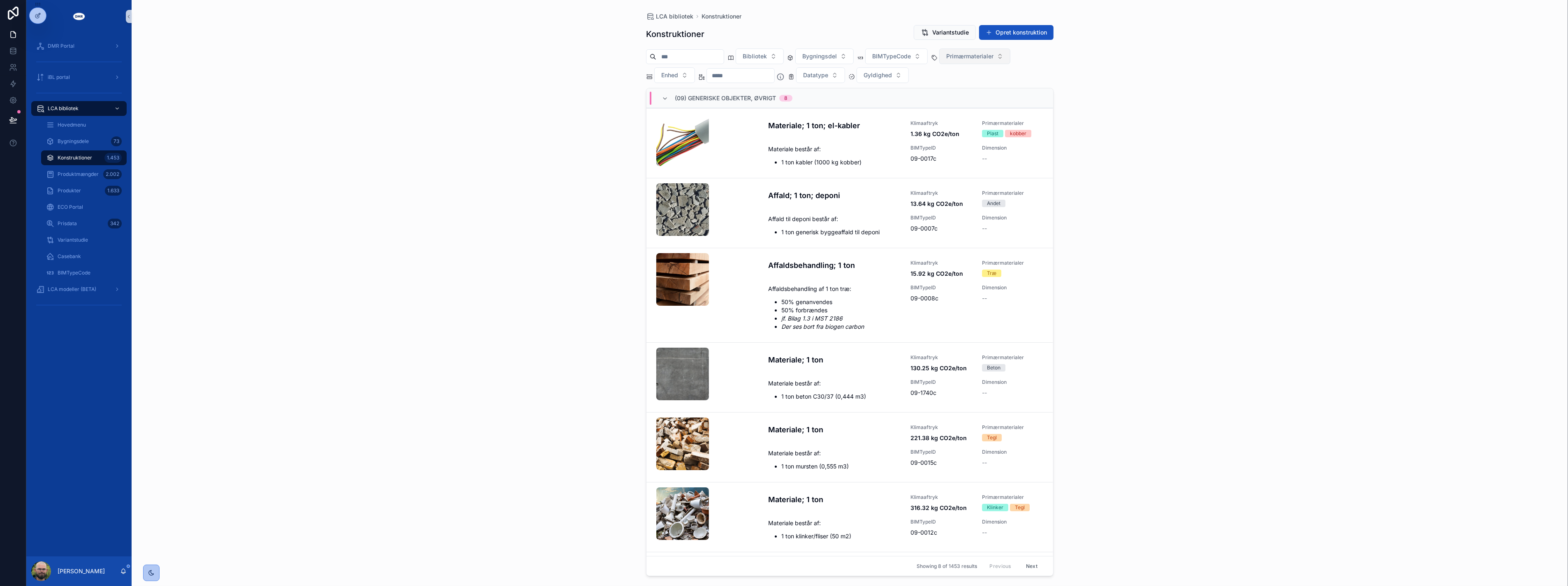
click at [469, 166] on div "LCA bibliotek Konstruktioner Konstruktioner Variantstudie Opret konstruktion Bi…" at bounding box center [850, 293] width 1437 height 586
click at [674, 54] on input "scrollable content" at bounding box center [690, 57] width 68 height 12
type input "*********"
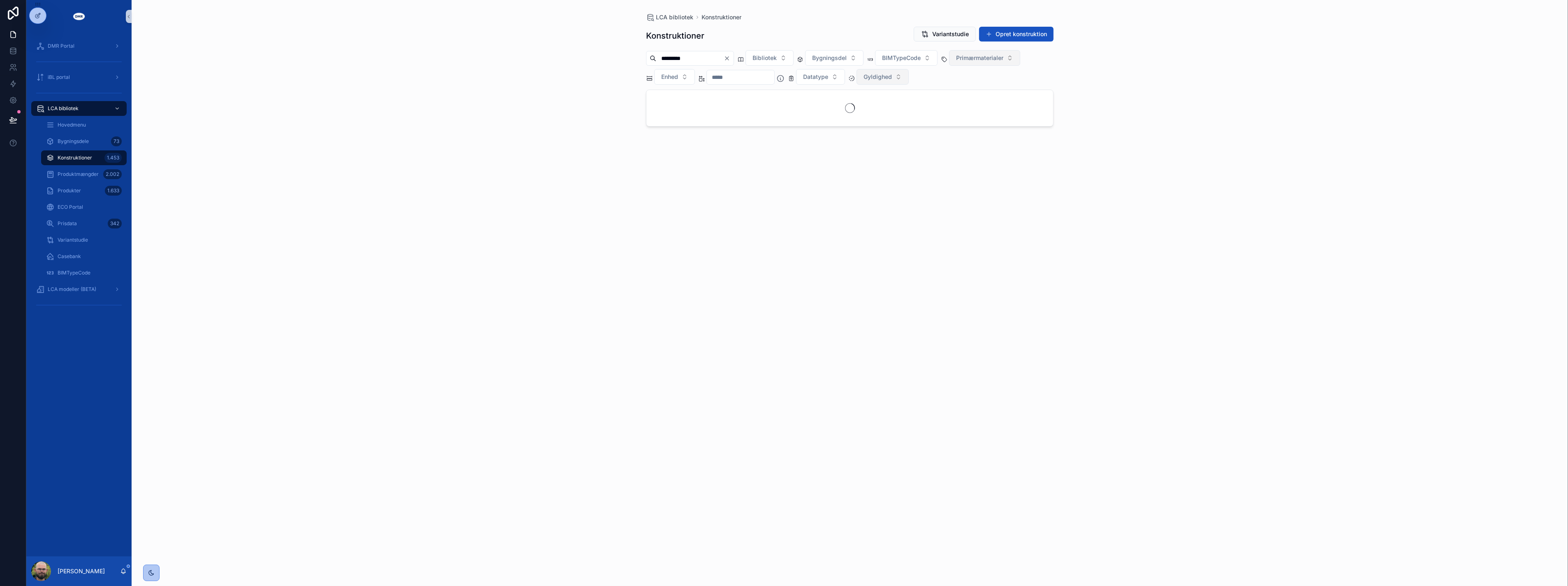
click at [887, 75] on span "Gyldighed" at bounding box center [878, 77] width 29 height 9
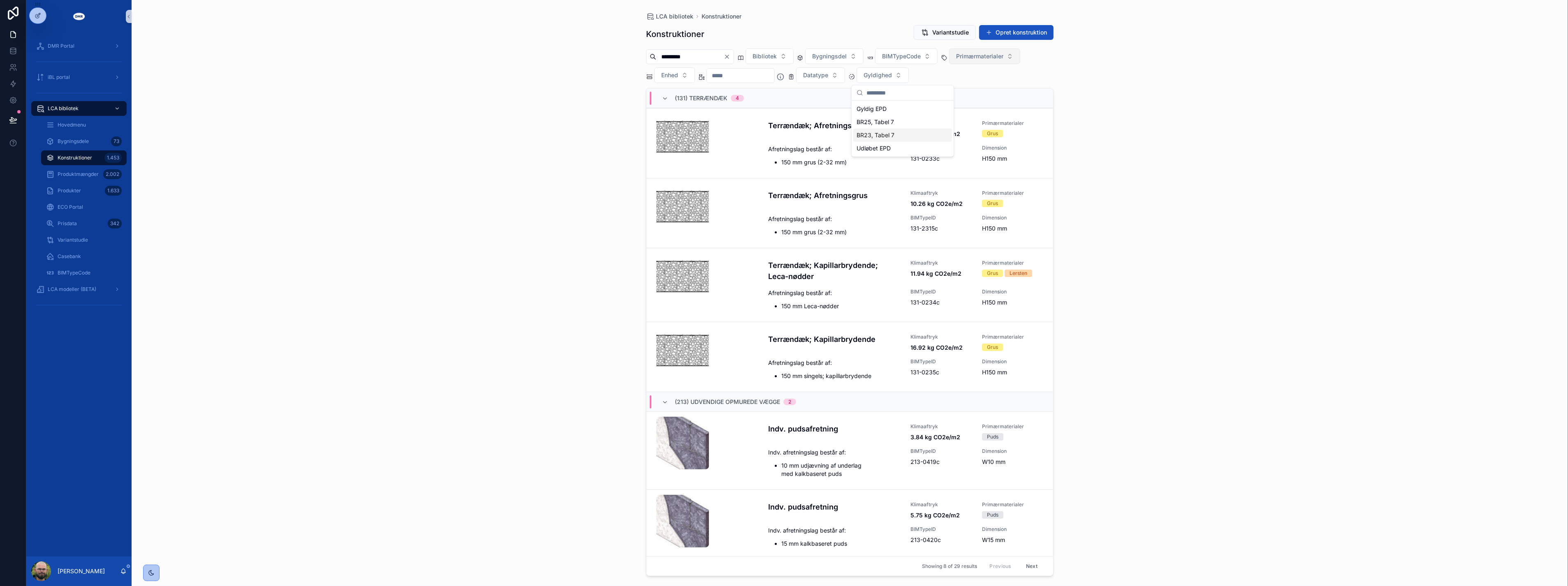
click at [886, 134] on div "BR23, Tabel 7" at bounding box center [903, 135] width 99 height 13
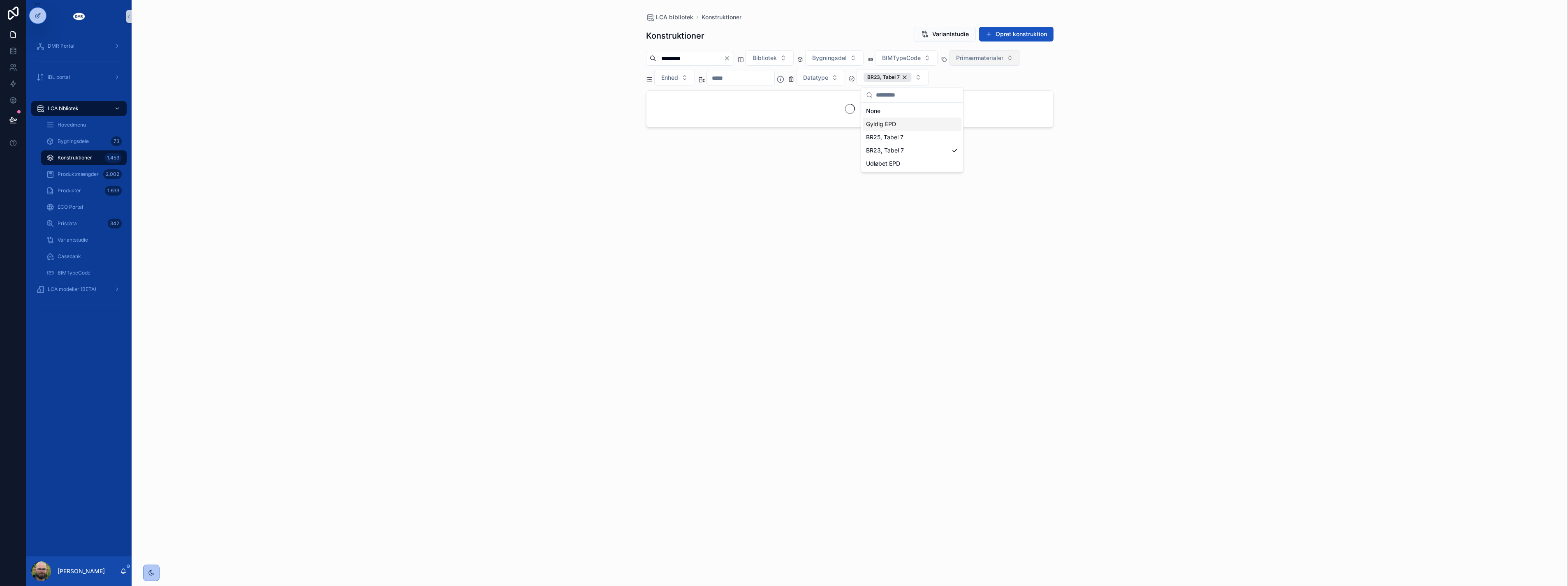
click at [891, 122] on div "Gyldig EPD" at bounding box center [912, 124] width 99 height 13
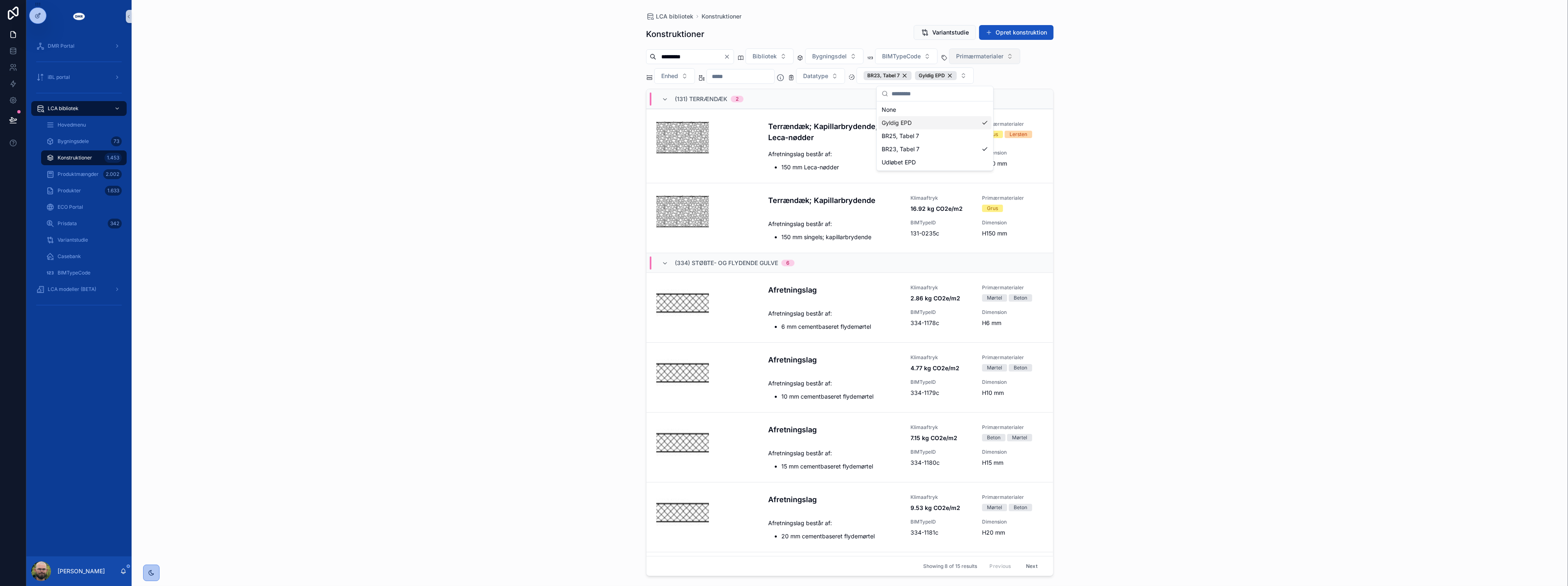
click at [567, 61] on div "LCA bibliotek Konstruktioner Konstruktioner Variantstudie Opret konstruktion **…" at bounding box center [850, 293] width 1437 height 586
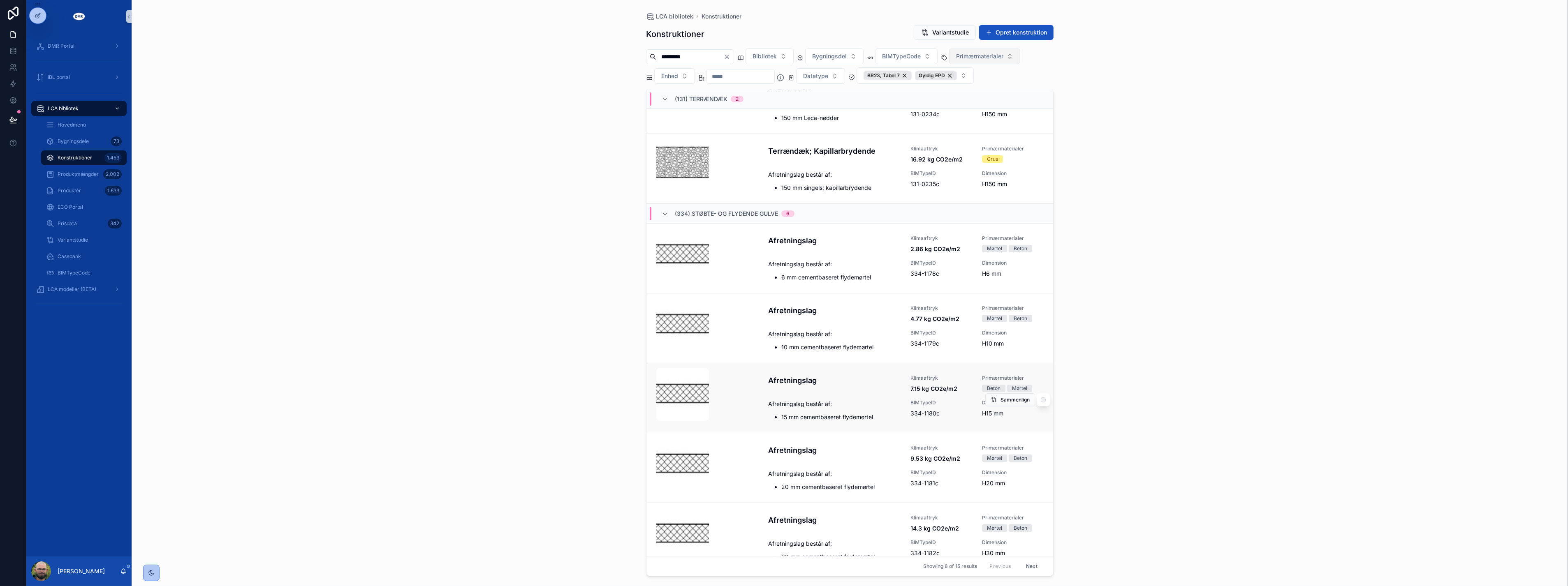
scroll to position [135, 0]
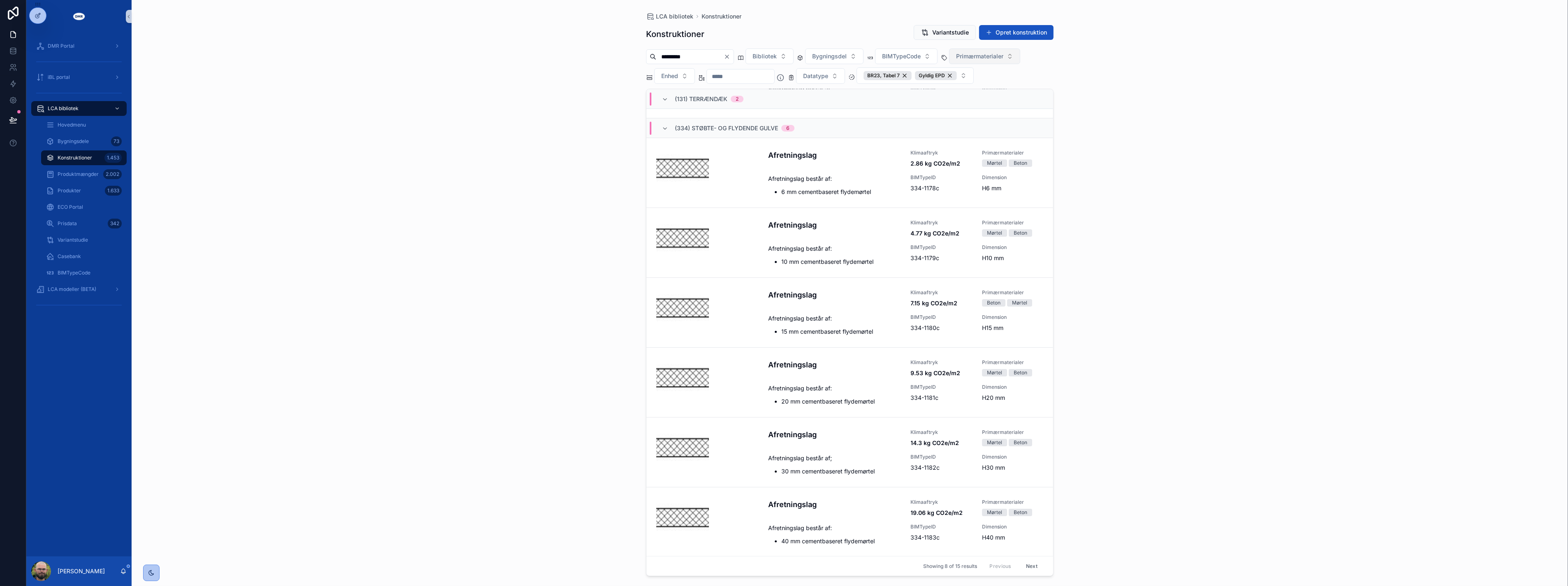
click at [1026, 565] on button "Next" at bounding box center [1032, 566] width 23 height 13
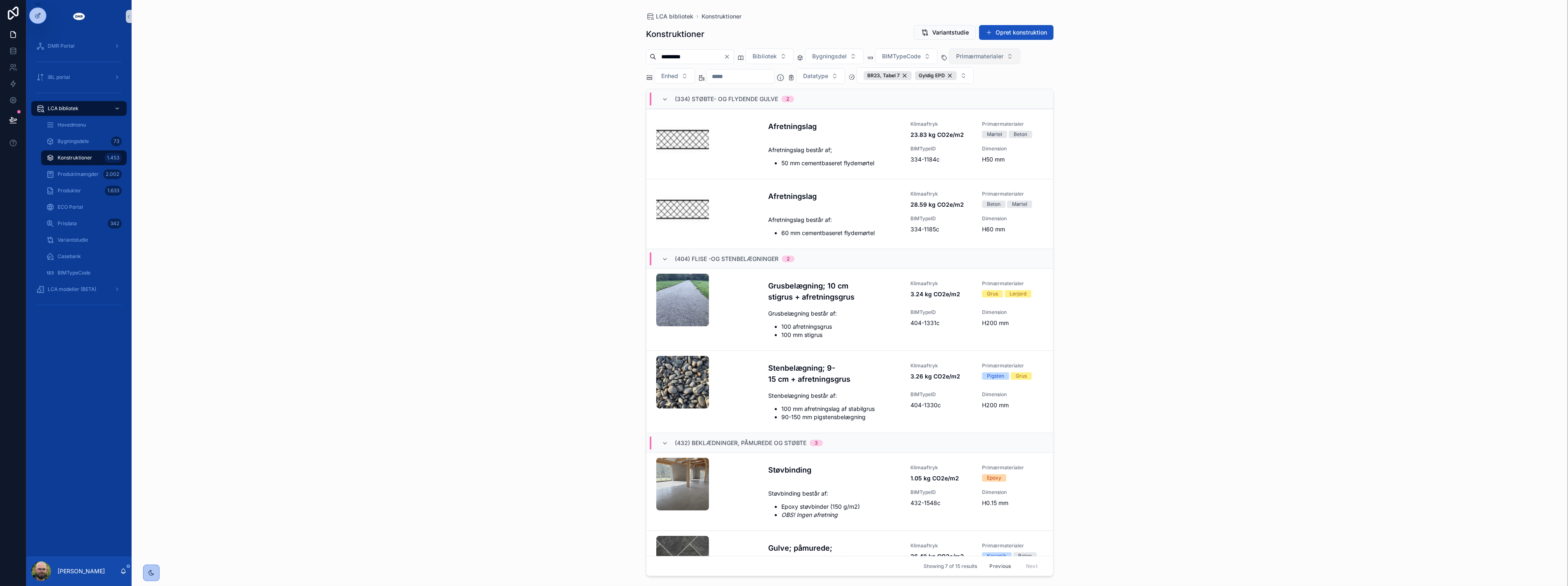
click at [997, 564] on button "Previous" at bounding box center [1000, 566] width 33 height 13
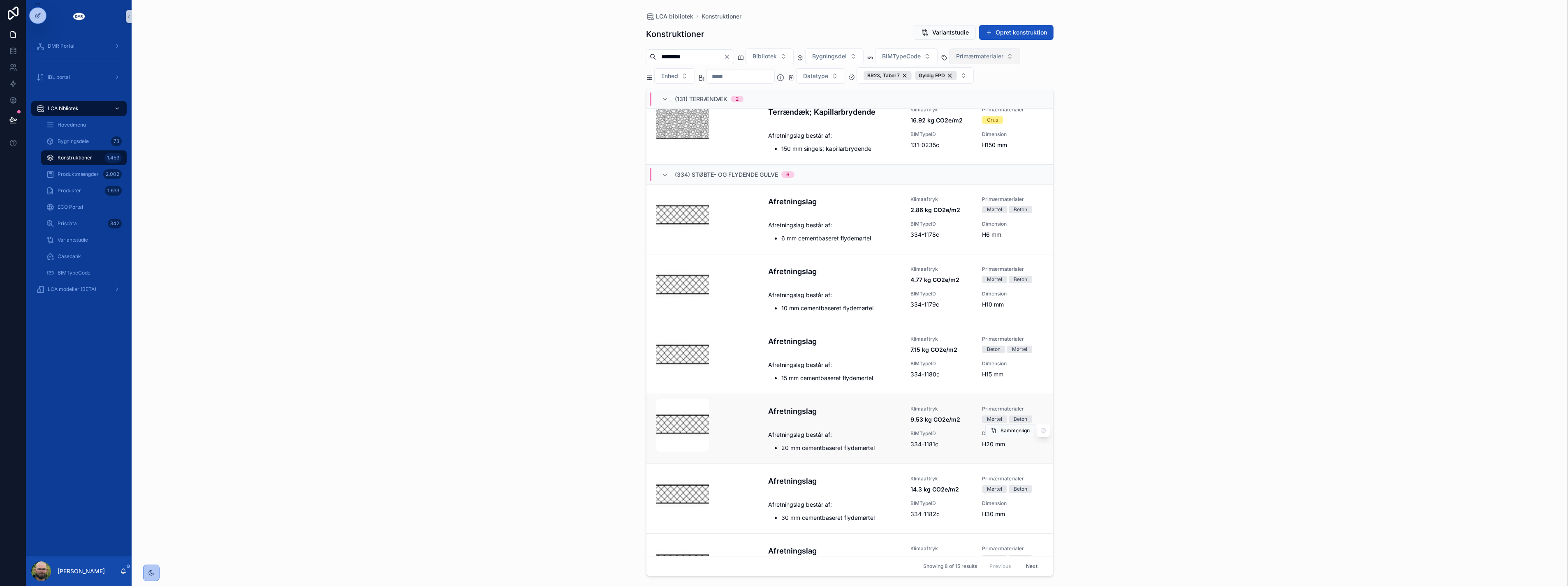
scroll to position [91, 0]
click at [903, 443] on icon "scrollable content" at bounding box center [906, 441] width 7 height 7
click at [699, 54] on input "*********" at bounding box center [690, 57] width 68 height 12
click at [730, 57] on icon "Clear" at bounding box center [727, 57] width 7 height 7
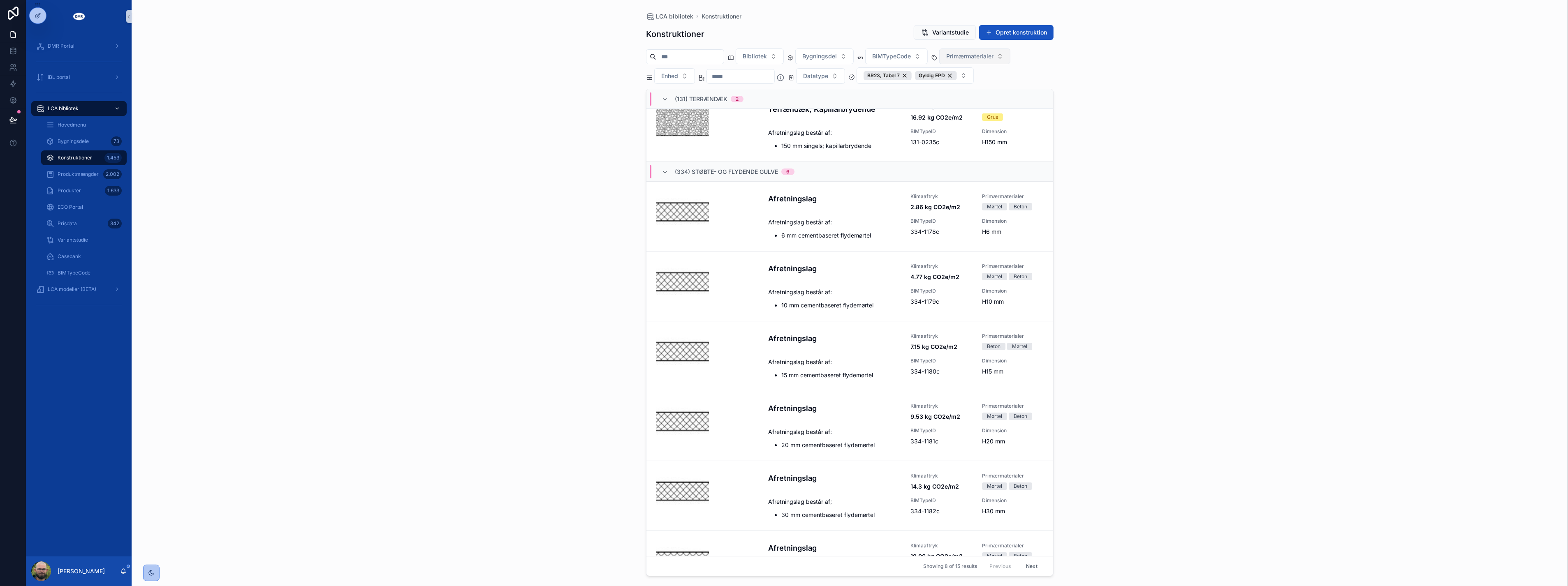
click at [716, 57] on input "scrollable content" at bounding box center [690, 57] width 68 height 12
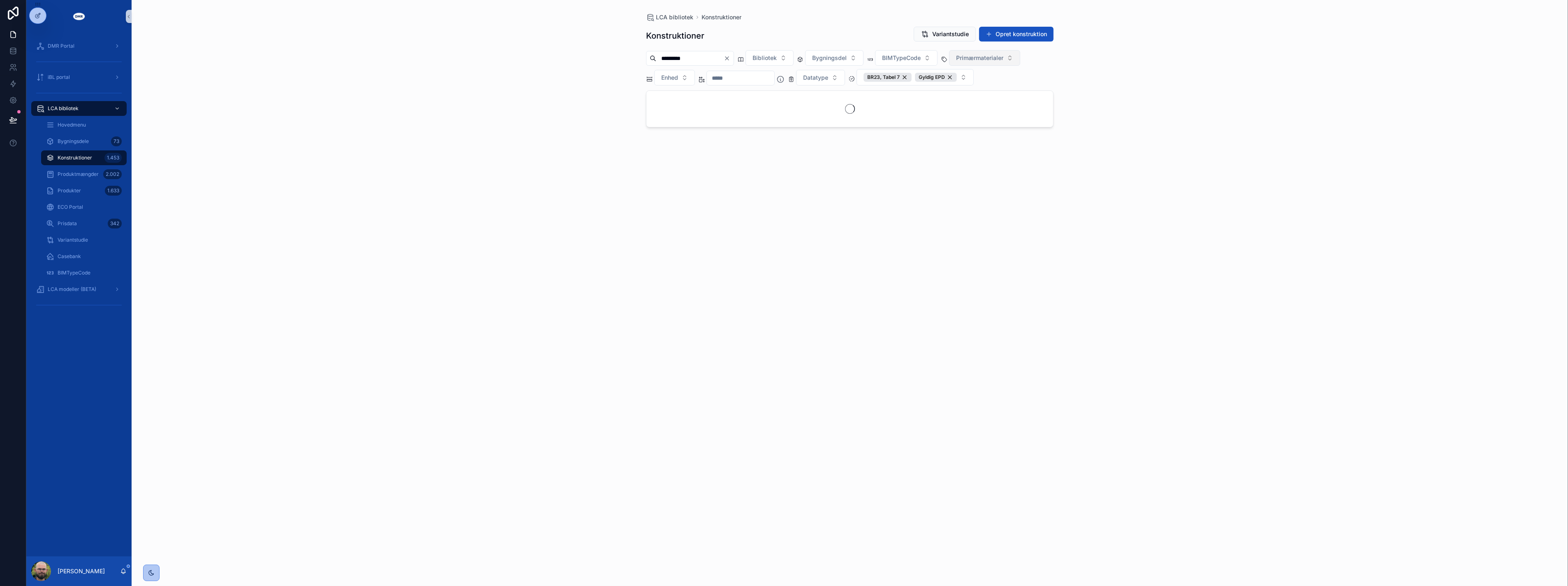
type input "*********"
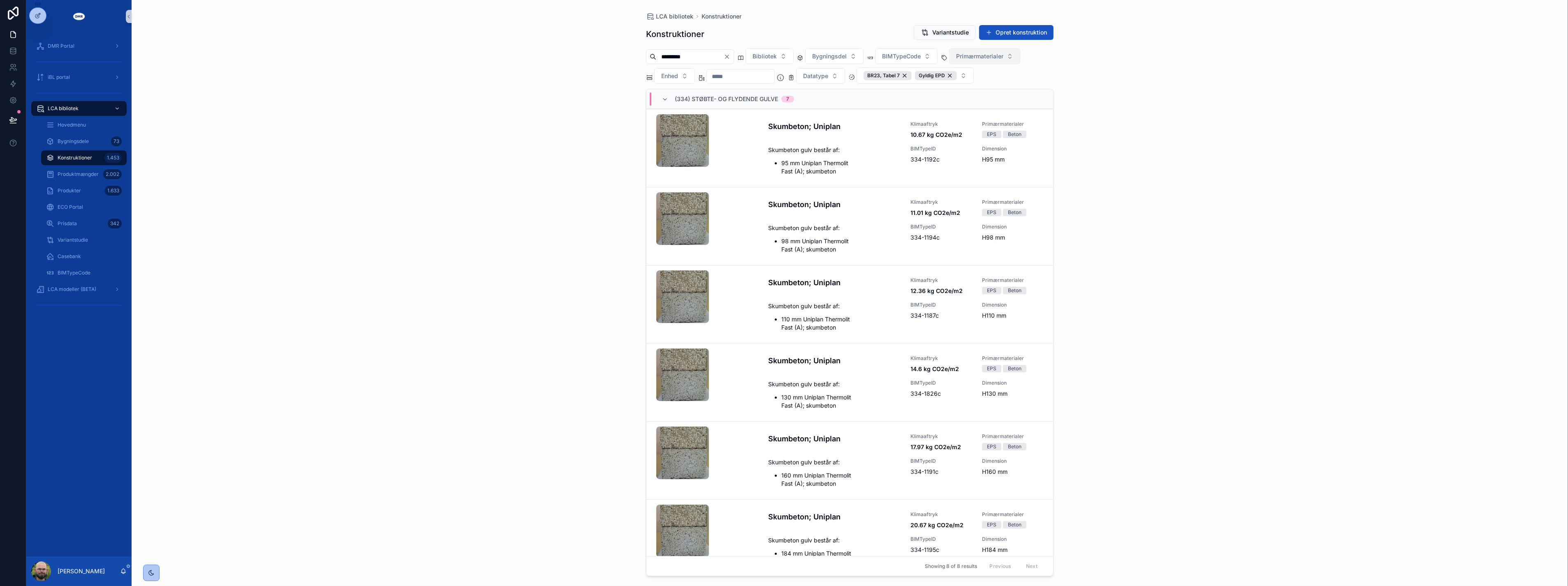
click at [373, 262] on div "LCA bibliotek Konstruktioner Konstruktioner Variantstudie Opret konstruktion **…" at bounding box center [850, 293] width 1437 height 586
click at [785, 163] on li "95 mm Uniplan Thermolit Fast (A); skumbeton" at bounding box center [841, 167] width 120 height 16
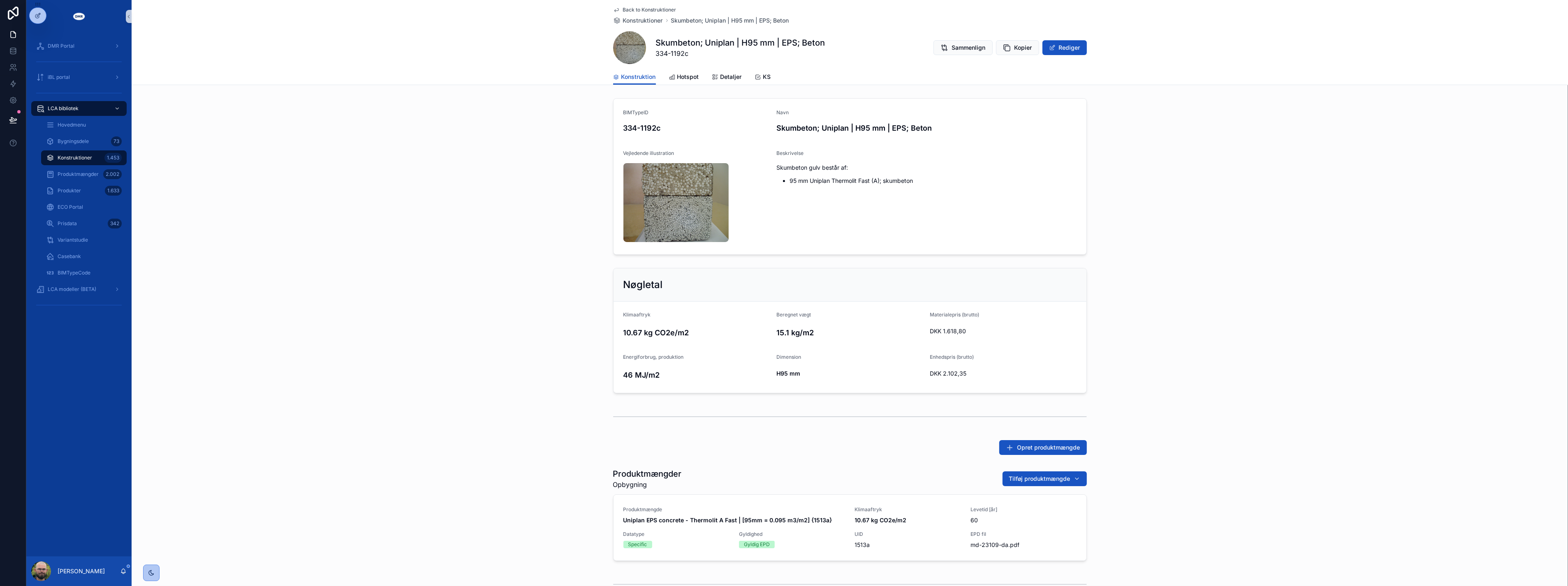
click at [539, 330] on div "Nøgletal Klimaaftryk 10.67 kg CO2e/m2 Beregnet vægt 15.1 kg/m2 Materialepris (b…" at bounding box center [850, 330] width 1437 height 132
click at [1015, 47] on span "Kopier" at bounding box center [1023, 48] width 18 height 9
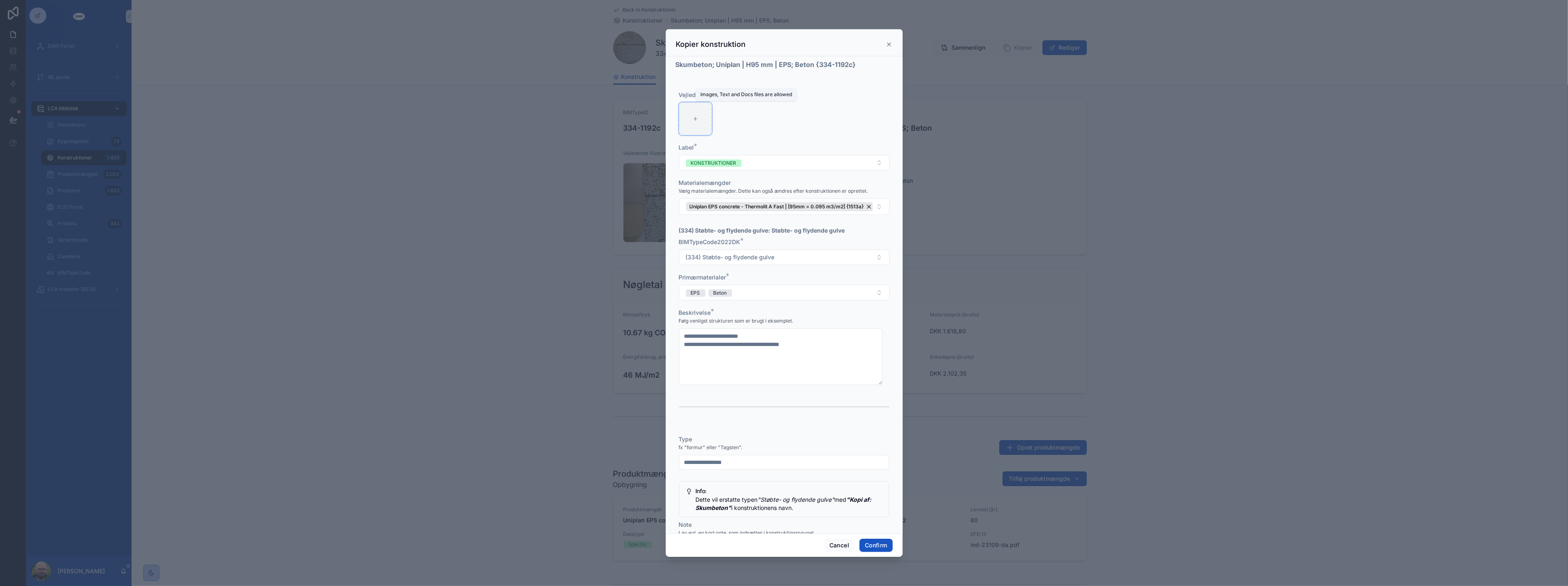
click at [702, 120] on div at bounding box center [695, 119] width 33 height 33
type input "**********"
click at [691, 344] on textarea "**********" at bounding box center [780, 357] width 203 height 57
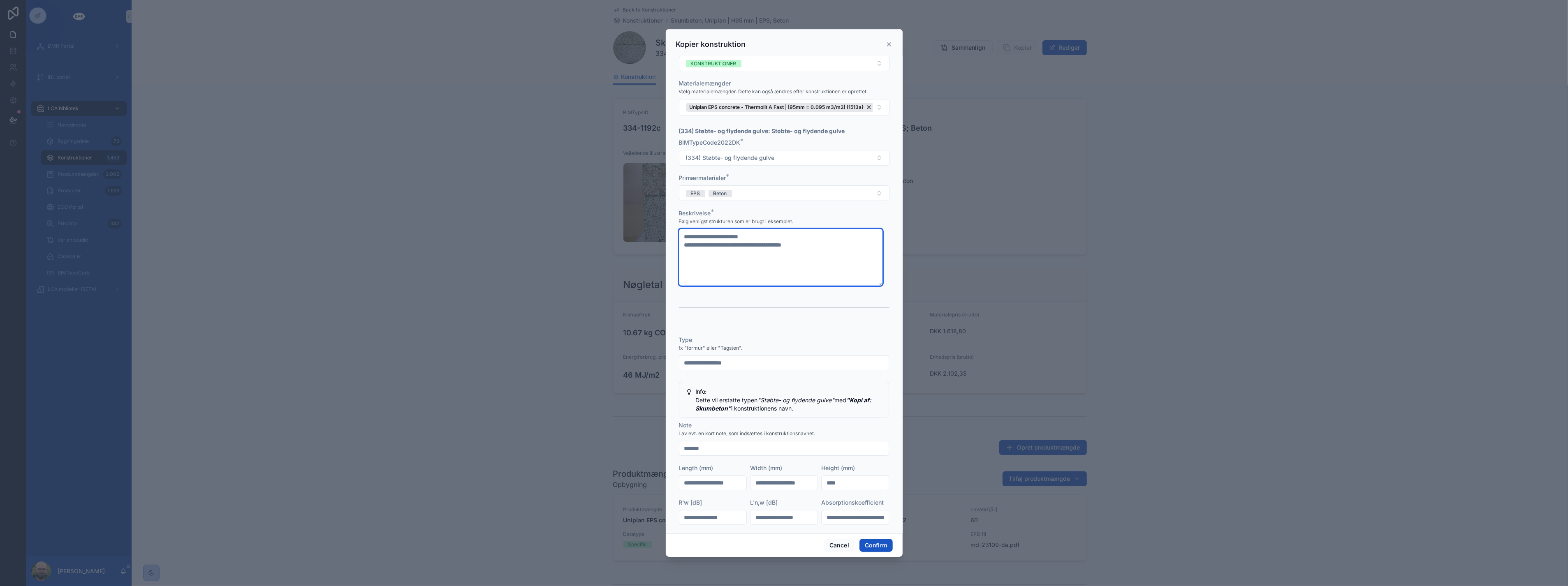
scroll to position [137, 0]
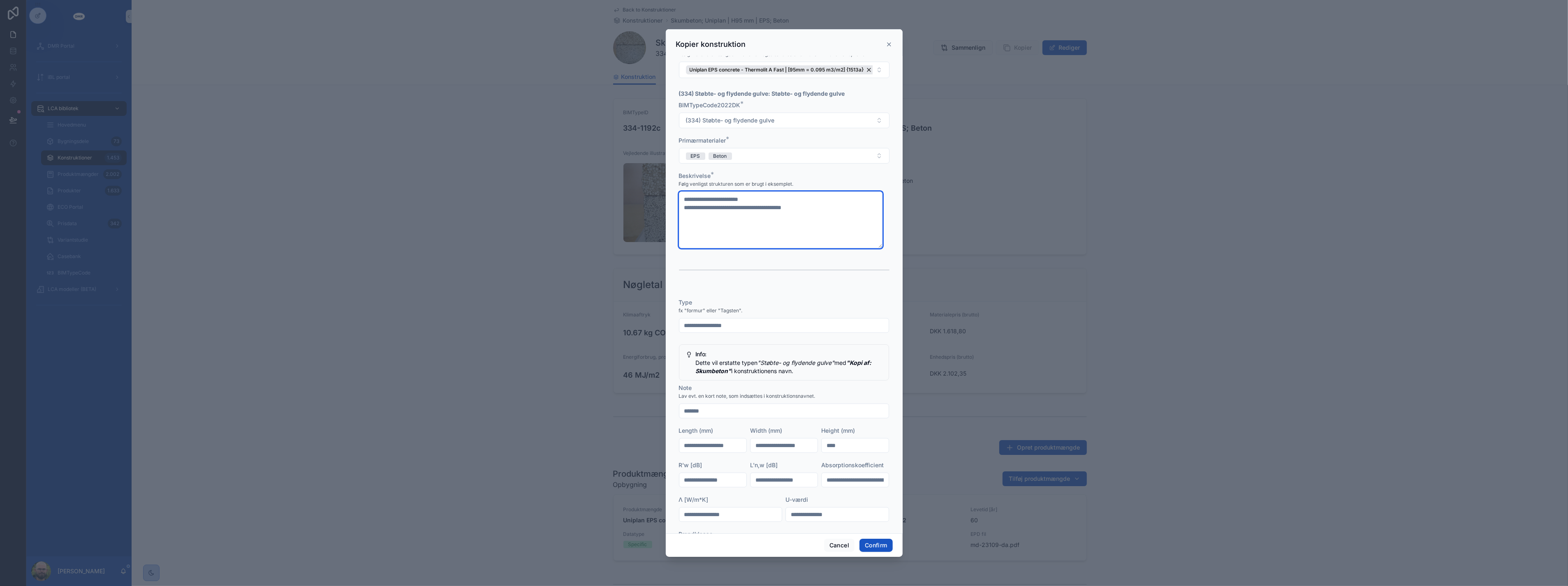
type textarea "**********"
drag, startPoint x: 709, startPoint y: 326, endPoint x: 676, endPoint y: 325, distance: 33.0
click at [676, 325] on div "**********" at bounding box center [784, 442] width 217 height 309
type input "*********"
drag, startPoint x: 841, startPoint y: 450, endPoint x: 789, endPoint y: 443, distance: 52.5
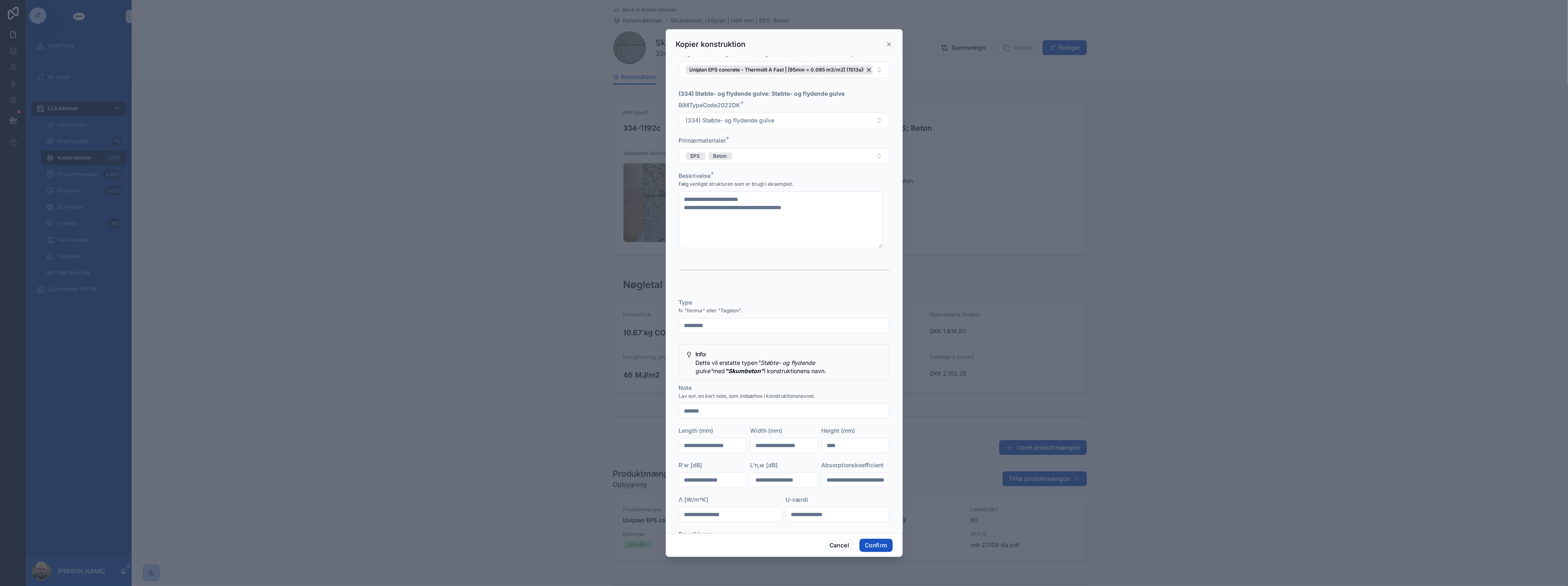
click at [789, 443] on div "Type fx "formur" eller "Tagsten". ********* Info: Dette vil erstatte typen "Stø…" at bounding box center [784, 445] width 211 height 295
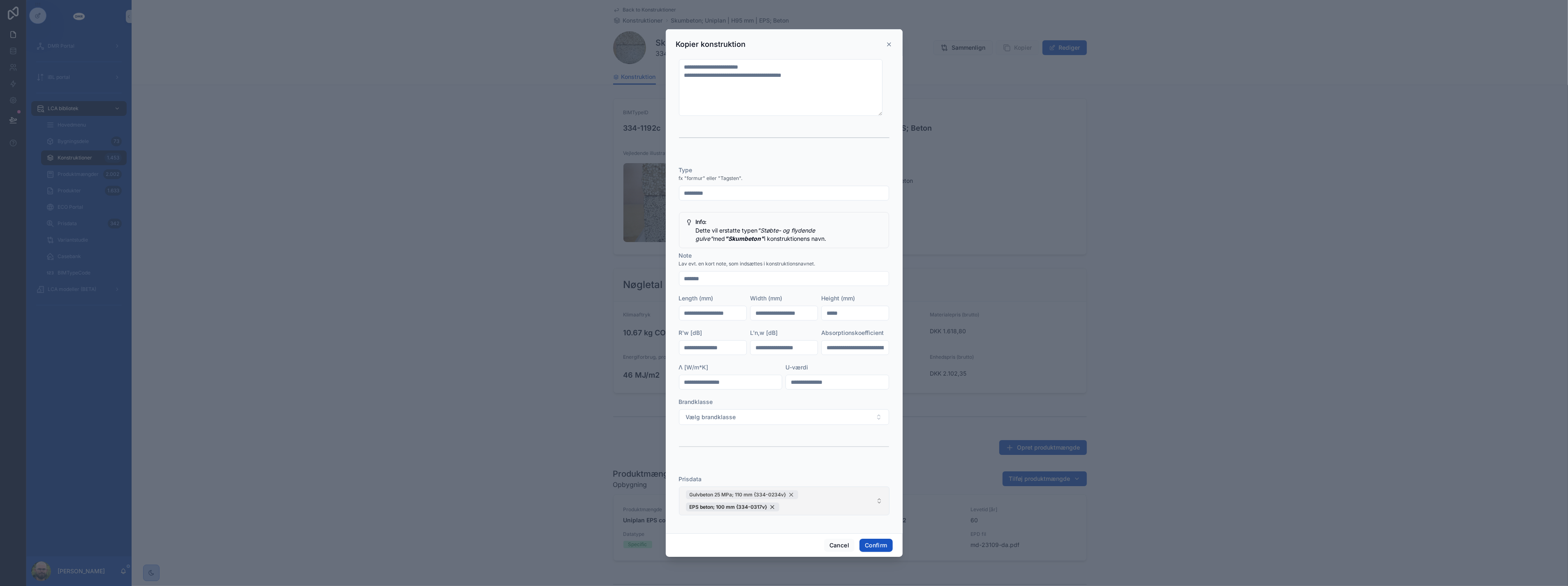
type input "*****"
click at [791, 495] on div "Gulvbeton 25 MPa; 110 mm {334-0234v}" at bounding box center [742, 495] width 112 height 9
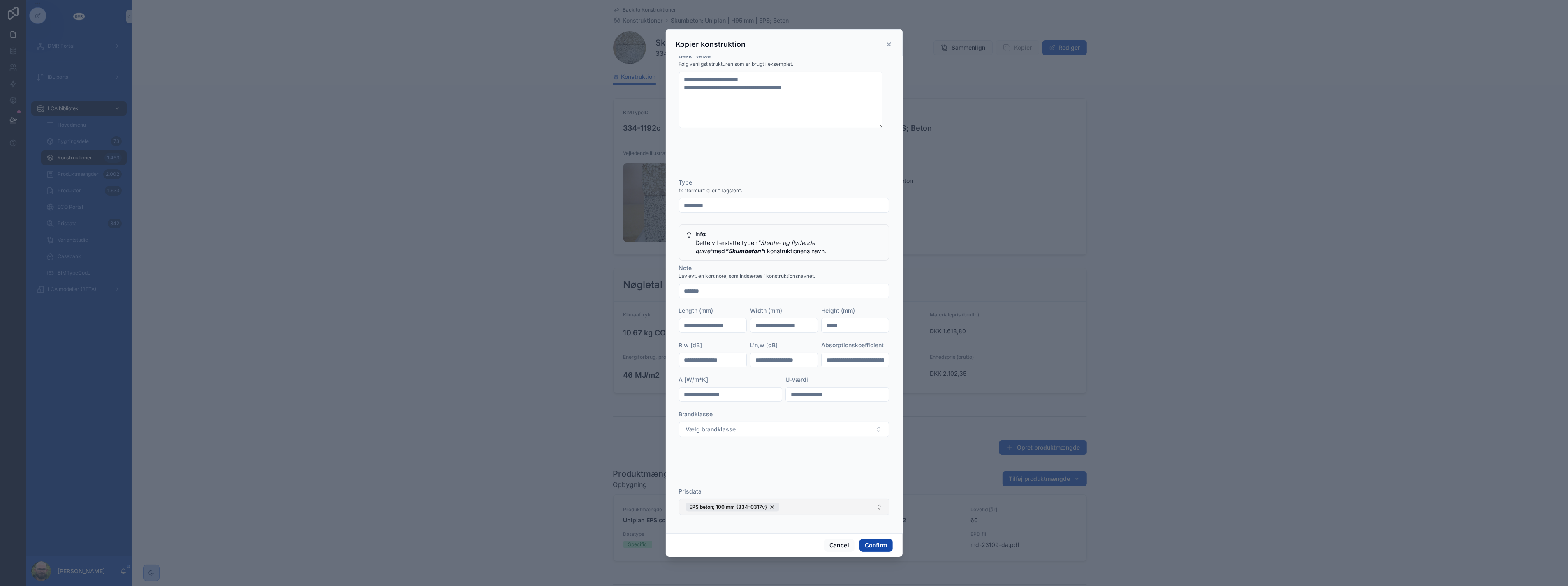
click at [870, 545] on button "Confirm" at bounding box center [876, 546] width 33 height 13
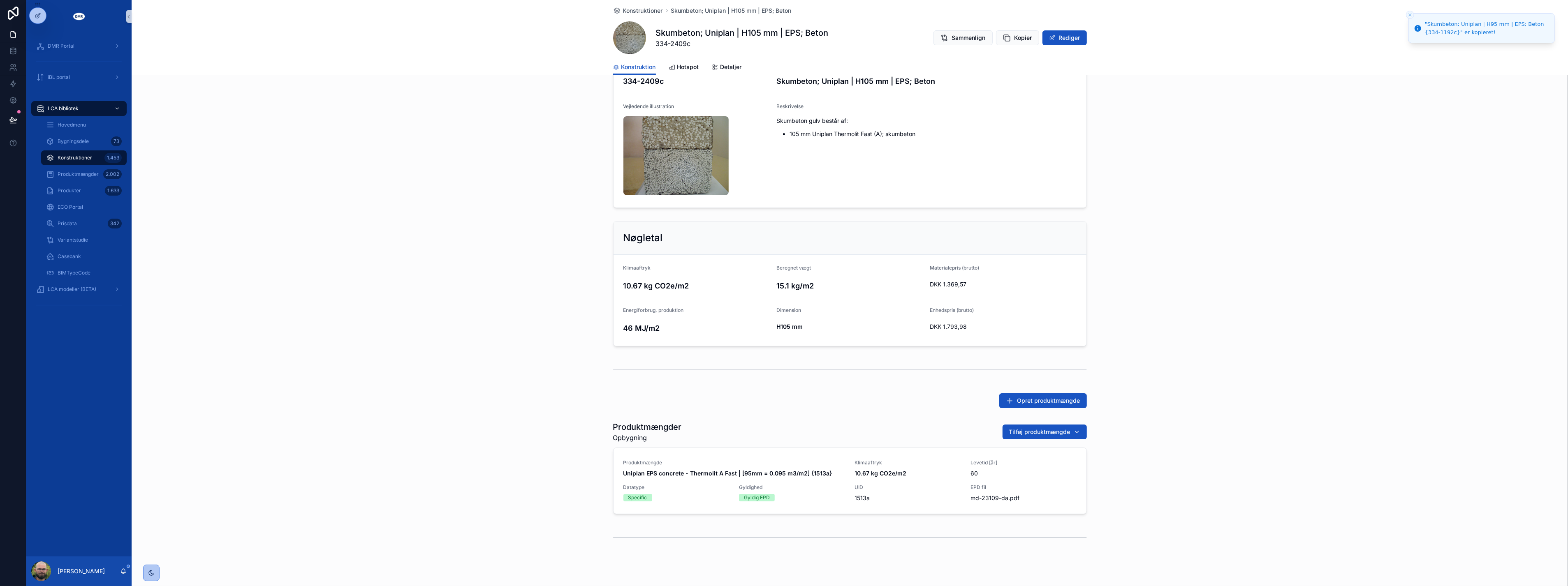
scroll to position [54, 0]
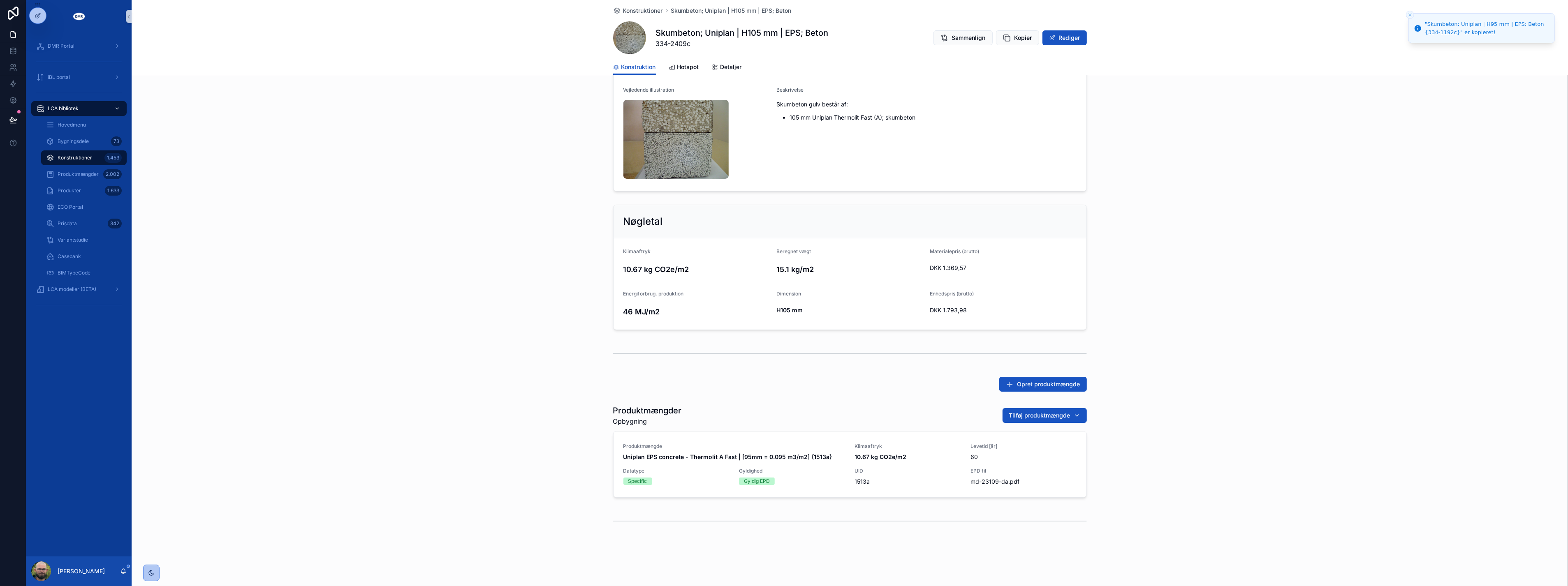
click at [811, 511] on div "scrollable content" at bounding box center [850, 521] width 474 height 21
click at [293, 174] on div "BIMTypeID 334-2409c Navn Skumbeton; Uniplan | H105 mm | EPS; Beton Vejledende i…" at bounding box center [850, 113] width 1437 height 163
click at [480, 409] on div "Produktmængder Opbygning Tilføj produktmængde Produktmængde Uniplan EPS concret…" at bounding box center [850, 451] width 1437 height 99
click at [677, 41] on span "334-2409c" at bounding box center [743, 44] width 173 height 10
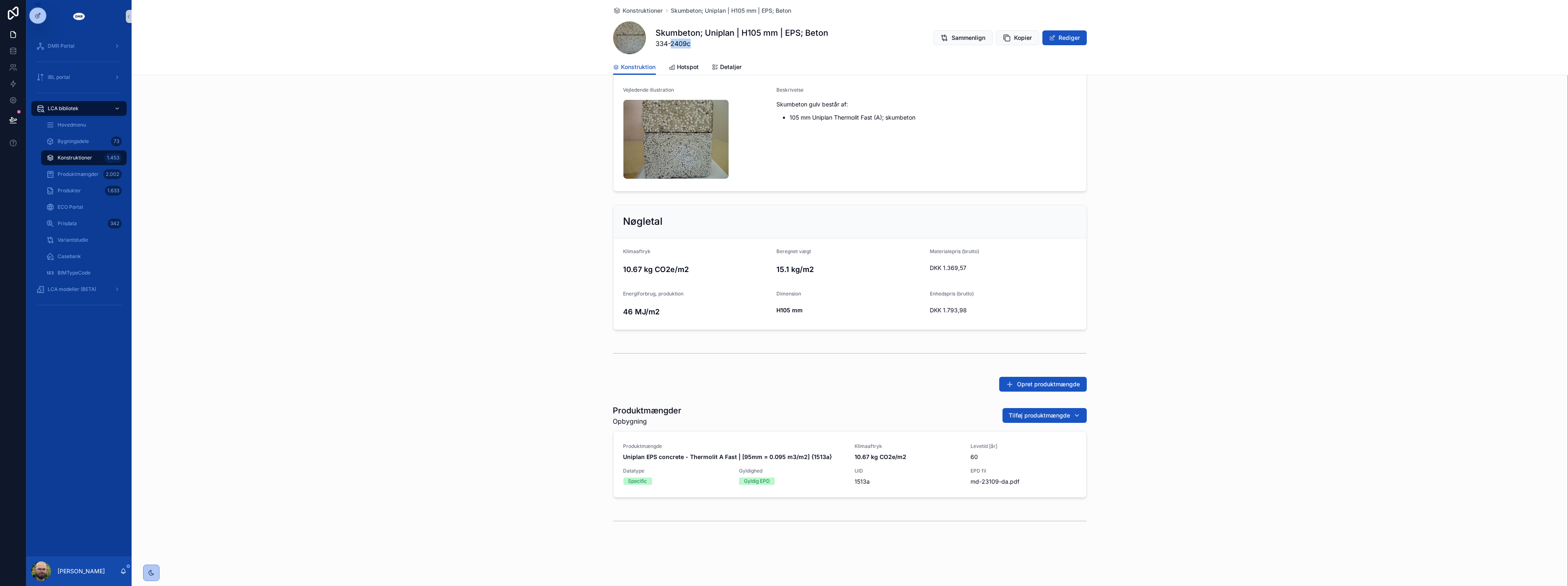
copy span "2409c"
click at [452, 229] on div "Nøgletal Klimaaftryk 10.67 kg CO2e/m2 Beregnet vægt 15.1 kg/m2 Materialepris (b…" at bounding box center [850, 267] width 1437 height 132
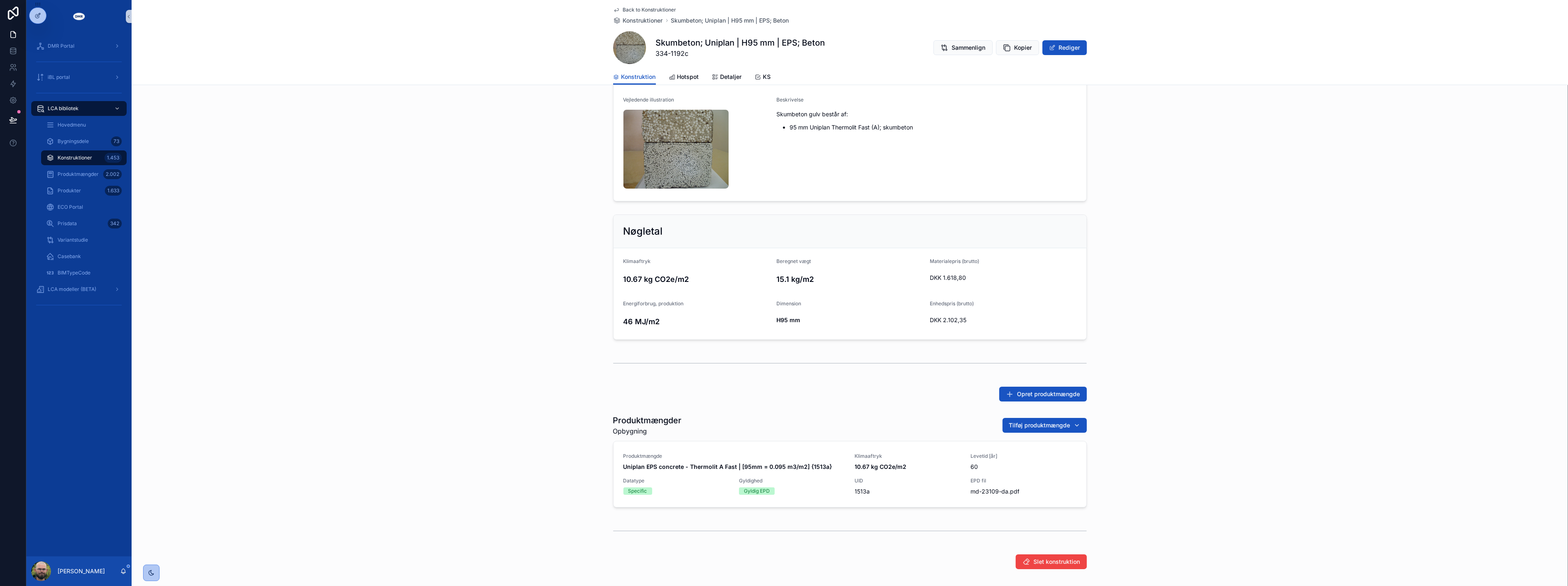
scroll to position [63, 0]
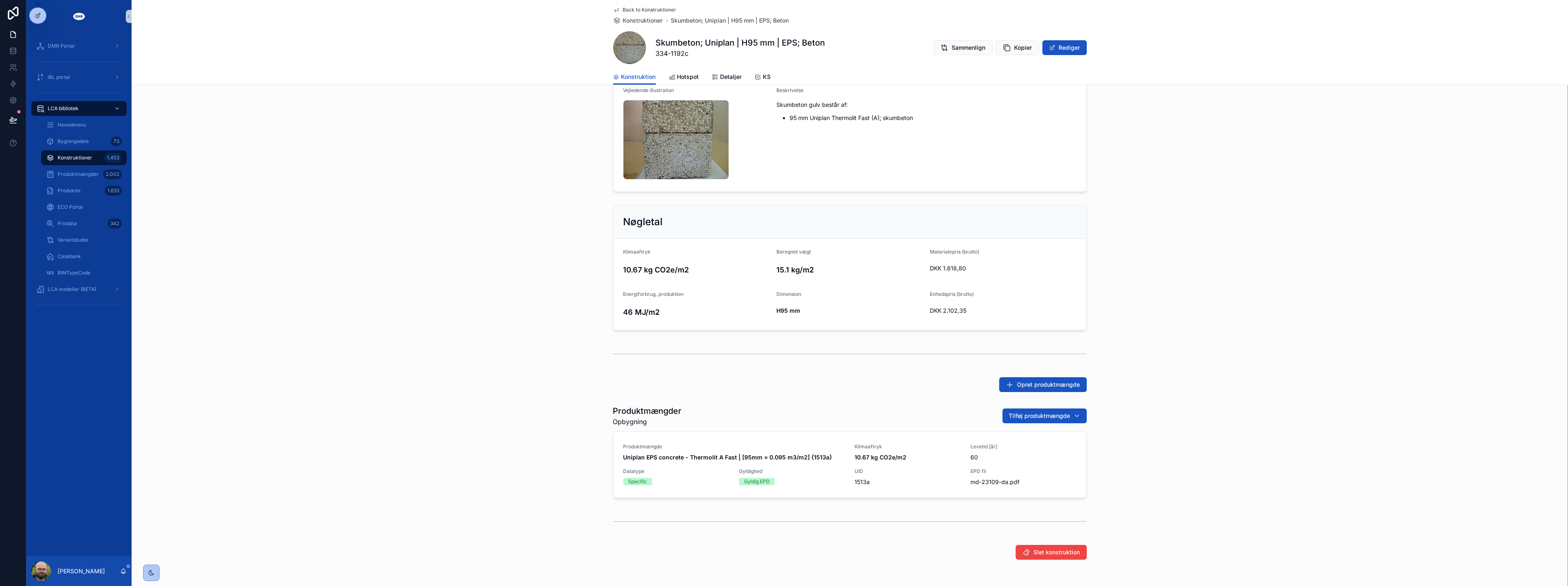
click at [443, 268] on div "Nøgletal Klimaaftryk 10.67 kg CO2e/m2 Beregnet vægt 15.1 kg/m2 Materialepris (b…" at bounding box center [850, 268] width 1437 height 132
drag, startPoint x: 442, startPoint y: 261, endPoint x: 448, endPoint y: 257, distance: 7.2
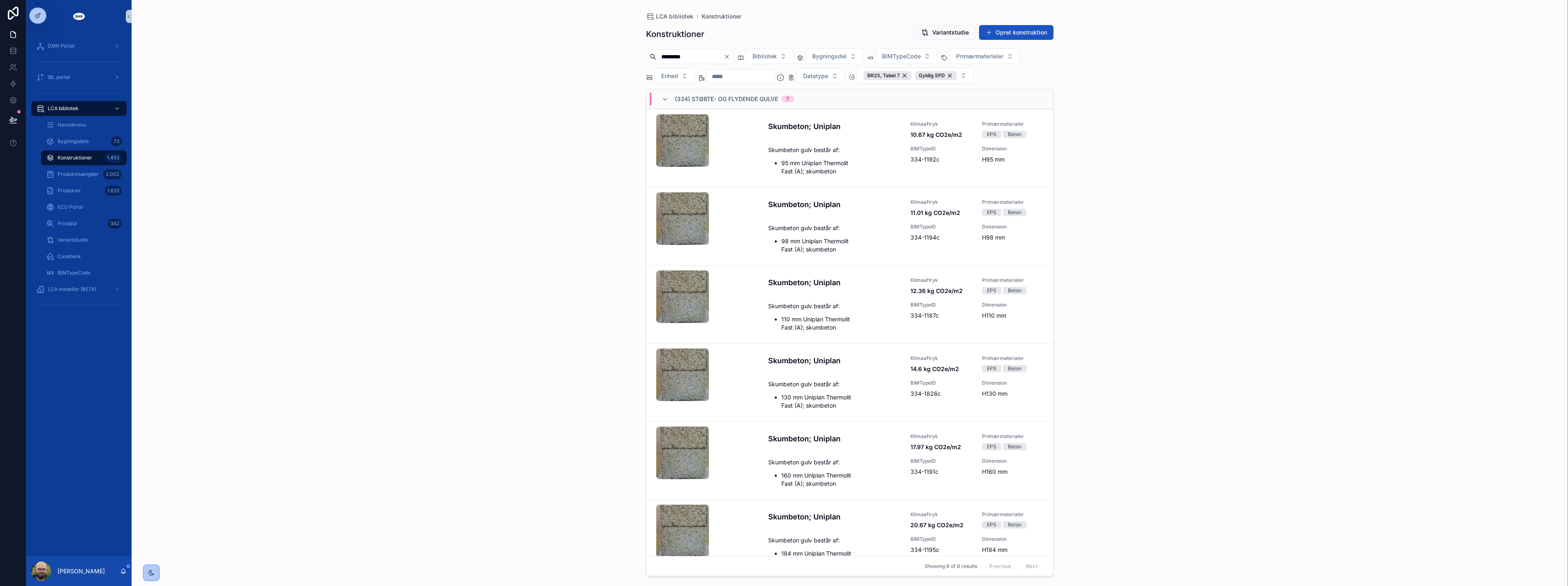
click at [447, 253] on div "LCA bibliotek Konstruktioner Konstruktioner Variantstudie Opret konstruktion **…" at bounding box center [850, 293] width 1437 height 586
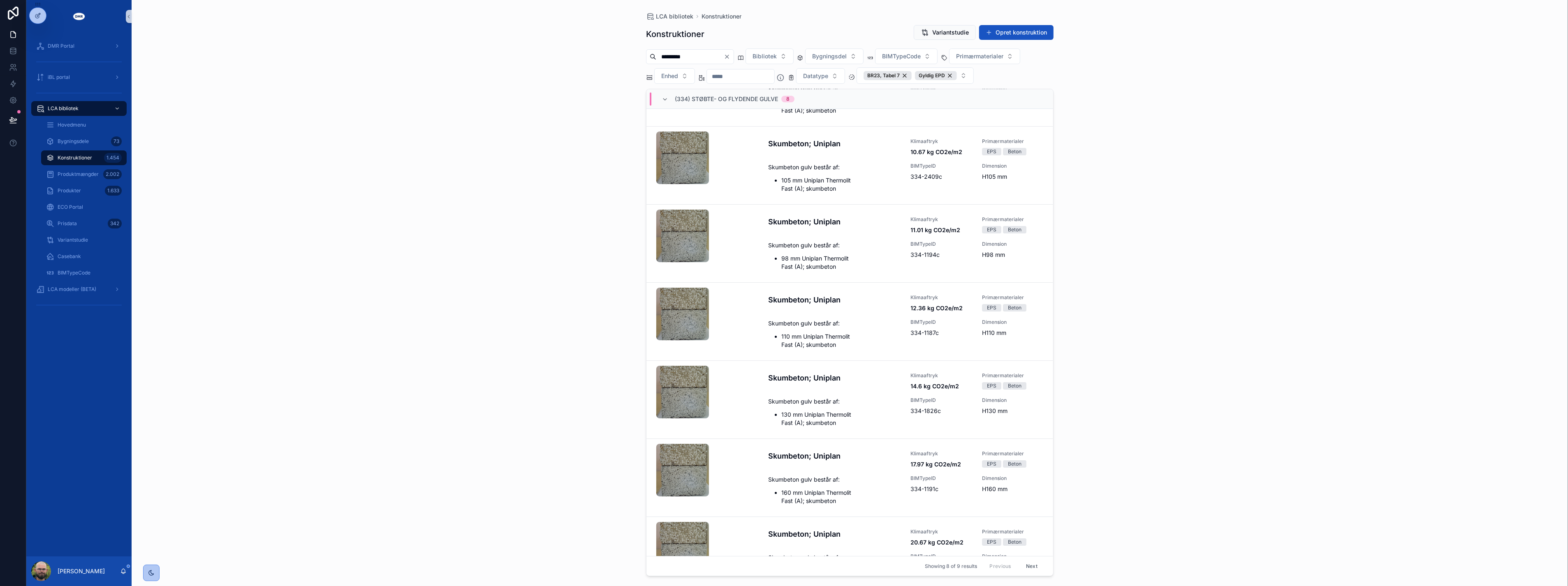
scroll to position [169, 0]
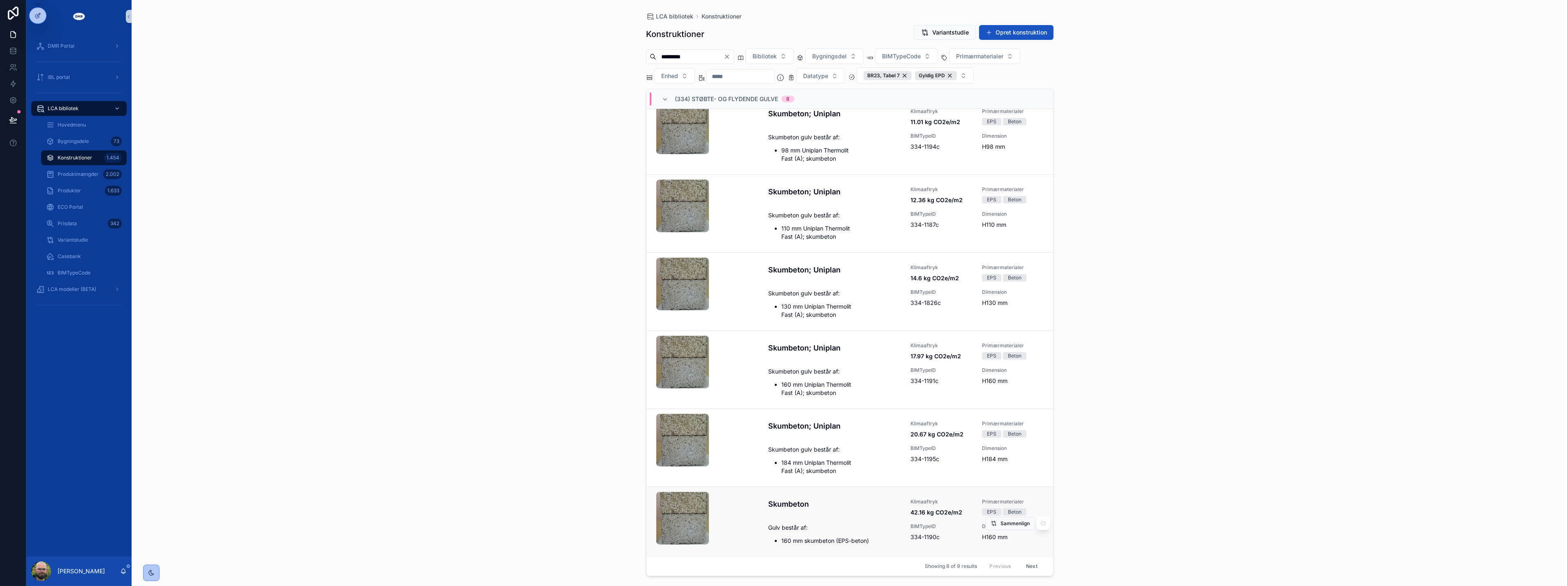
click at [832, 517] on div "Skumbeton Klimaaftryk 42.16 kg CO2e/m2 Primærmaterialer EPS Beton Gulv består a…" at bounding box center [906, 521] width 275 height 46
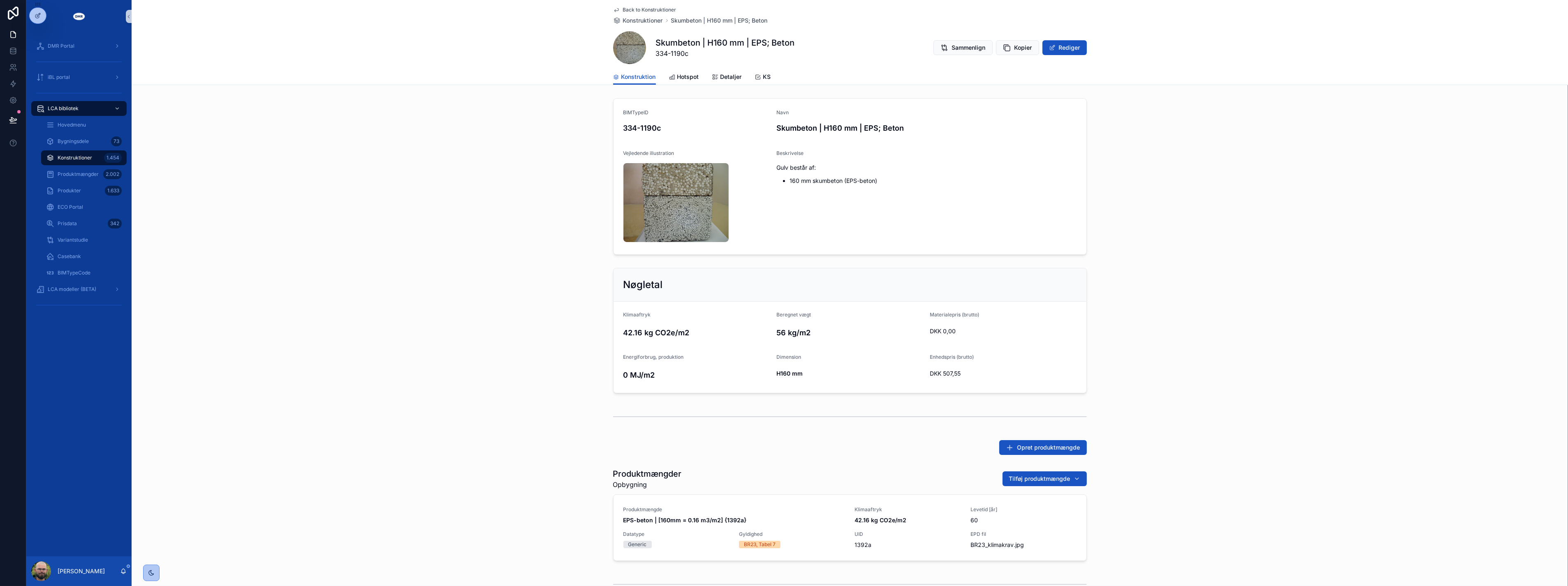
scroll to position [46, 0]
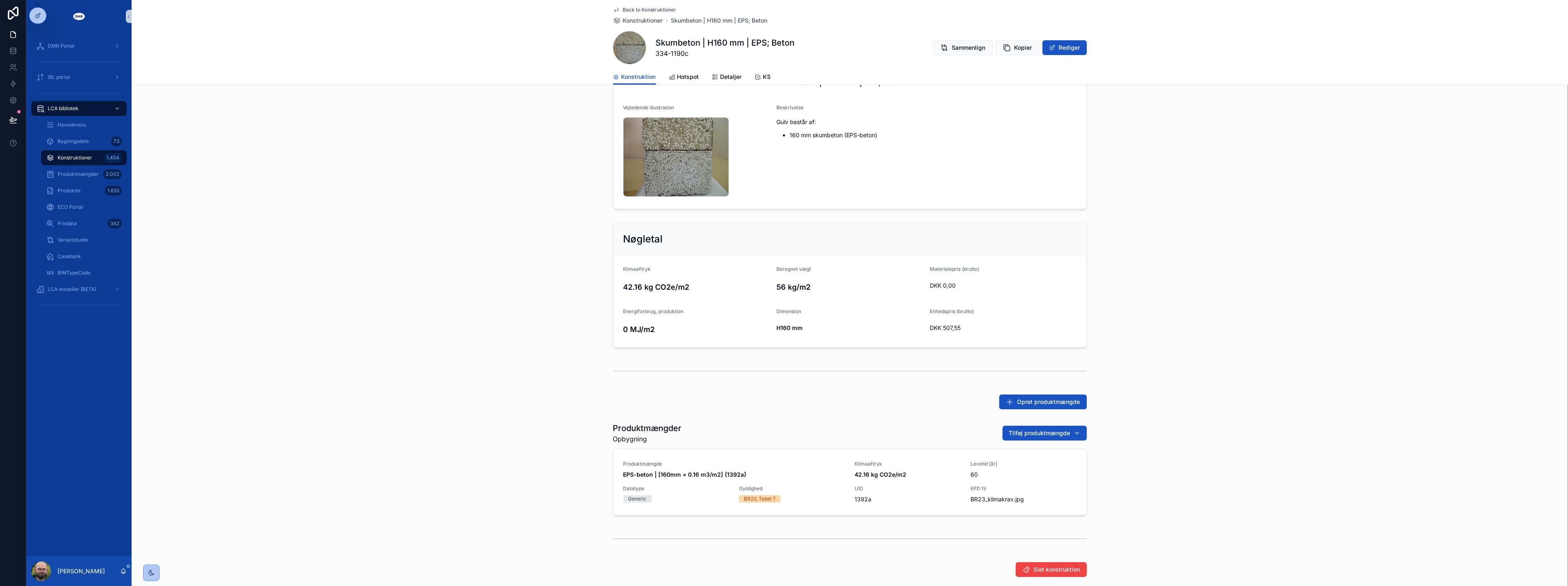
click at [816, 490] on span "Gyldighed" at bounding box center [792, 489] width 106 height 7
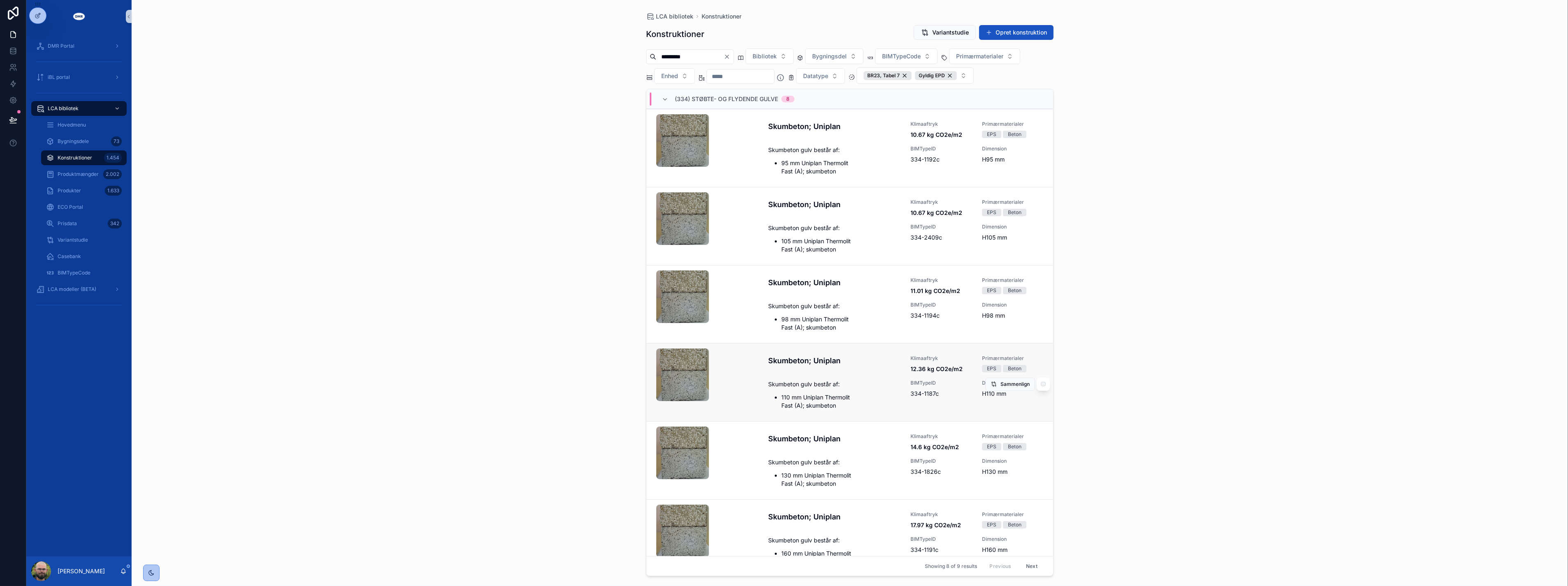
click at [730, 398] on div "scrollable content" at bounding box center [709, 382] width 105 height 68
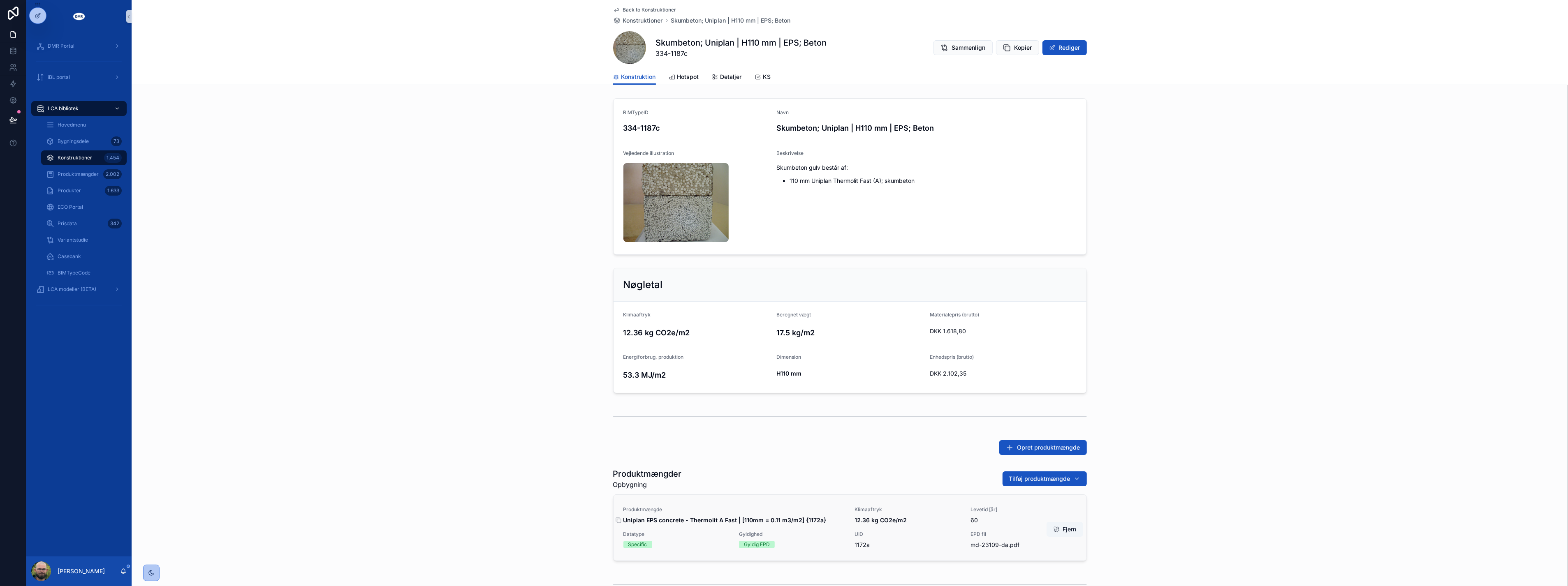
click at [799, 522] on strong "Uniplan EPS concrete - Thermolit A Fast | [110mm = 0.11 m3/m2] {1172a}" at bounding box center [725, 520] width 203 height 7
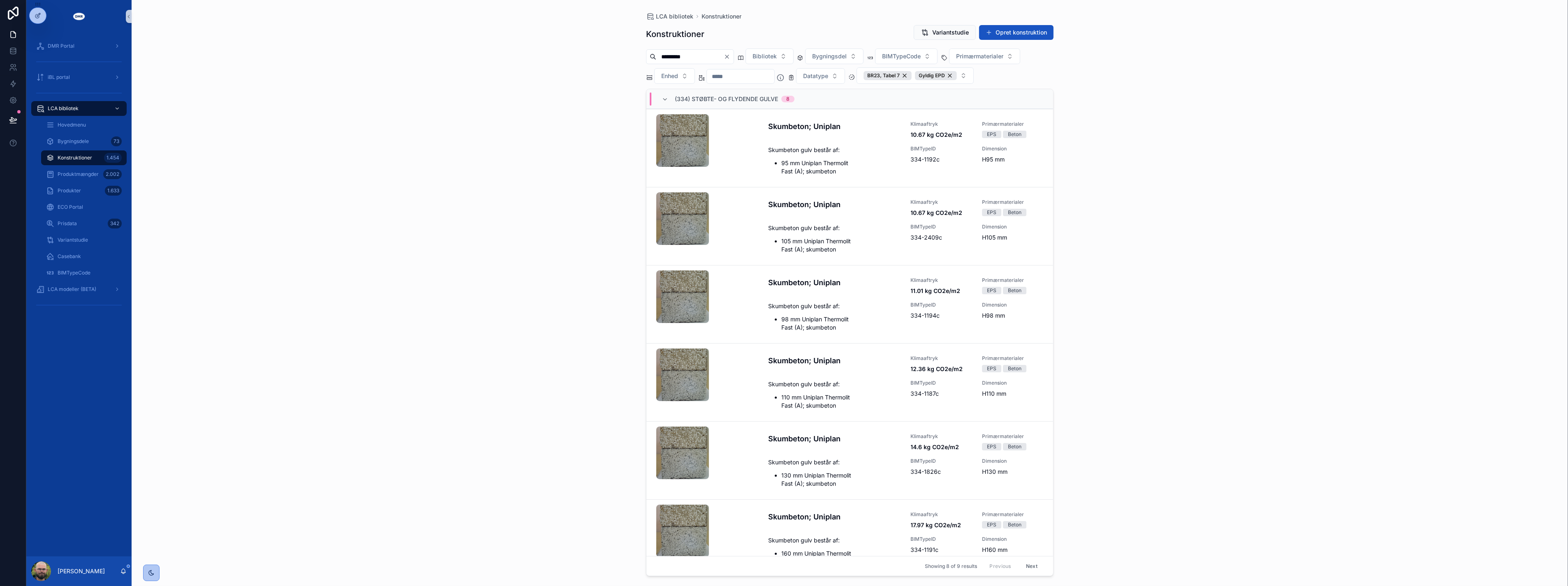
click at [494, 343] on div "LCA bibliotek Konstruktioner Konstruktioner Variantstudie Opret konstruktion **…" at bounding box center [850, 293] width 1437 height 586
click at [88, 186] on div "Produkter 1.633" at bounding box center [84, 191] width 75 height 13
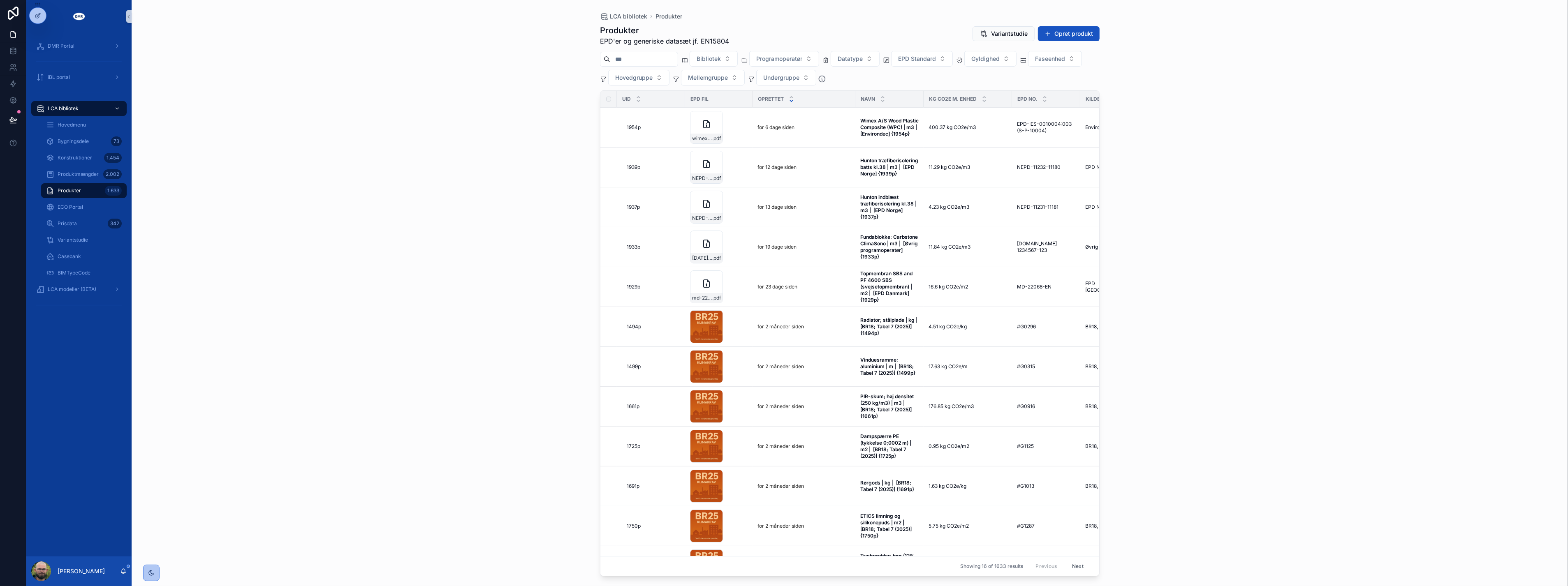
click at [677, 58] on input "scrollable content" at bounding box center [644, 59] width 68 height 12
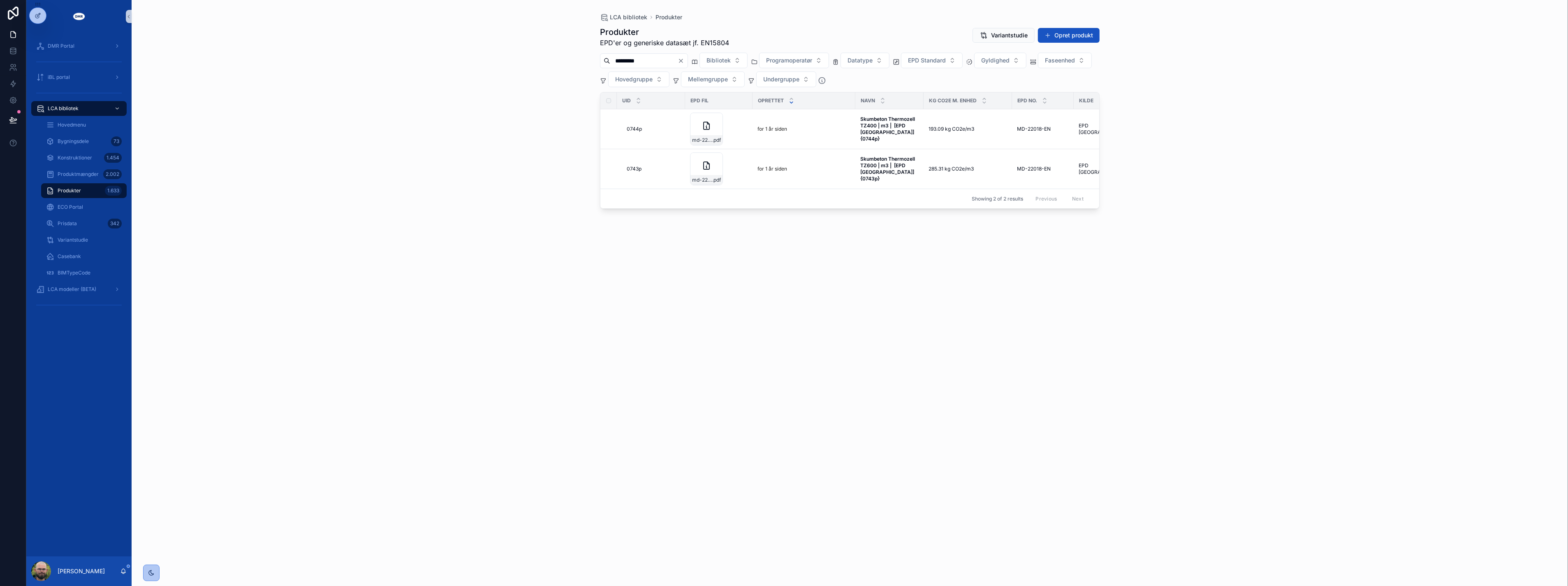
click at [484, 159] on div "LCA bibliotek Produkter Produkter EPD'er og generiske datasæt jf. EN15804 Varia…" at bounding box center [850, 293] width 1437 height 586
click at [478, 150] on div "LCA bibliotek Produkter Produkter EPD'er og generiske datasæt jf. EN15804 Varia…" at bounding box center [850, 293] width 1437 height 586
click at [478, 149] on div "LCA bibliotek Produkter Produkter EPD'er og generiske datasæt jf. EN15804 Varia…" at bounding box center [850, 293] width 1437 height 586
click at [655, 58] on input "*********" at bounding box center [644, 61] width 68 height 12
drag, startPoint x: 655, startPoint y: 58, endPoint x: 576, endPoint y: 61, distance: 79.1
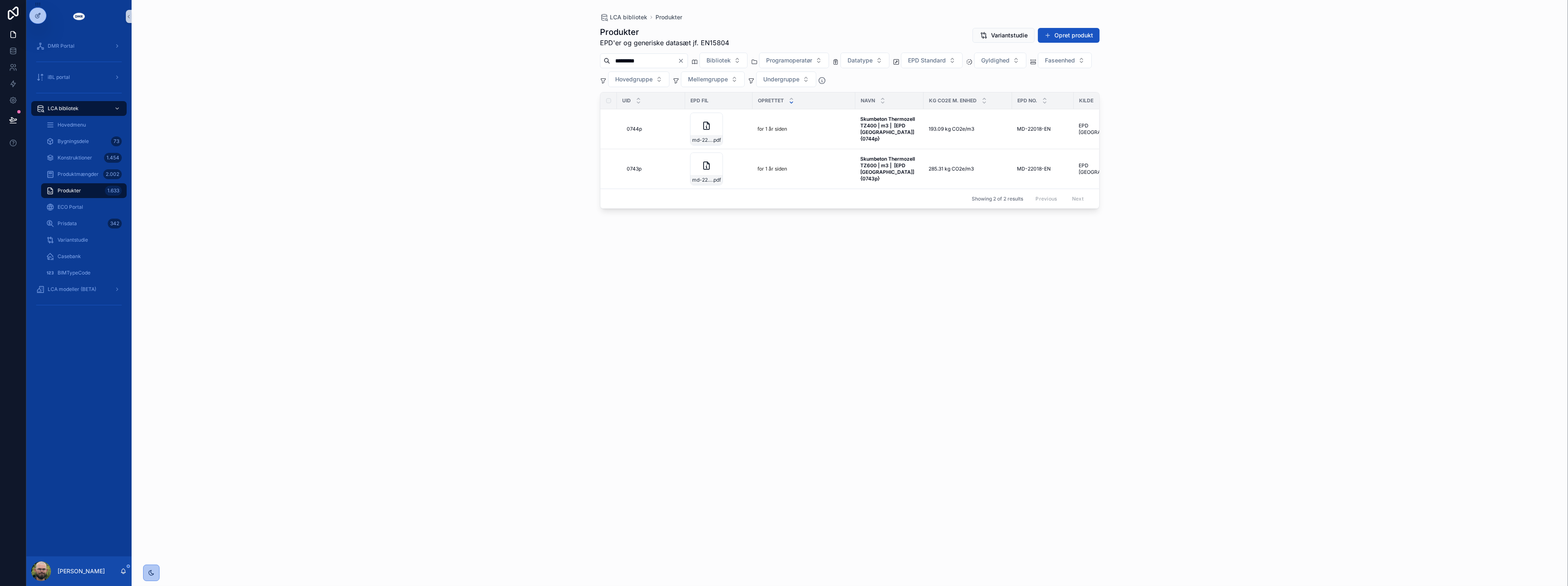
click at [576, 61] on div "LCA bibliotek Produkter Produkter EPD'er og generiske datasæt jf. EN15804 Varia…" at bounding box center [850, 293] width 1437 height 586
type input "*********"
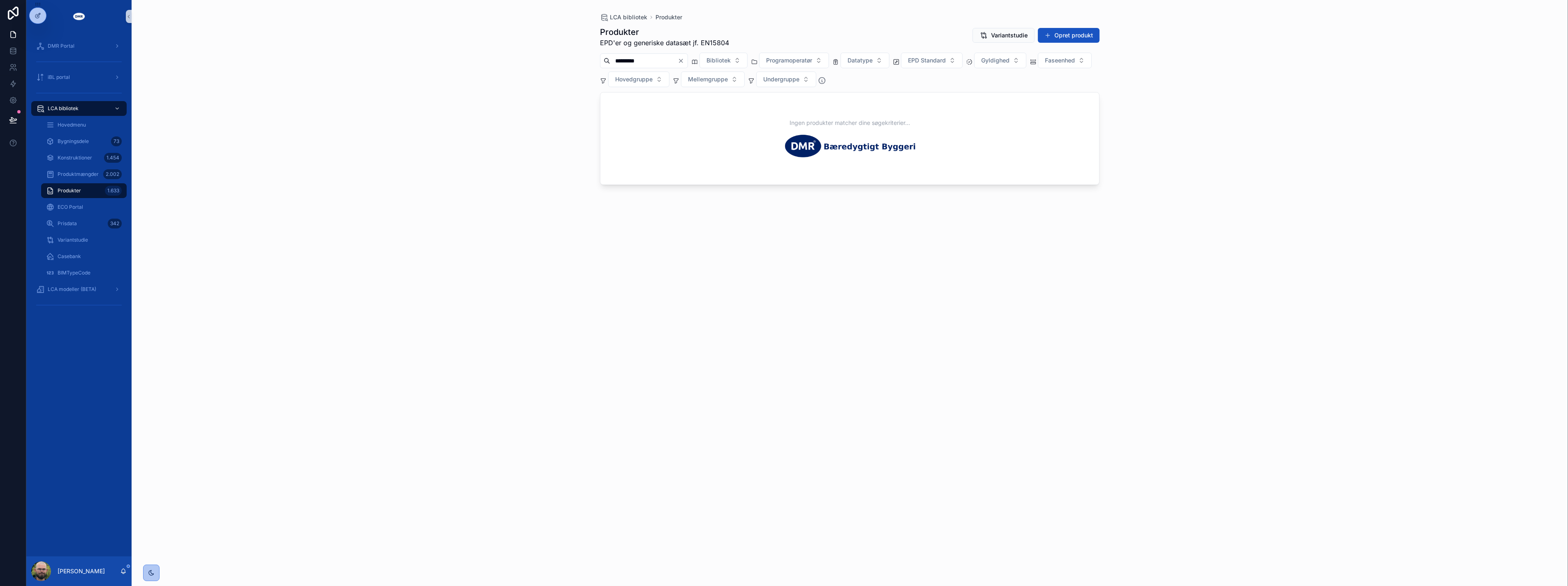
click at [684, 59] on icon "Clear" at bounding box center [681, 61] width 7 height 7
click at [672, 56] on input "scrollable content" at bounding box center [644, 61] width 68 height 12
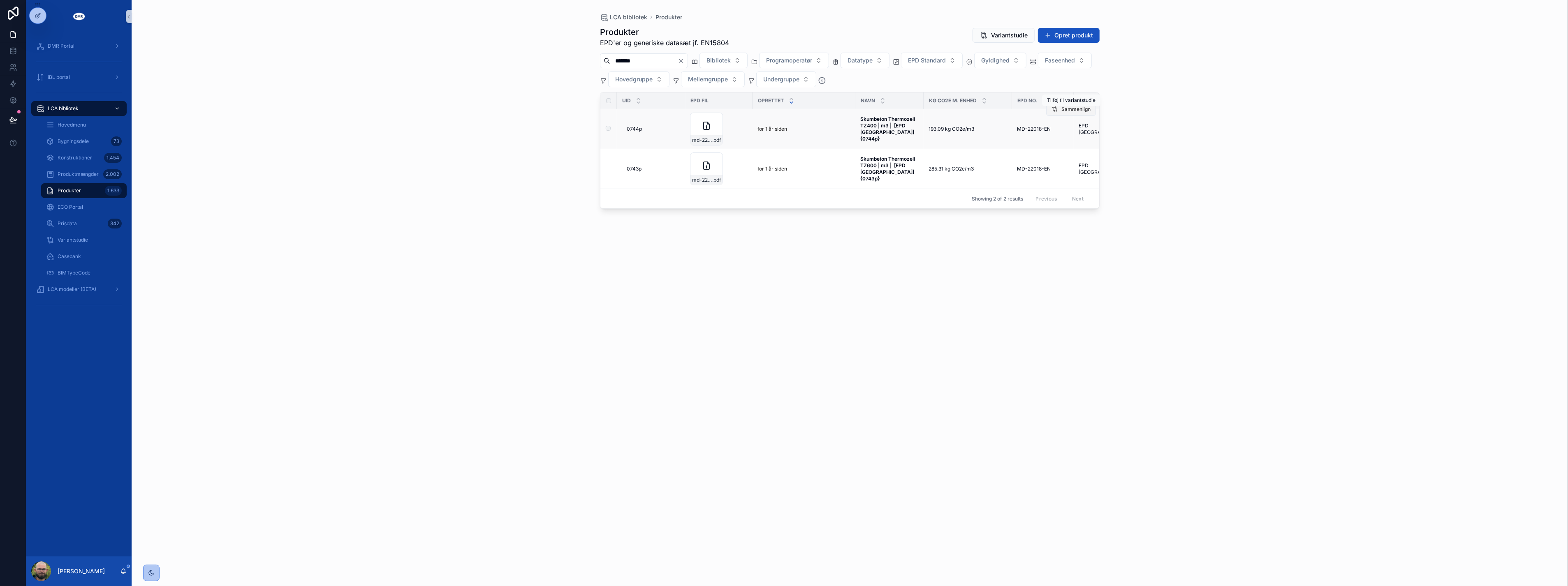
click at [1072, 110] on span "Sammenlign" at bounding box center [1076, 109] width 29 height 7
click at [1062, 151] on span "Sammenlign" at bounding box center [1076, 149] width 29 height 7
click at [1231, 147] on div "LCA bibliotek Produkter Produkter EPD'er og generiske datasæt jf. EN15804 Varia…" at bounding box center [850, 293] width 1437 height 586
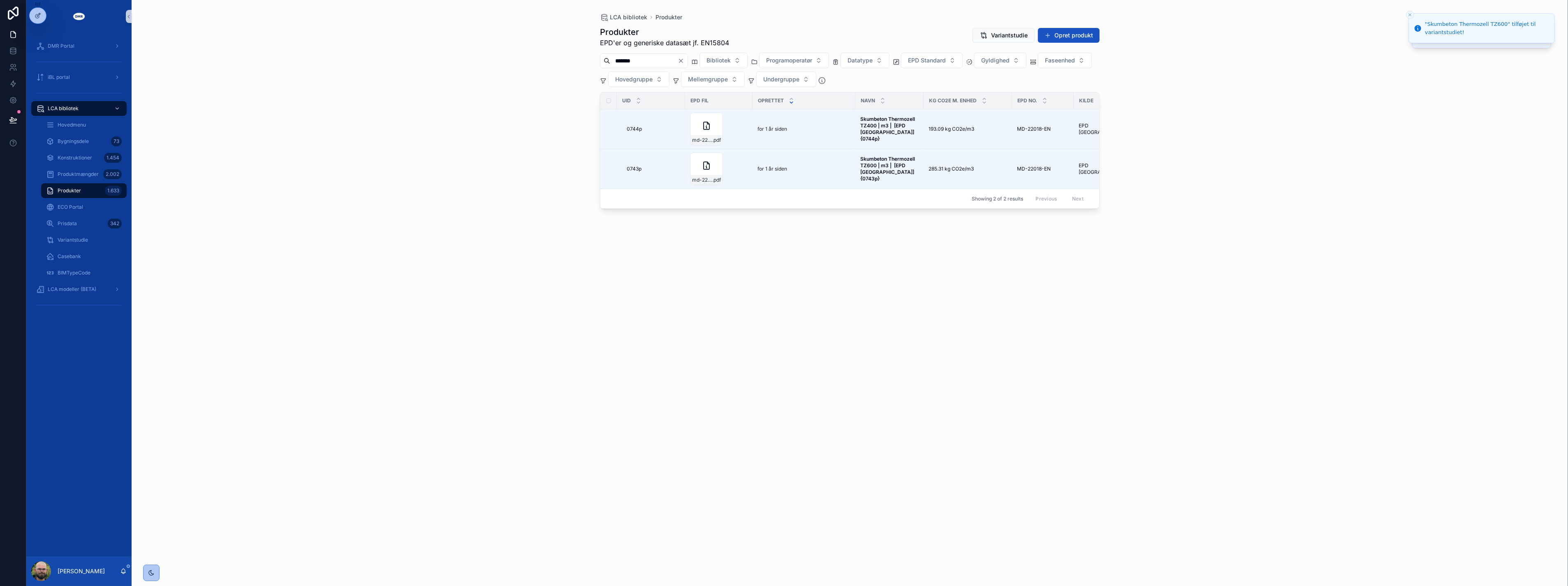
click at [654, 60] on input "*******" at bounding box center [644, 61] width 68 height 12
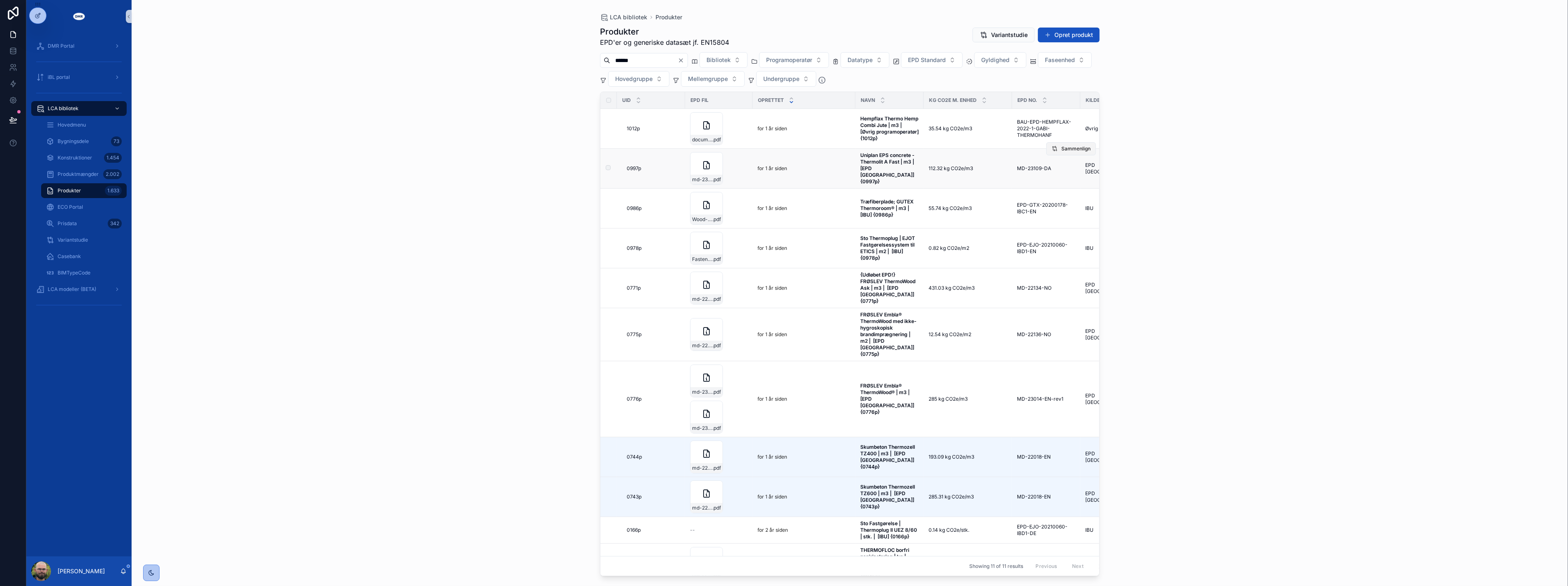
click at [1060, 148] on td "BAU-EPD-HEMPFLAX-2022-1-GABI-THERMOHANF BAU-EPD-HEMPFLAX-2022-1-GABI-THERMOHANF" at bounding box center [1046, 129] width 68 height 40
click at [1062, 150] on span "Sammenlign" at bounding box center [1076, 148] width 29 height 7
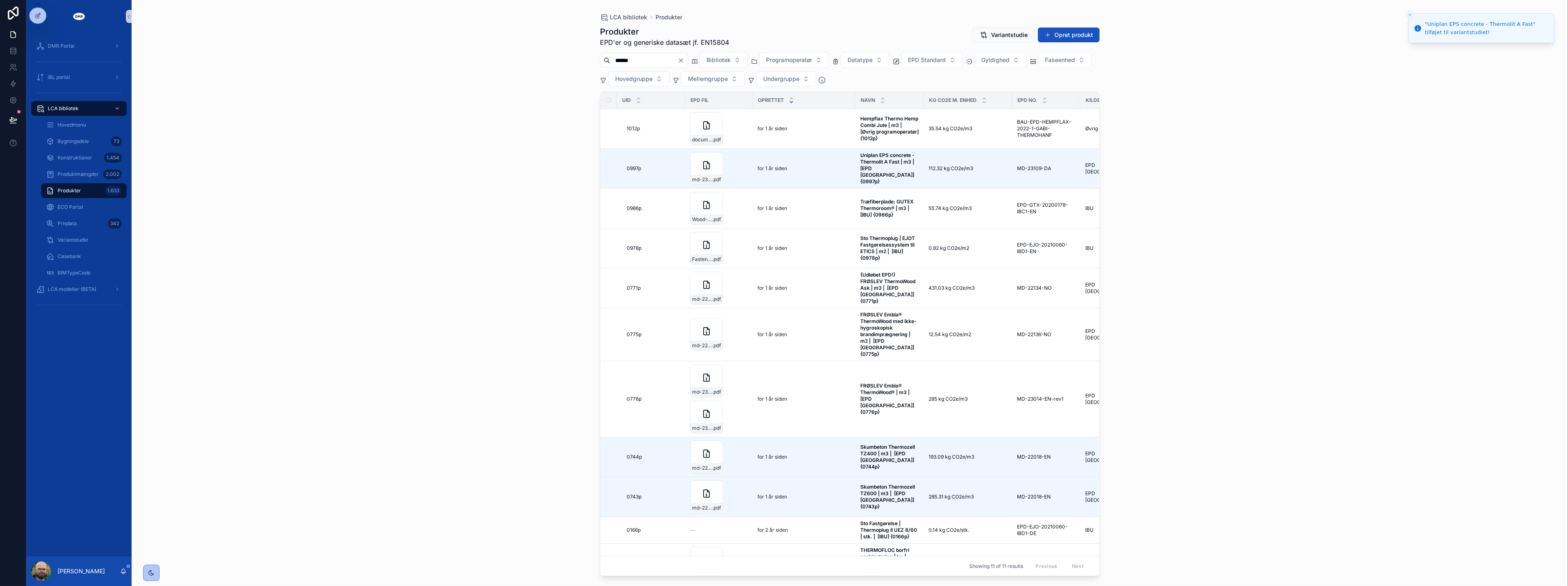
click at [492, 180] on div "LCA bibliotek Produkter Produkter EPD'er og generiske datasæt jf. EN15804 Varia…" at bounding box center [850, 293] width 1437 height 586
click at [673, 61] on input "******" at bounding box center [644, 60] width 68 height 12
type input "**********"
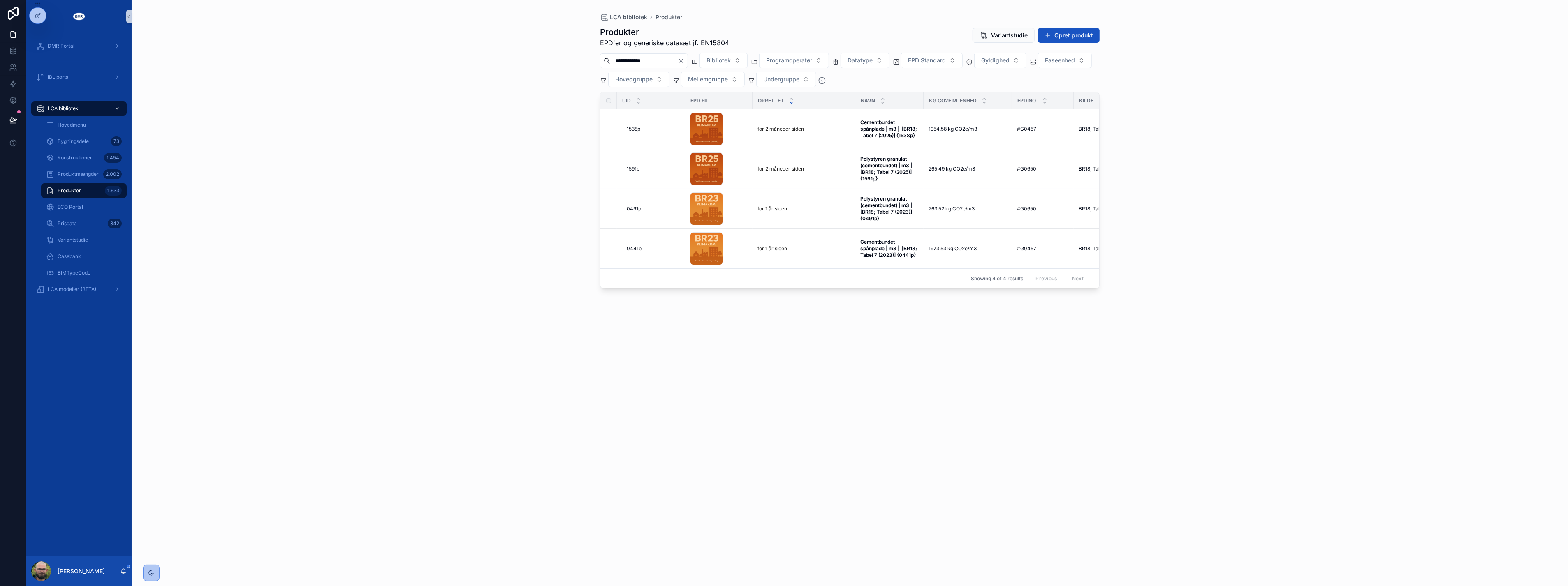
click at [475, 167] on div "**********" at bounding box center [850, 293] width 1437 height 586
click at [1071, 192] on span "Sammenlign" at bounding box center [1076, 189] width 29 height 7
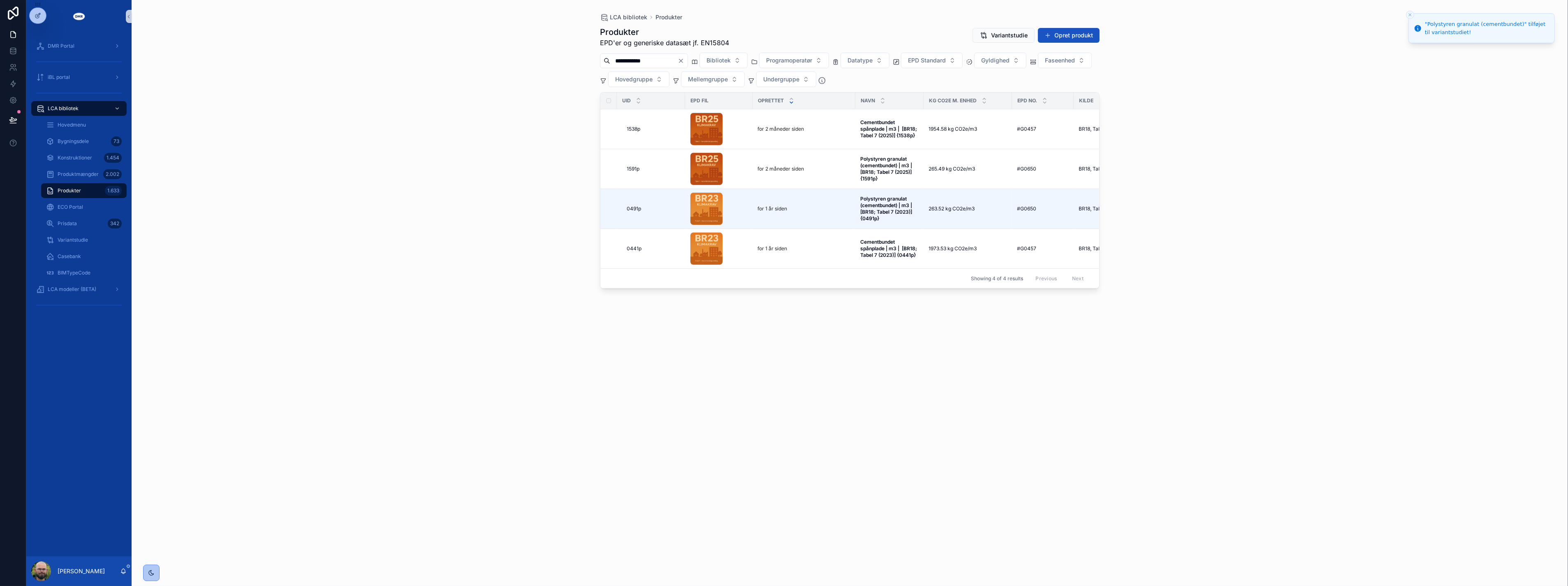
click at [467, 197] on div "**********" at bounding box center [850, 293] width 1437 height 586
click at [469, 192] on div "**********" at bounding box center [850, 293] width 1437 height 586
click at [103, 232] on link "Variantstudie" at bounding box center [84, 240] width 86 height 15
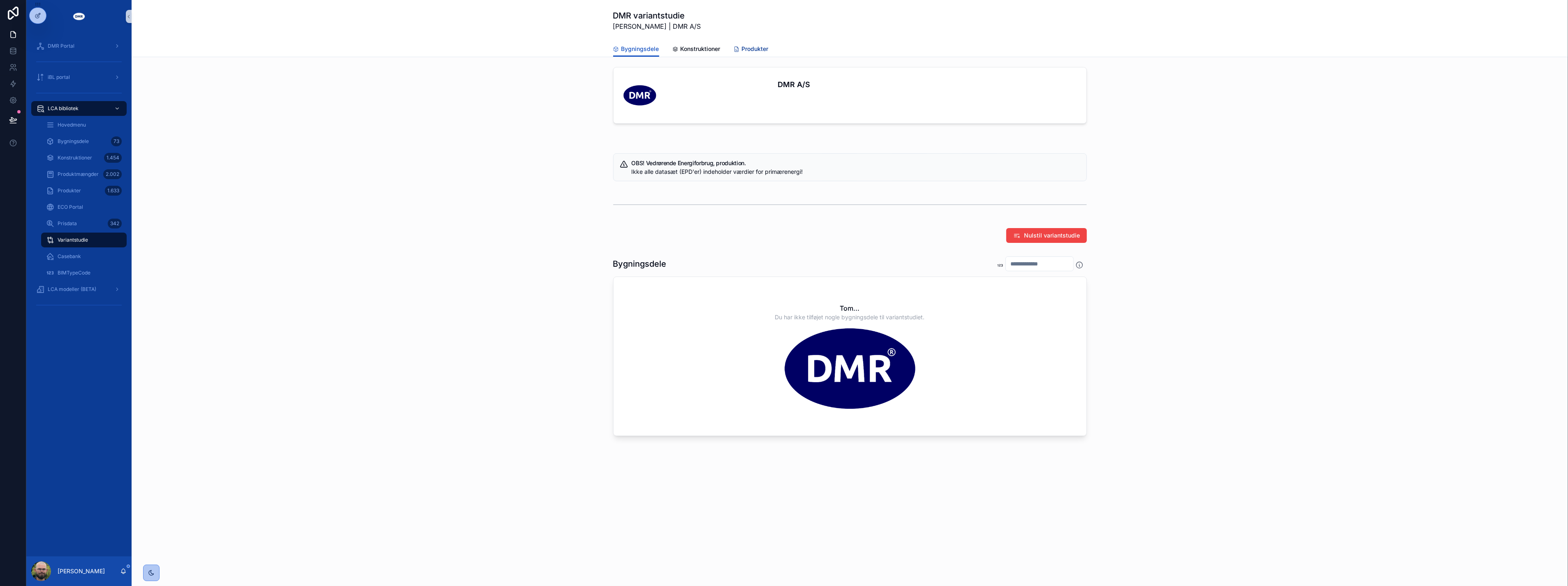
click at [753, 41] on link "Produkter" at bounding box center [751, 49] width 35 height 16
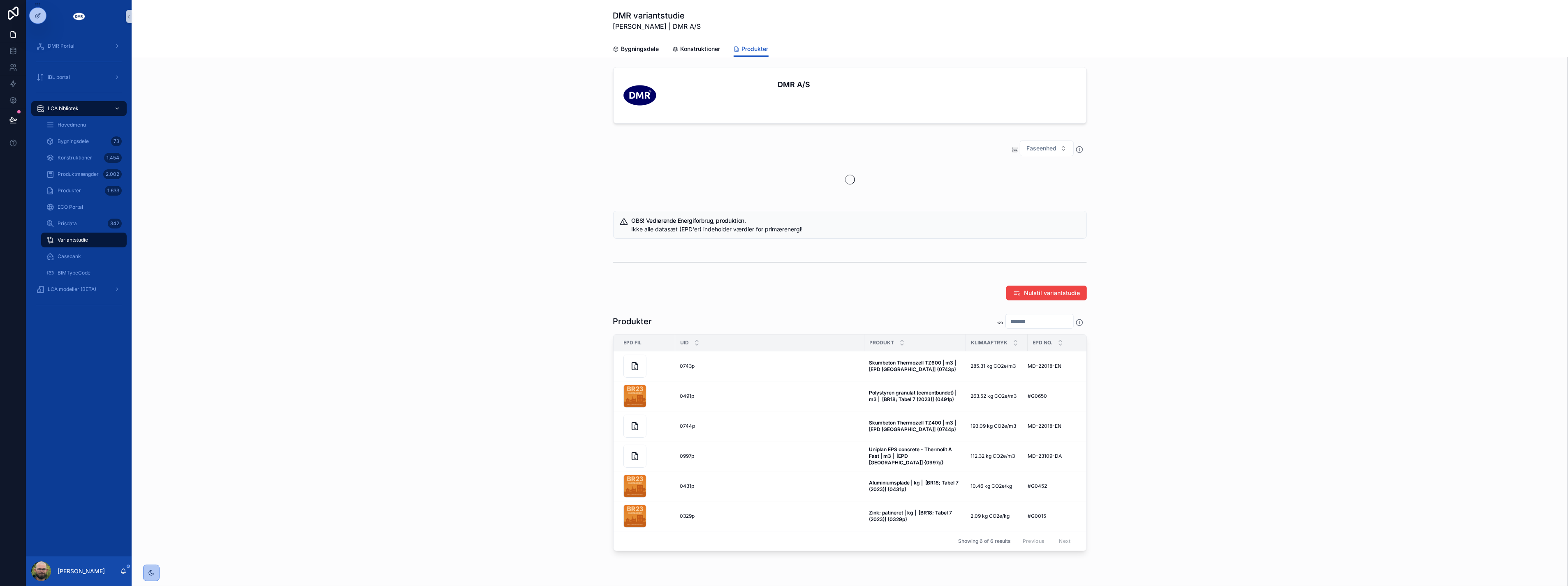
click at [489, 158] on div "Faseenhed" at bounding box center [850, 169] width 1423 height 64
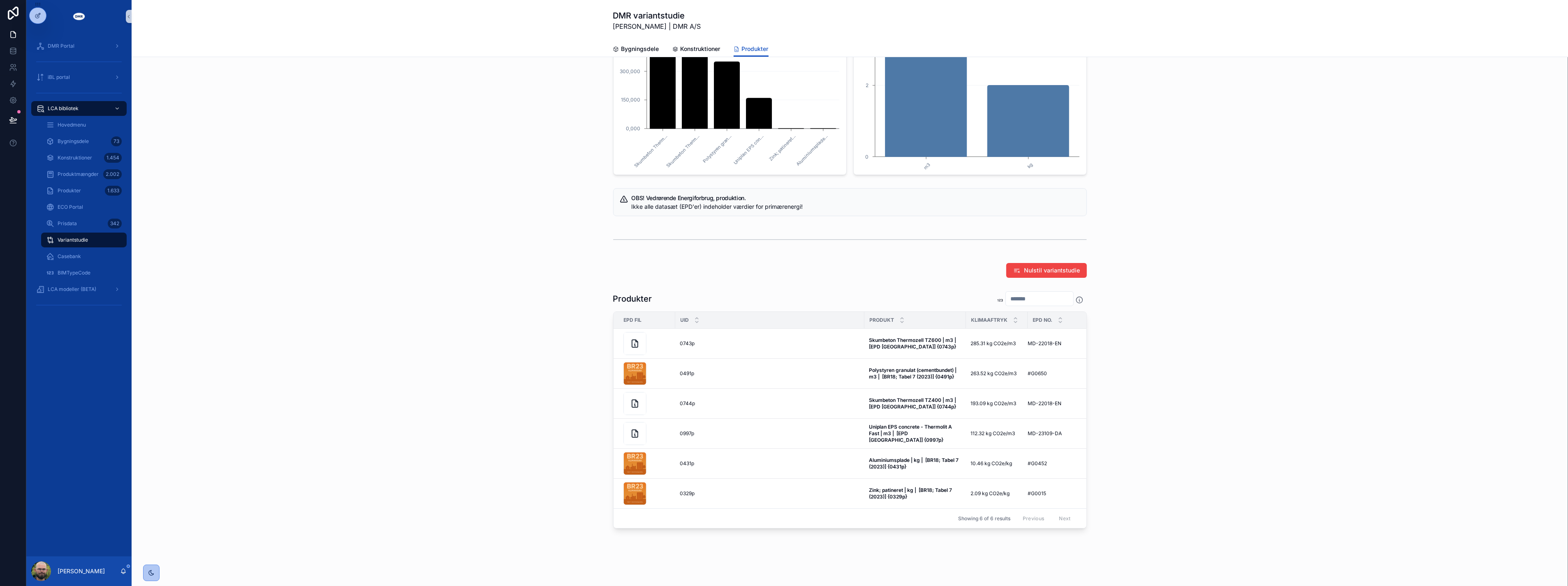
scroll to position [447, 0]
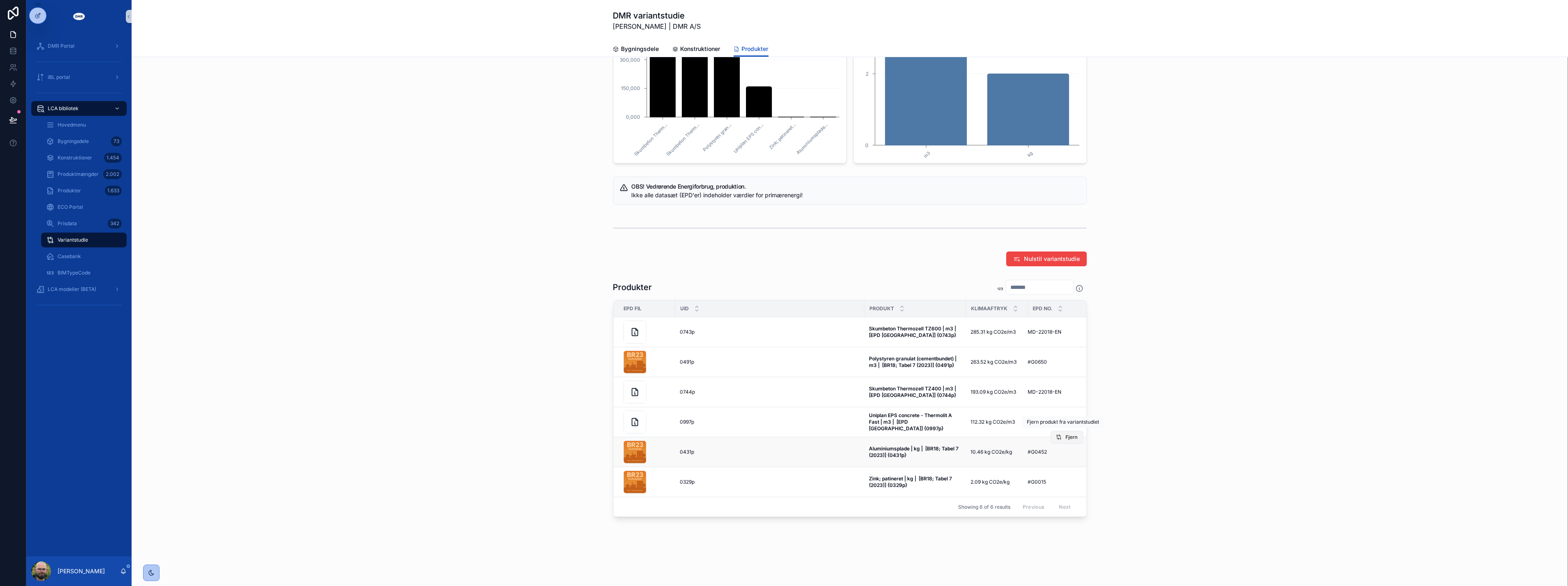
click at [1064, 436] on button "Fjern" at bounding box center [1066, 438] width 32 height 13
click at [0, 0] on span "Fjern" at bounding box center [0, 0] width 0 height 0
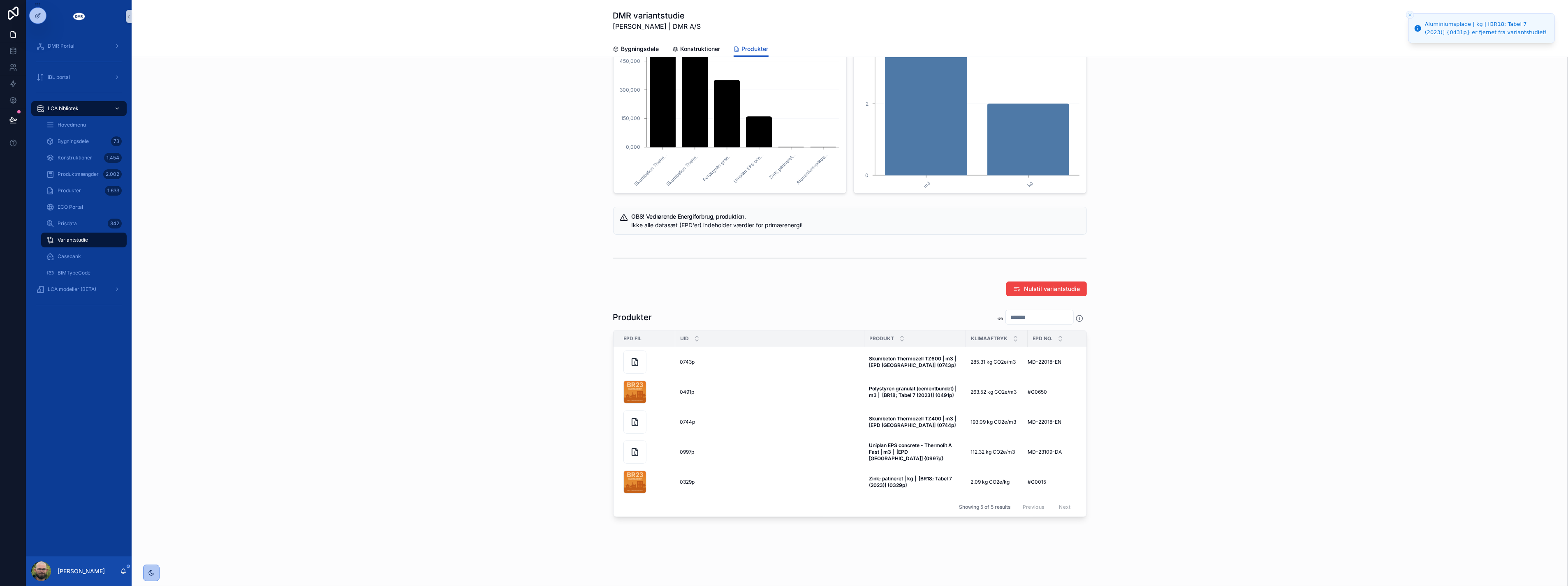
scroll to position [417, 0]
click at [1203, 459] on div "Produkter EPD fil UID Produkt Klimaaftryk EPD no. 0743p 0743p Skumbeton Thermoz…" at bounding box center [850, 413] width 1423 height 214
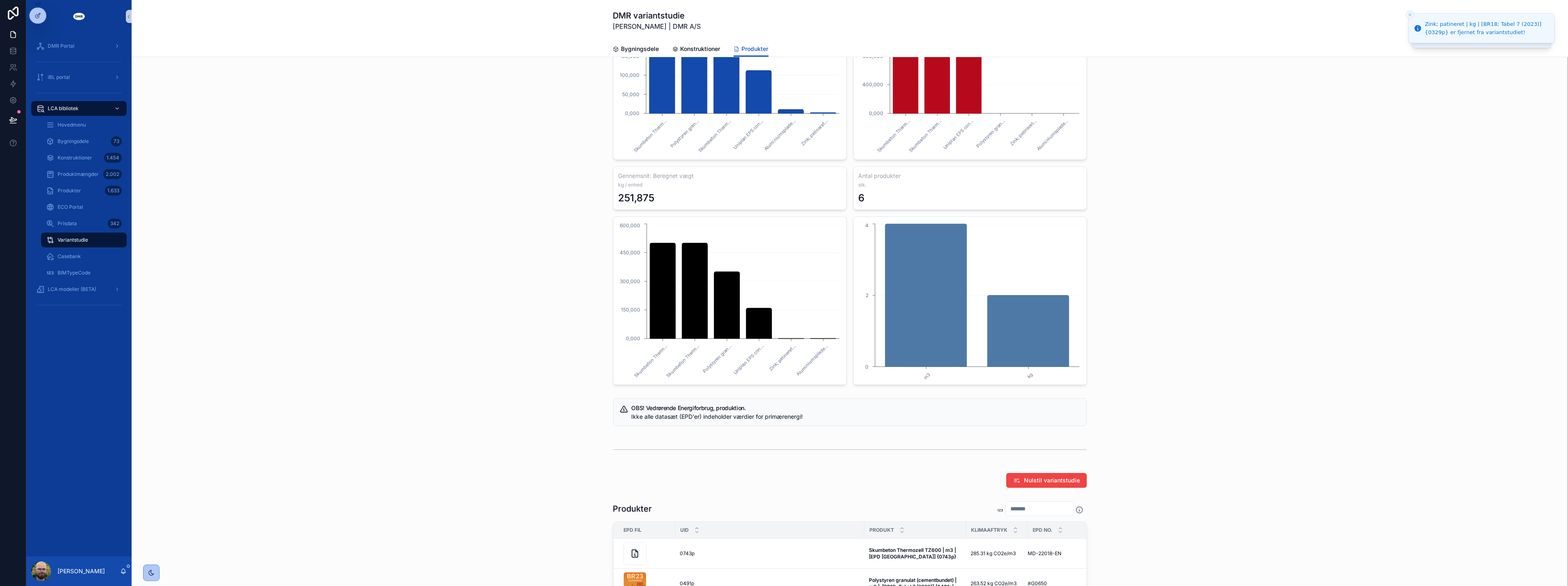
scroll to position [0, 0]
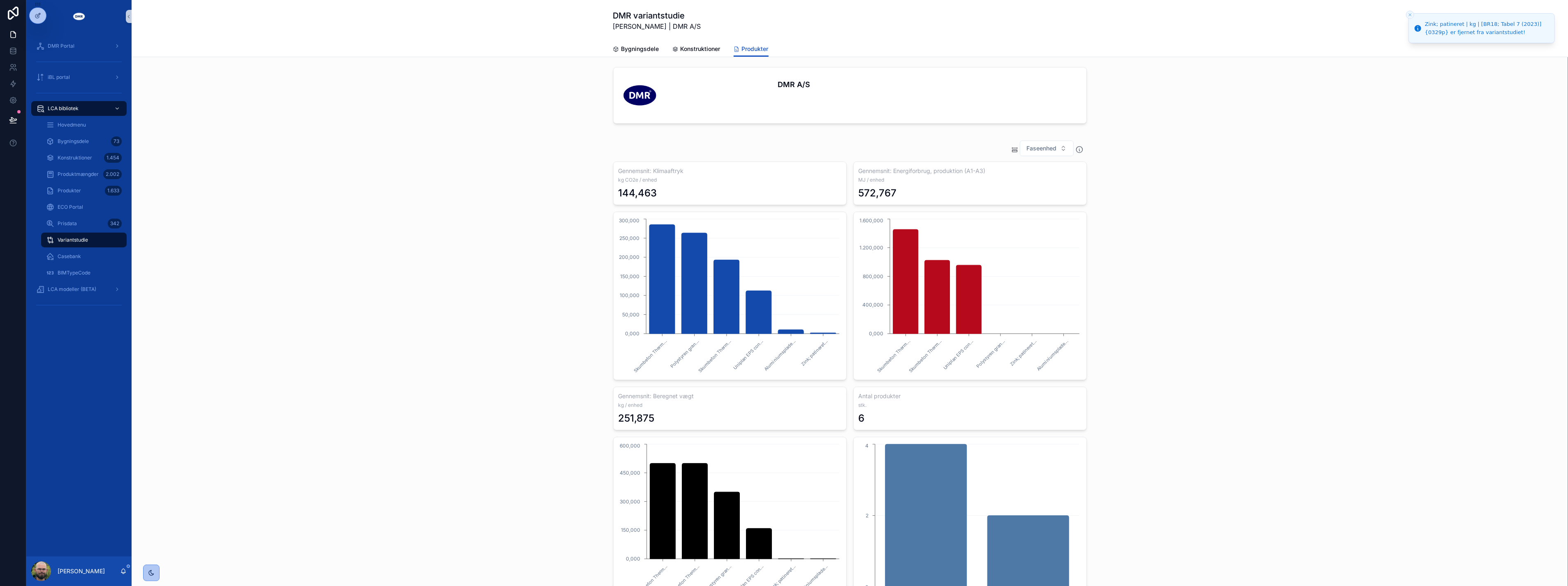
click at [488, 381] on div "Faseenhed Gennemsnit: Klimaaftryk kg CO2e / enhed 144,463 Gennemsnit: Energifor…" at bounding box center [850, 373] width 1423 height 472
click at [480, 378] on div "Faseenhed Gennemsnit: Klimaaftryk kg CO2e / enhed 144,463 Gennemsnit: Energifor…" at bounding box center [850, 373] width 1423 height 472
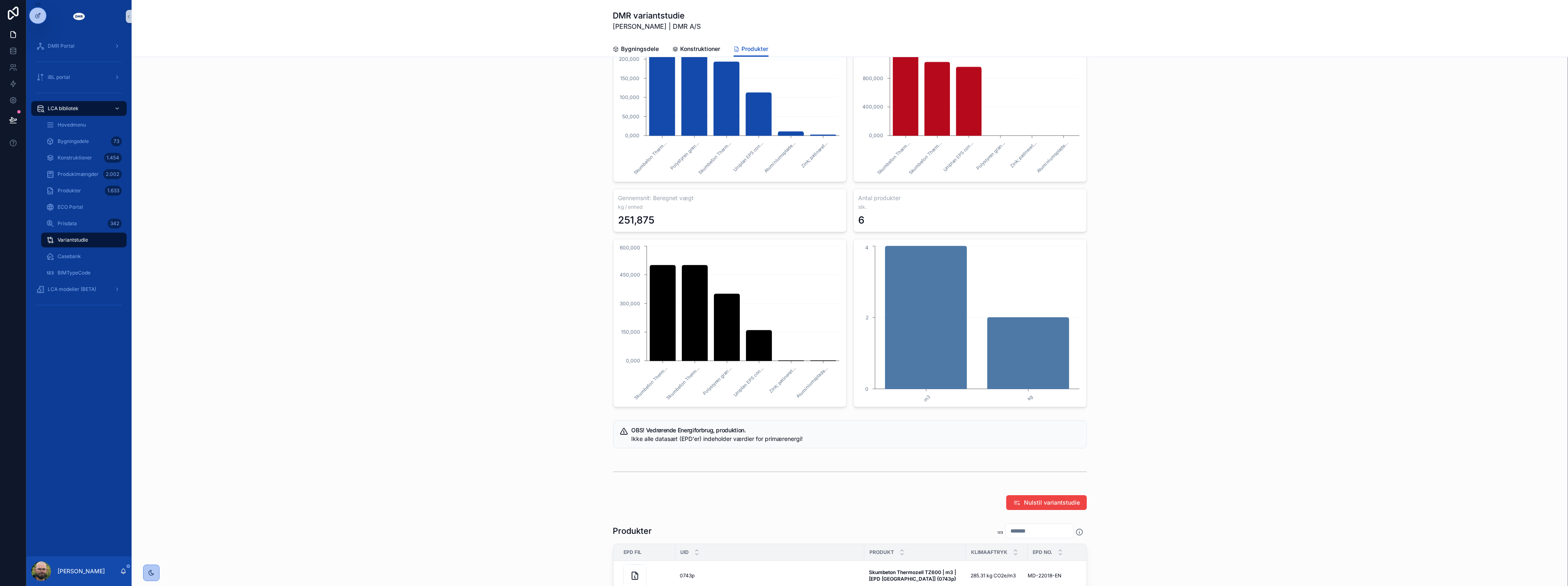
scroll to position [388, 0]
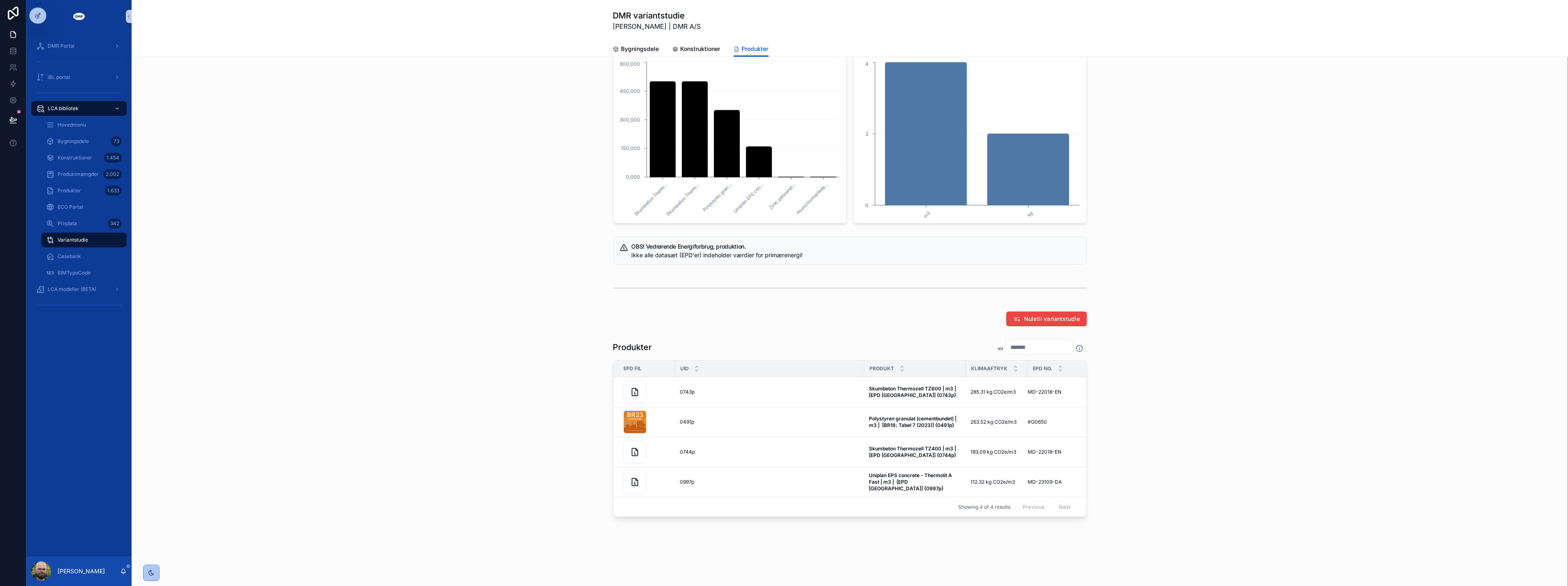
click at [502, 311] on div "Nulstil variantstudie" at bounding box center [850, 319] width 1423 height 21
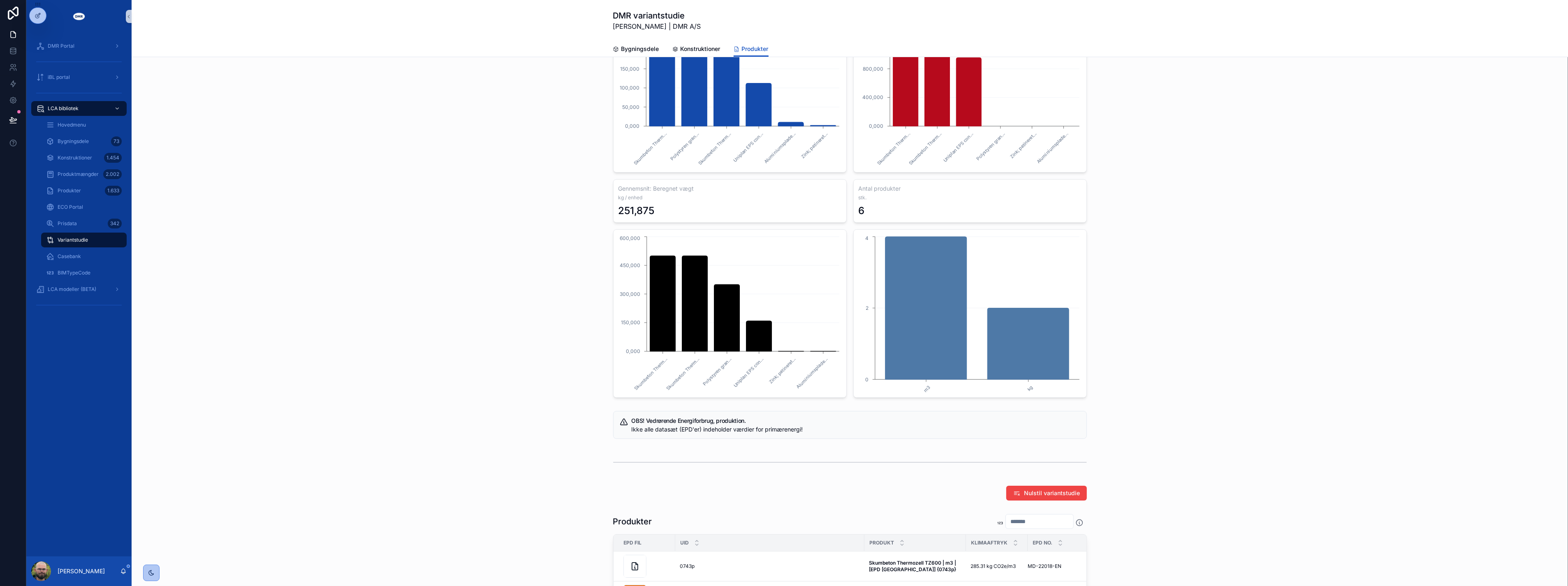
scroll to position [0, 0]
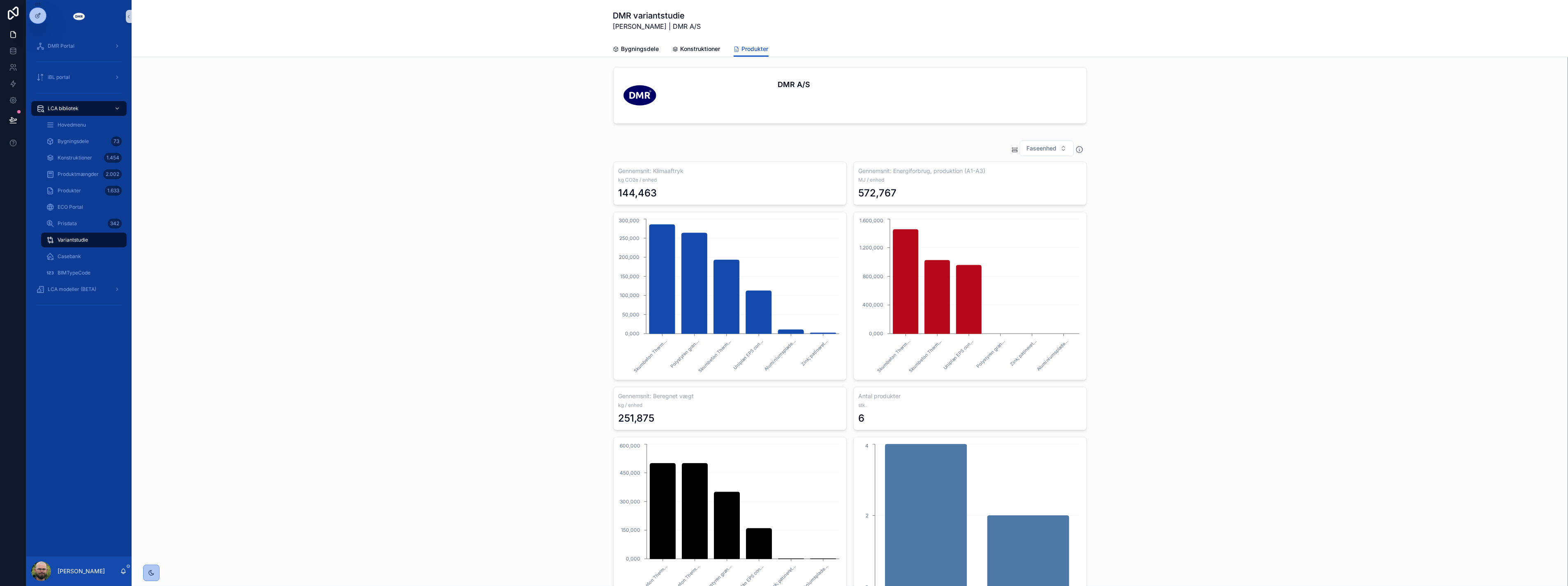
click at [500, 309] on div "Faseenhed Gennemsnit: Klimaaftryk kg CO2e / enhed 144,463 Gennemsnit: Energifor…" at bounding box center [850, 373] width 1423 height 472
click at [698, 44] on link "Konstruktioner" at bounding box center [696, 49] width 48 height 16
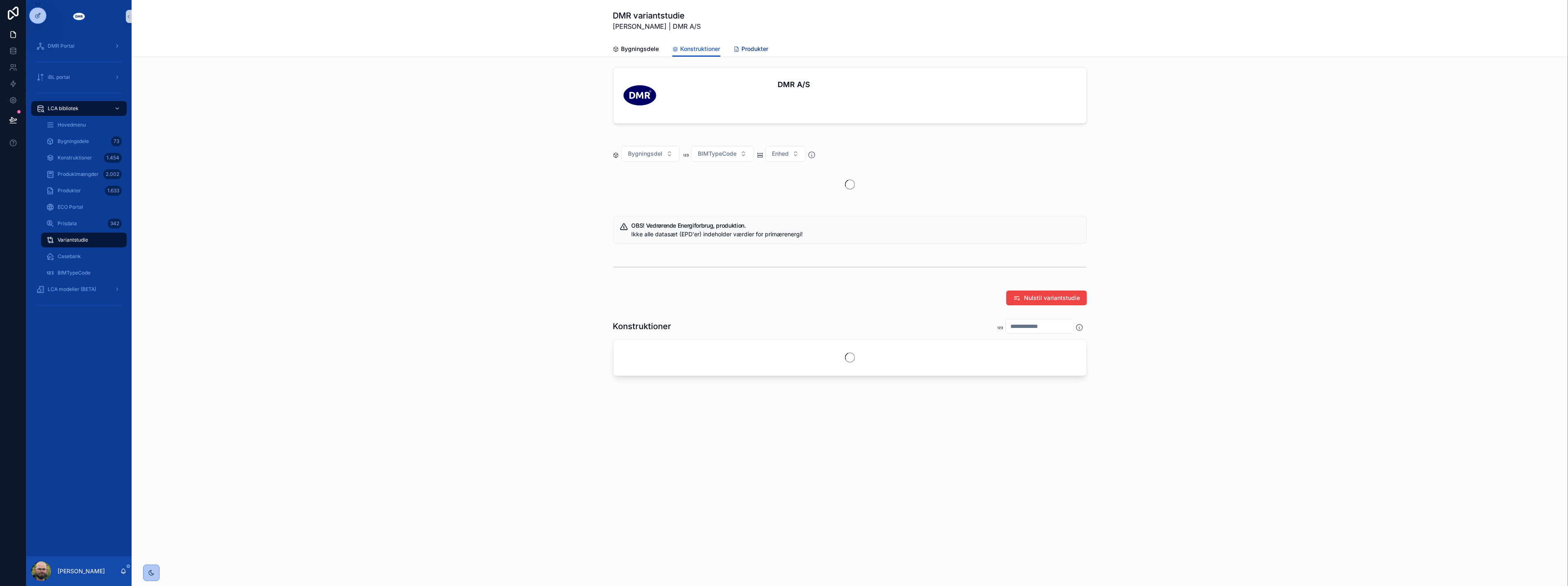
click at [743, 46] on span "Produkter" at bounding box center [755, 49] width 27 height 9
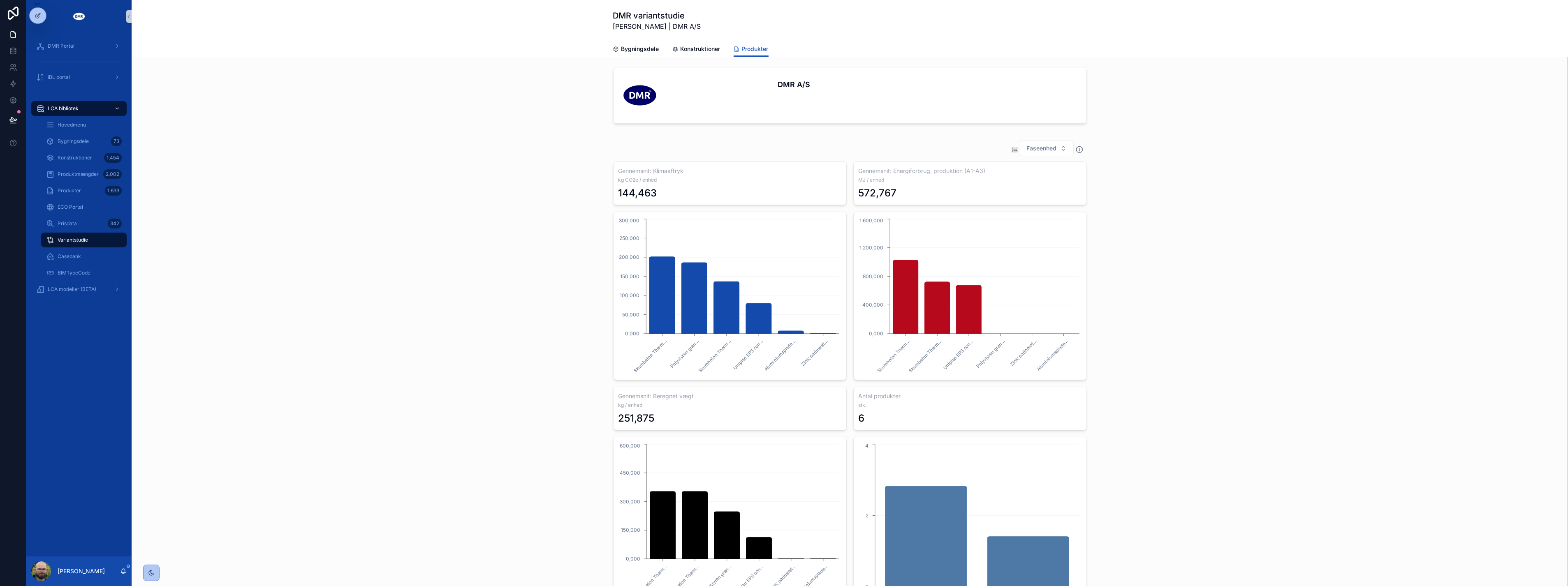
click at [443, 128] on div "DMR A/S" at bounding box center [850, 97] width 1423 height 66
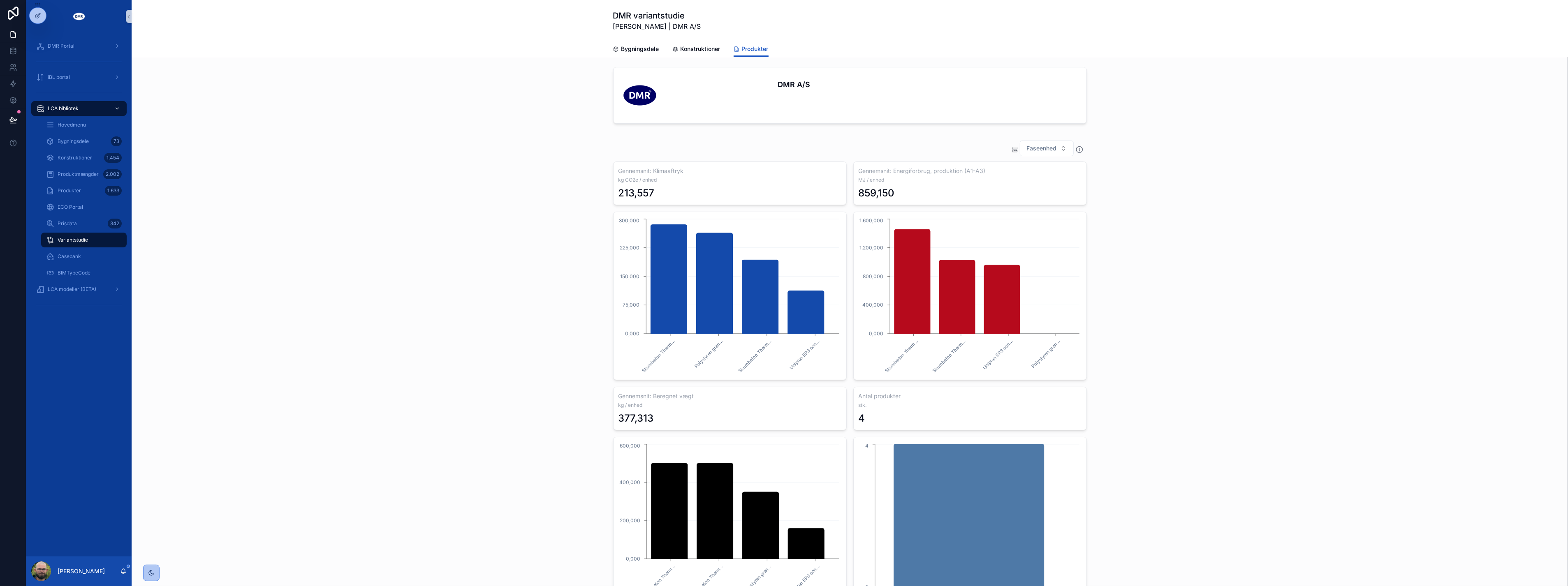
click at [438, 147] on div "Faseenhed Gennemsnit: Klimaaftryk kg CO2e / enhed 213,557 Gennemsnit: Energifor…" at bounding box center [850, 373] width 1423 height 472
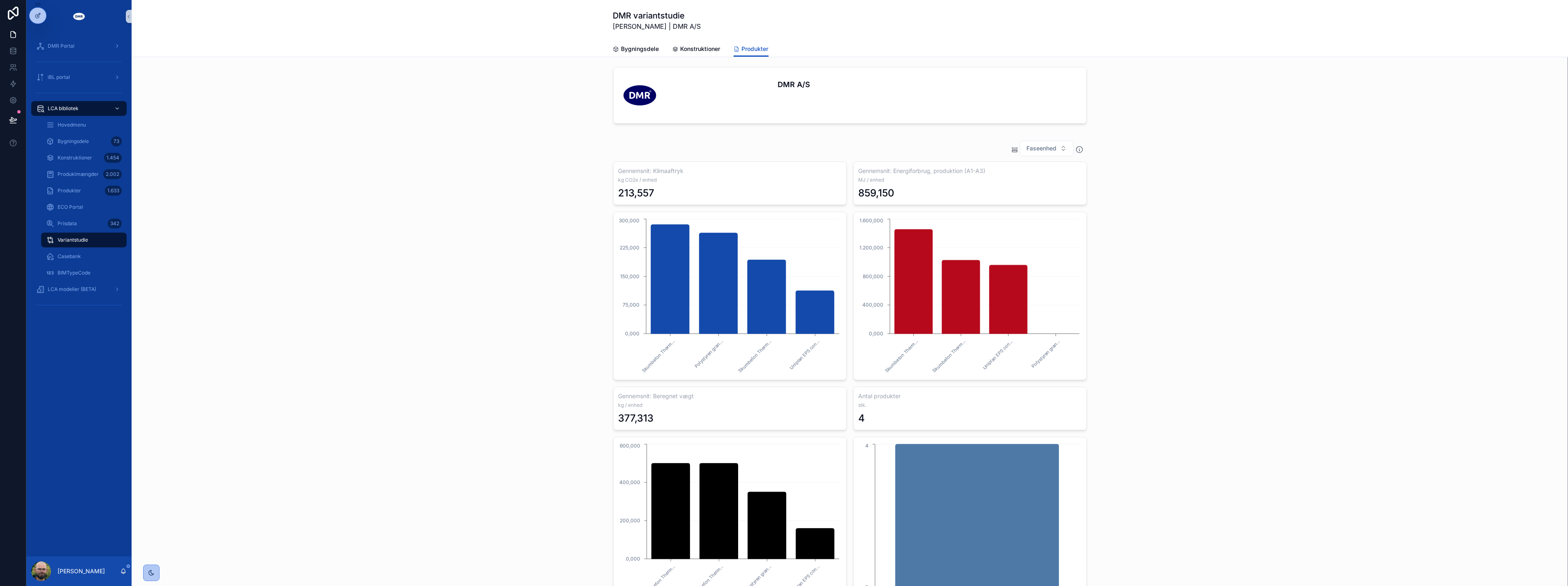
click at [376, 439] on div "Faseenhed Gennemsnit: Klimaaftryk kg CO2e / enhed 213,557 Gennemsnit: Energifor…" at bounding box center [850, 373] width 1423 height 472
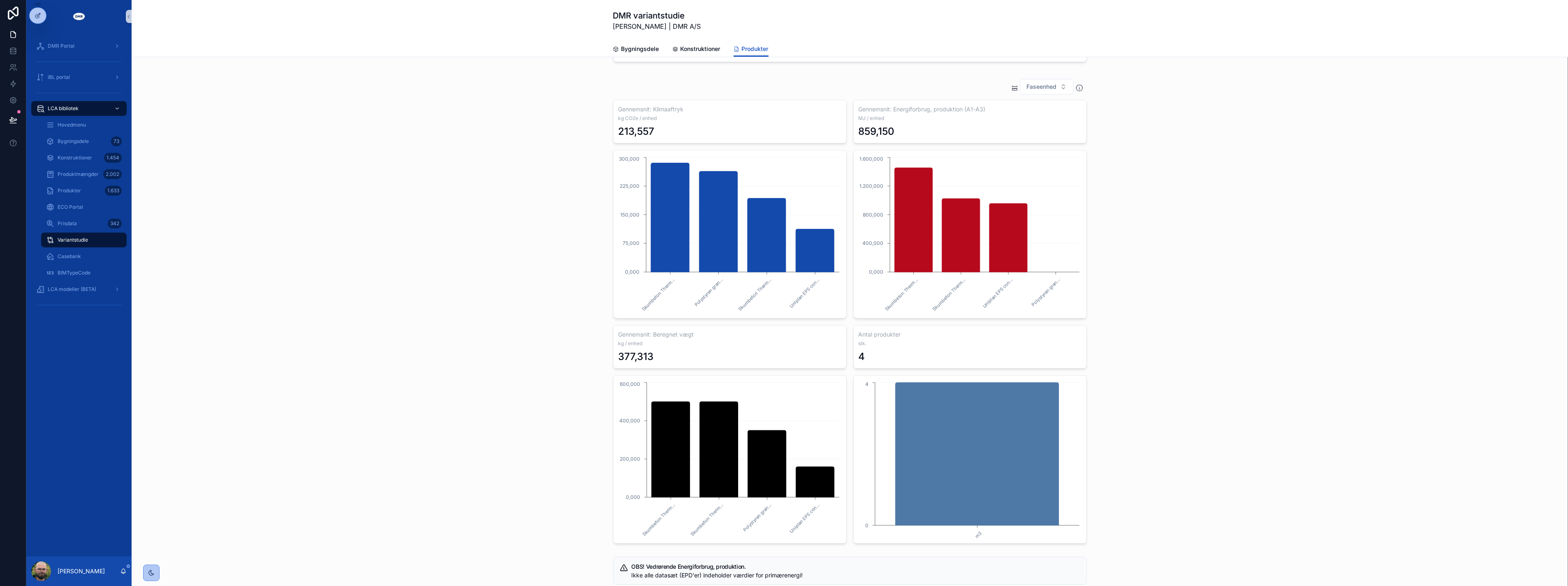
scroll to position [46, 0]
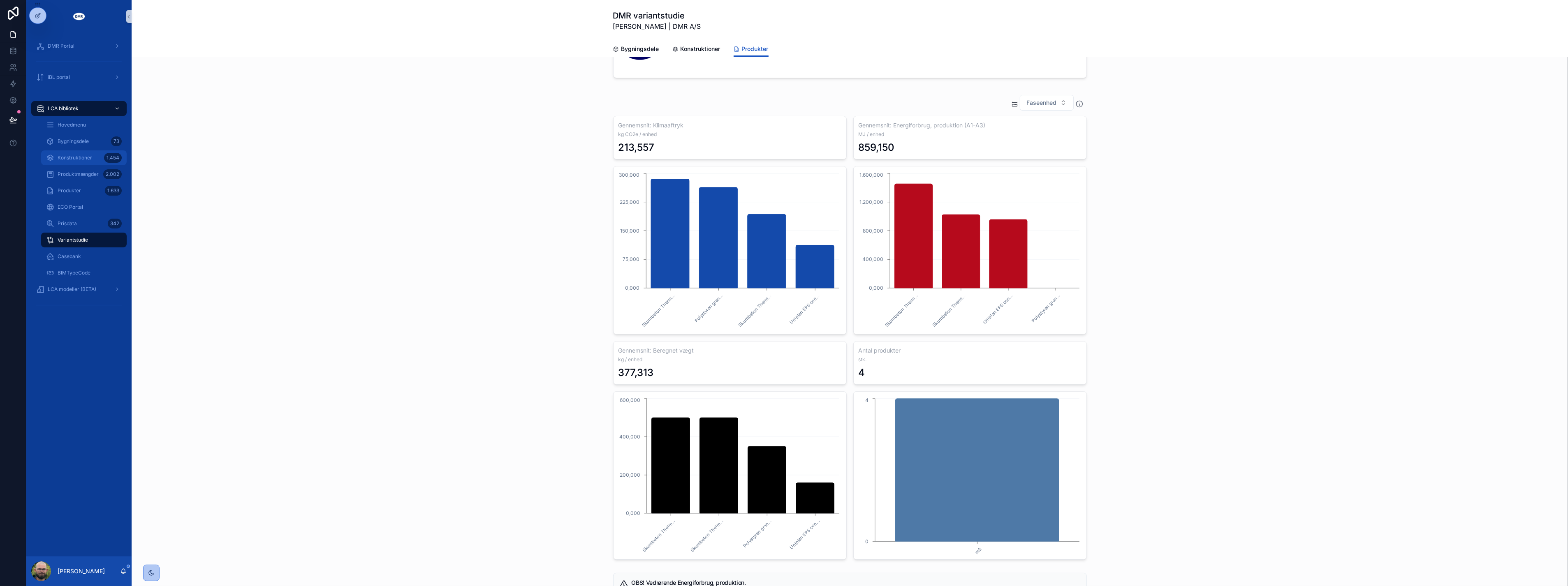
click at [72, 153] on div "Konstruktioner 1.454" at bounding box center [84, 158] width 75 height 13
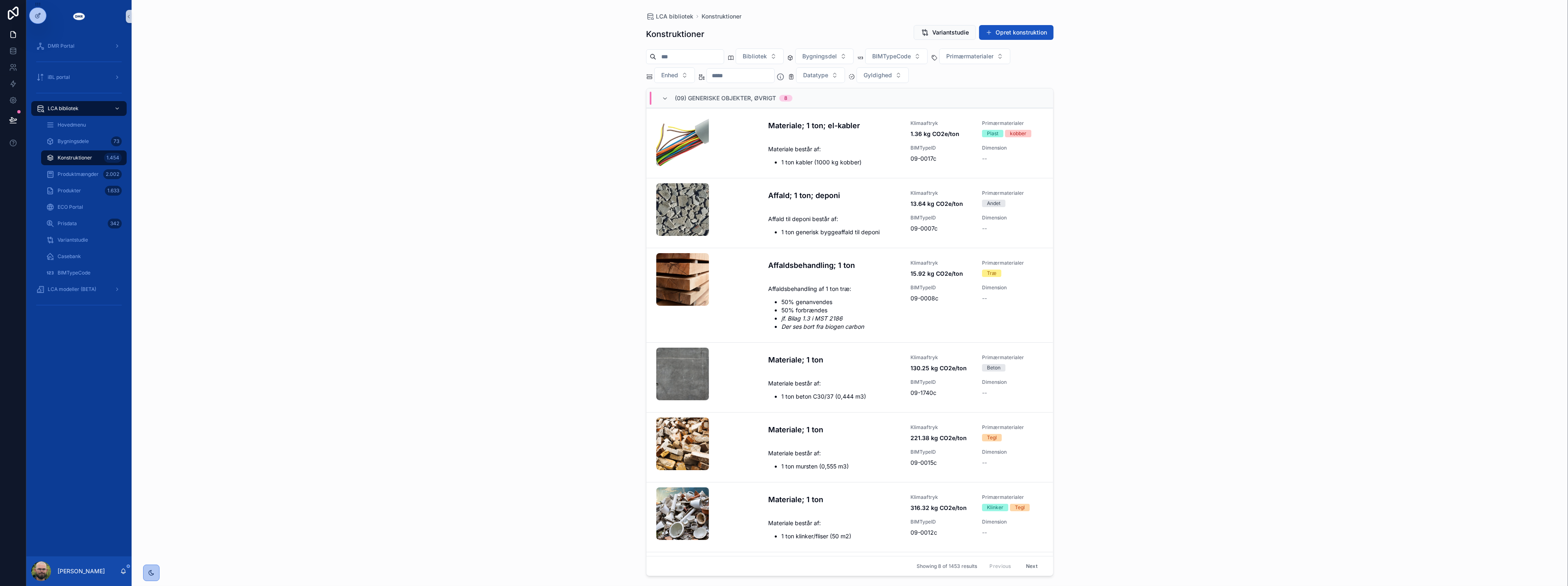
click at [724, 55] on input "scrollable content" at bounding box center [690, 57] width 68 height 12
click at [734, 79] on input "scrollable content" at bounding box center [740, 75] width 68 height 12
type input "****"
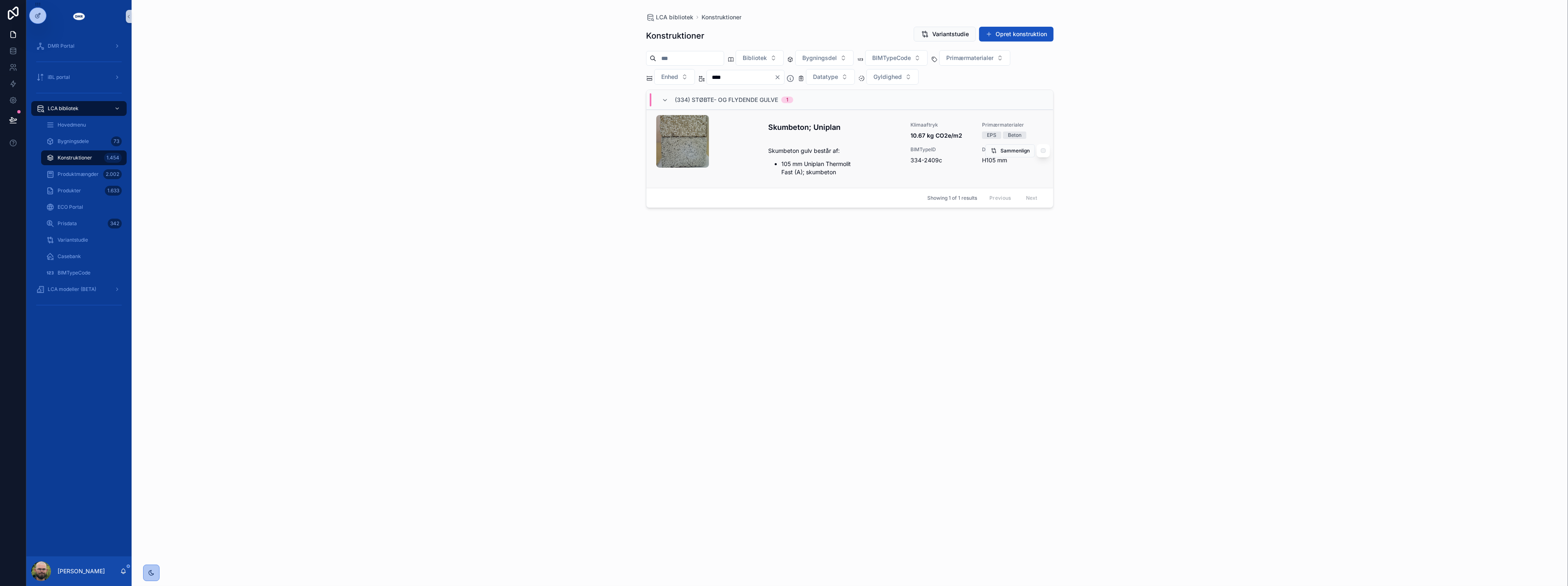
click at [790, 134] on div "Skumbeton; Uniplan" at bounding box center [835, 131] width 133 height 18
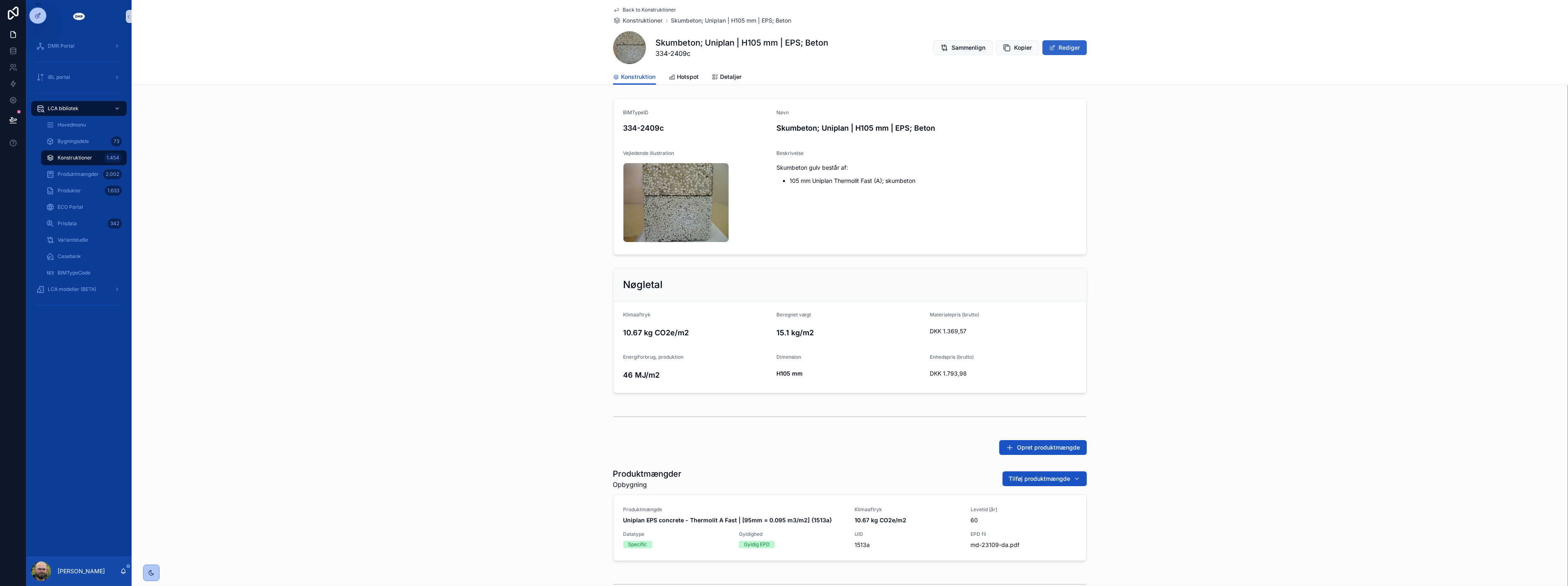
click at [1062, 44] on button "Rediger" at bounding box center [1065, 47] width 44 height 15
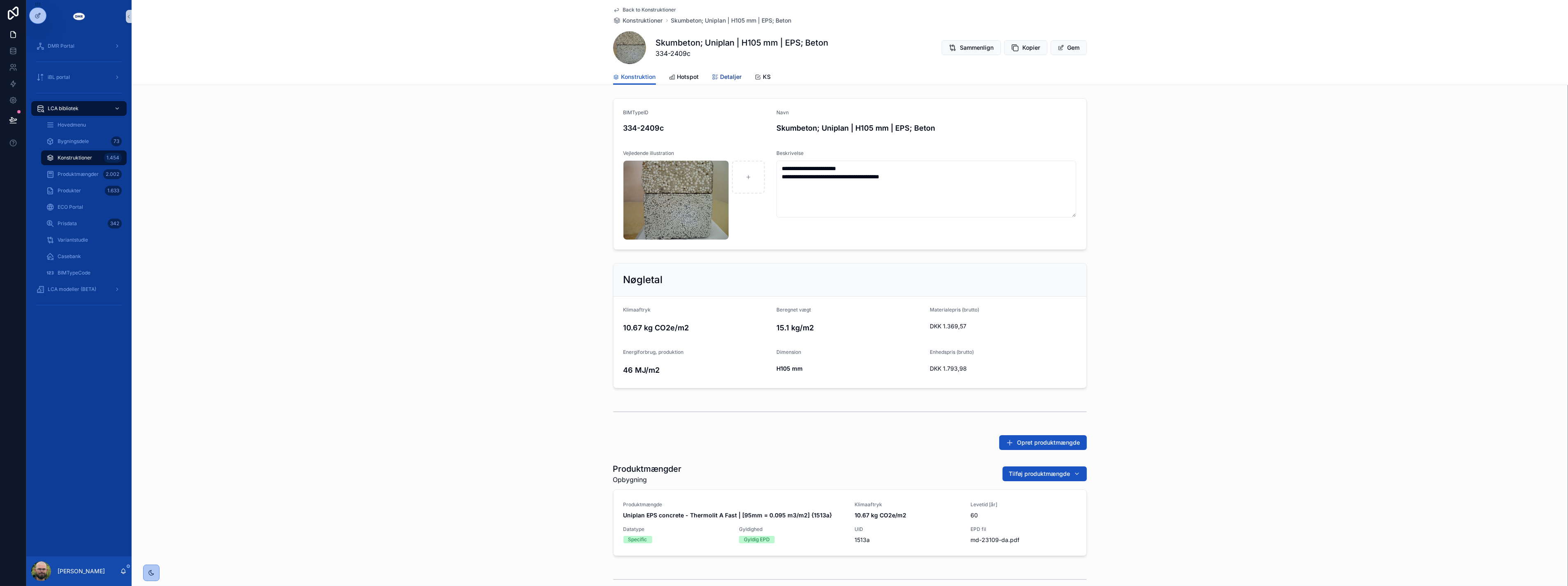
click at [726, 76] on span "Detaljer" at bounding box center [731, 77] width 21 height 9
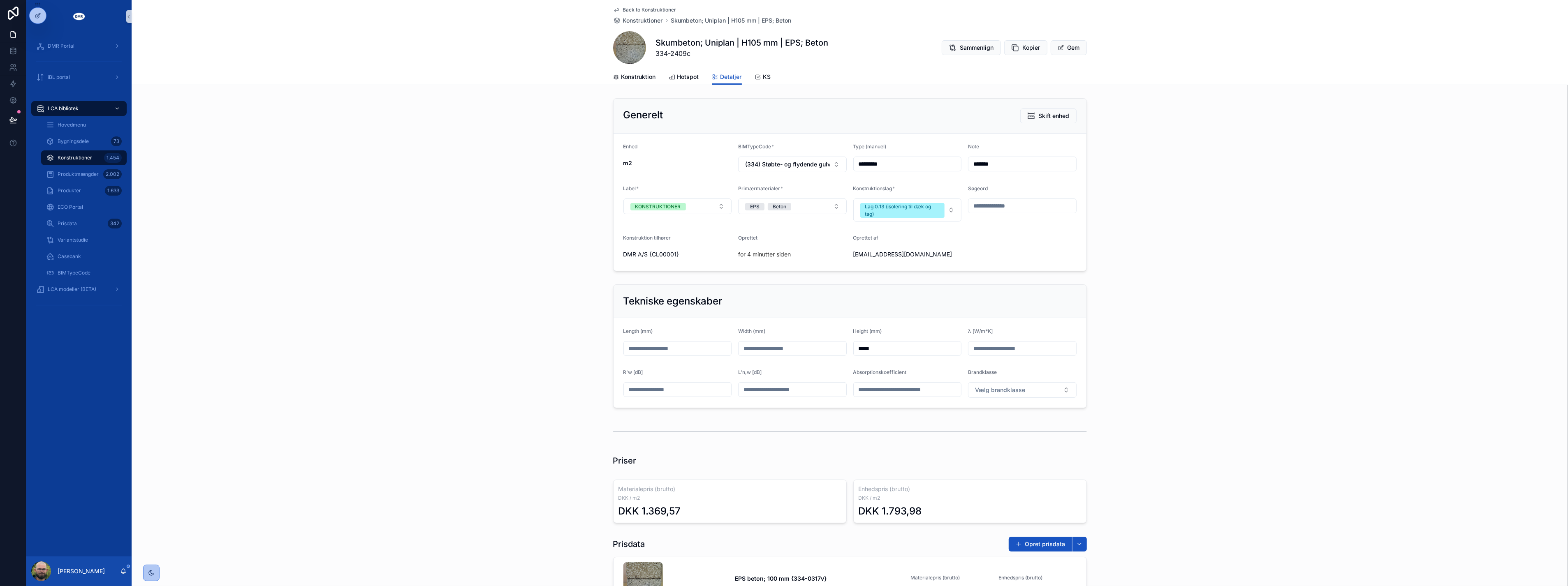
drag, startPoint x: 1006, startPoint y: 165, endPoint x: 855, endPoint y: 160, distance: 151.1
click at [855, 160] on form "Enhed m2 BIMTypeCode * (334) Støbte- og flydende gulve Type (manuel) ********* …" at bounding box center [850, 203] width 473 height 138
click at [525, 258] on div "Generelt Skift enhed Enhed m2 BIMTypeCode * (334) Støbte- og flydende gulve Typ…" at bounding box center [850, 184] width 1437 height 180
click at [631, 77] on span "Konstruktion" at bounding box center [639, 77] width 35 height 9
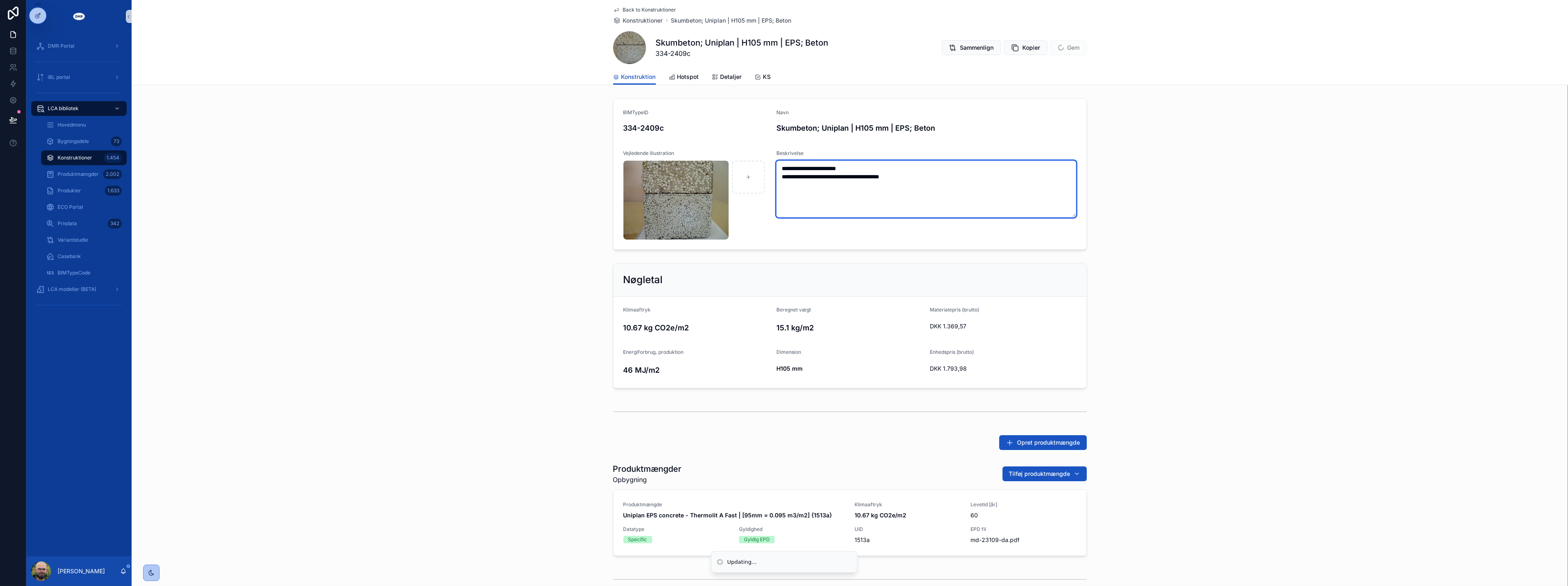
click at [928, 198] on textarea "**********" at bounding box center [926, 189] width 300 height 57
drag, startPoint x: 807, startPoint y: 175, endPoint x: 880, endPoint y: 176, distance: 73.0
click at [880, 176] on textarea "**********" at bounding box center [926, 189] width 300 height 57
click at [870, 175] on textarea "**********" at bounding box center [926, 181] width 300 height 40
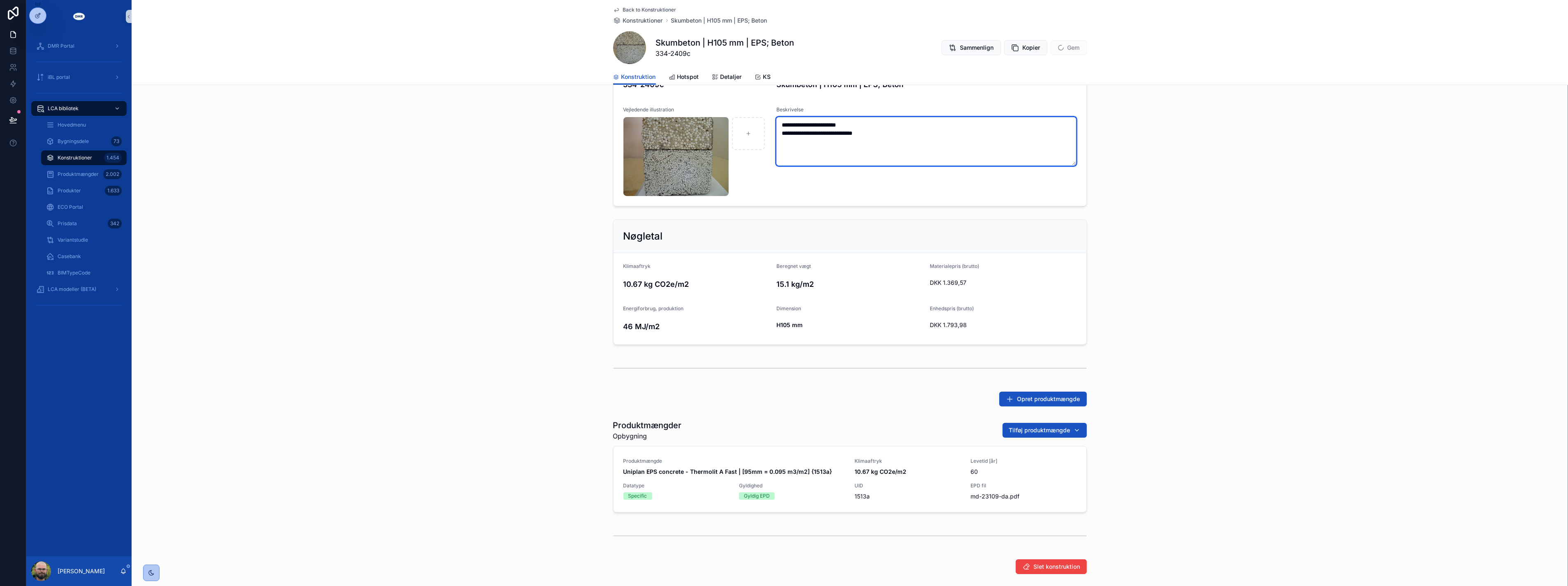
scroll to position [86, 0]
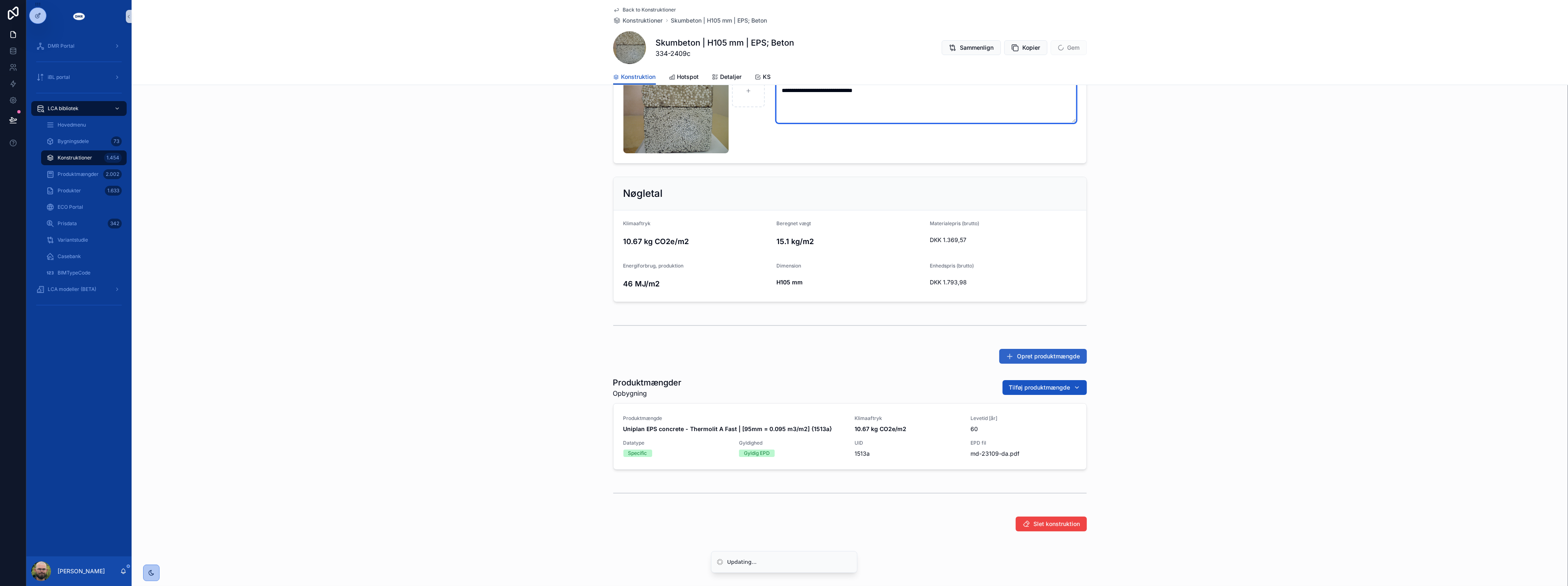
type textarea "**********"
click at [1033, 358] on span "Opret produktmængde" at bounding box center [1048, 357] width 63 height 9
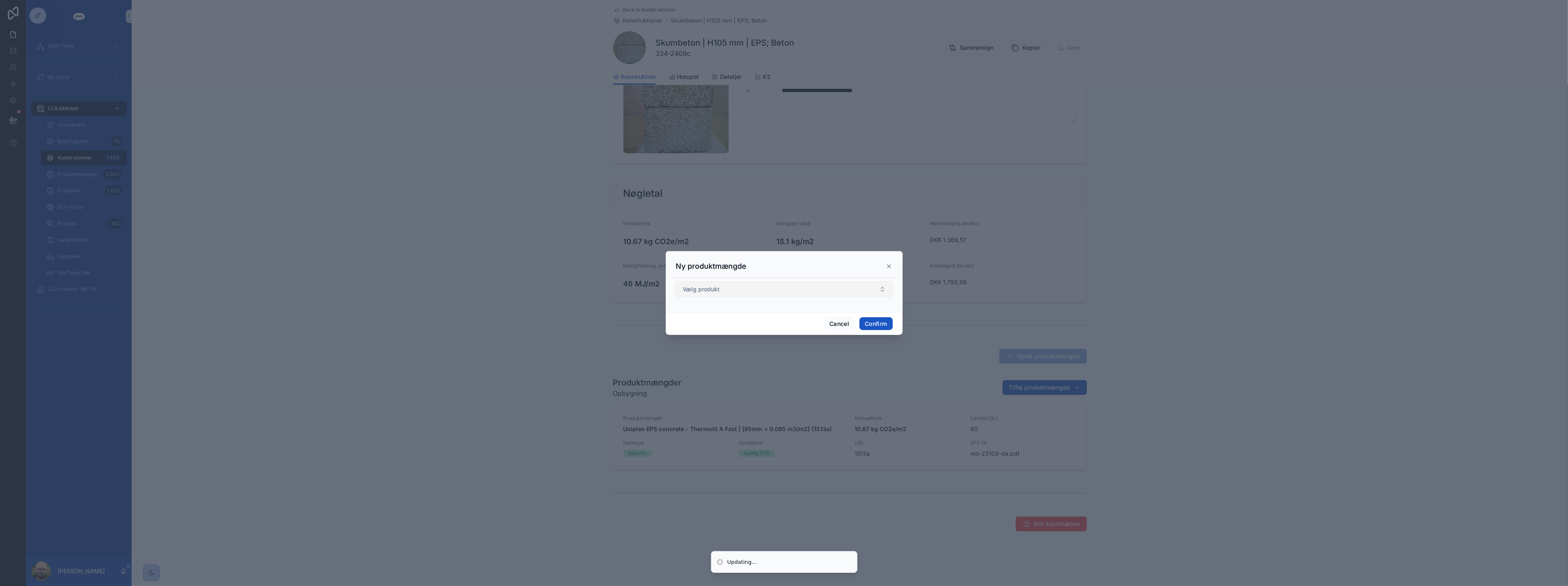
click at [806, 295] on button "Vælg produkt" at bounding box center [784, 290] width 217 height 16
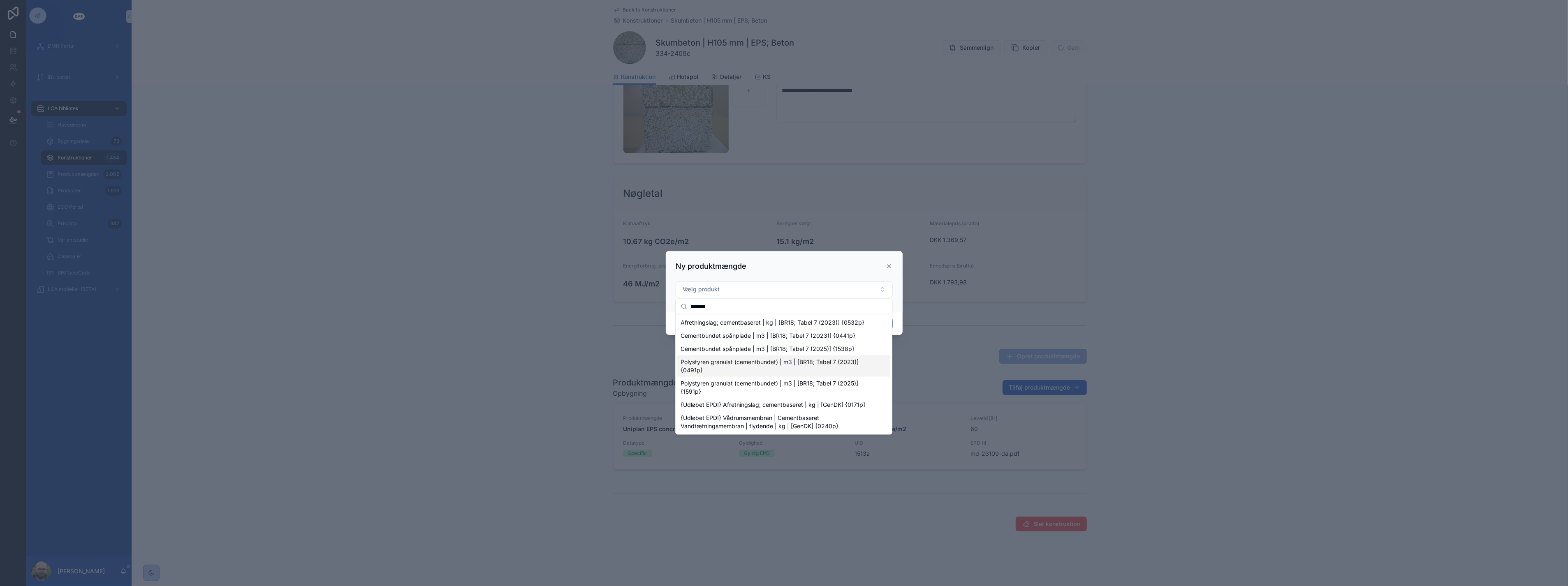
type input "*******"
click at [774, 368] on span "Polystyren granulat (cementbundet) | m3 | [BR18; Tabel 7 (2023)] {0491p}" at bounding box center [779, 366] width 197 height 16
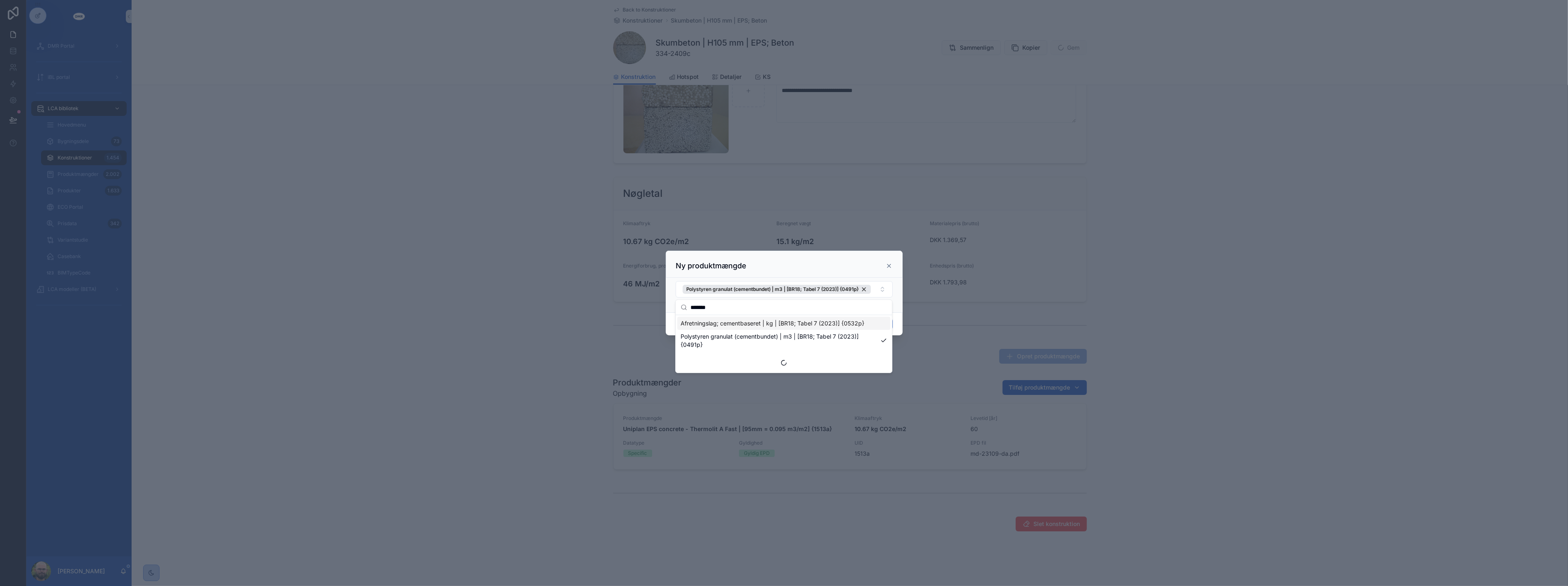
click at [854, 263] on div "Ny produktmængde" at bounding box center [784, 266] width 216 height 10
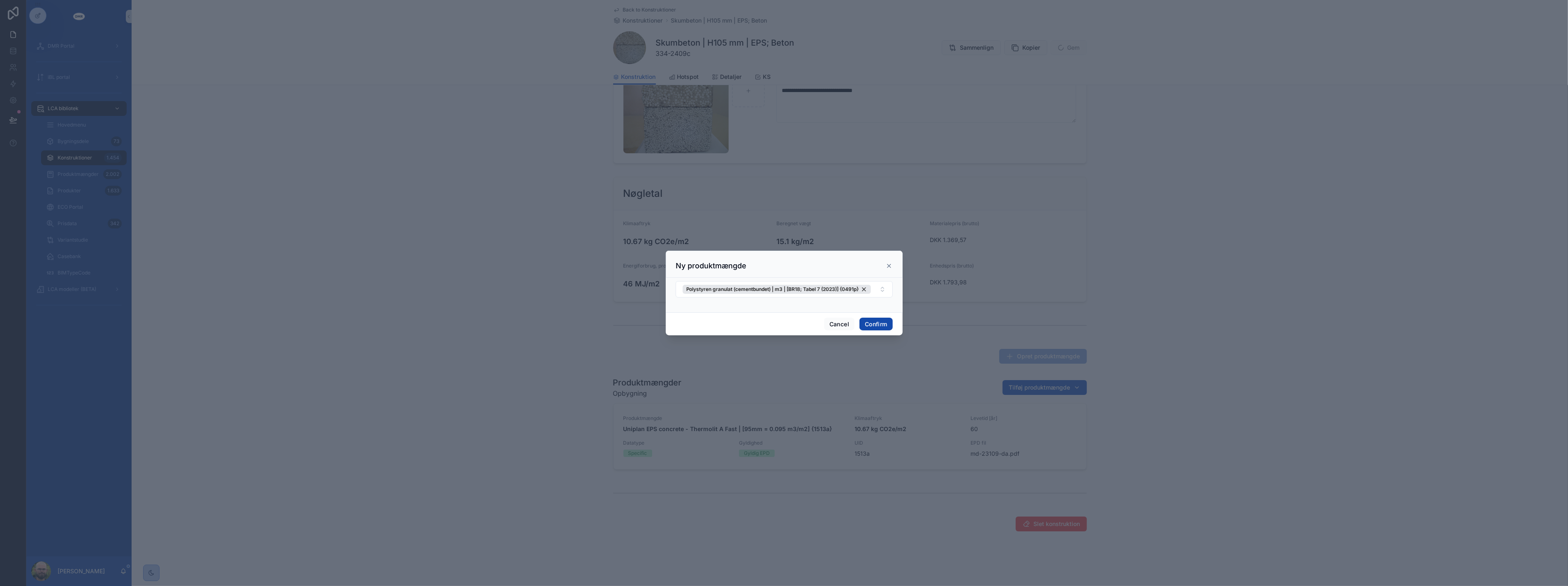
click at [879, 323] on button "Confirm" at bounding box center [876, 324] width 33 height 13
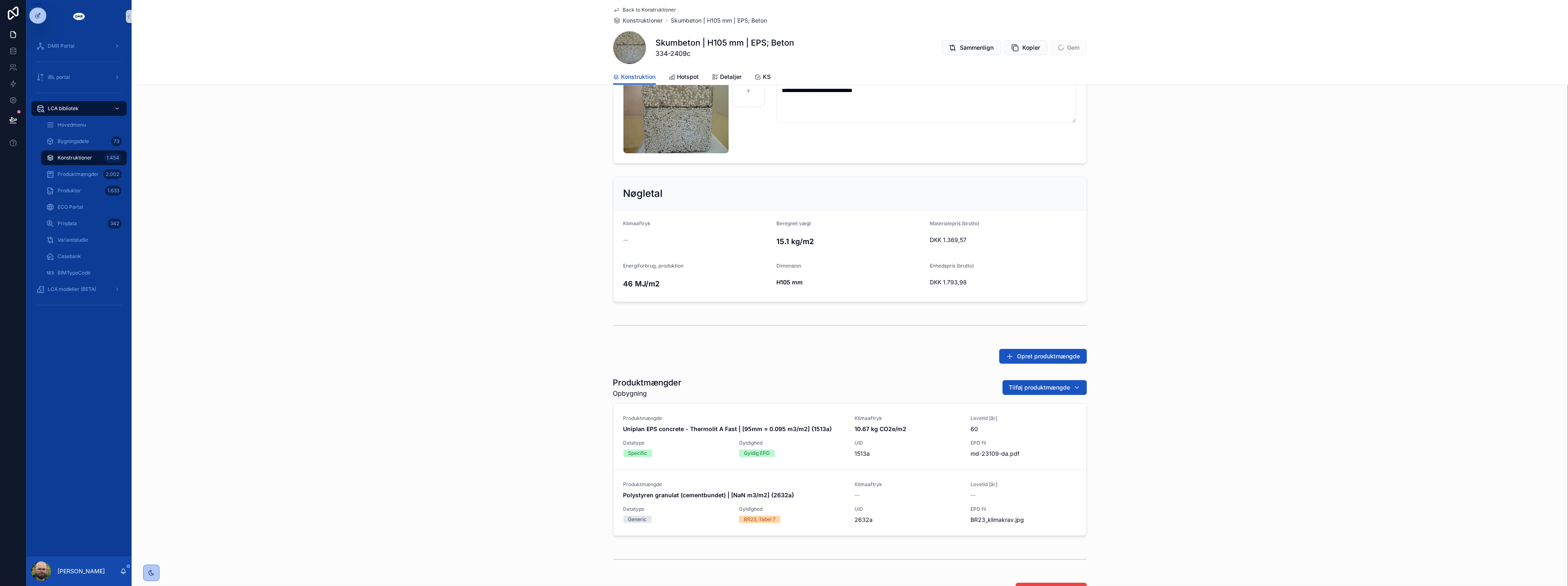
click at [506, 383] on div "Produktmængder Opbygning Tilføj produktmængde Produktmængde Uniplan EPS concret…" at bounding box center [850, 456] width 1437 height 166
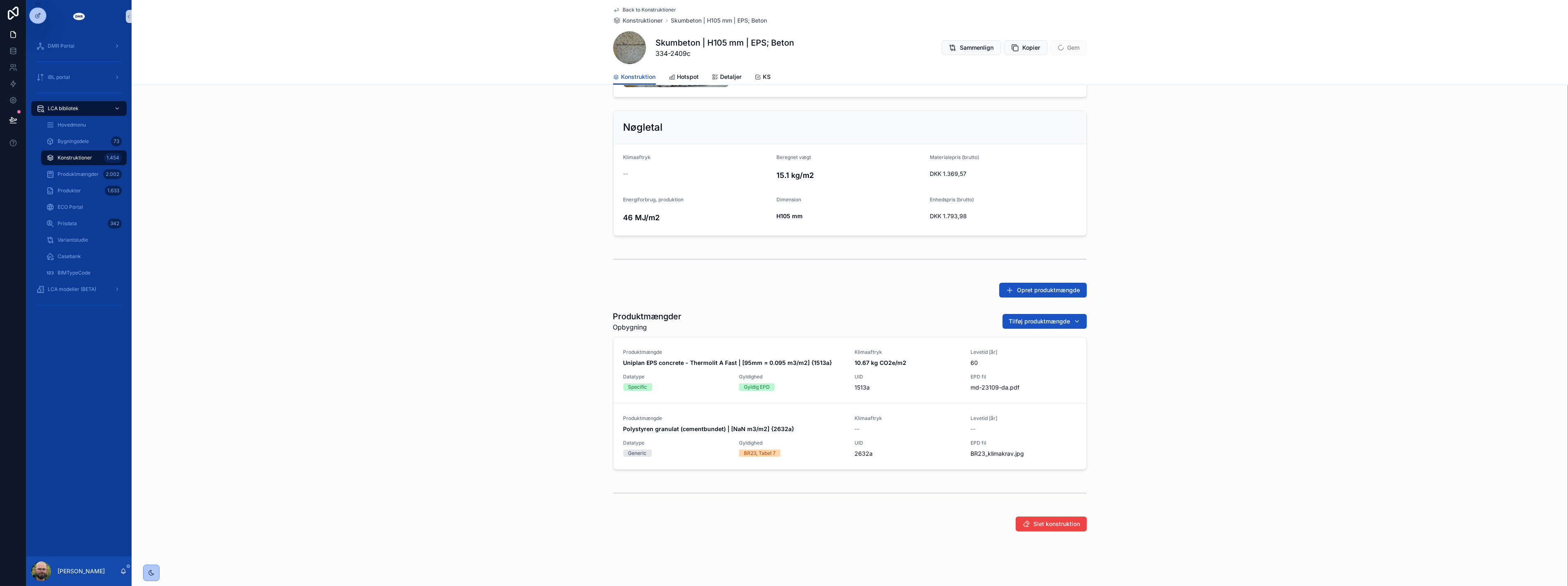
click at [806, 450] on div "BR23, Tabel 7" at bounding box center [792, 453] width 106 height 7
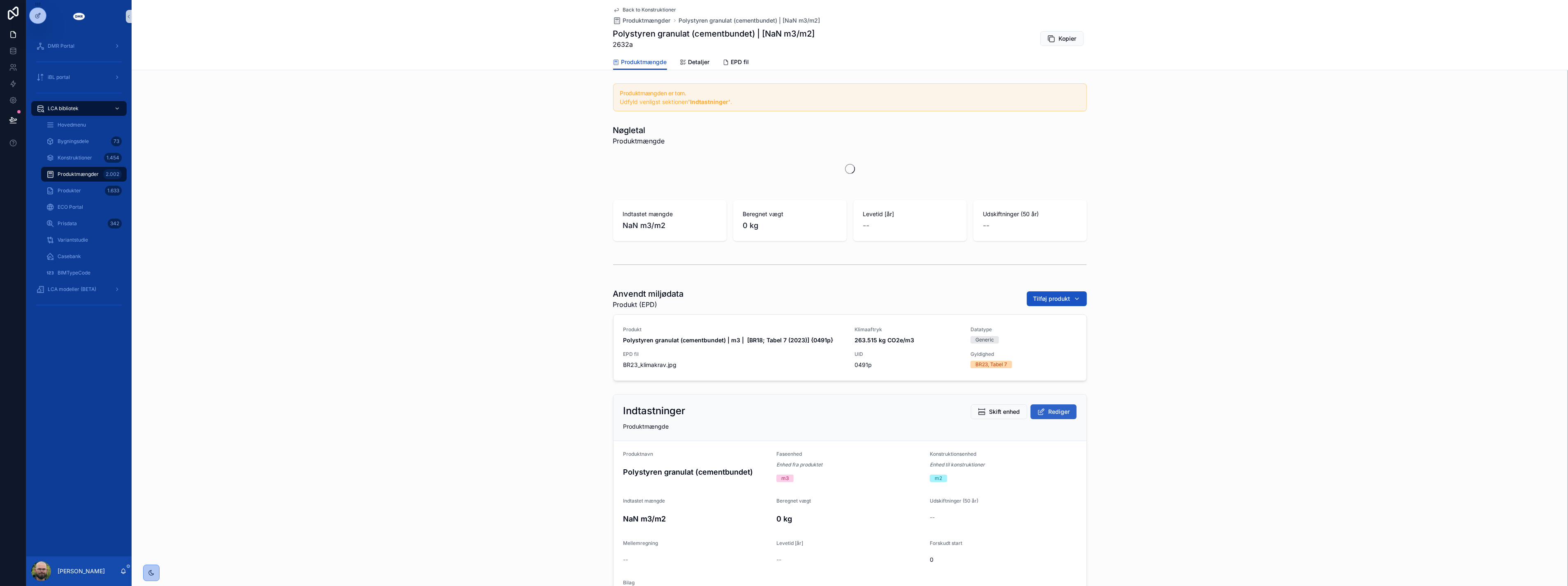
click at [1063, 413] on span "Rediger" at bounding box center [1059, 412] width 21 height 9
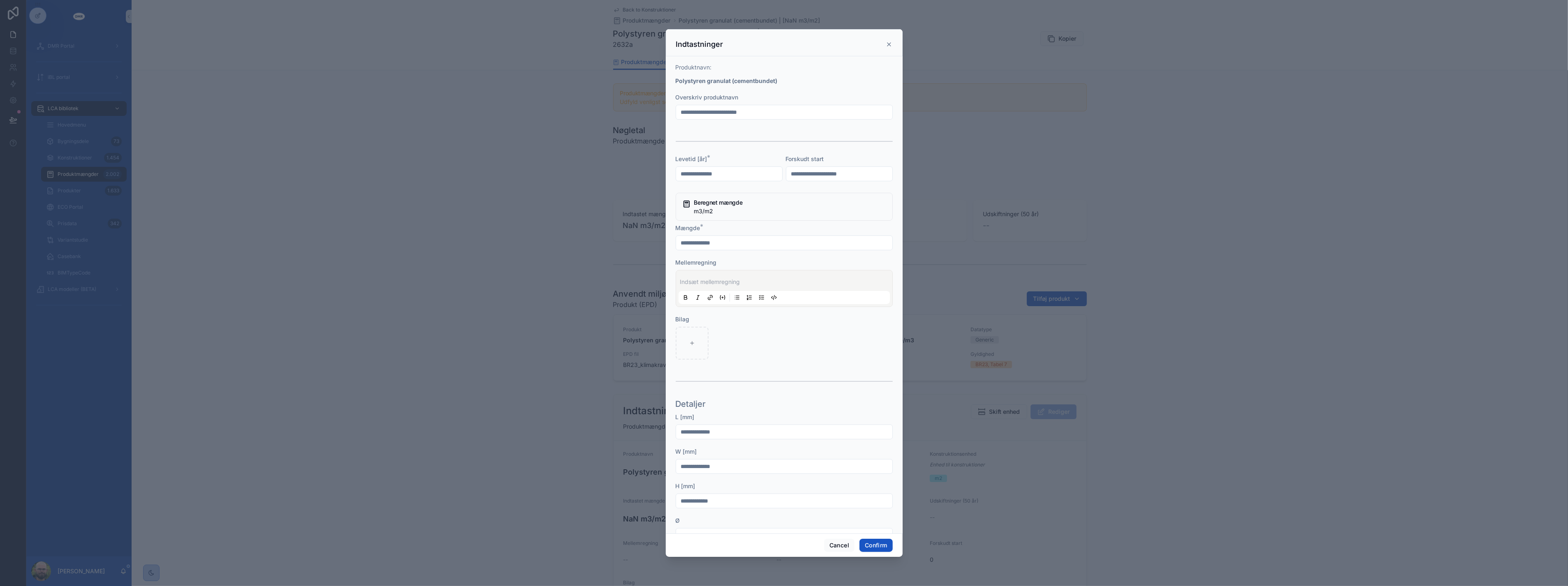
click at [714, 180] on div at bounding box center [729, 174] width 107 height 15
click at [716, 173] on input "text" at bounding box center [729, 173] width 106 height 12
type input "**"
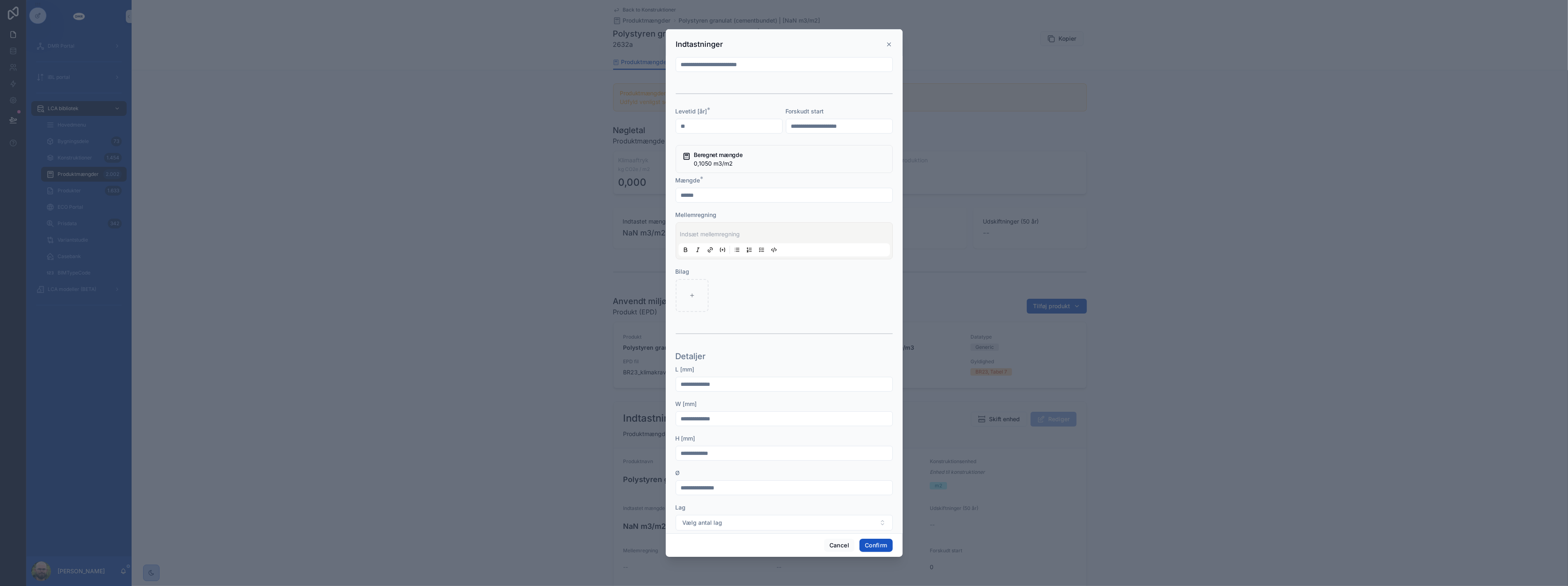
scroll to position [137, 0]
type input "******"
click at [713, 324] on input "text" at bounding box center [784, 329] width 216 height 12
click at [688, 363] on input "text" at bounding box center [784, 364] width 216 height 12
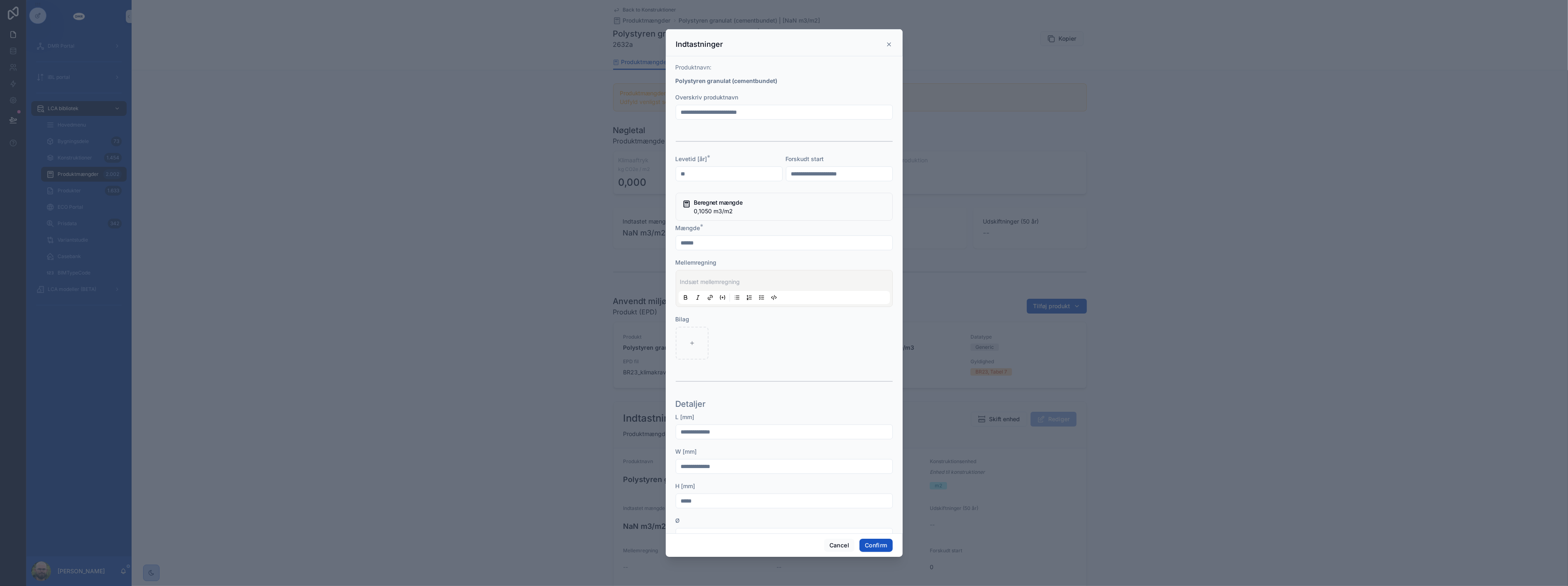
type input "*****"
click at [721, 106] on div at bounding box center [784, 112] width 217 height 15
click at [729, 115] on input "text" at bounding box center [784, 112] width 216 height 12
type input "**********"
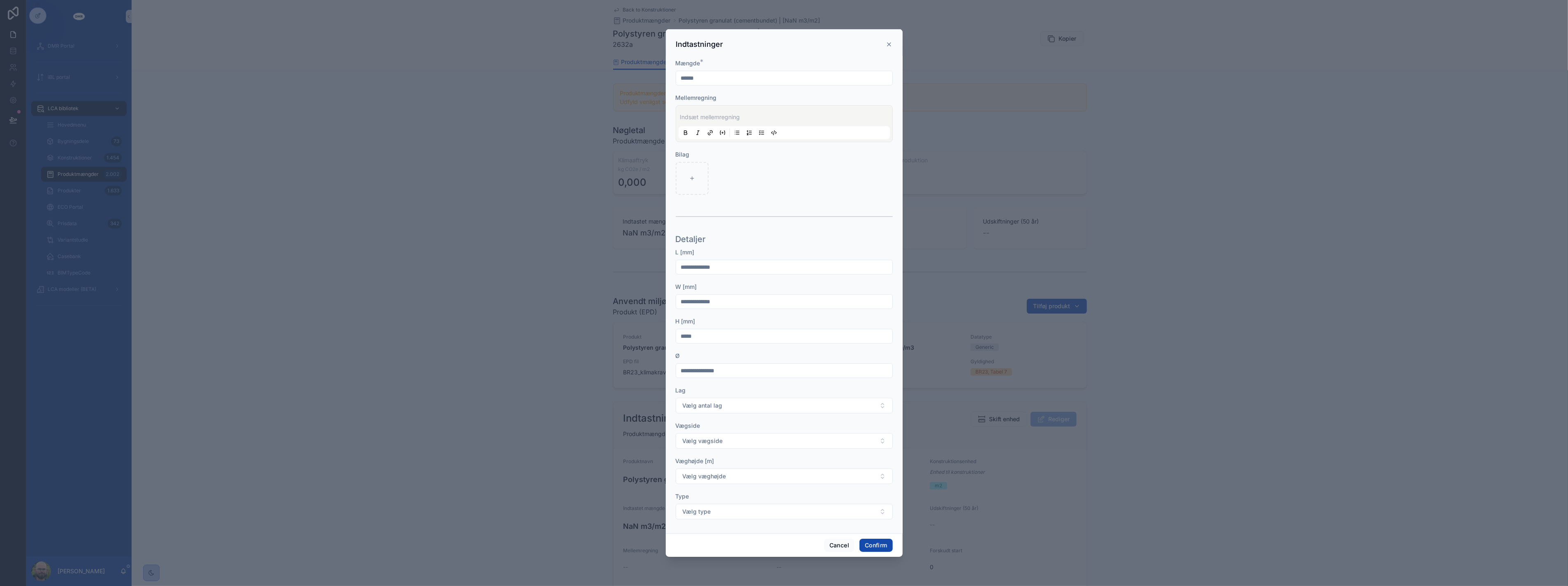
click at [872, 540] on button "Confirm" at bounding box center [876, 546] width 33 height 13
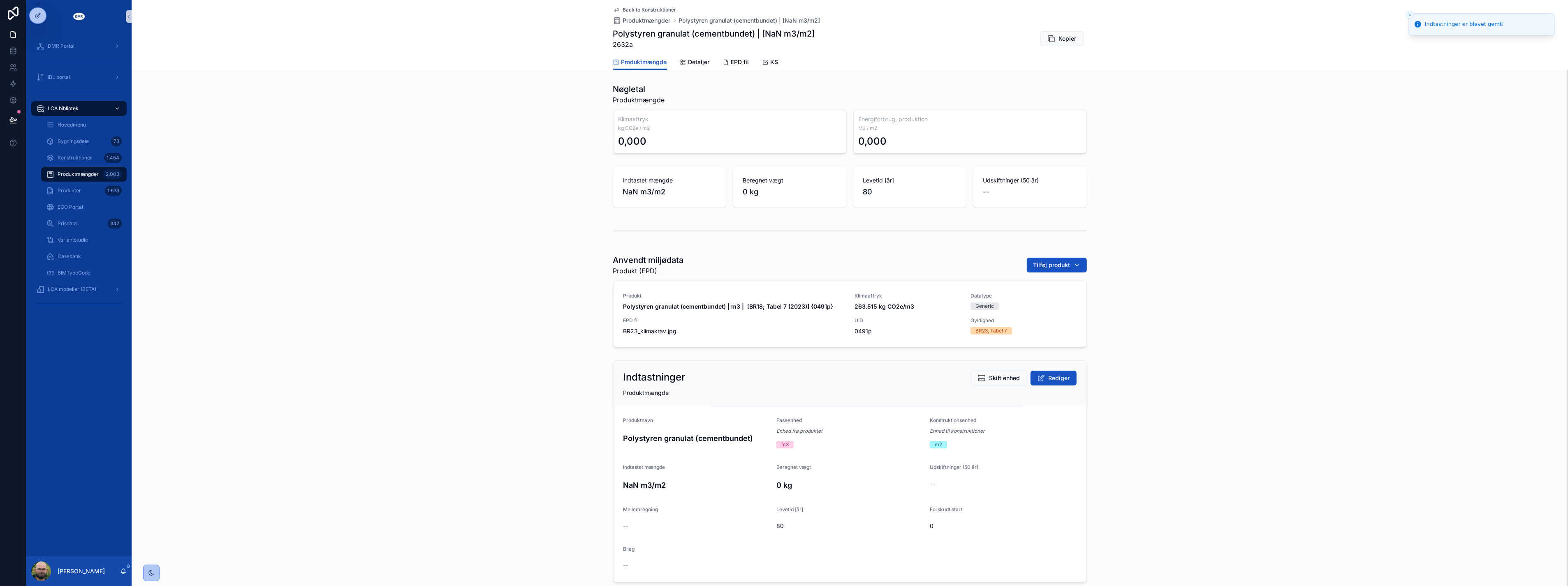
drag, startPoint x: 525, startPoint y: 443, endPoint x: 530, endPoint y: 438, distance: 7.1
click at [528, 441] on div "Indtastninger Skift enhed Rediger Produktmængde Produktnavn Polystyren granulat…" at bounding box center [850, 472] width 1437 height 229
click at [655, 7] on span "Back to Konstruktioner" at bounding box center [650, 10] width 54 height 7
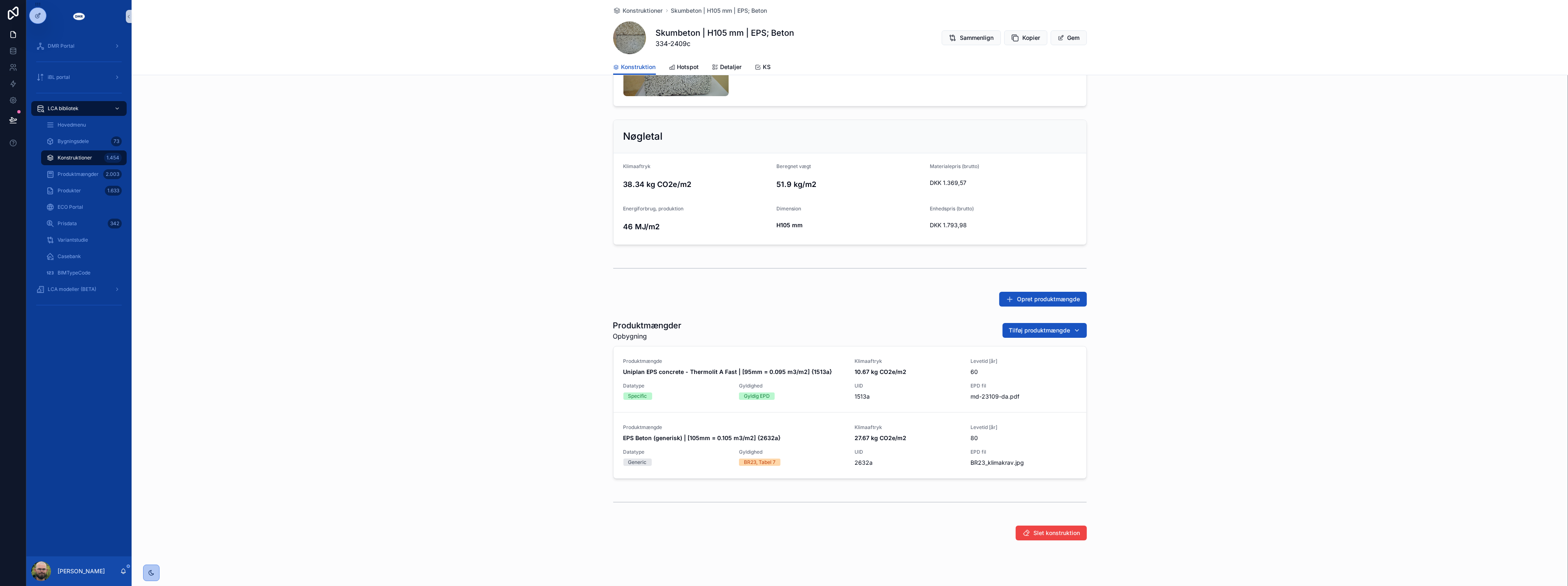
scroll to position [142, 0]
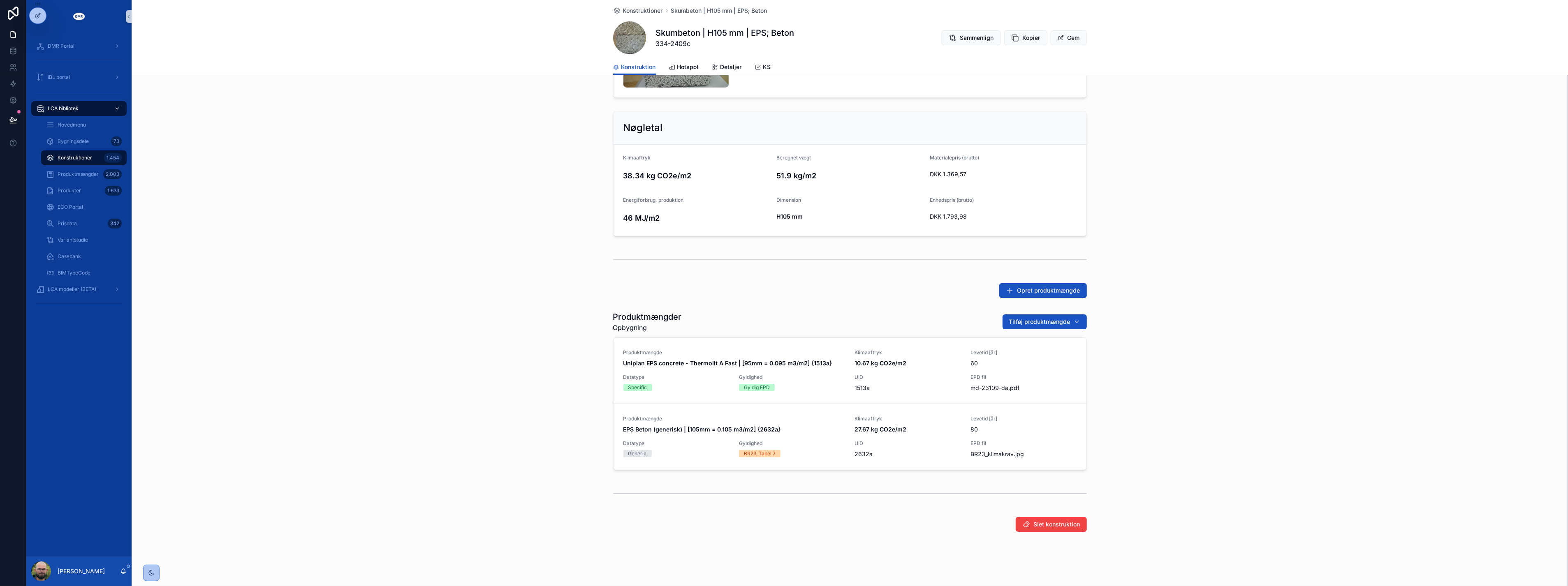
click at [1157, 397] on div "Produktmængder Opbygning Tilføj produktmængde Produktmængde Uniplan EPS concret…" at bounding box center [850, 391] width 1437 height 166
click at [1057, 373] on button "Fjern" at bounding box center [1065, 372] width 37 height 15
click at [488, 311] on div "Produktmængder Opbygning Tilføj produktmængde Produktmængde Uniplan EPS concret…" at bounding box center [850, 391] width 1437 height 166
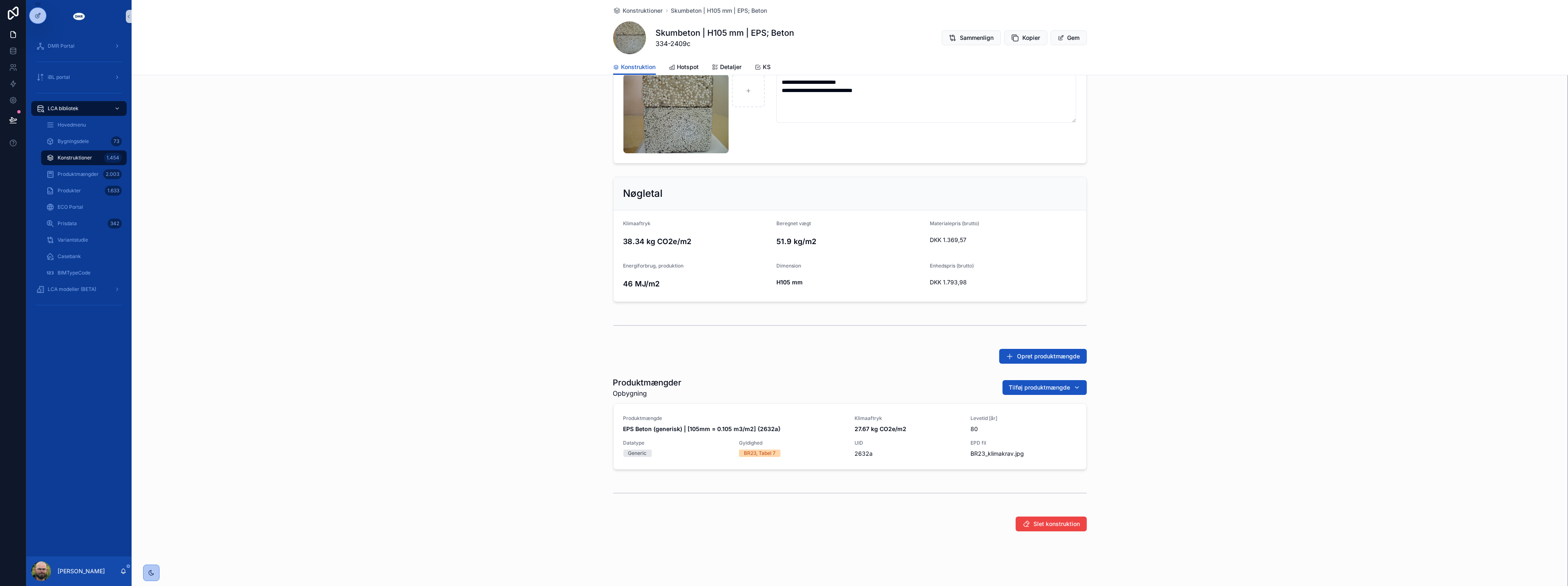
click at [488, 311] on div "**********" at bounding box center [850, 271] width 1437 height 526
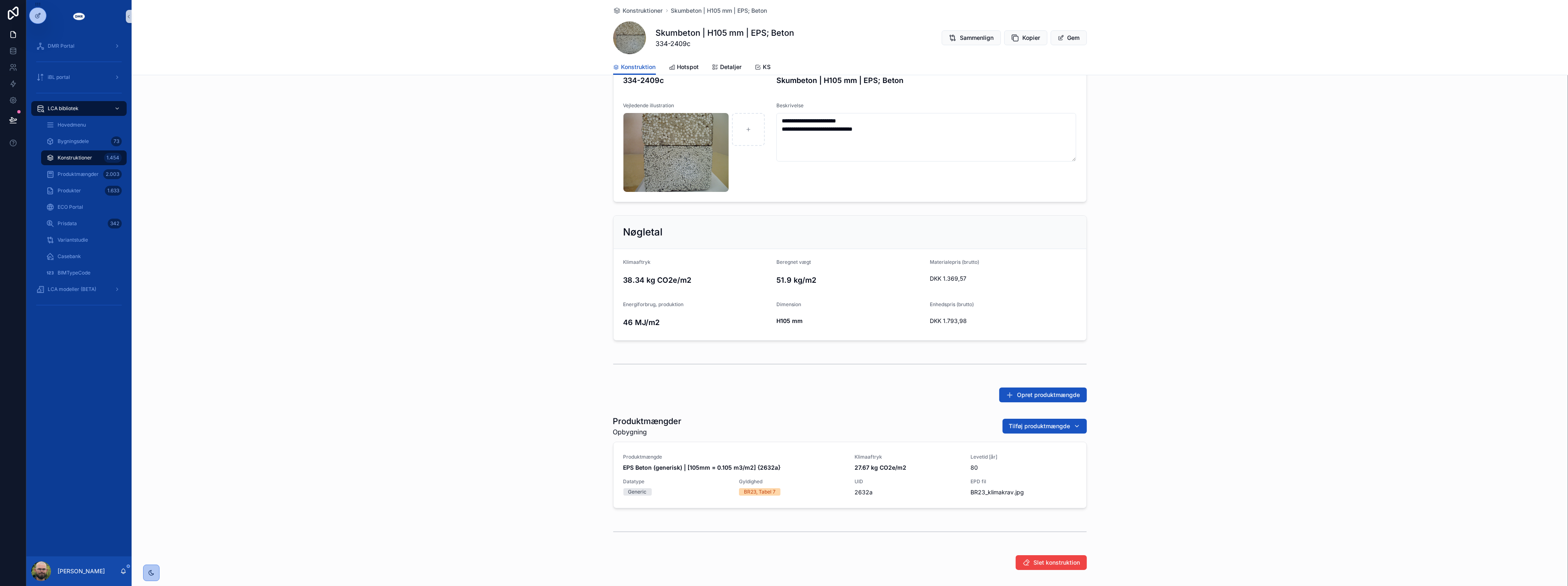
scroll to position [0, 0]
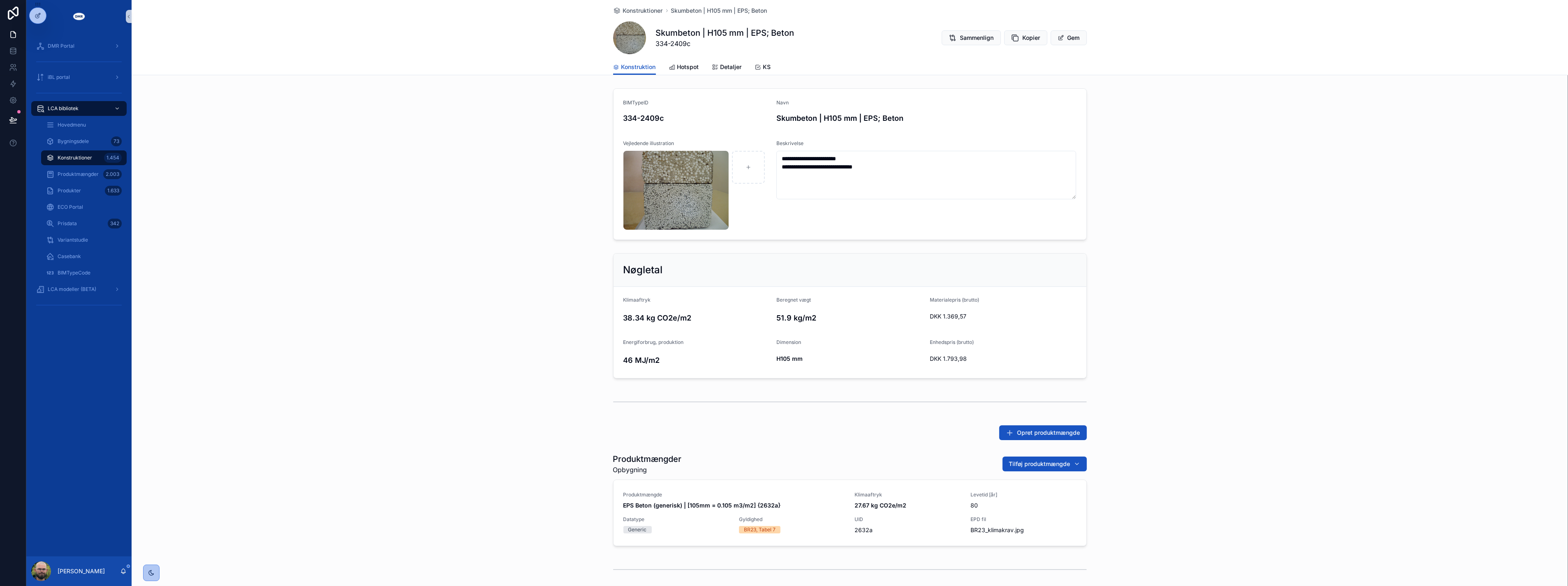
click at [533, 310] on div "Nøgletal Klimaaftryk 38.34 kg CO2e/m2 Beregnet vægt 51.9 kg/m2 Materialepris (b…" at bounding box center [850, 316] width 1437 height 132
click at [1071, 32] on button "Gem" at bounding box center [1068, 38] width 36 height 15
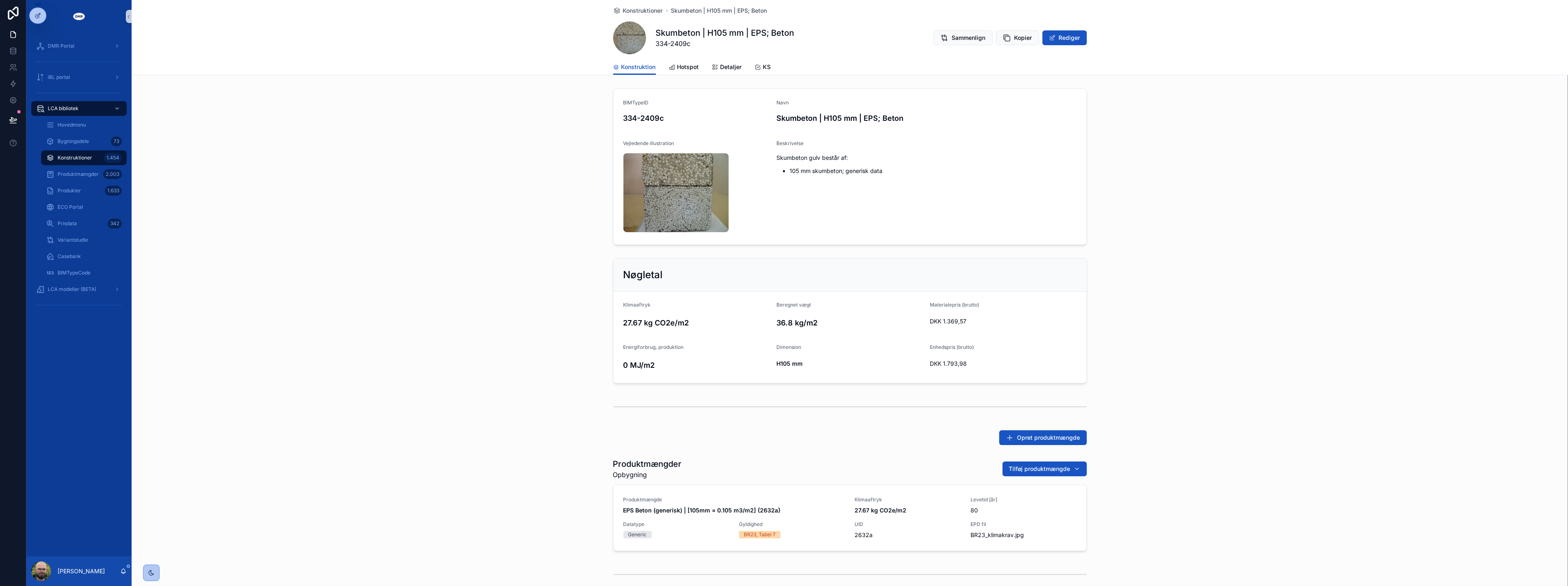
click at [534, 197] on div "BIMTypeID 334-2409c Navn Skumbeton | H105 mm | EPS; Beton Vejledende illustrati…" at bounding box center [850, 167] width 1437 height 163
click at [680, 46] on span "334-2409c" at bounding box center [726, 44] width 139 height 10
copy span "2409c"
click at [474, 80] on div "Konstruktioner Skumbeton | H105 mm | EPS; Beton Skumbeton | H105 mm | EPS; Beto…" at bounding box center [850, 334] width 1437 height 669
